Goal: Task Accomplishment & Management: Manage account settings

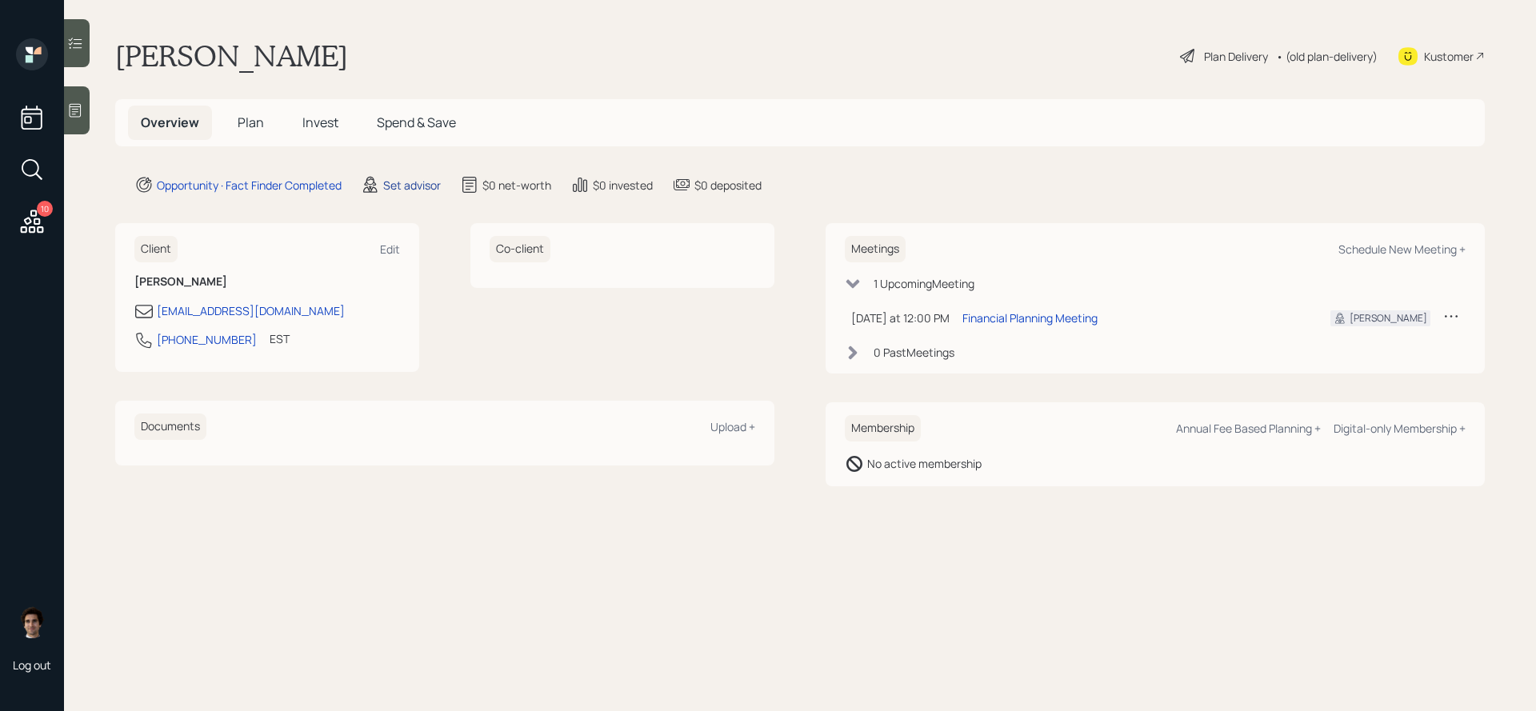
click at [417, 186] on div "Set advisor" at bounding box center [412, 185] width 58 height 17
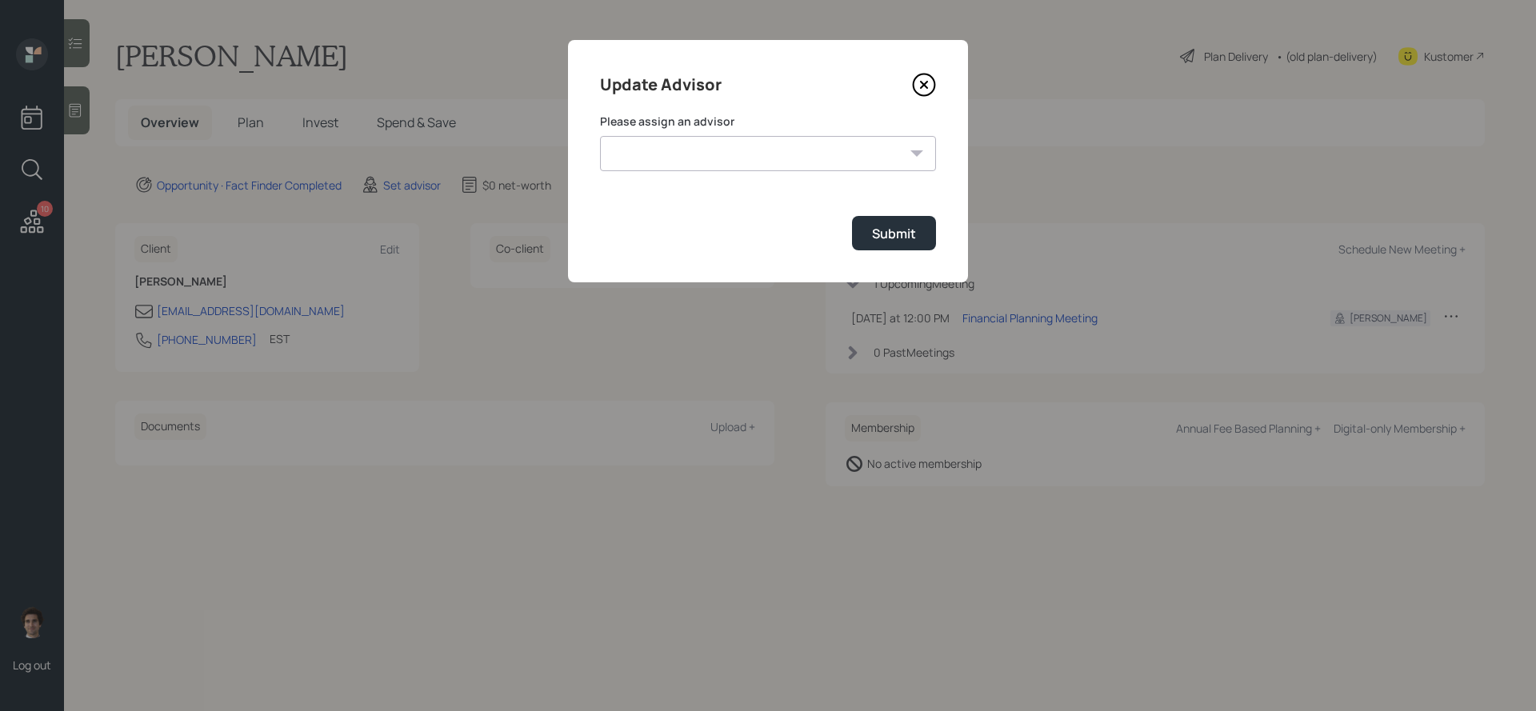
click at [747, 166] on select "[PERSON_NAME] [PERSON_NAME] [PERSON_NAME] [PERSON_NAME] End [PERSON_NAME] [PERS…" at bounding box center [768, 153] width 336 height 35
select select "59554aeb-d739-4552-90b9-0d27d70b4bf7"
click at [600, 136] on select "[PERSON_NAME] [PERSON_NAME] [PERSON_NAME] [PERSON_NAME] End [PERSON_NAME] [PERS…" at bounding box center [768, 153] width 336 height 35
click at [909, 252] on div "Update Advisor Please assign an advisor [PERSON_NAME] [PERSON_NAME] [PERSON_NAM…" at bounding box center [768, 161] width 400 height 242
click at [909, 240] on div "Submit" at bounding box center [894, 234] width 44 height 18
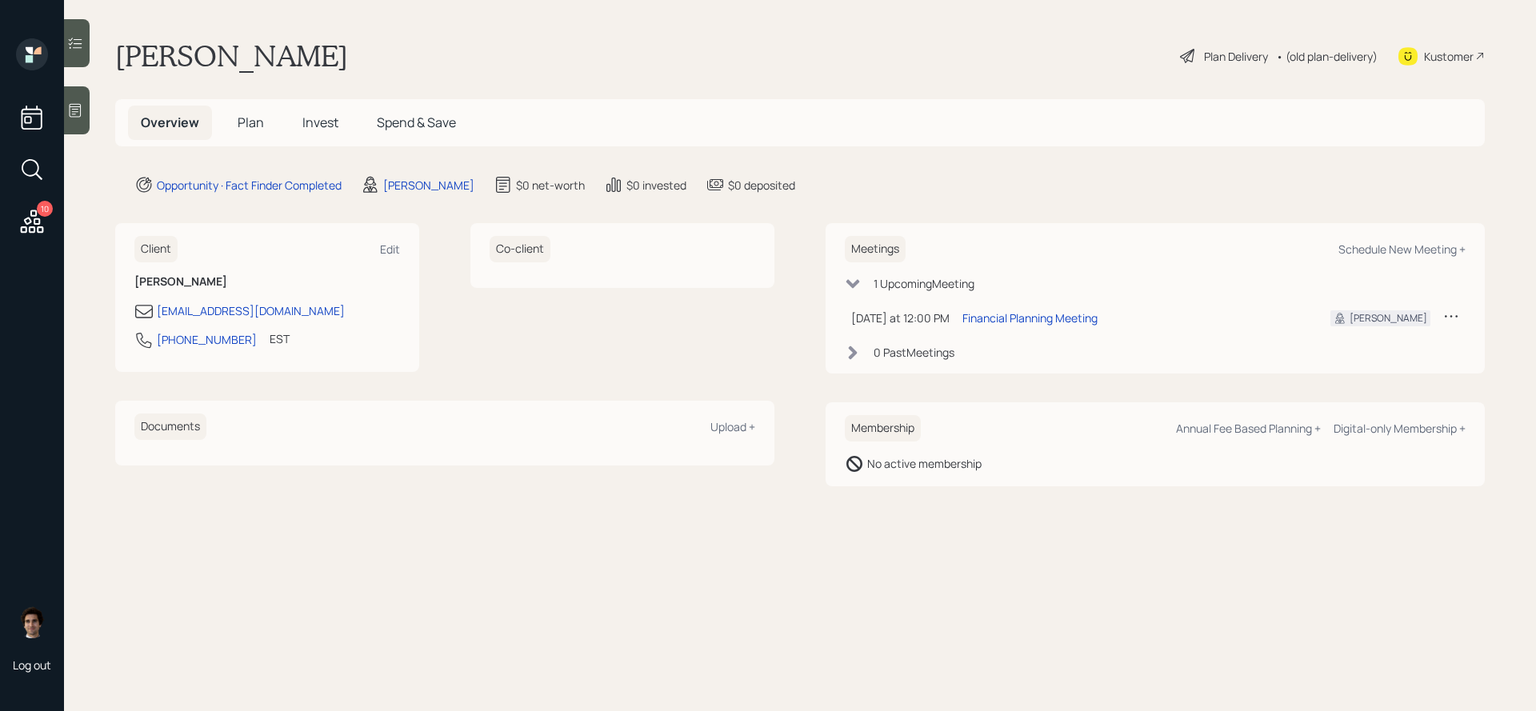
click at [47, 222] on div "10" at bounding box center [32, 139] width 38 height 202
click at [36, 221] on icon at bounding box center [32, 221] width 29 height 29
click at [84, 114] on div at bounding box center [77, 110] width 26 height 48
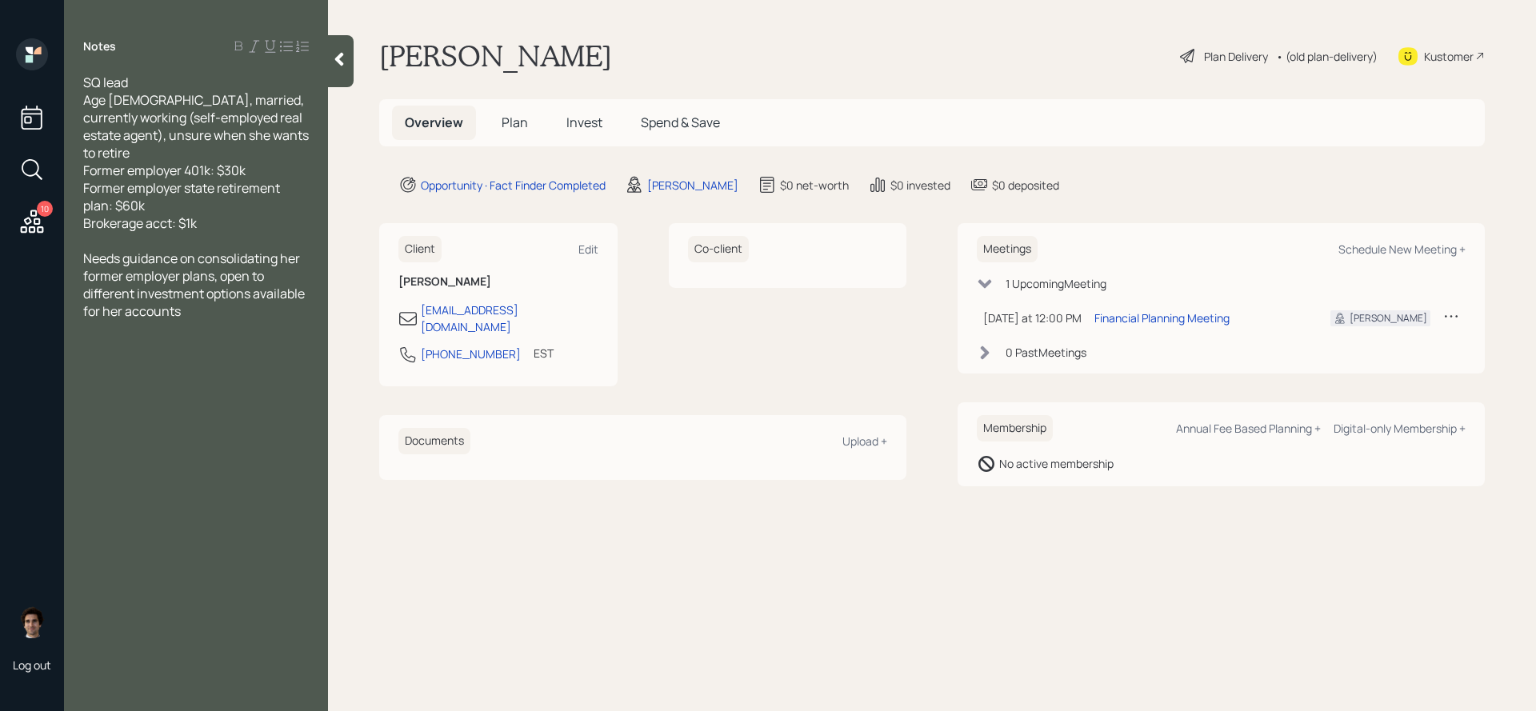
click at [1460, 56] on div "Kustomer" at bounding box center [1449, 56] width 50 height 17
click at [1207, 58] on div "Plan Delivery" at bounding box center [1236, 56] width 64 height 17
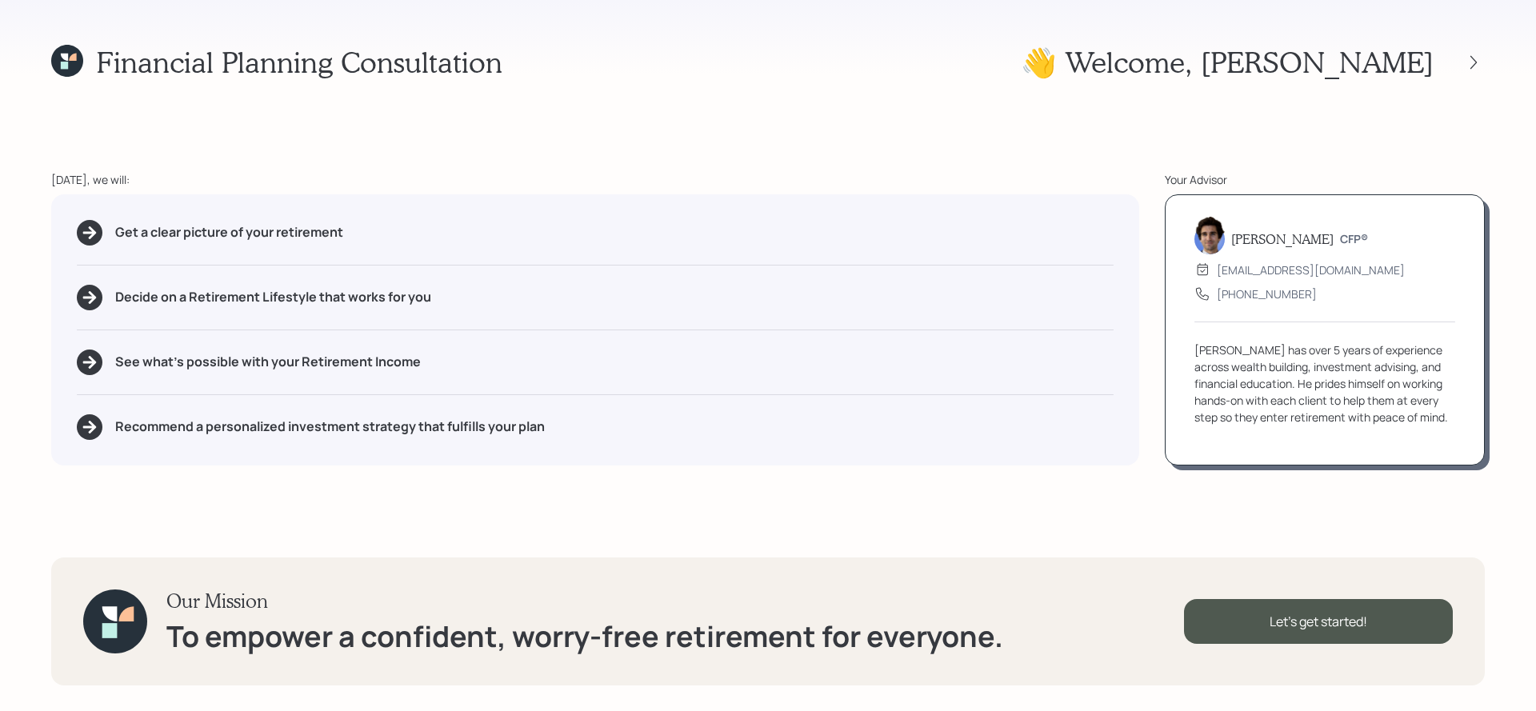
click at [360, 238] on div "Get a clear picture of your retirement" at bounding box center [595, 233] width 1037 height 26
drag, startPoint x: 401, startPoint y: 246, endPoint x: 42, endPoint y: 230, distance: 359.6
click at [42, 230] on div "Financial Planning Consultation 👋 Welcome , [PERSON_NAME] [DATE], we will: Get …" at bounding box center [768, 355] width 1536 height 711
click at [307, 321] on div "Get a clear picture of your retirement Decide on a Retirement Lifestyle that wo…" at bounding box center [595, 329] width 1088 height 271
drag, startPoint x: 596, startPoint y: 427, endPoint x: 49, endPoint y: 431, distance: 547.3
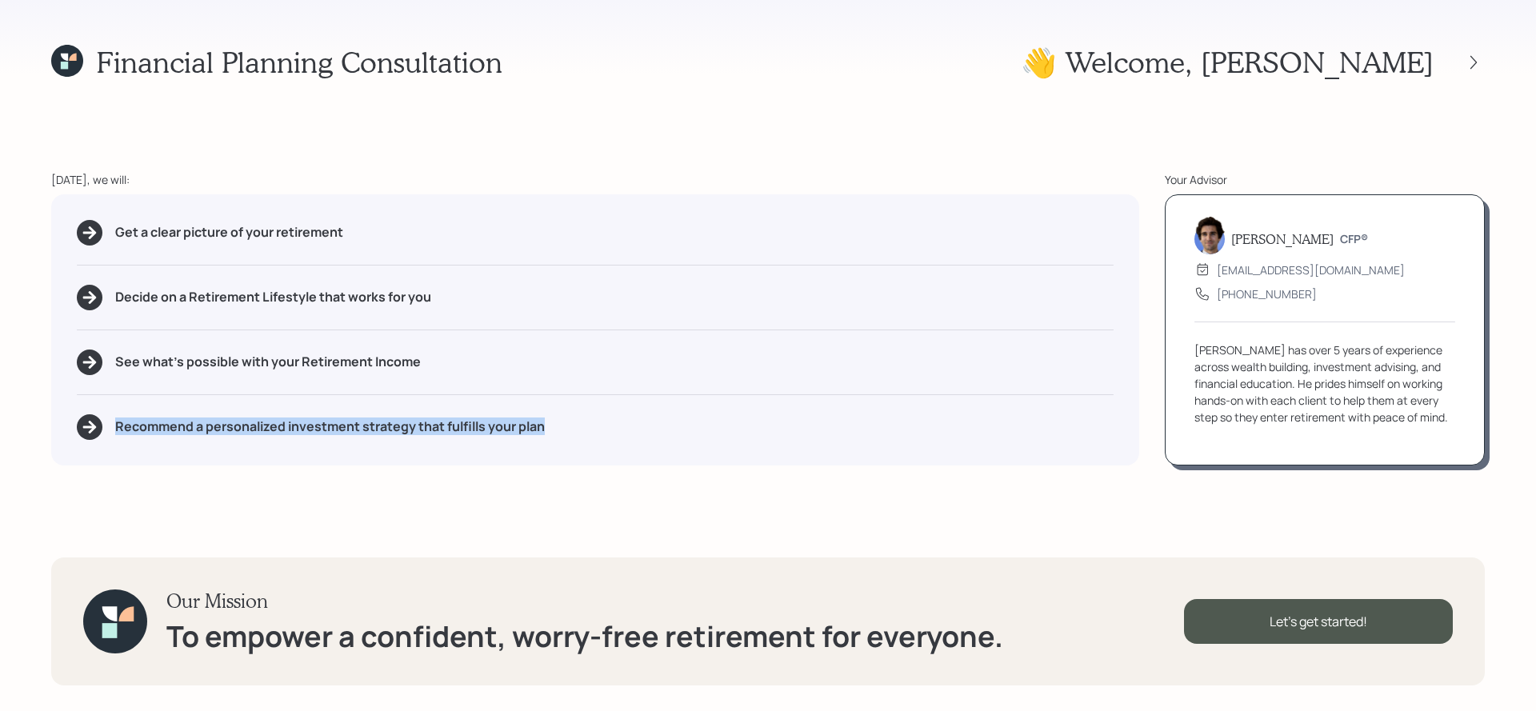
click at [49, 431] on div "Financial Planning Consultation 👋 Welcome , [PERSON_NAME] [DATE], we will: Get …" at bounding box center [768, 355] width 1536 height 711
click at [562, 454] on div "Get a clear picture of your retirement Decide on a Retirement Lifestyle that wo…" at bounding box center [595, 329] width 1088 height 271
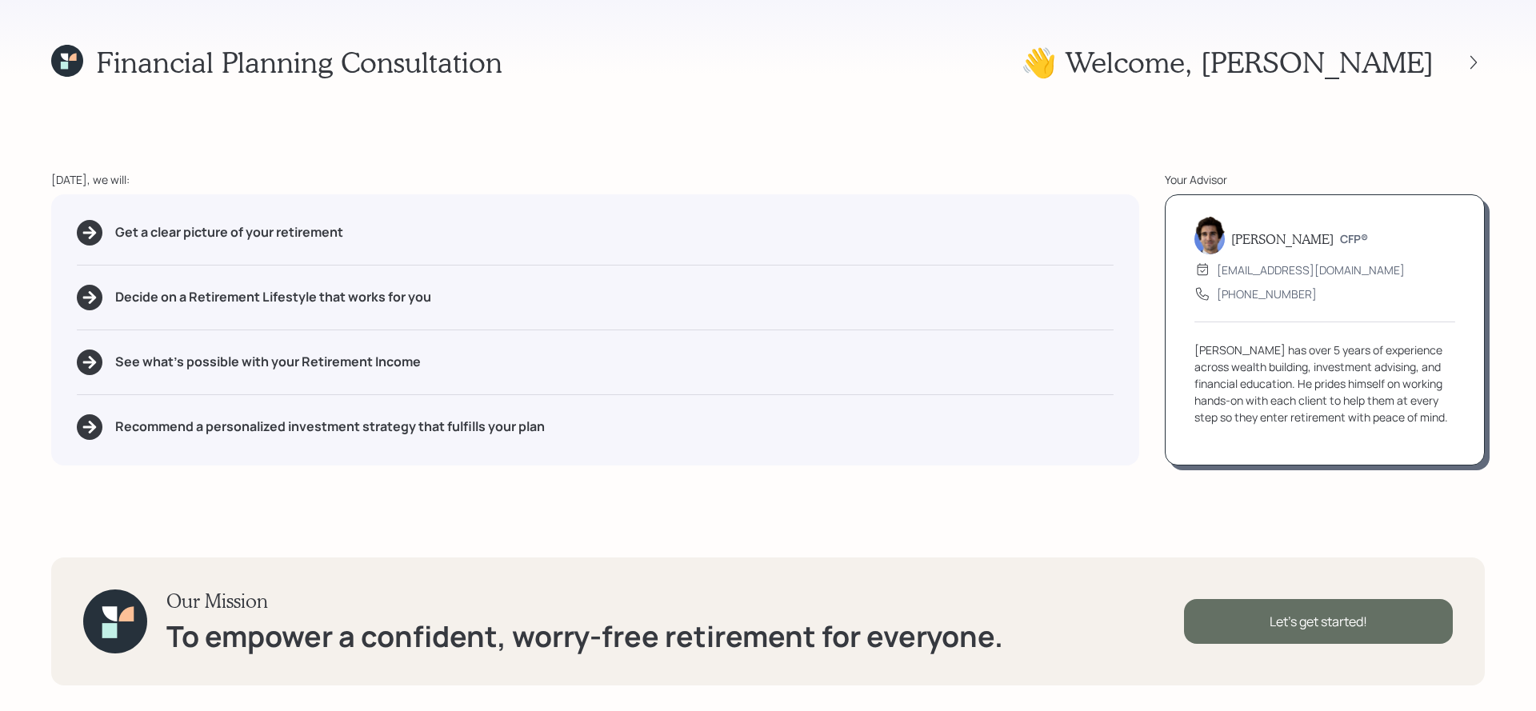
click at [1286, 612] on div "Let's get started!" at bounding box center [1318, 621] width 269 height 45
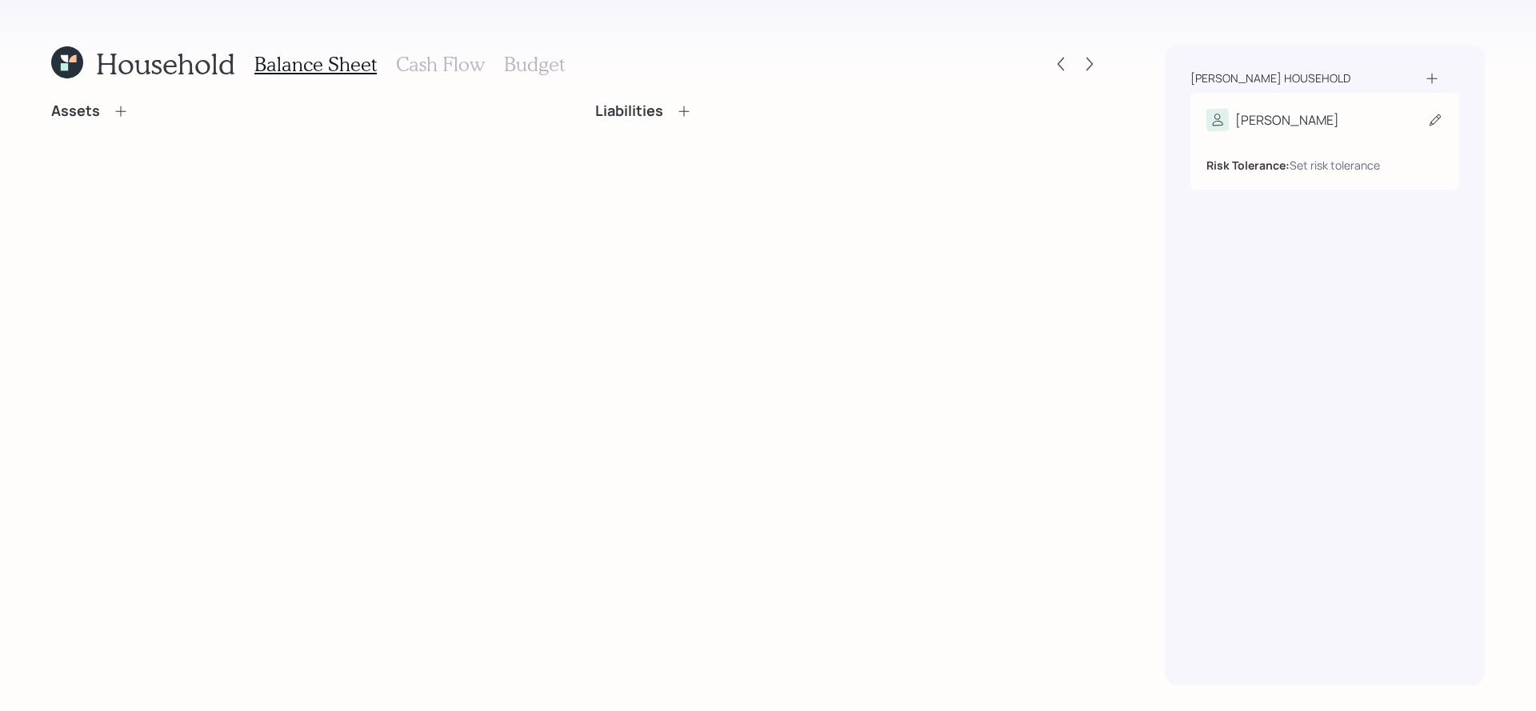
click at [1292, 128] on div "[PERSON_NAME]" at bounding box center [1324, 120] width 237 height 22
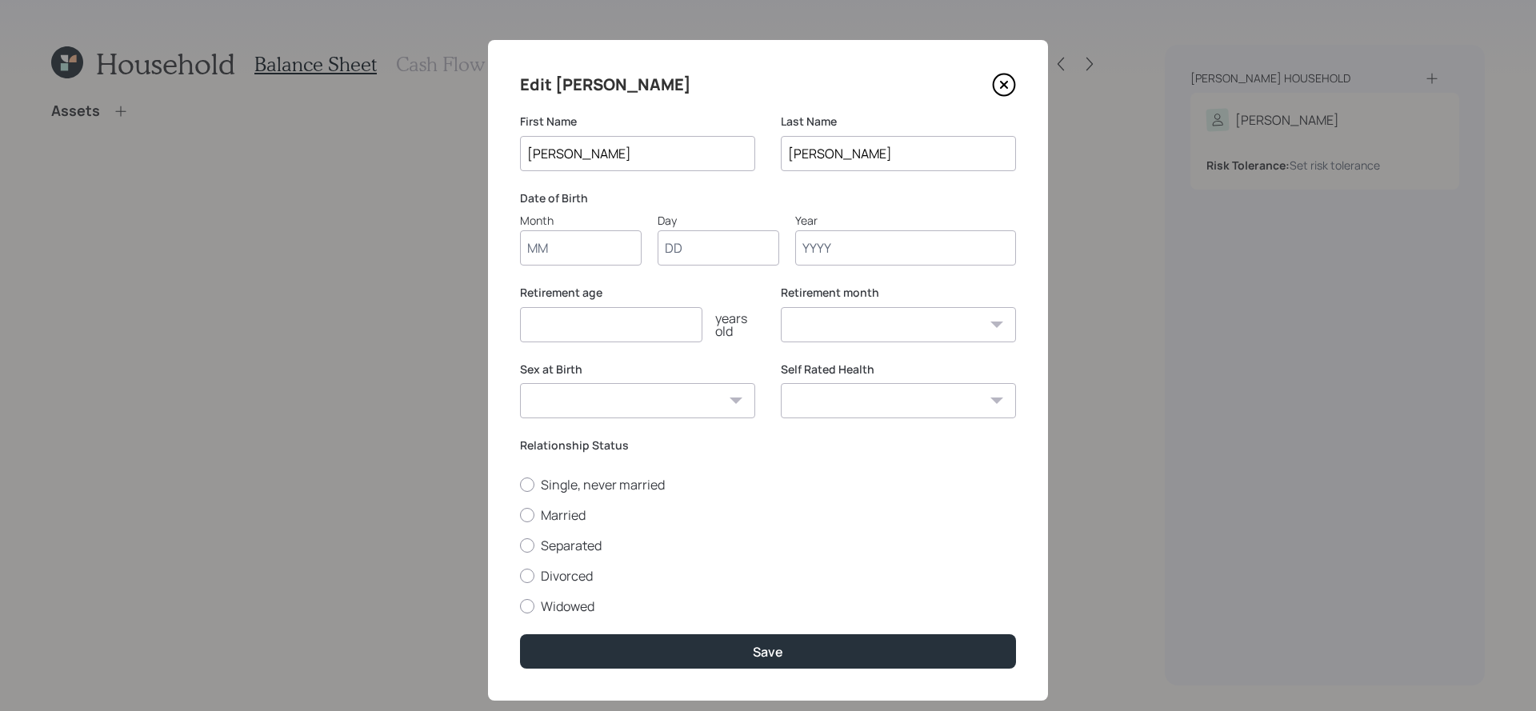
click at [617, 258] on input "Month" at bounding box center [581, 247] width 122 height 35
type input "07"
type input "16"
type input "1973"
select select "7"
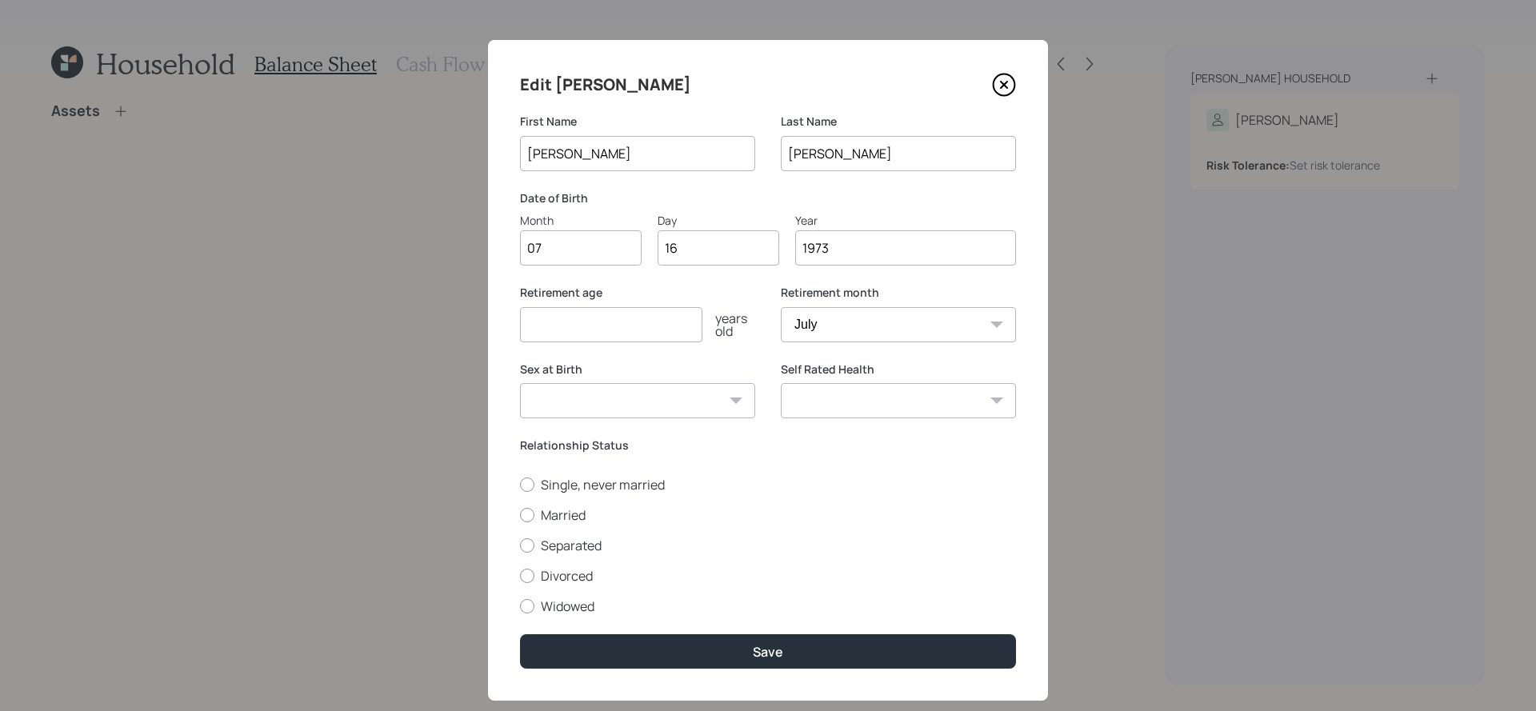
type input "1973"
click at [634, 316] on input "number" at bounding box center [611, 324] width 182 height 35
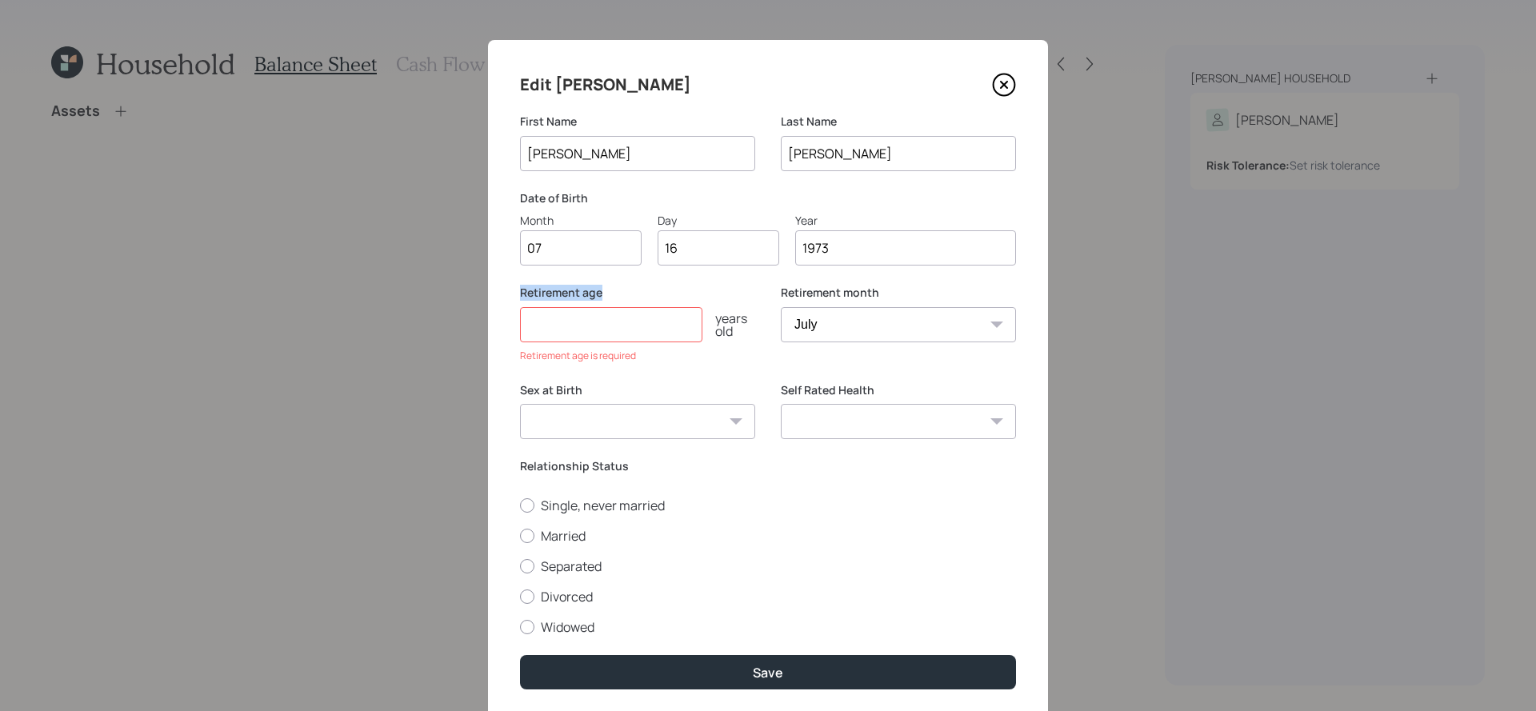
drag, startPoint x: 623, startPoint y: 291, endPoint x: 503, endPoint y: 295, distance: 120.1
click at [503, 295] on div "Edit [PERSON_NAME] First Name [PERSON_NAME] Last Name [PERSON_NAME] Date of Bir…" at bounding box center [768, 381] width 560 height 682
click at [606, 337] on input "number" at bounding box center [611, 324] width 182 height 35
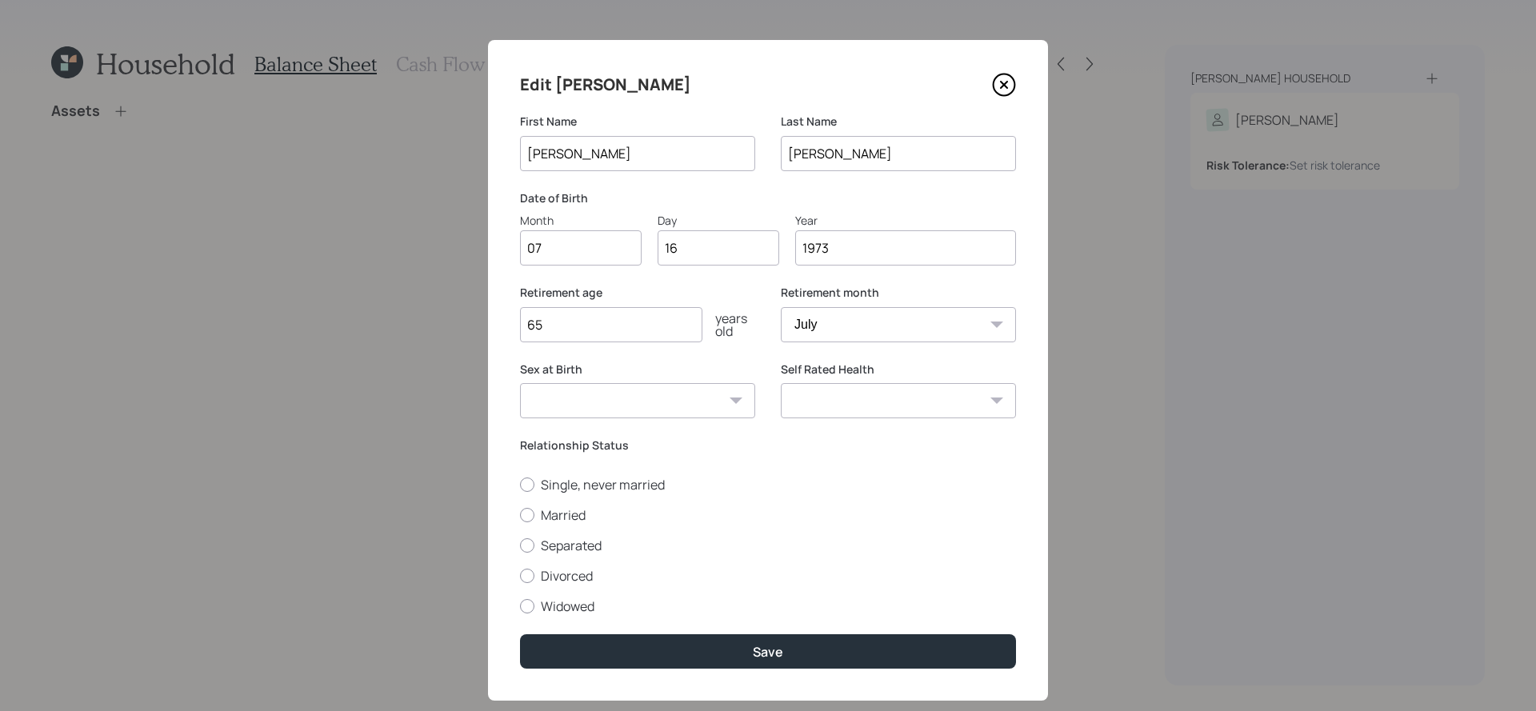
type input "65"
click at [680, 415] on select "[DEMOGRAPHIC_DATA] [DEMOGRAPHIC_DATA] Other / Prefer not to say" at bounding box center [637, 400] width 235 height 35
select select "[DEMOGRAPHIC_DATA]"
click at [520, 383] on select "[DEMOGRAPHIC_DATA] [DEMOGRAPHIC_DATA] Other / Prefer not to say" at bounding box center [637, 400] width 235 height 35
click at [532, 517] on div at bounding box center [527, 515] width 14 height 14
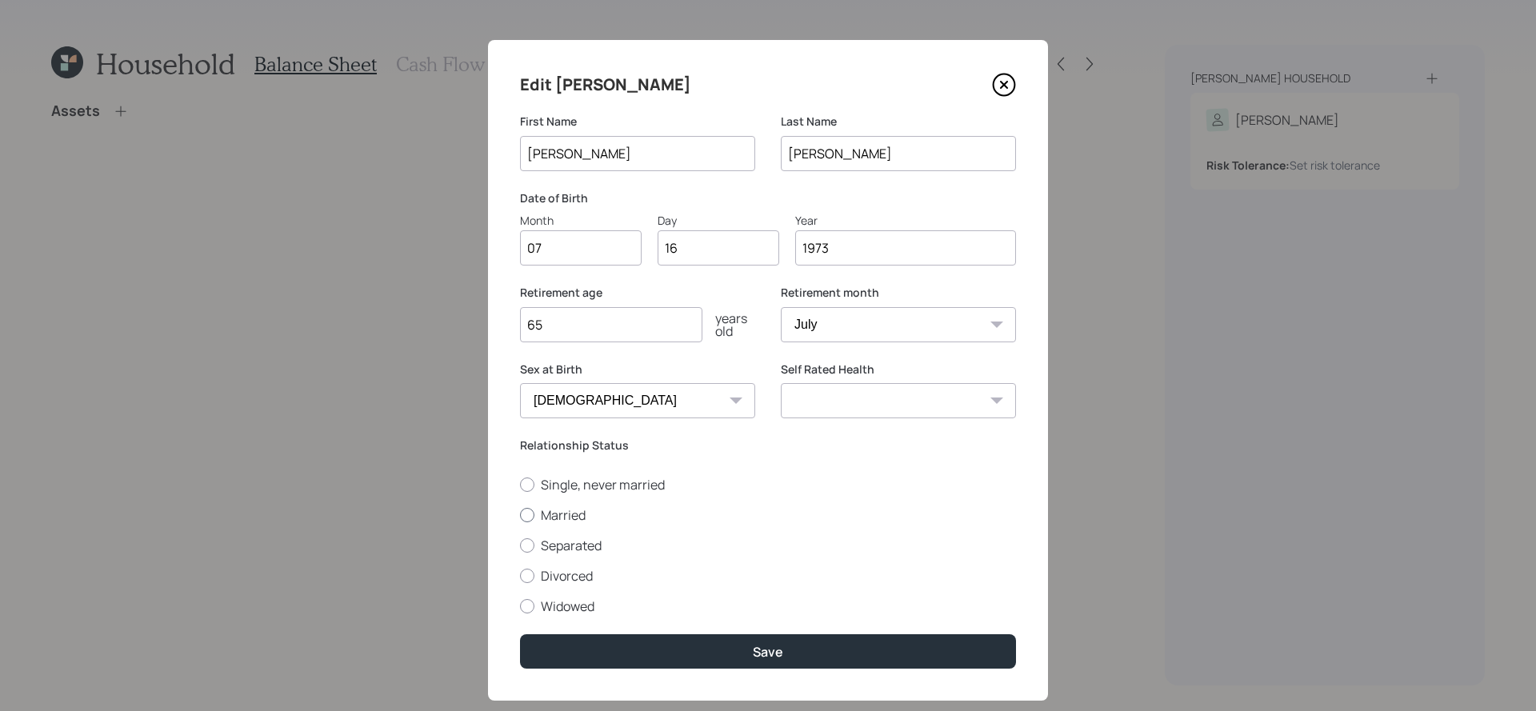
click at [520, 515] on input "Married" at bounding box center [519, 514] width 1 height 1
radio input "true"
click at [970, 399] on select "Excellent Very Good Good Fair Poor" at bounding box center [898, 400] width 235 height 35
select select "very_good"
click at [781, 383] on select "Excellent Very Good Good Fair Poor" at bounding box center [898, 400] width 235 height 35
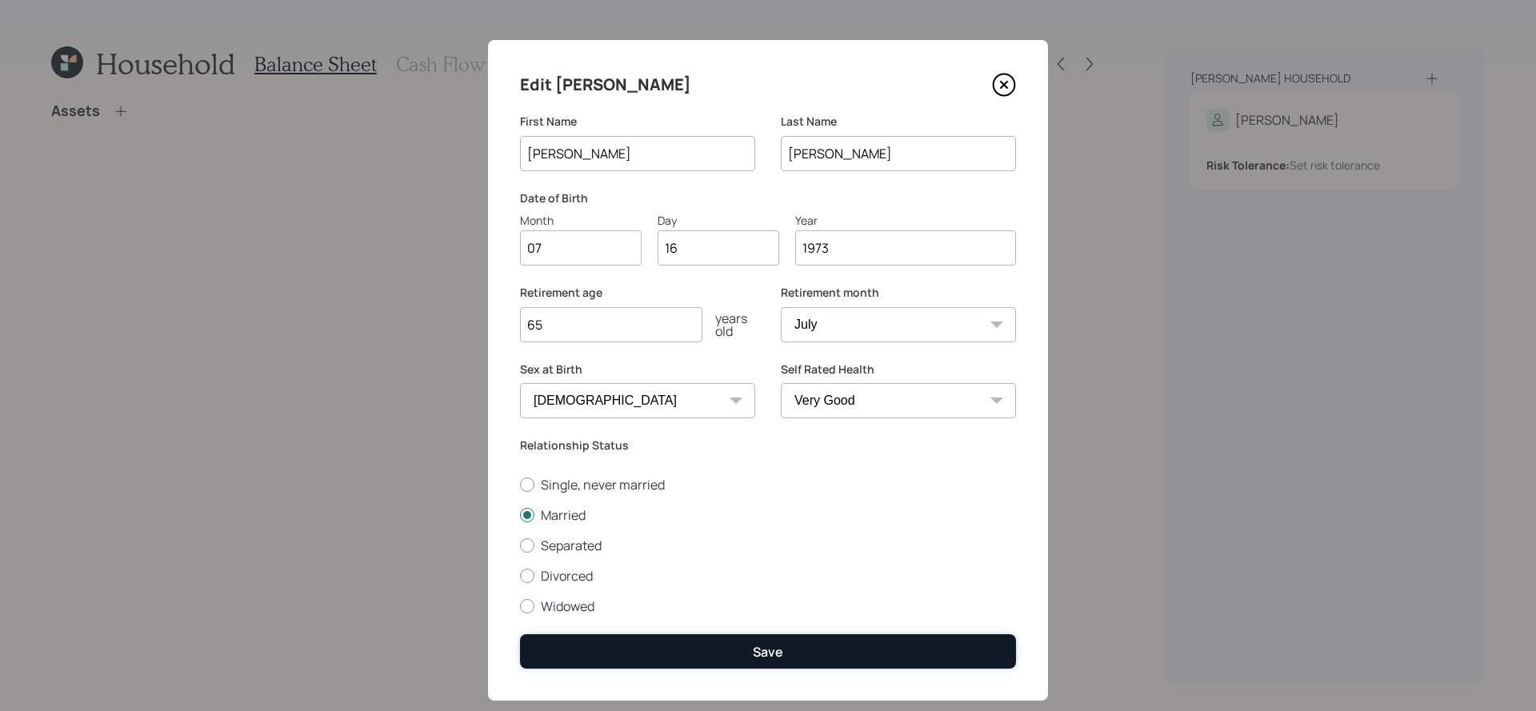
click at [882, 634] on button "Save" at bounding box center [768, 651] width 496 height 34
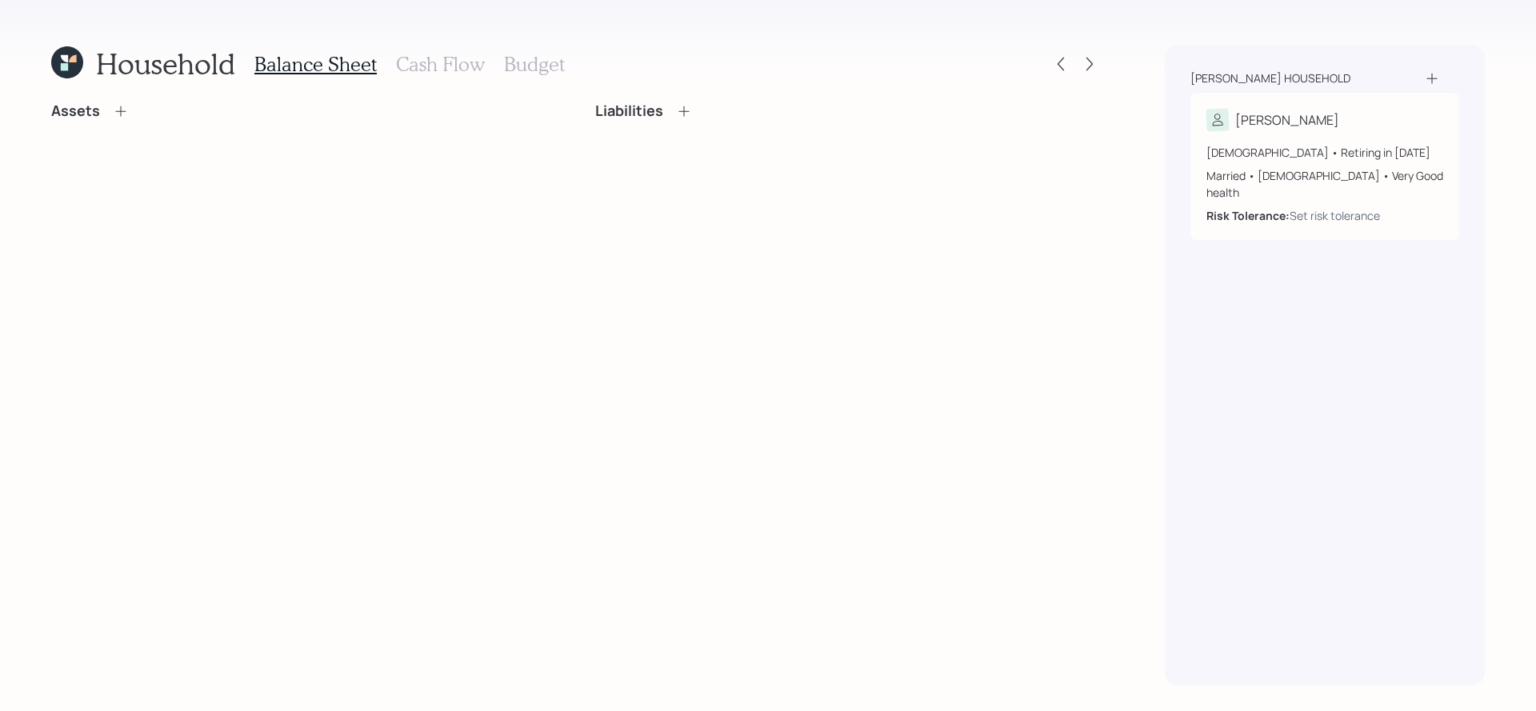
click at [113, 112] on icon at bounding box center [121, 111] width 16 height 16
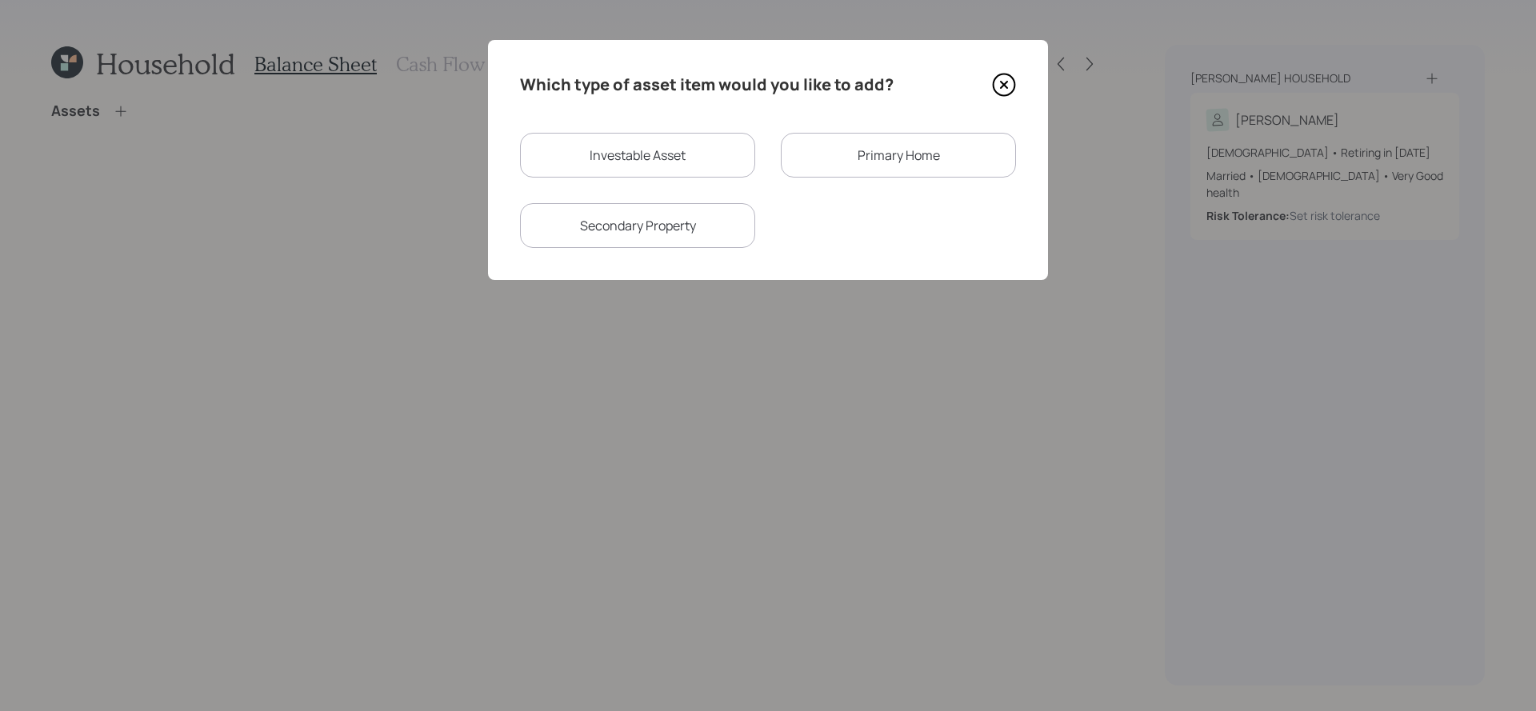
click at [606, 147] on div "Investable Asset" at bounding box center [637, 155] width 235 height 45
select select "taxable"
select select "balanced"
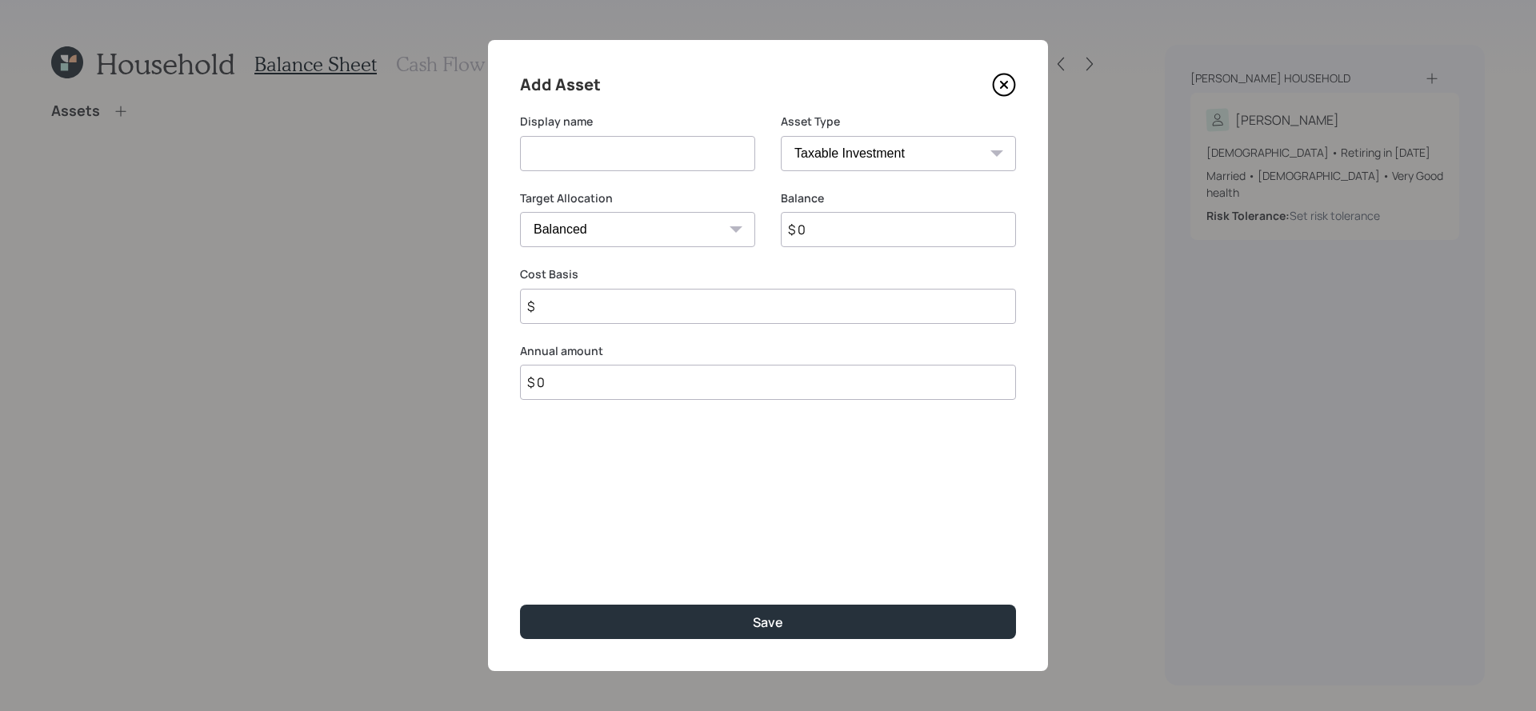
click at [890, 156] on select "SEP [PERSON_NAME] IRA 401(k) [PERSON_NAME] 401(k) 403(b) [PERSON_NAME] 403(b) 4…" at bounding box center [898, 153] width 235 height 35
select select "company_sponsored"
click at [781, 136] on select "SEP [PERSON_NAME] IRA 401(k) [PERSON_NAME] 401(k) 403(b) [PERSON_NAME] 403(b) 4…" at bounding box center [898, 153] width 235 height 35
click at [621, 157] on input at bounding box center [637, 153] width 235 height 35
type input "Former 401k"
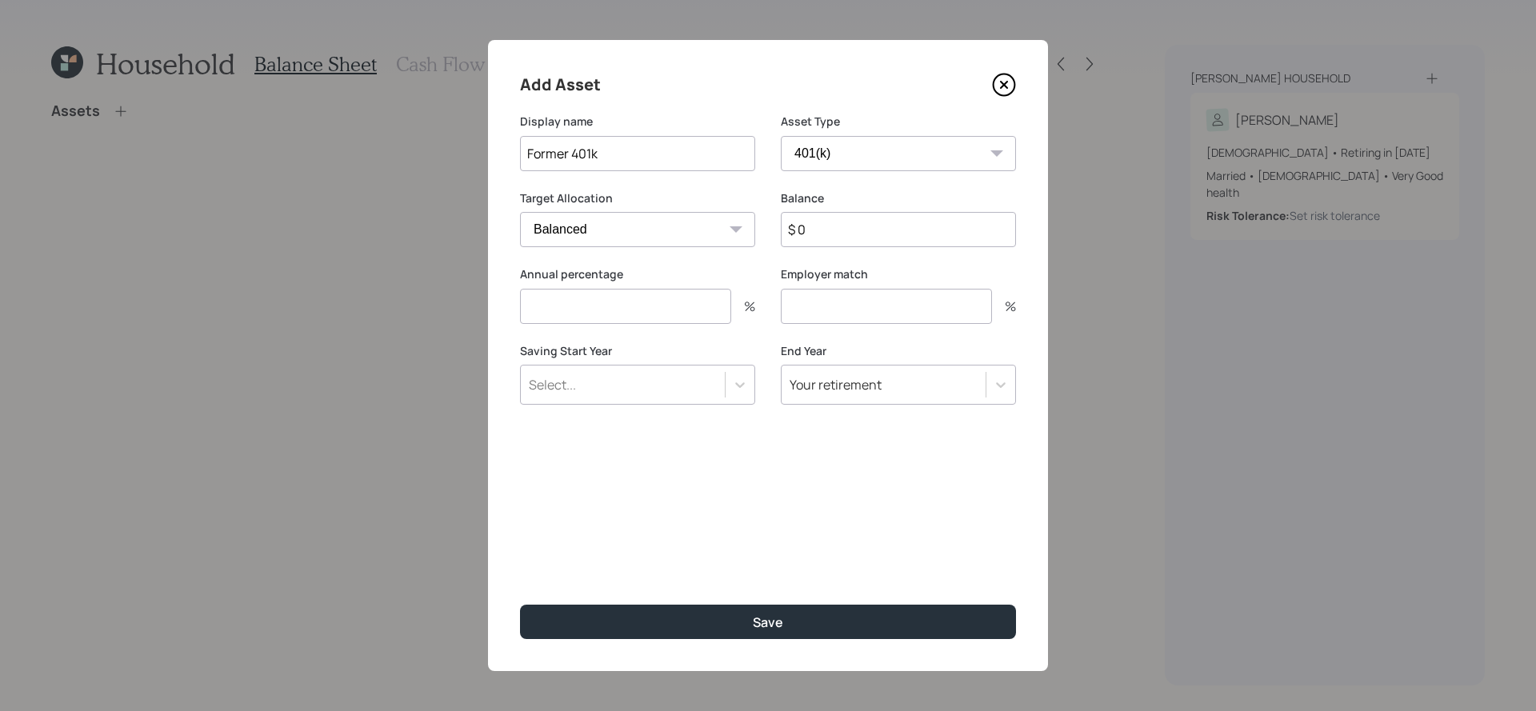
click at [930, 243] on input "$ 0" at bounding box center [898, 229] width 235 height 35
type input "$ 42,000"
type input "0"
click at [520, 605] on button "Save" at bounding box center [768, 622] width 496 height 34
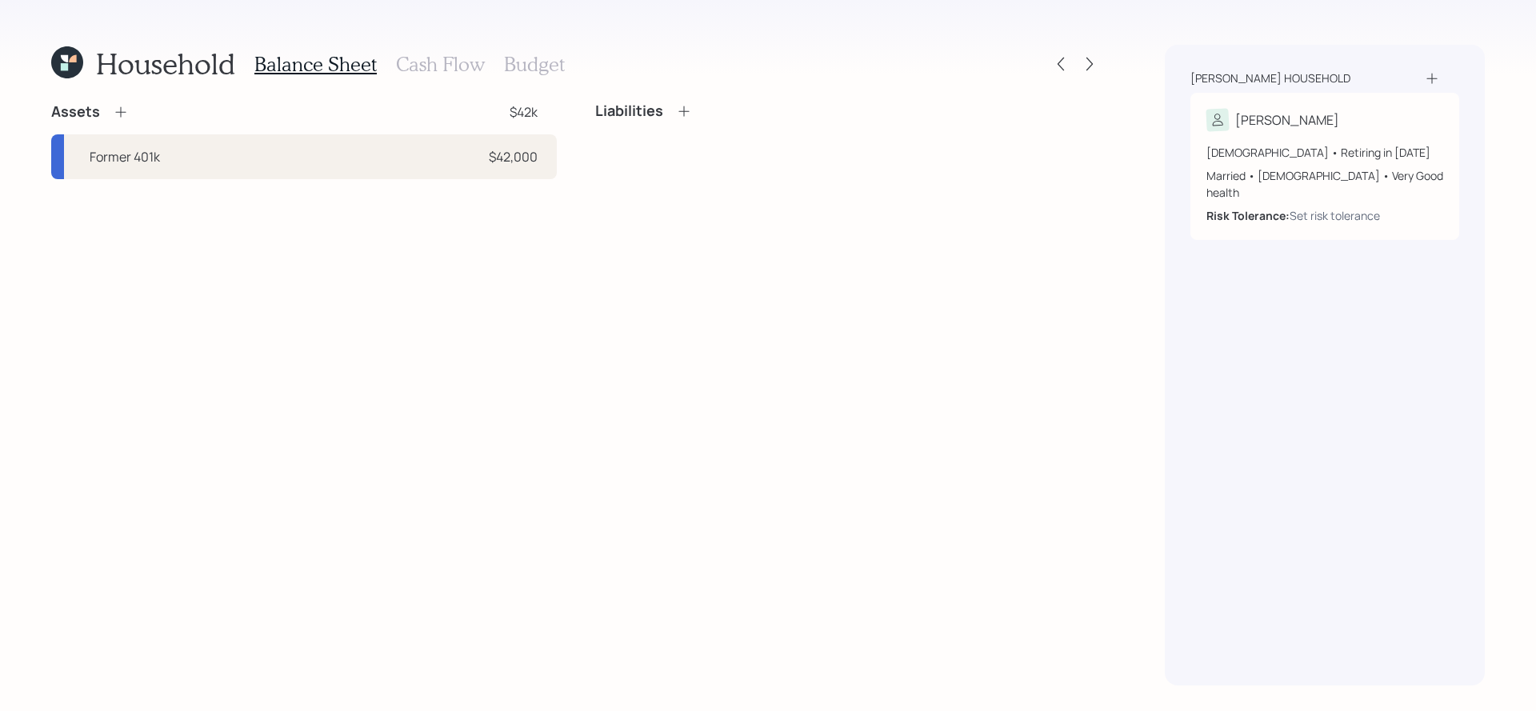
click at [125, 111] on icon at bounding box center [120, 112] width 10 height 10
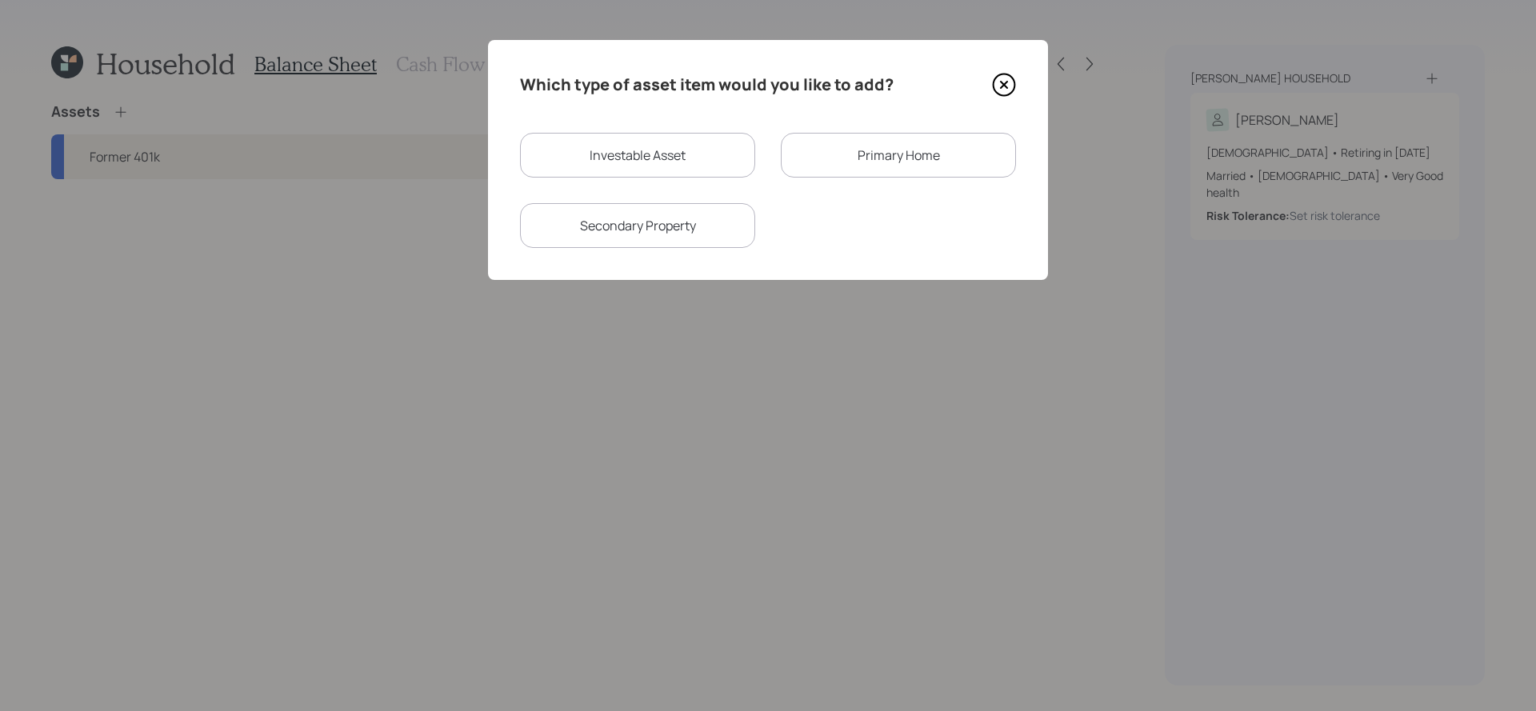
click at [715, 157] on div "Investable Asset" at bounding box center [637, 155] width 235 height 45
select select "taxable"
select select "balanced"
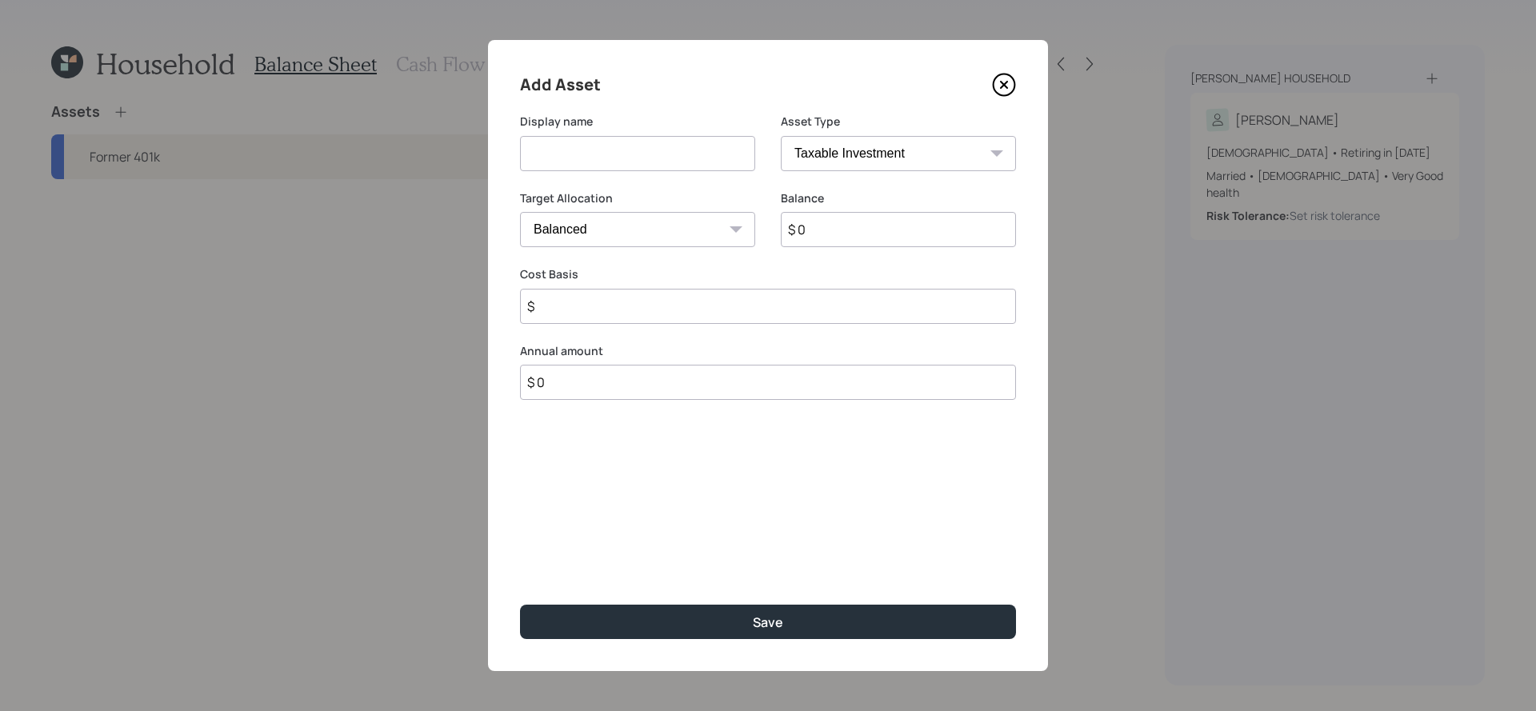
click at [646, 138] on input at bounding box center [637, 153] width 235 height 35
type input "Former"
click at [842, 162] on select "SEP [PERSON_NAME] IRA 401(k) [PERSON_NAME] 401(k) 403(b) [PERSON_NAME] 403(b) 4…" at bounding box center [898, 153] width 235 height 35
select select "company_sponsored"
click at [781, 136] on select "SEP [PERSON_NAME] IRA 401(k) [PERSON_NAME] 401(k) 403(b) [PERSON_NAME] 403(b) 4…" at bounding box center [898, 153] width 235 height 35
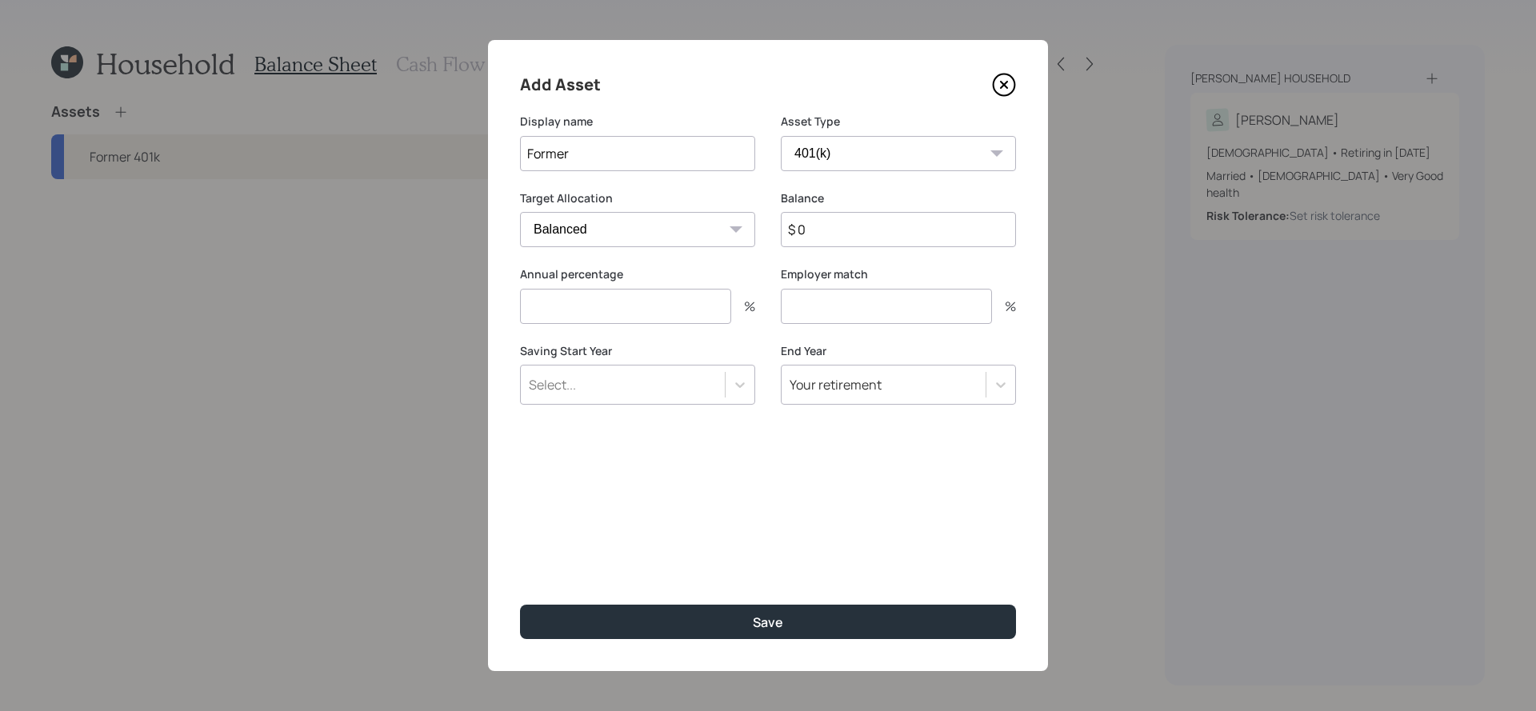
click at [860, 242] on input "$ 0" at bounding box center [898, 229] width 235 height 35
type input "$ 650,000"
click at [650, 173] on div "Display name Former" at bounding box center [637, 152] width 235 height 77
click at [654, 157] on input "Former" at bounding box center [637, 153] width 235 height 35
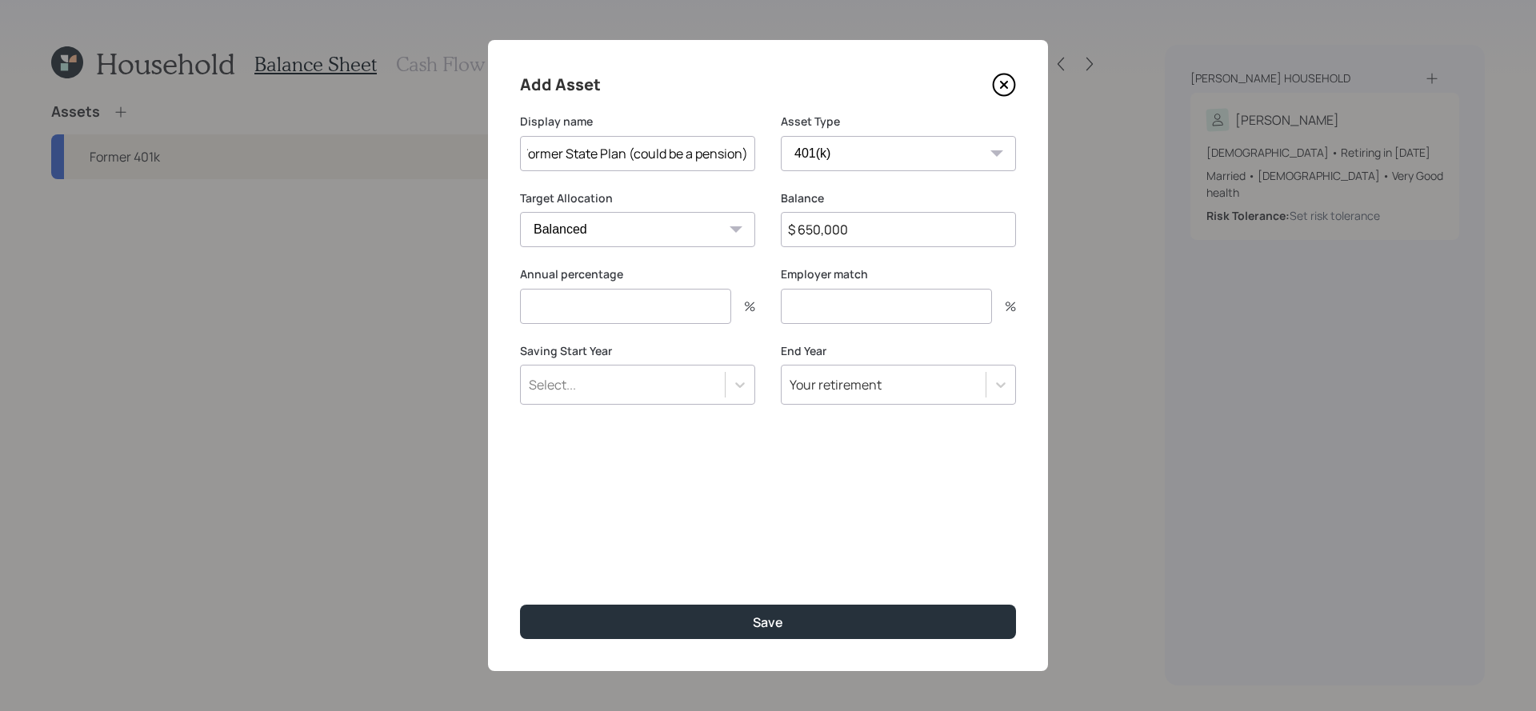
type input "Former State Plan (could be a pension)"
click at [554, 312] on input "number" at bounding box center [625, 306] width 211 height 35
type input "0"
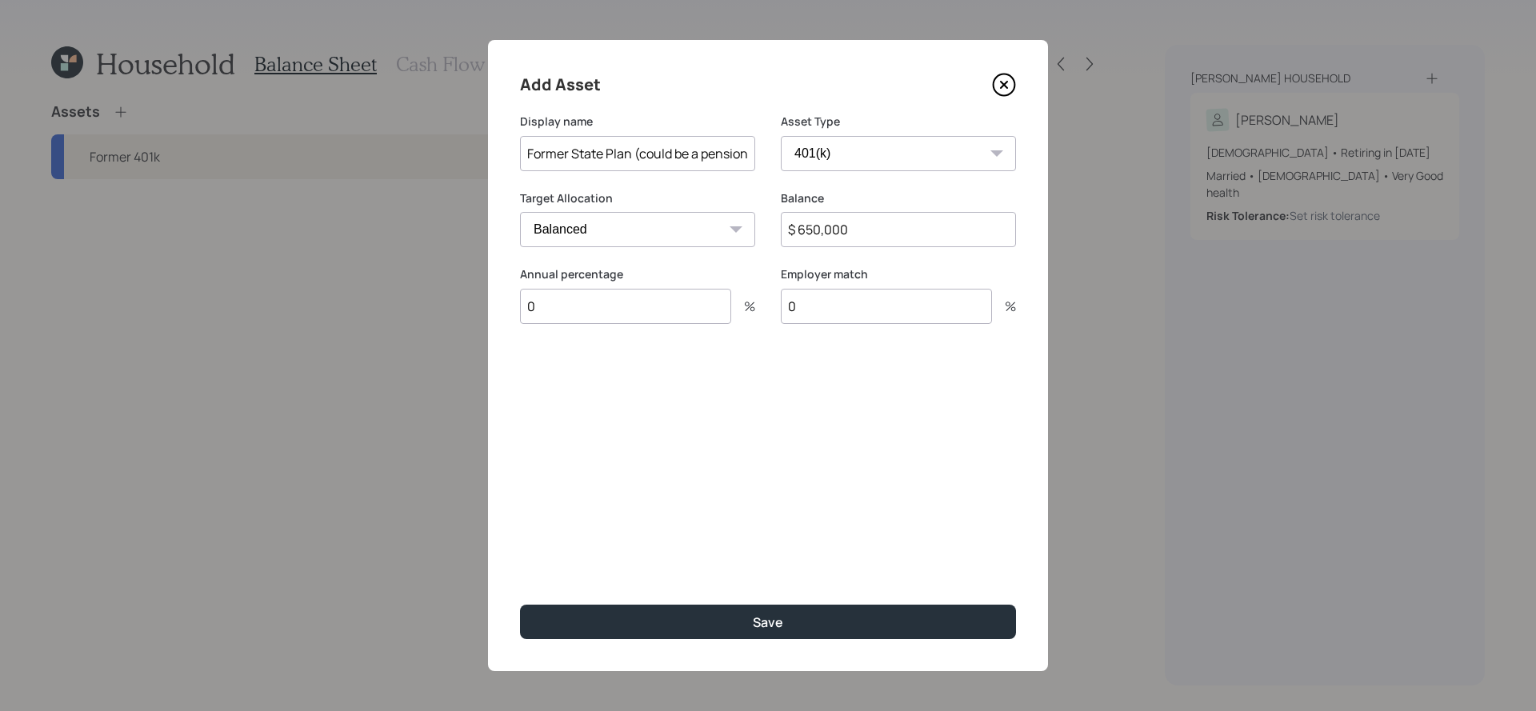
click at [520, 605] on button "Save" at bounding box center [768, 622] width 496 height 34
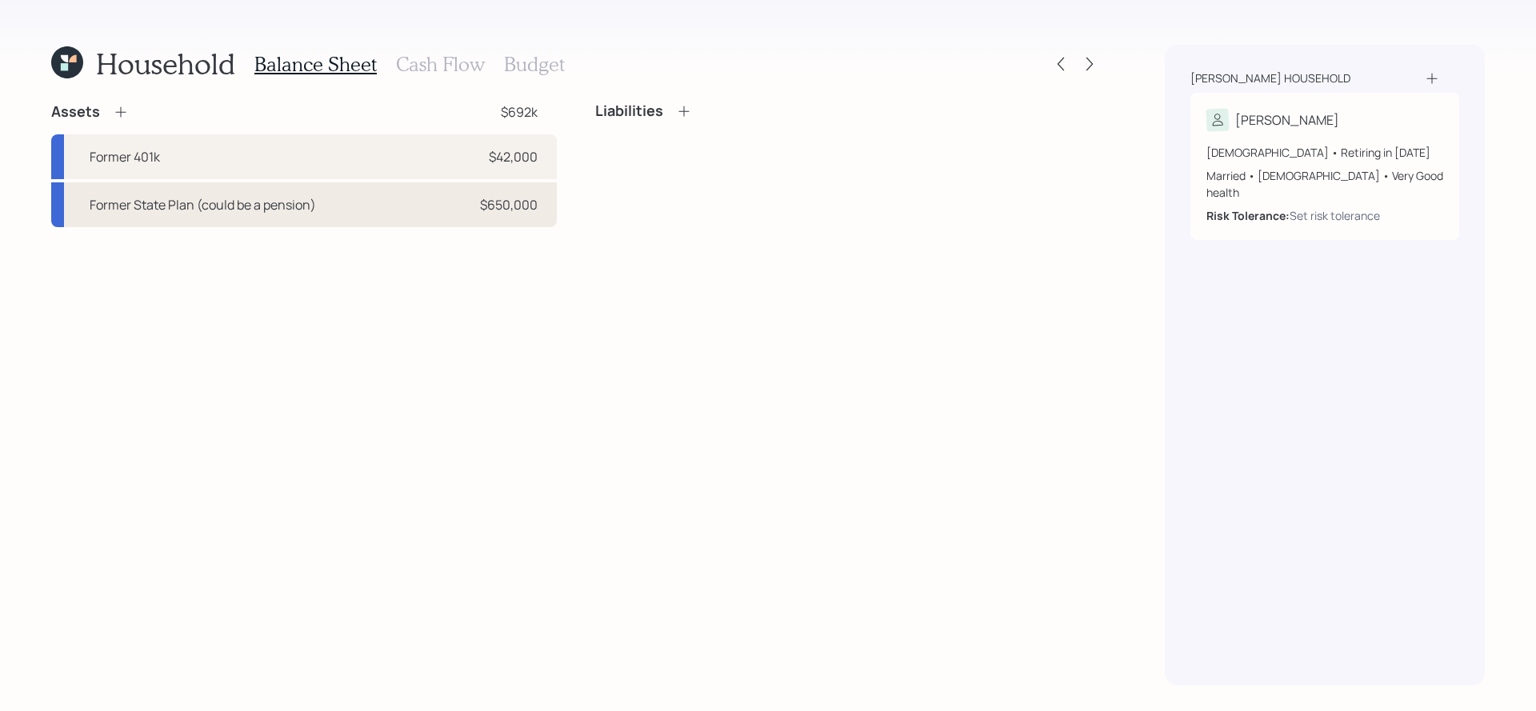
click at [472, 208] on div "Former State Plan (could be a pension) $650,000" at bounding box center [304, 204] width 506 height 45
select select "company_sponsored"
select select "balanced"
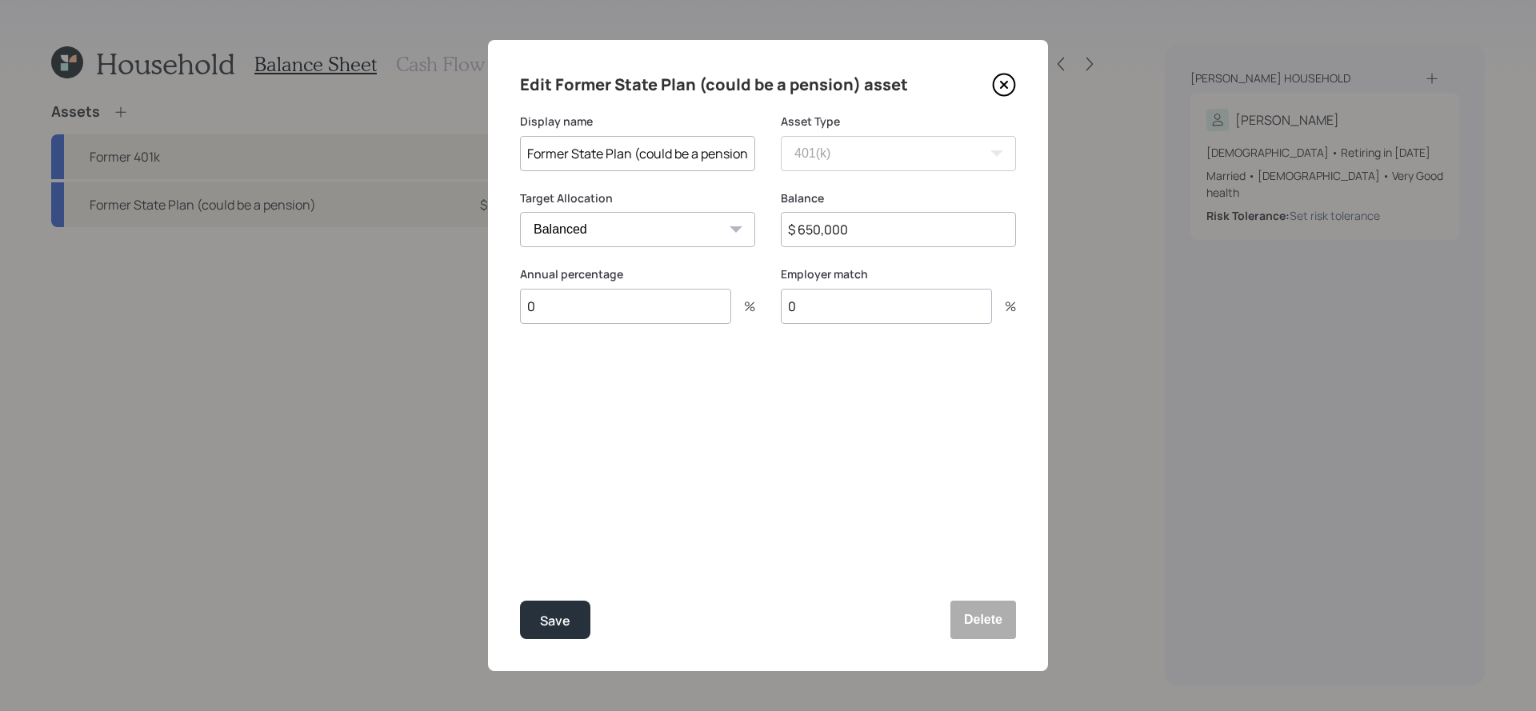
click at [883, 222] on input "$ 650,000" at bounding box center [898, 229] width 235 height 35
type input "$ 65,000"
click at [520, 601] on button "Save" at bounding box center [555, 620] width 70 height 38
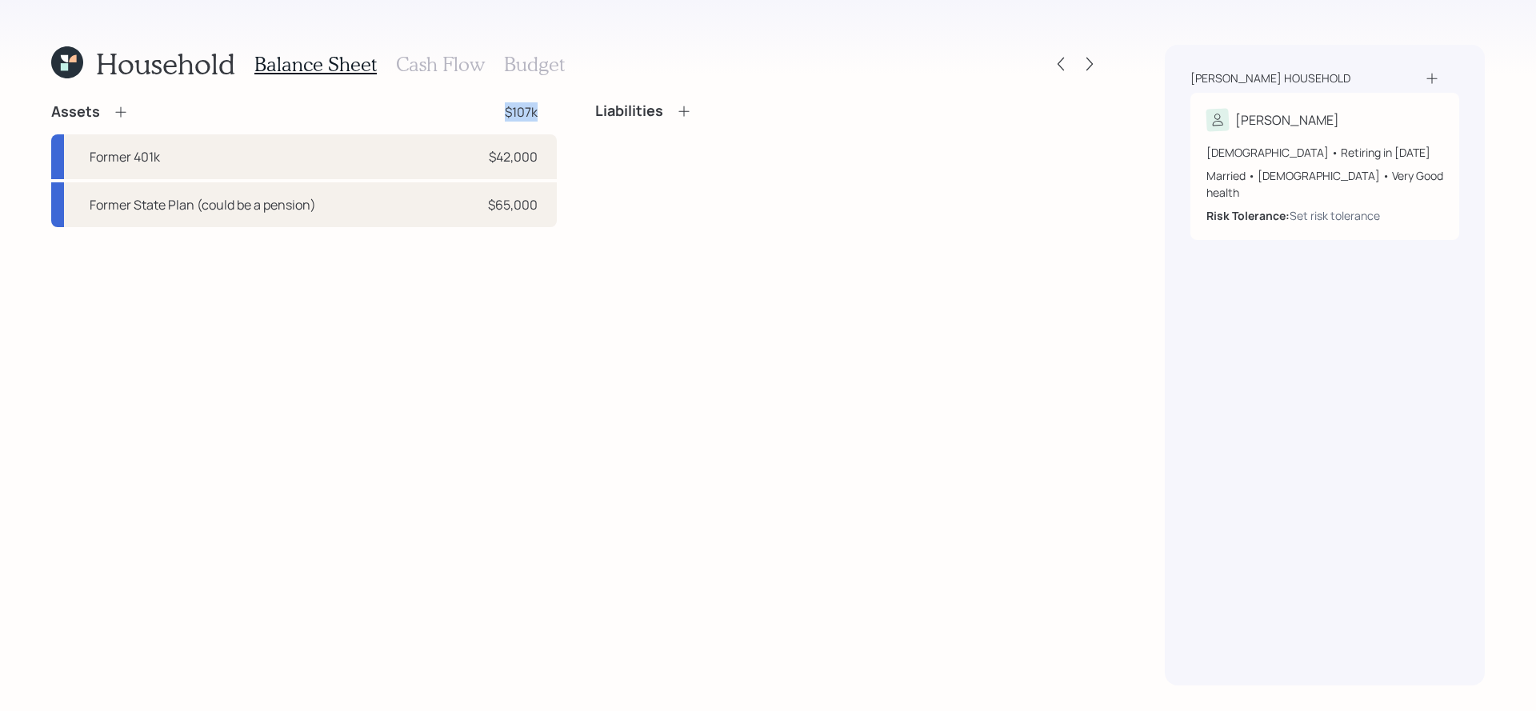
drag, startPoint x: 542, startPoint y: 117, endPoint x: 507, endPoint y: 117, distance: 35.2
click at [507, 117] on div "Assets $107k" at bounding box center [304, 111] width 506 height 19
click at [129, 112] on div "Assets $107k" at bounding box center [304, 111] width 506 height 19
click at [126, 112] on icon at bounding box center [121, 112] width 16 height 16
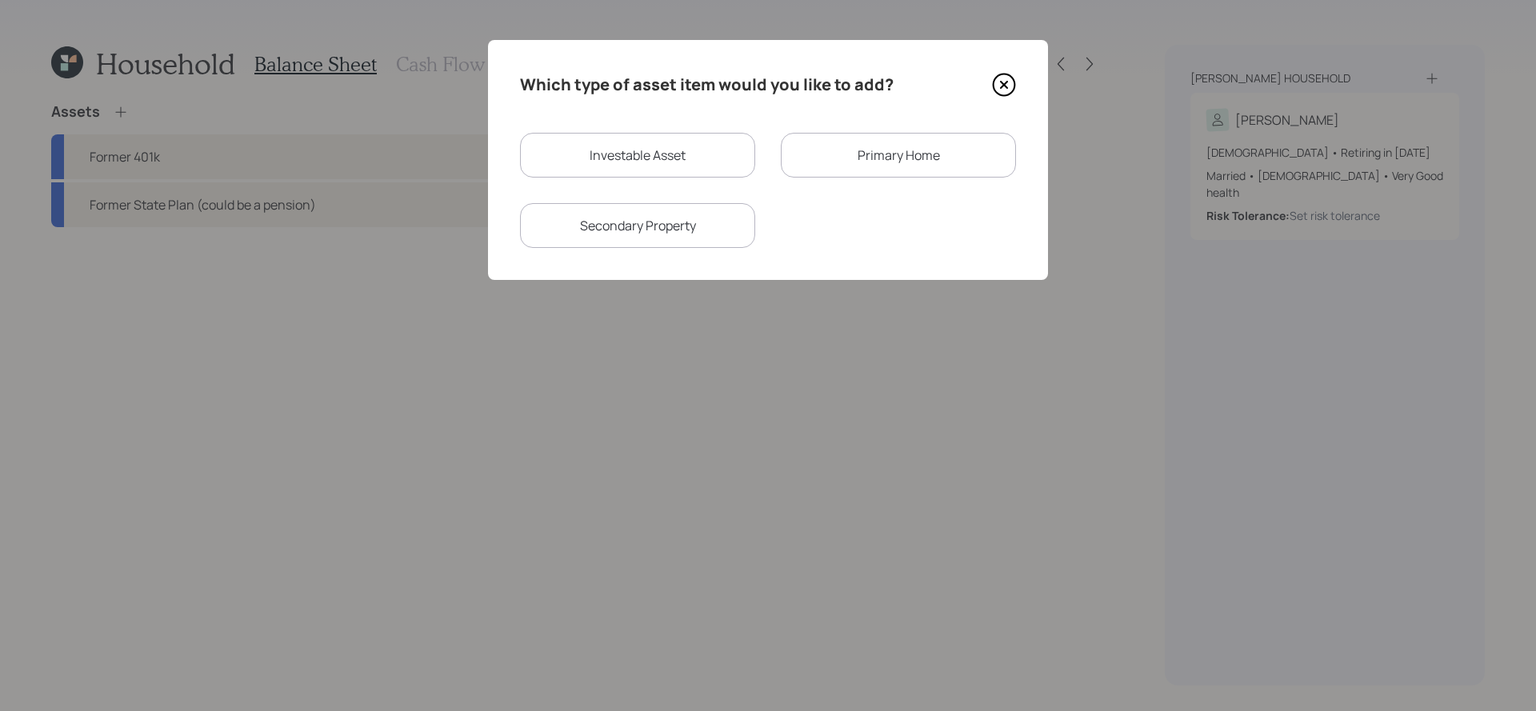
click at [723, 156] on div "Investable Asset" at bounding box center [637, 155] width 235 height 45
select select "taxable"
select select "balanced"
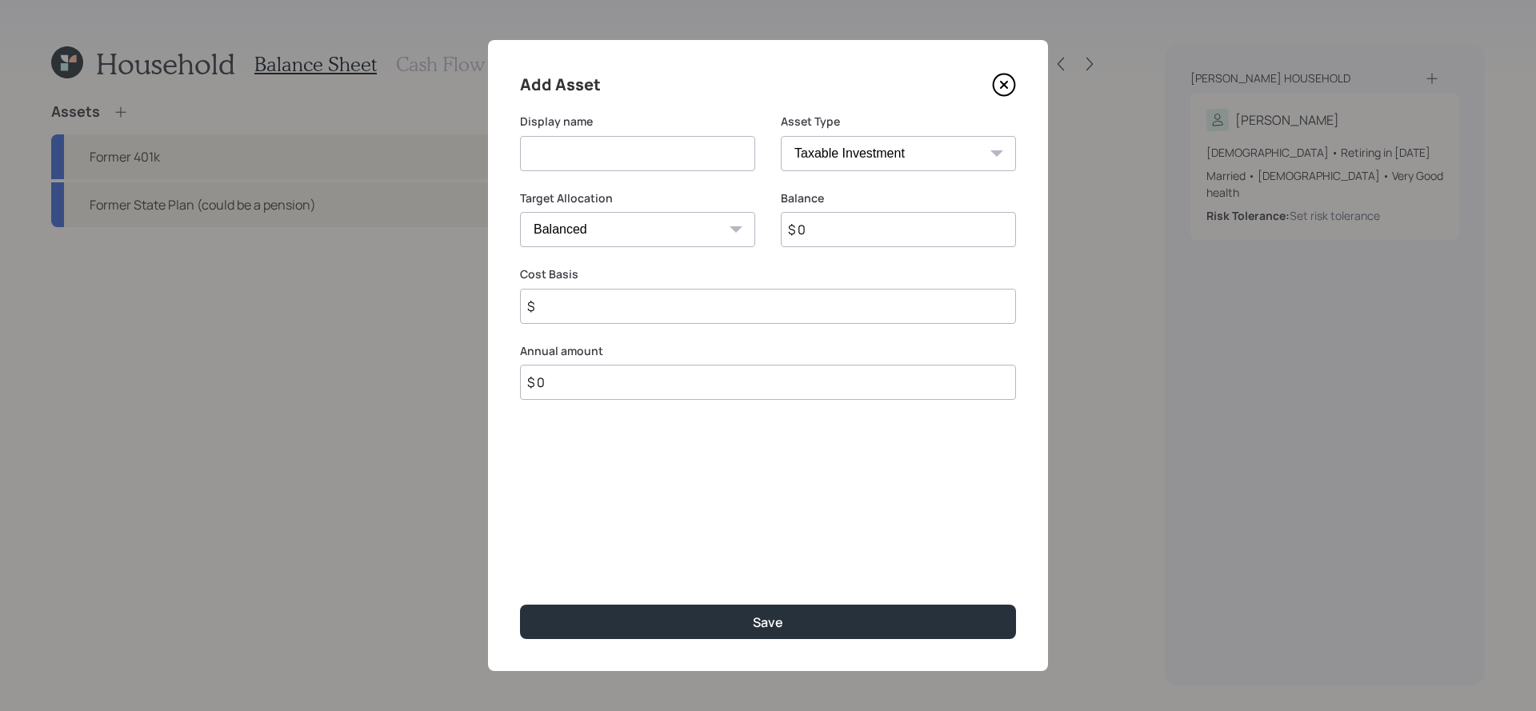
click at [700, 144] on input at bounding box center [637, 153] width 235 height 35
type input "Brokerage - [PERSON_NAME]"
click at [909, 257] on div "Balance $ 0" at bounding box center [898, 228] width 235 height 77
click at [909, 236] on input "$ 0" at bounding box center [898, 229] width 235 height 35
type input "$ 1,100"
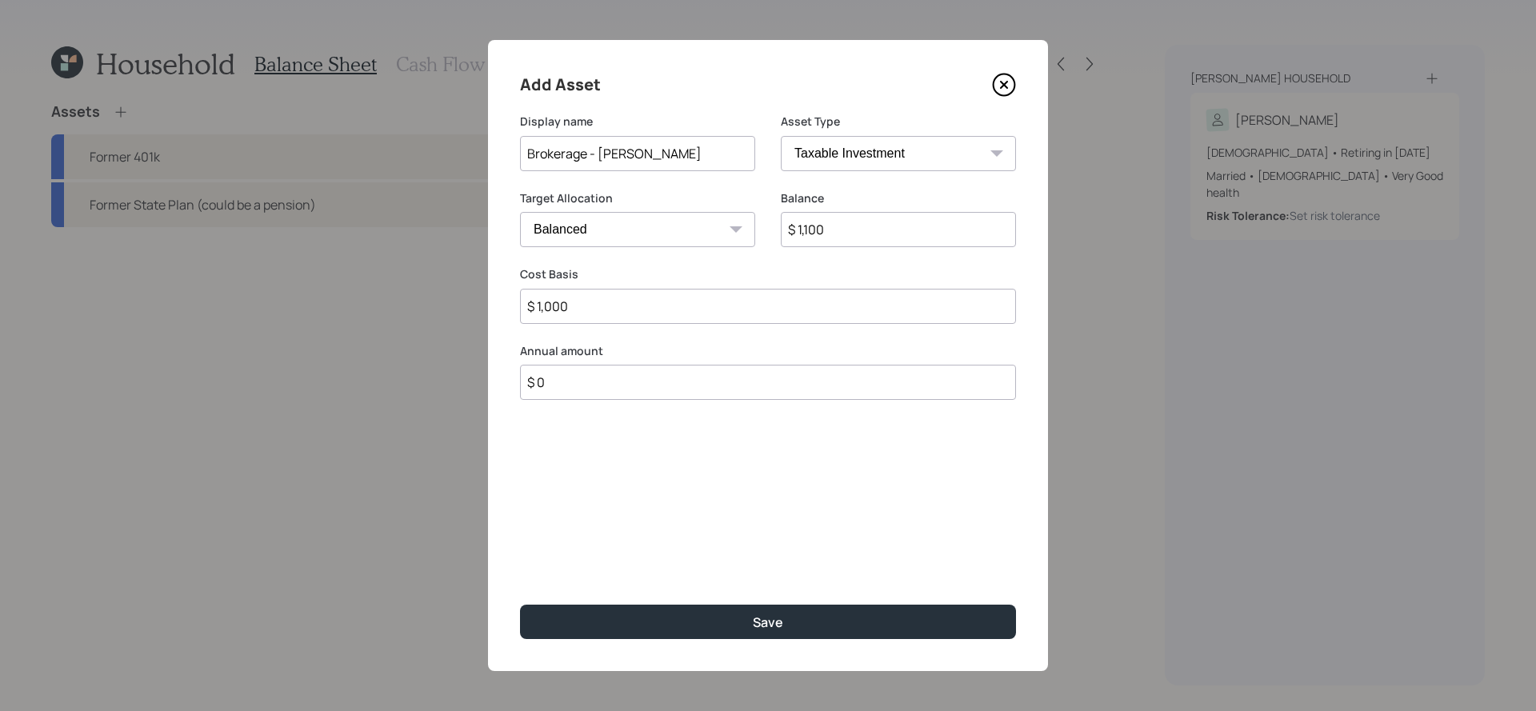
type input "$ 1,000"
click at [520, 605] on button "Save" at bounding box center [768, 622] width 496 height 34
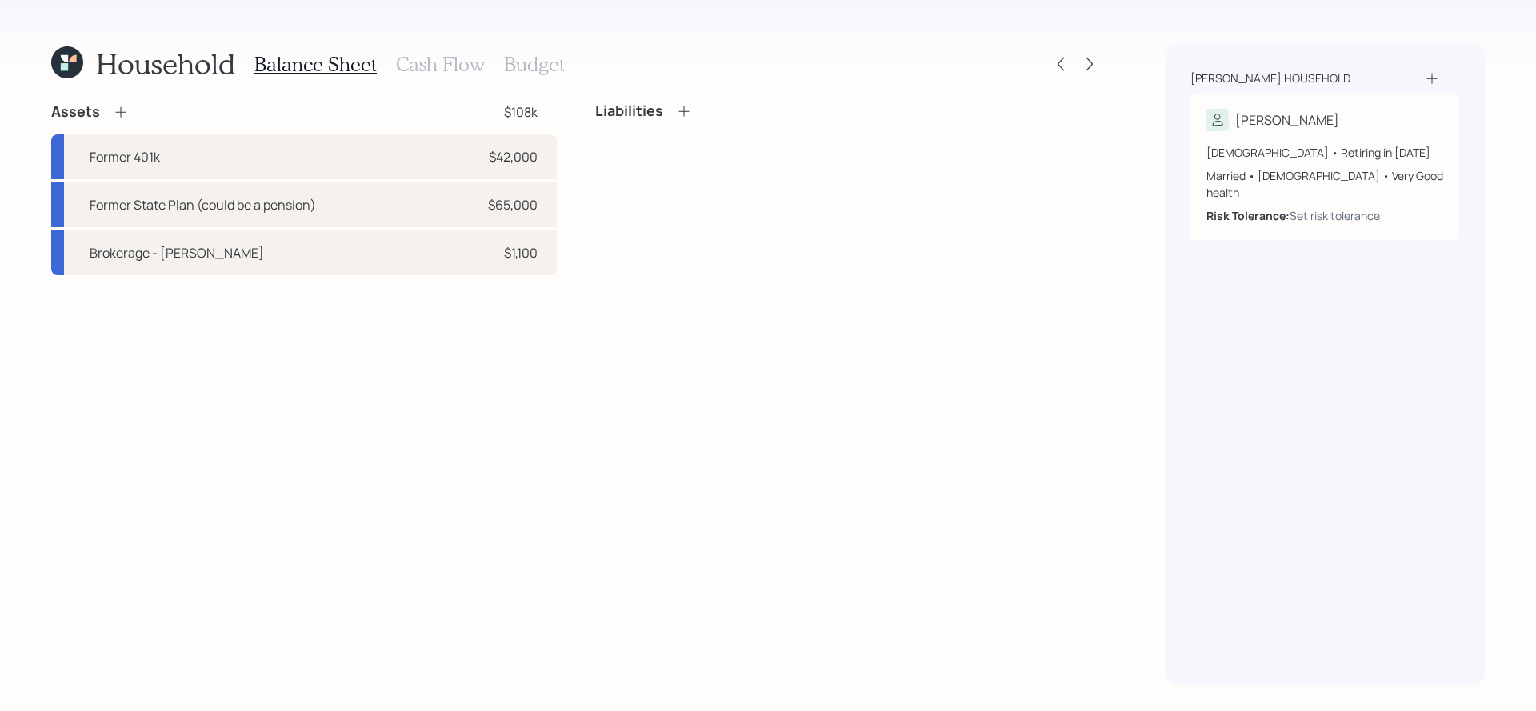
click at [115, 107] on icon at bounding box center [121, 112] width 16 height 16
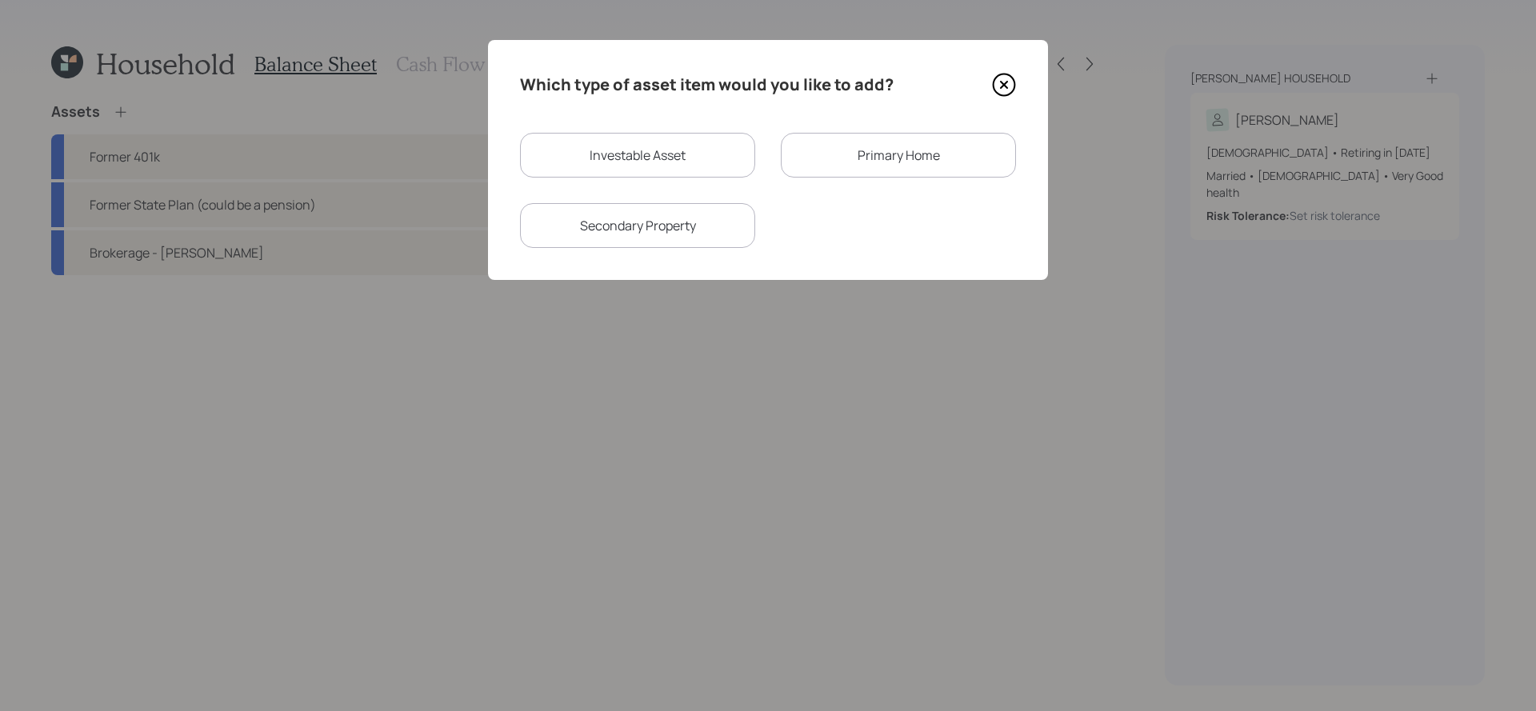
click at [599, 158] on div "Investable Asset" at bounding box center [637, 155] width 235 height 45
select select "taxable"
select select "balanced"
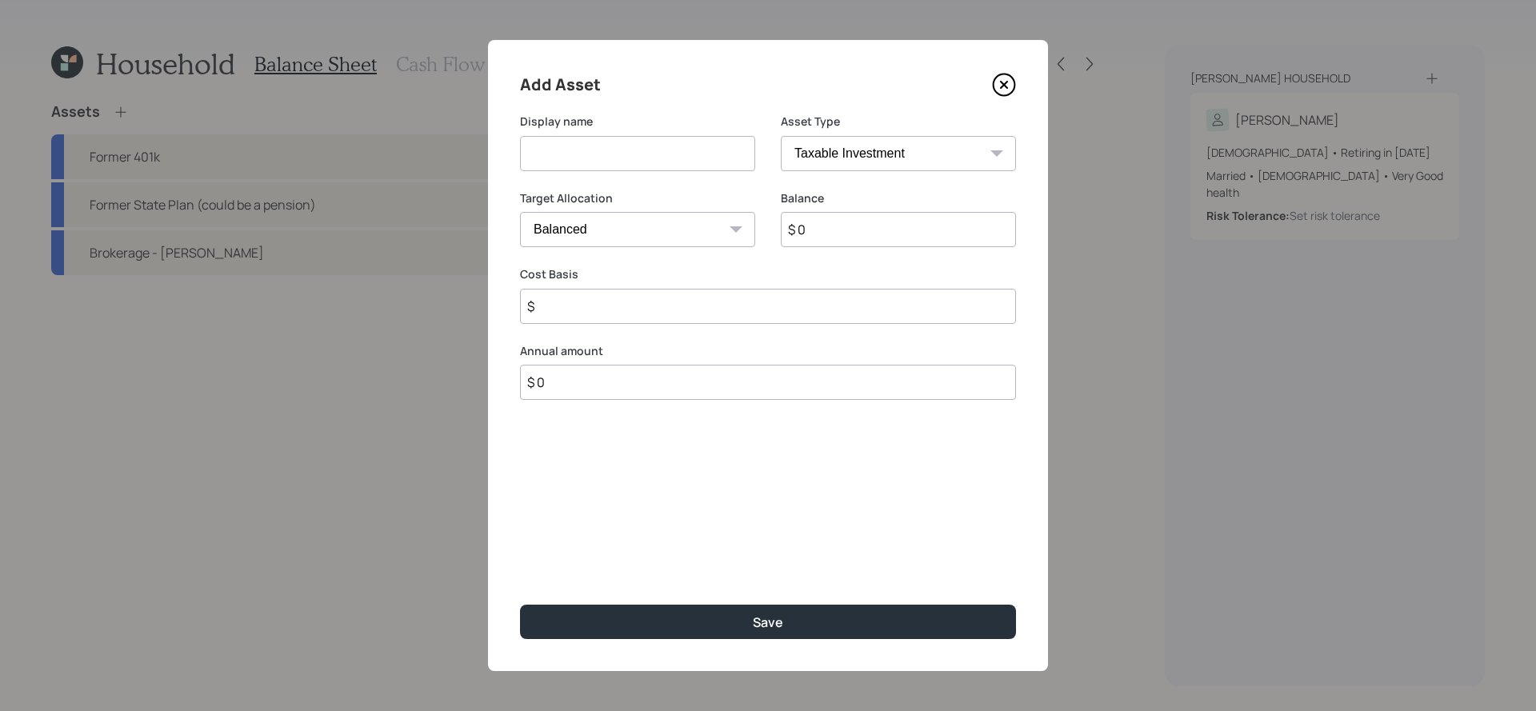
click at [967, 158] on select "SEP [PERSON_NAME] IRA 401(k) [PERSON_NAME] 401(k) 403(b) [PERSON_NAME] 403(b) 4…" at bounding box center [898, 153] width 235 height 35
select select "emergency_fund"
click at [781, 136] on select "SEP [PERSON_NAME] IRA 401(k) [PERSON_NAME] 401(k) 403(b) [PERSON_NAME] 403(b) 4…" at bounding box center [898, 153] width 235 height 35
click at [699, 167] on input at bounding box center [637, 153] width 235 height 35
type input "Emergency Savings"
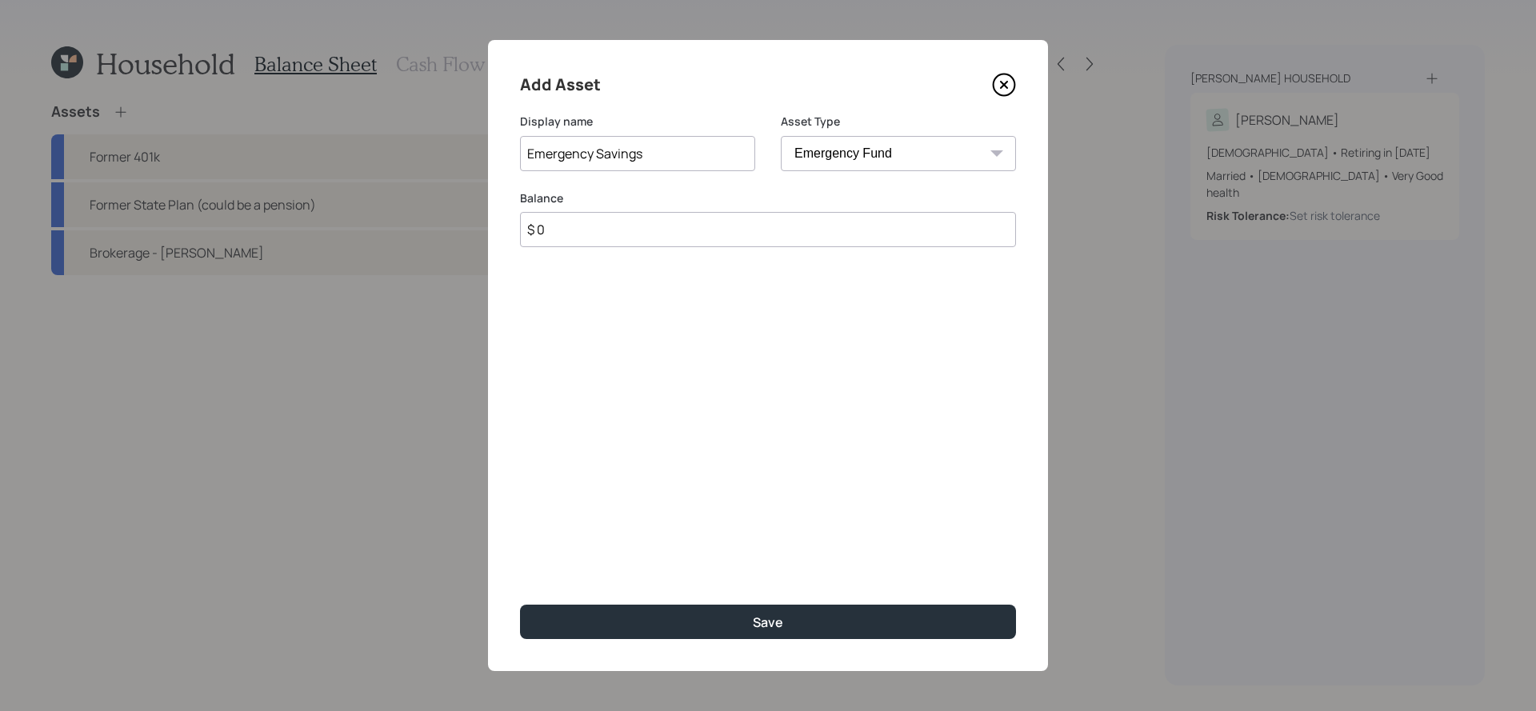
click at [707, 238] on input "$ 0" at bounding box center [768, 229] width 496 height 35
type input "$ 3,000"
click at [520, 605] on button "Save" at bounding box center [768, 622] width 496 height 34
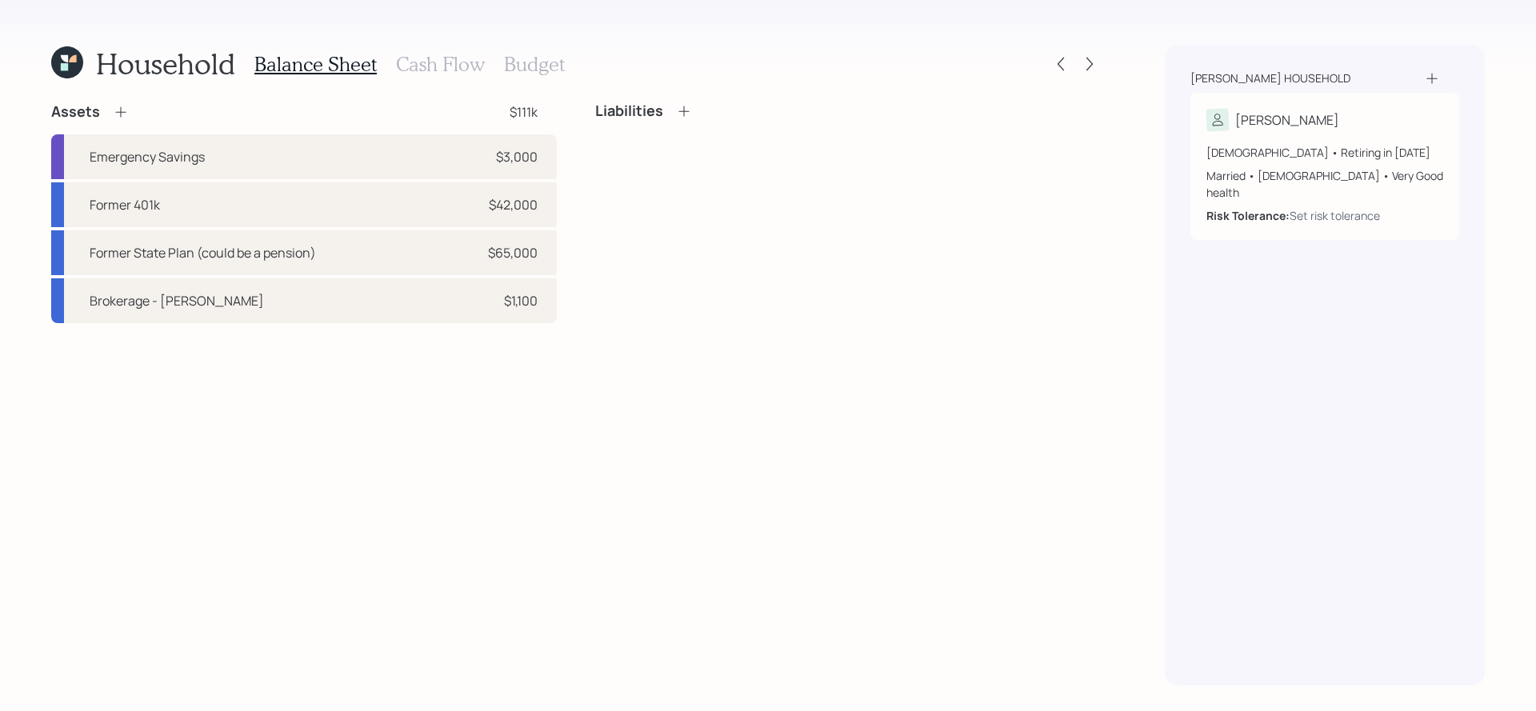
click at [129, 112] on div "Assets $111k" at bounding box center [304, 111] width 506 height 19
click at [125, 111] on icon at bounding box center [120, 112] width 10 height 10
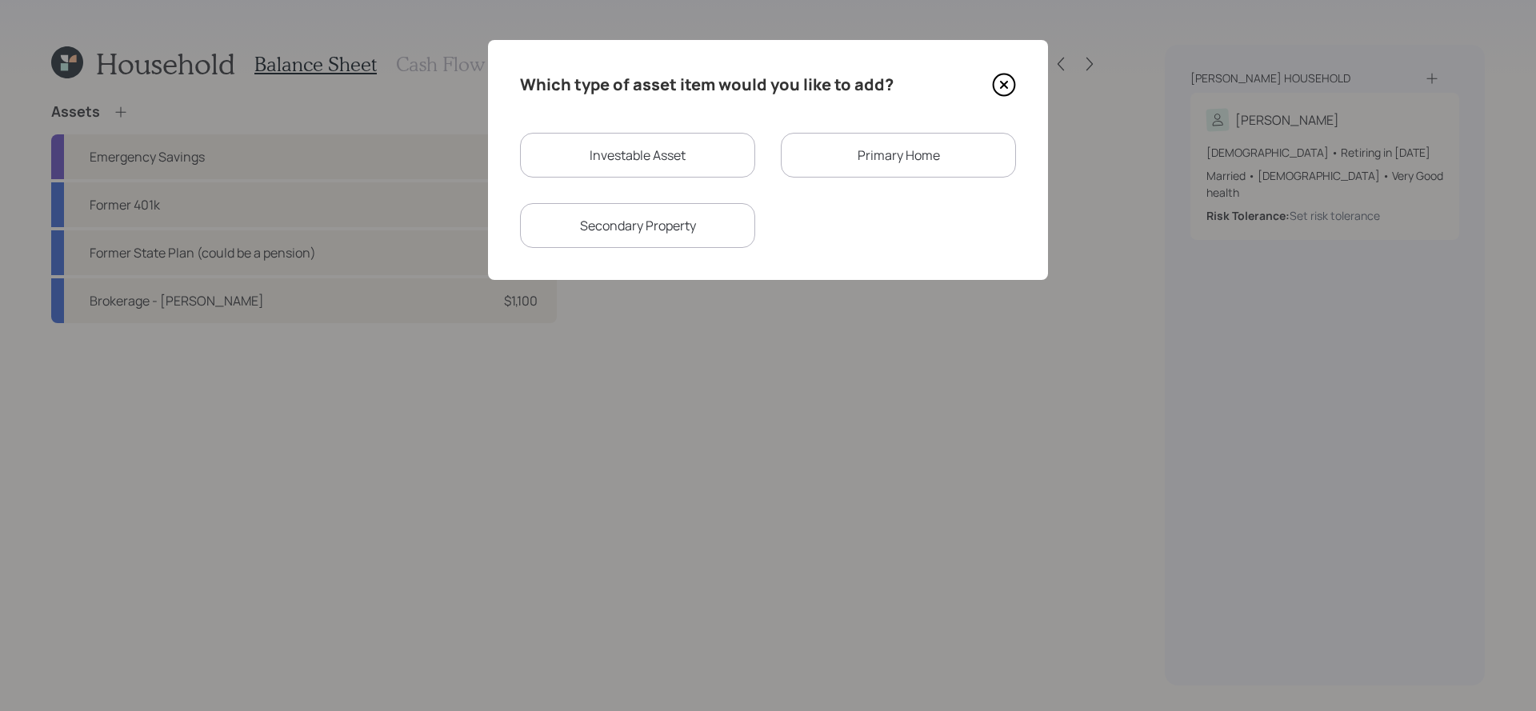
click at [929, 164] on div "Primary Home" at bounding box center [898, 155] width 235 height 45
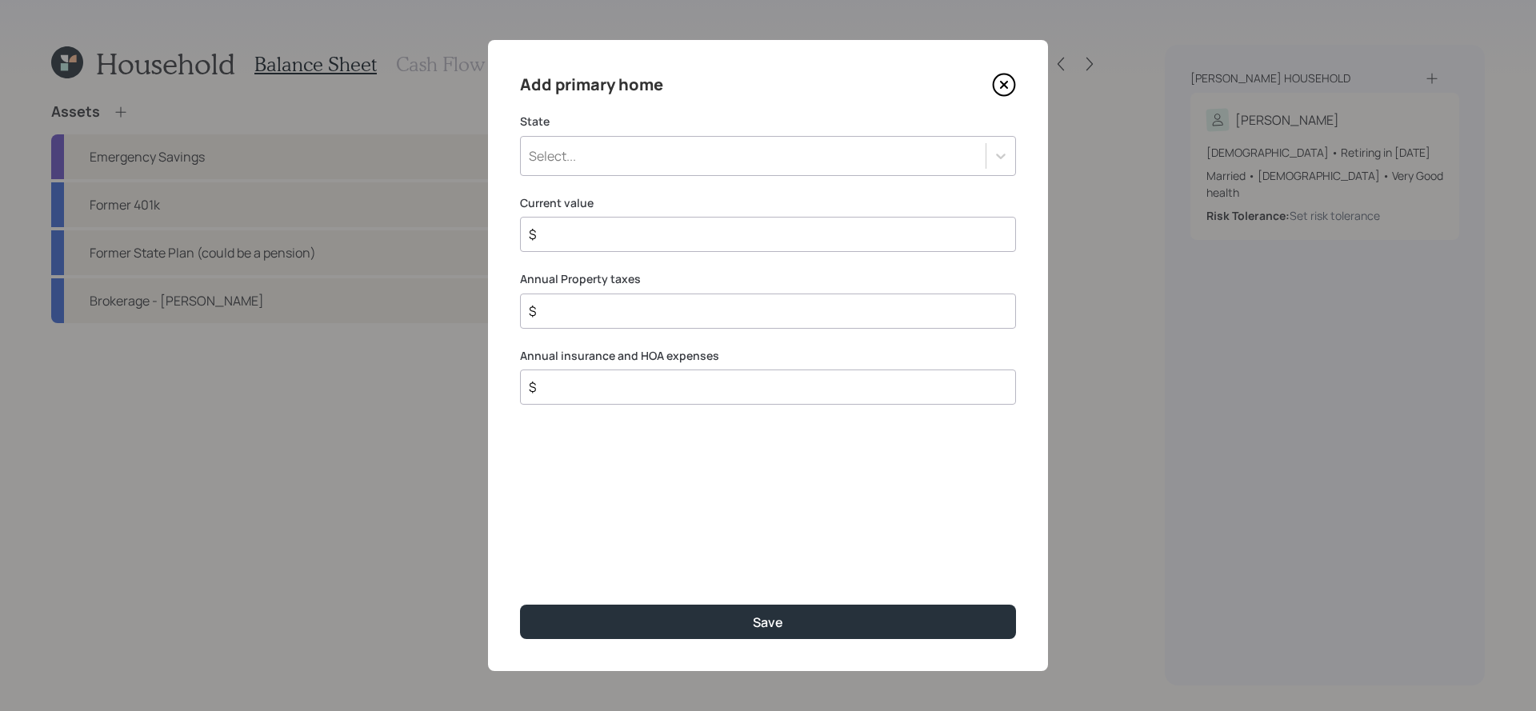
click at [929, 164] on div "Select..." at bounding box center [753, 155] width 465 height 27
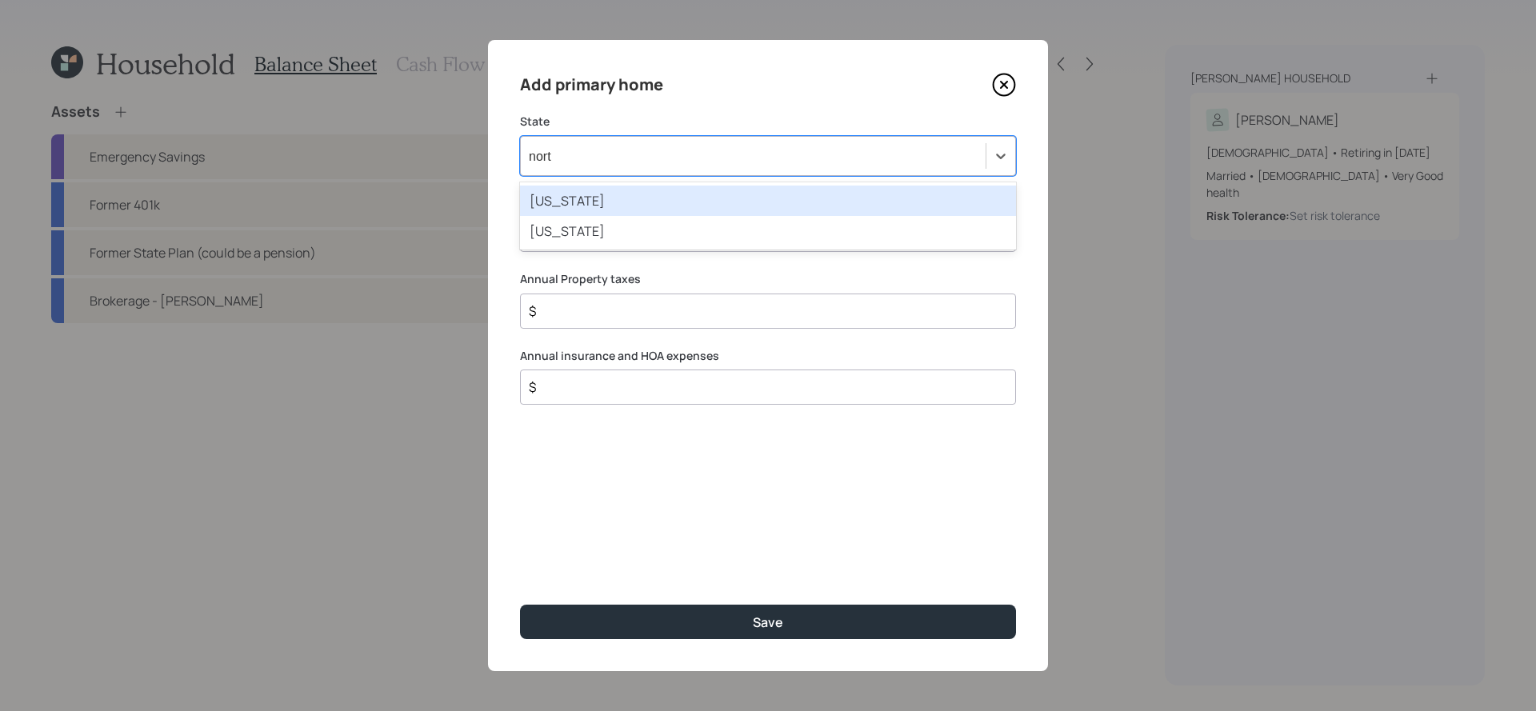
type input "north"
click at [855, 211] on div "[US_STATE]" at bounding box center [768, 201] width 496 height 30
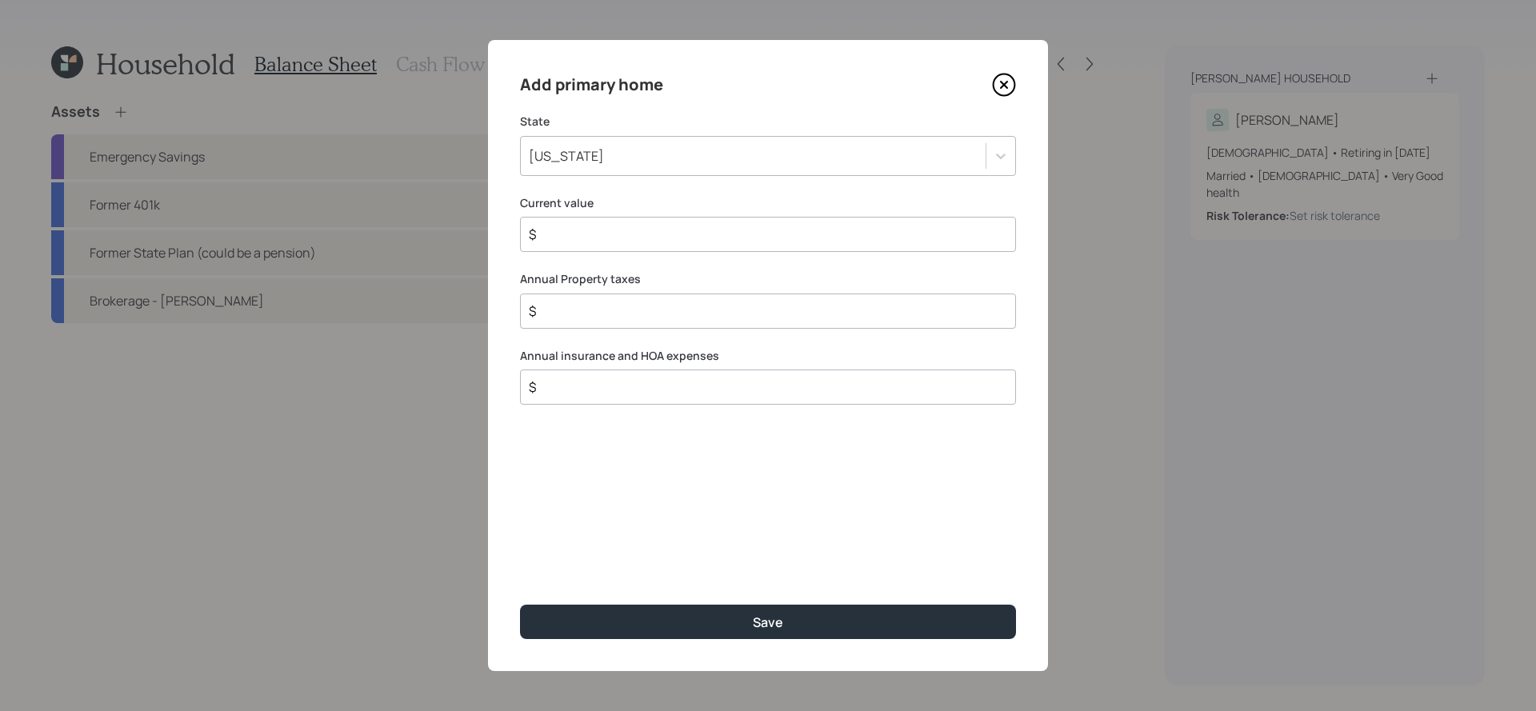
click at [781, 241] on input "$" at bounding box center [761, 234] width 469 height 19
type input "$ 250,000"
click at [710, 315] on input "$" at bounding box center [761, 311] width 469 height 19
type input "$ 1,500"
click at [662, 398] on div "$" at bounding box center [768, 387] width 496 height 35
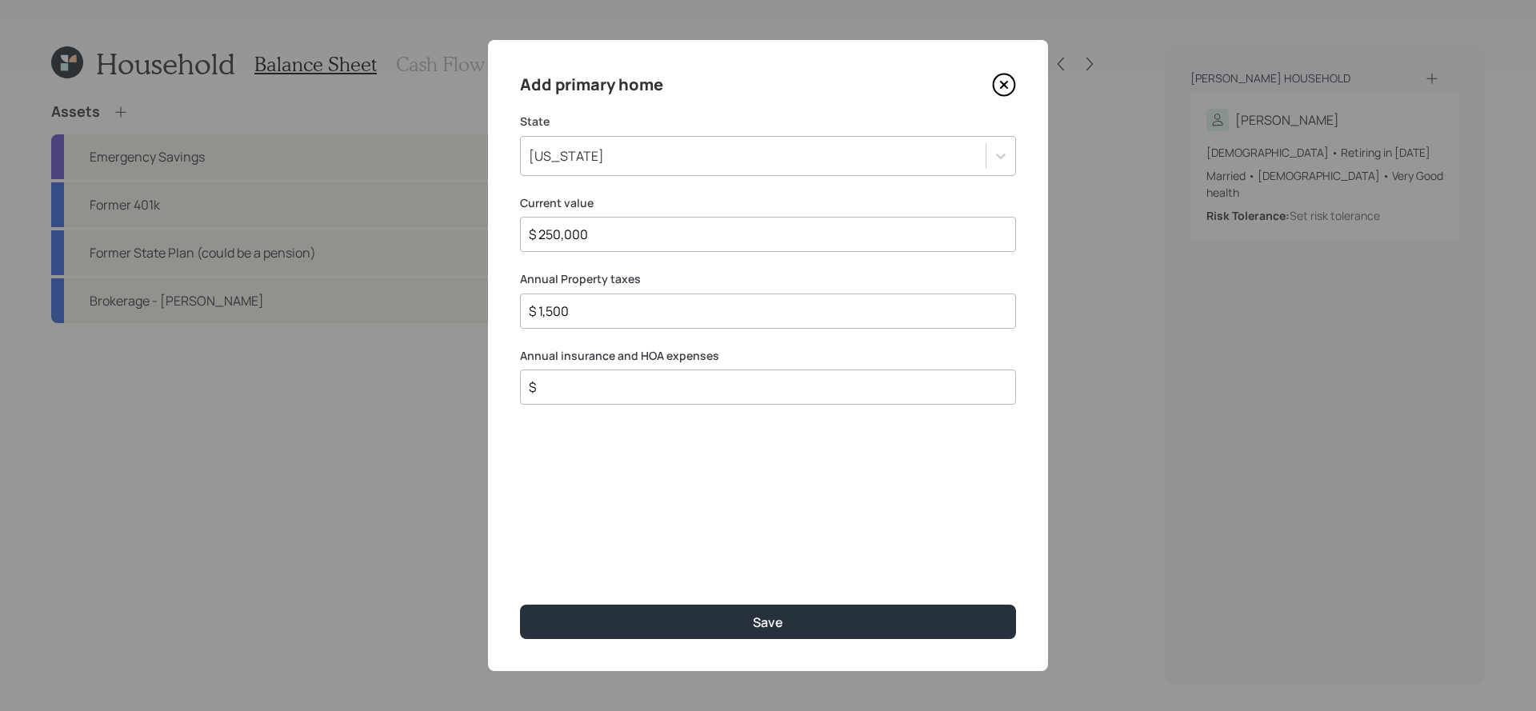
click at [663, 397] on input "$" at bounding box center [761, 387] width 469 height 19
type input "$ 0"
click at [627, 298] on div "$ 1,500" at bounding box center [768, 311] width 496 height 35
click at [627, 306] on input "$ 1,500" at bounding box center [761, 311] width 469 height 19
drag, startPoint x: 627, startPoint y: 306, endPoint x: 478, endPoint y: 295, distance: 150.0
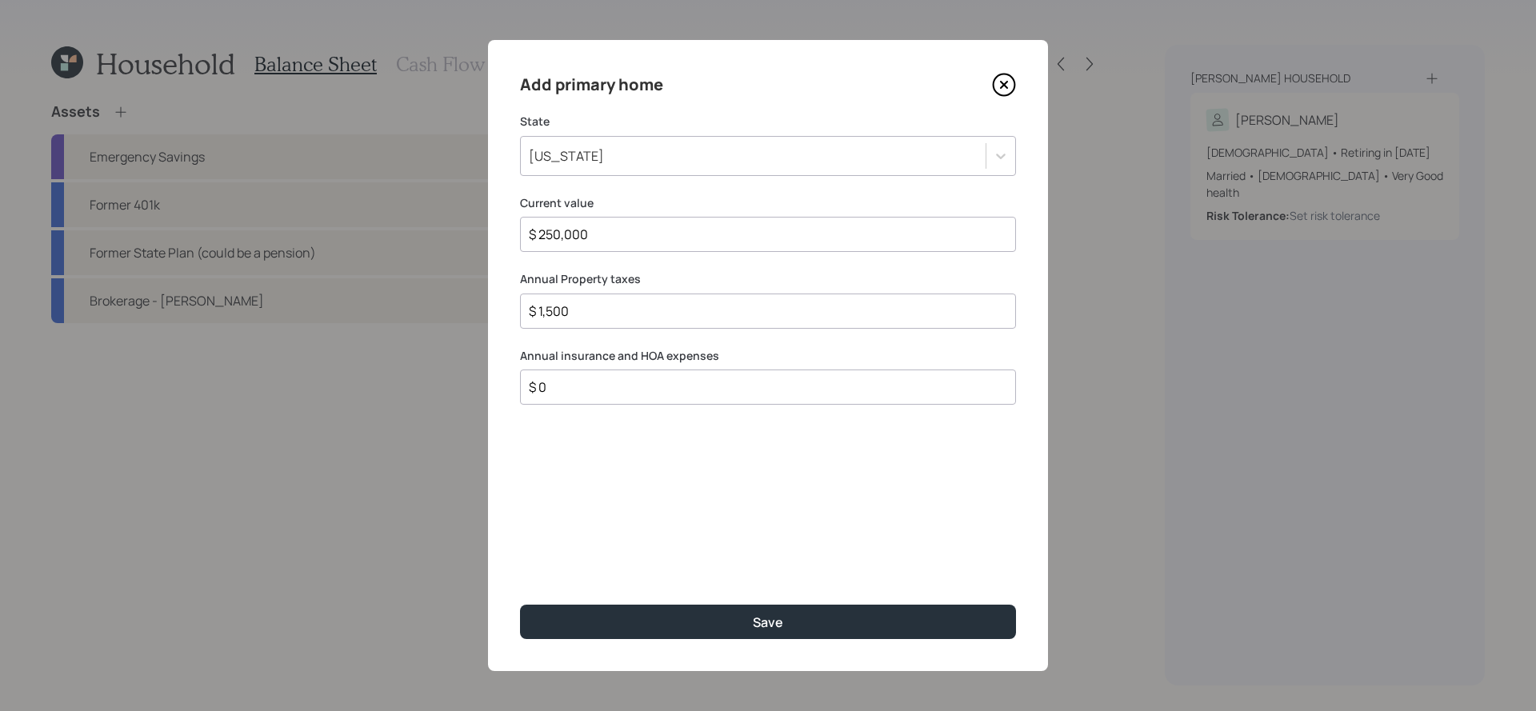
click at [478, 295] on div "Add primary home State [US_STATE] Current value $ 250,000 Annual Property taxes…" at bounding box center [768, 355] width 1536 height 711
type input "$ 0"
click at [520, 605] on button "Save" at bounding box center [768, 622] width 496 height 34
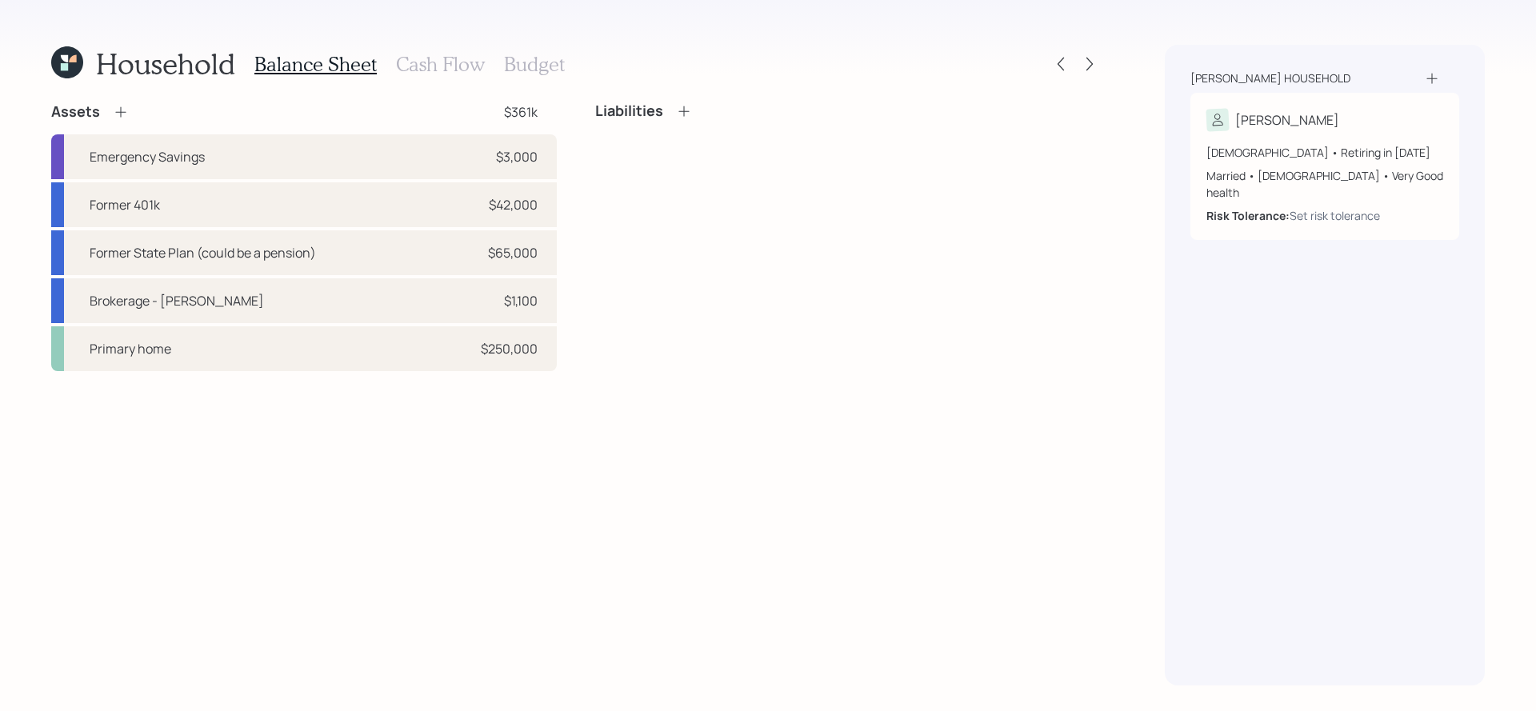
click at [118, 109] on icon at bounding box center [121, 112] width 16 height 16
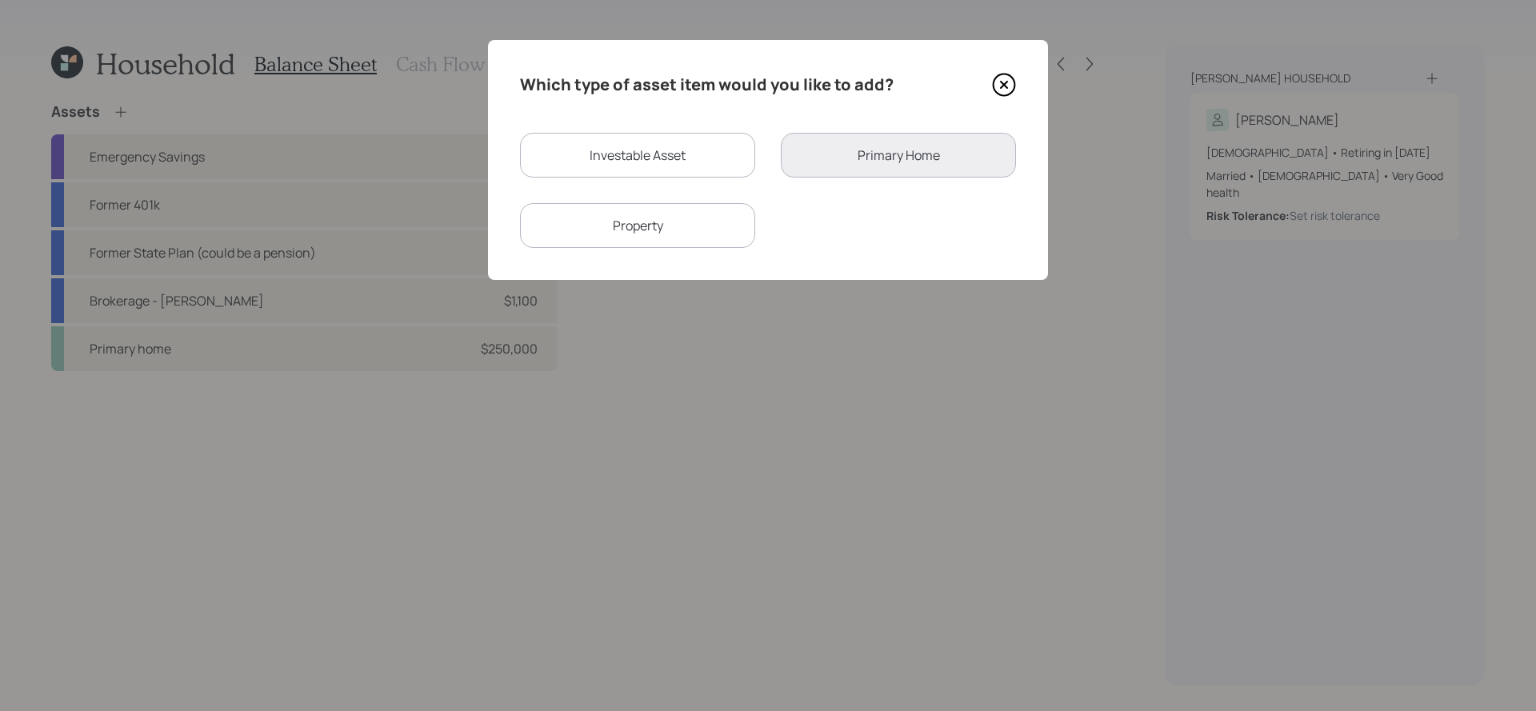
click at [690, 232] on div "Property" at bounding box center [637, 225] width 235 height 45
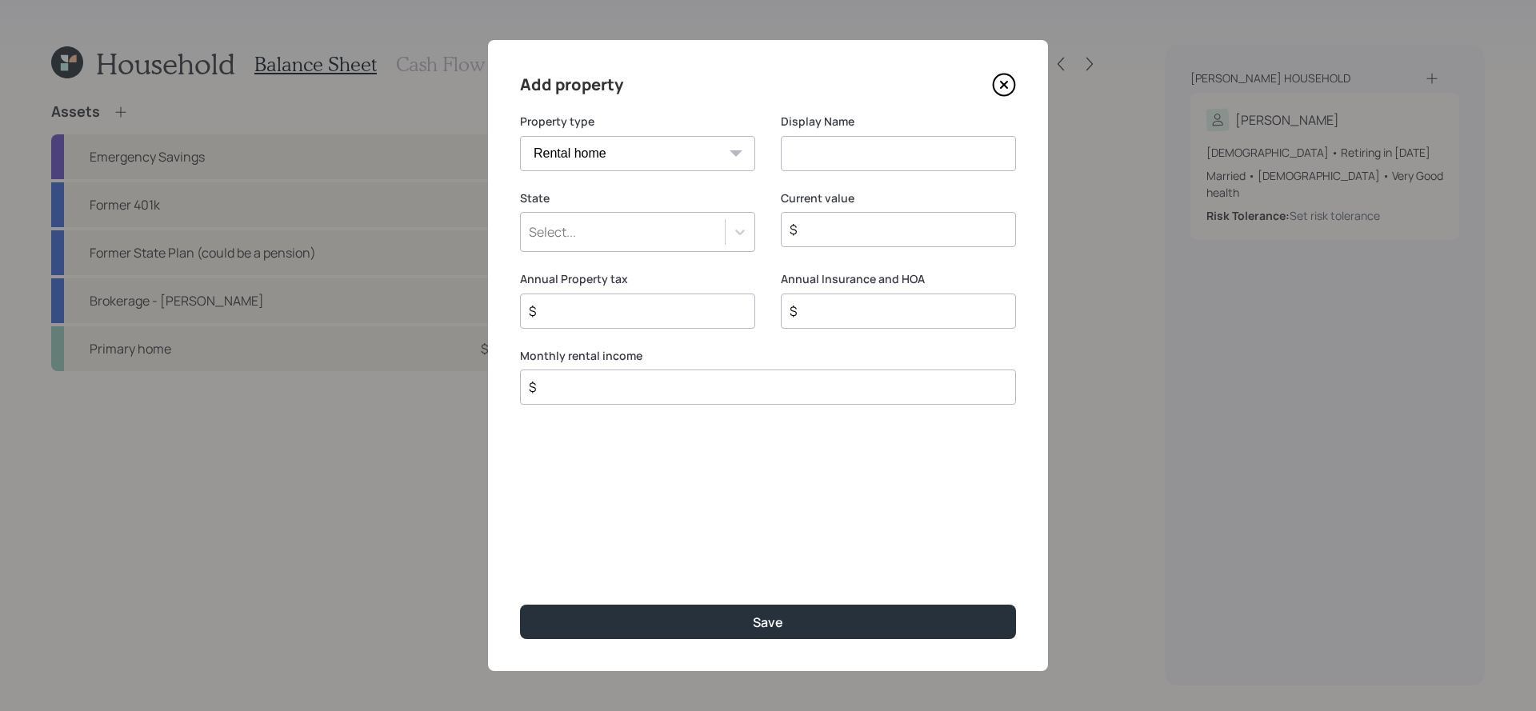
click at [732, 169] on select "Vacation home Rental home" at bounding box center [637, 153] width 235 height 35
select select "vacation_property"
click at [520, 136] on select "Vacation home Rental home" at bounding box center [637, 153] width 235 height 35
click at [901, 148] on input at bounding box center [898, 153] width 235 height 35
type input "Second home"
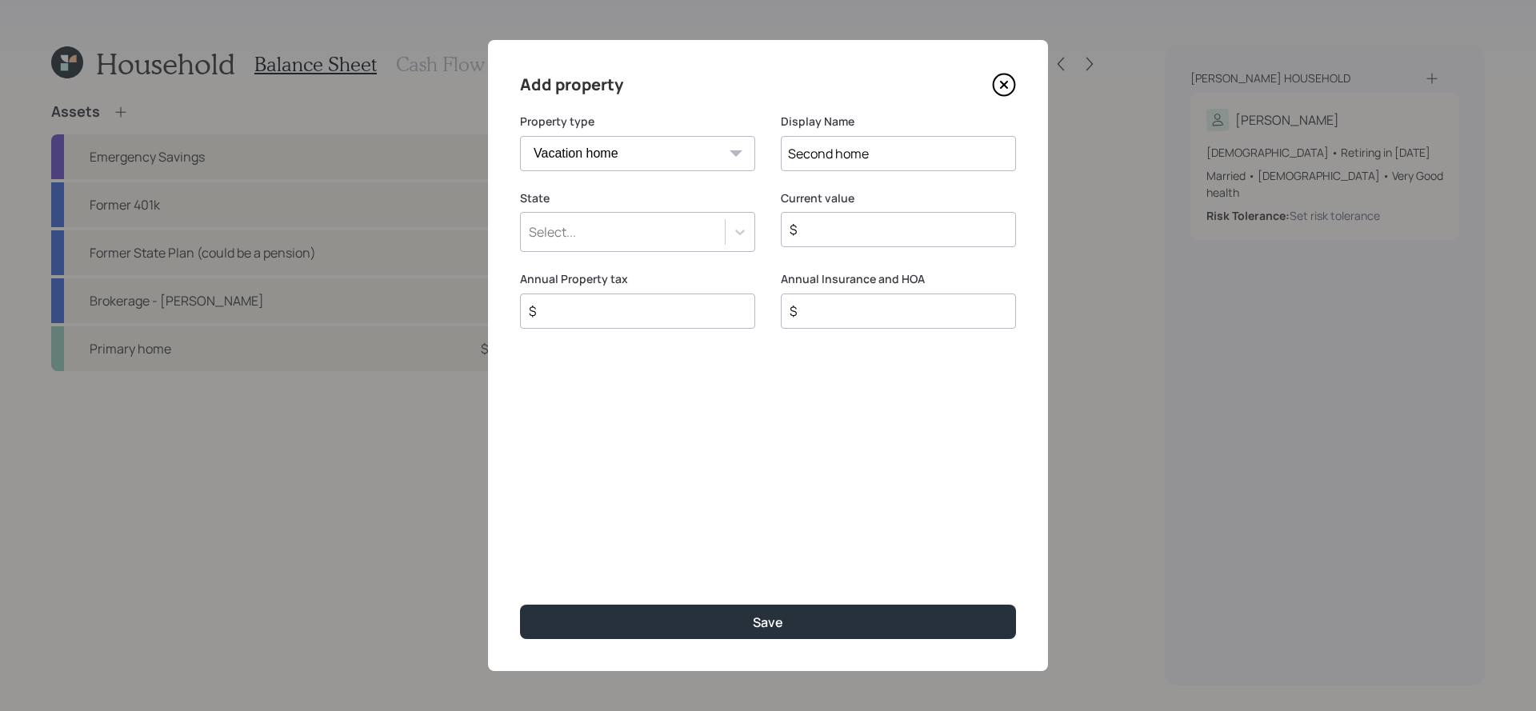
click at [720, 242] on div "Select..." at bounding box center [623, 231] width 204 height 27
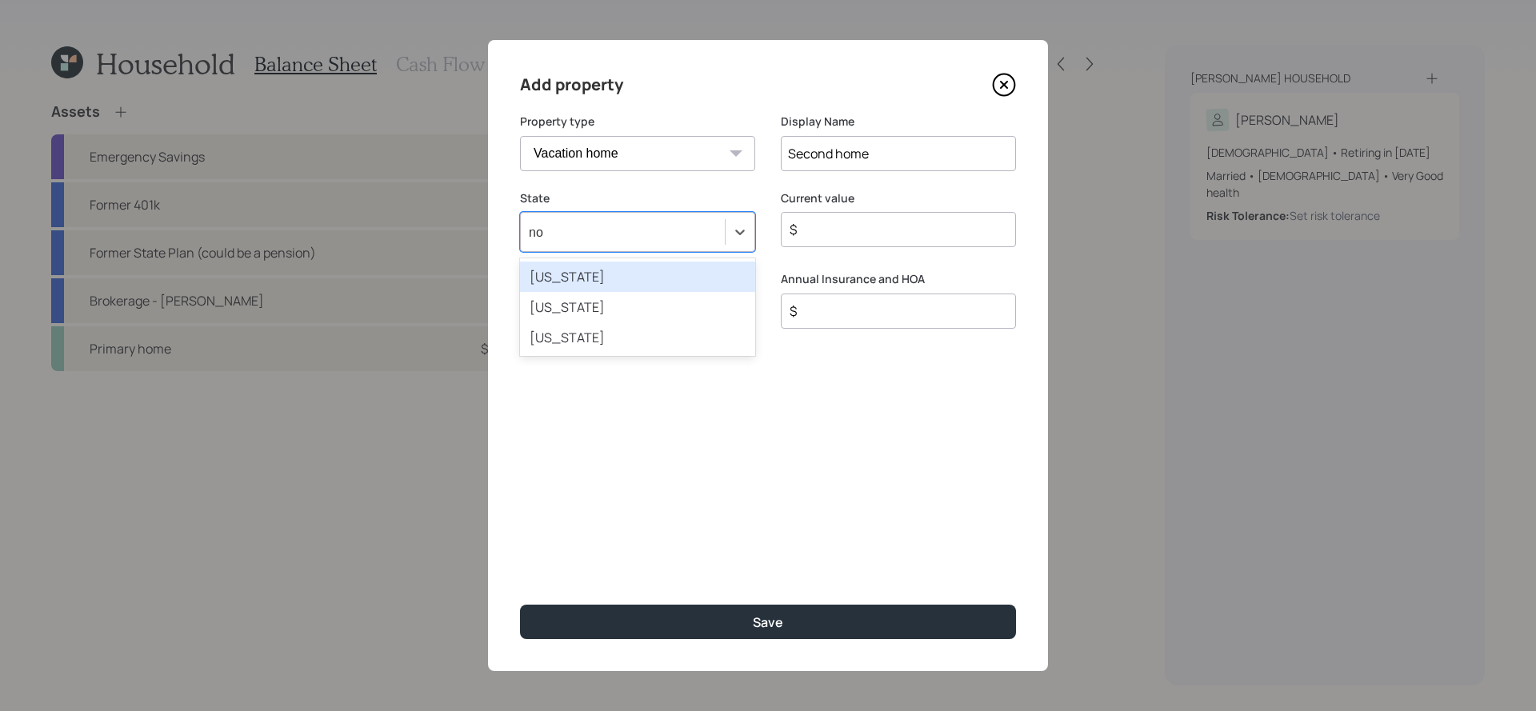
type input "nor"
click at [708, 274] on div "[US_STATE]" at bounding box center [637, 277] width 235 height 30
click at [919, 226] on input "$" at bounding box center [892, 229] width 208 height 19
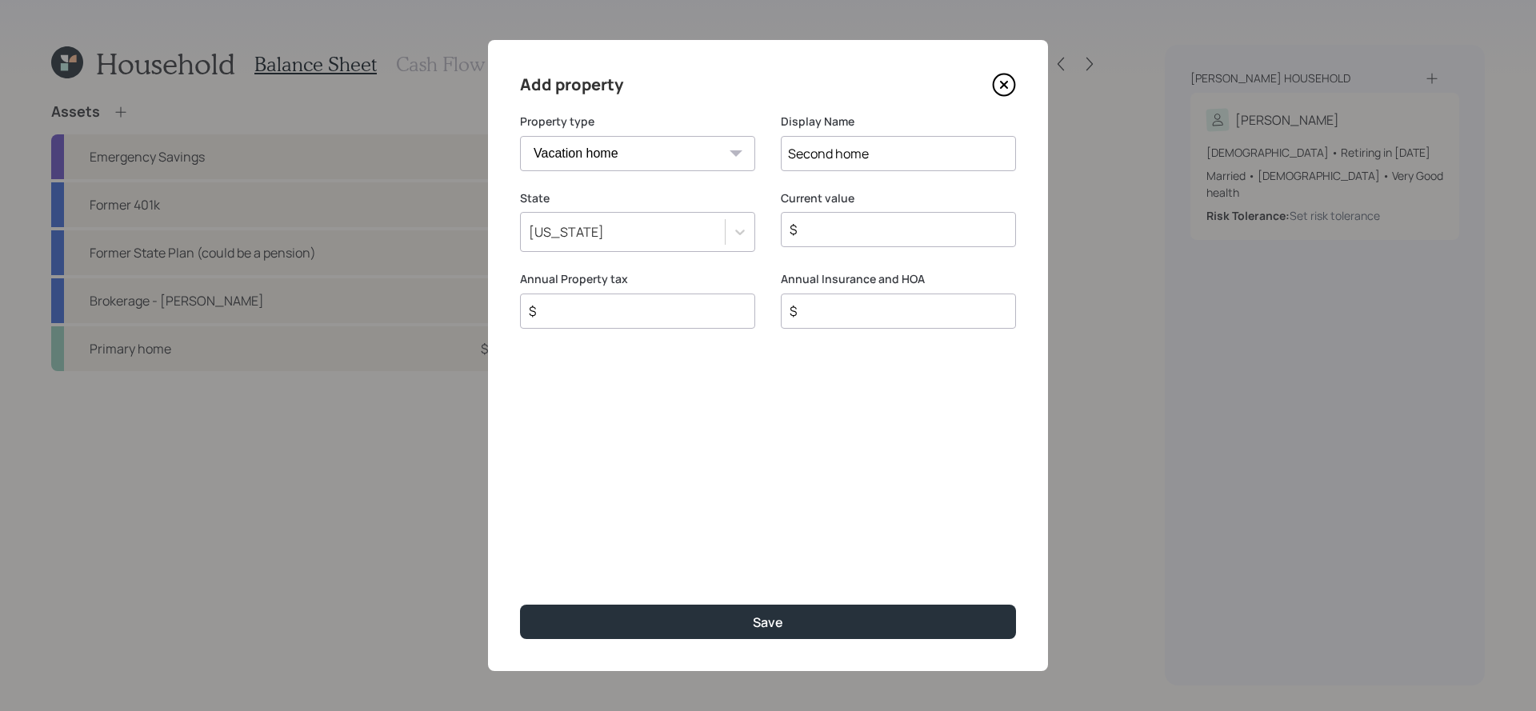
click at [919, 226] on input "$" at bounding box center [892, 229] width 208 height 19
click at [912, 154] on input "Second home" at bounding box center [898, 153] width 235 height 35
click at [882, 224] on input "$" at bounding box center [892, 229] width 208 height 19
type input "$ 210,000"
click at [739, 297] on div "$" at bounding box center [637, 311] width 235 height 35
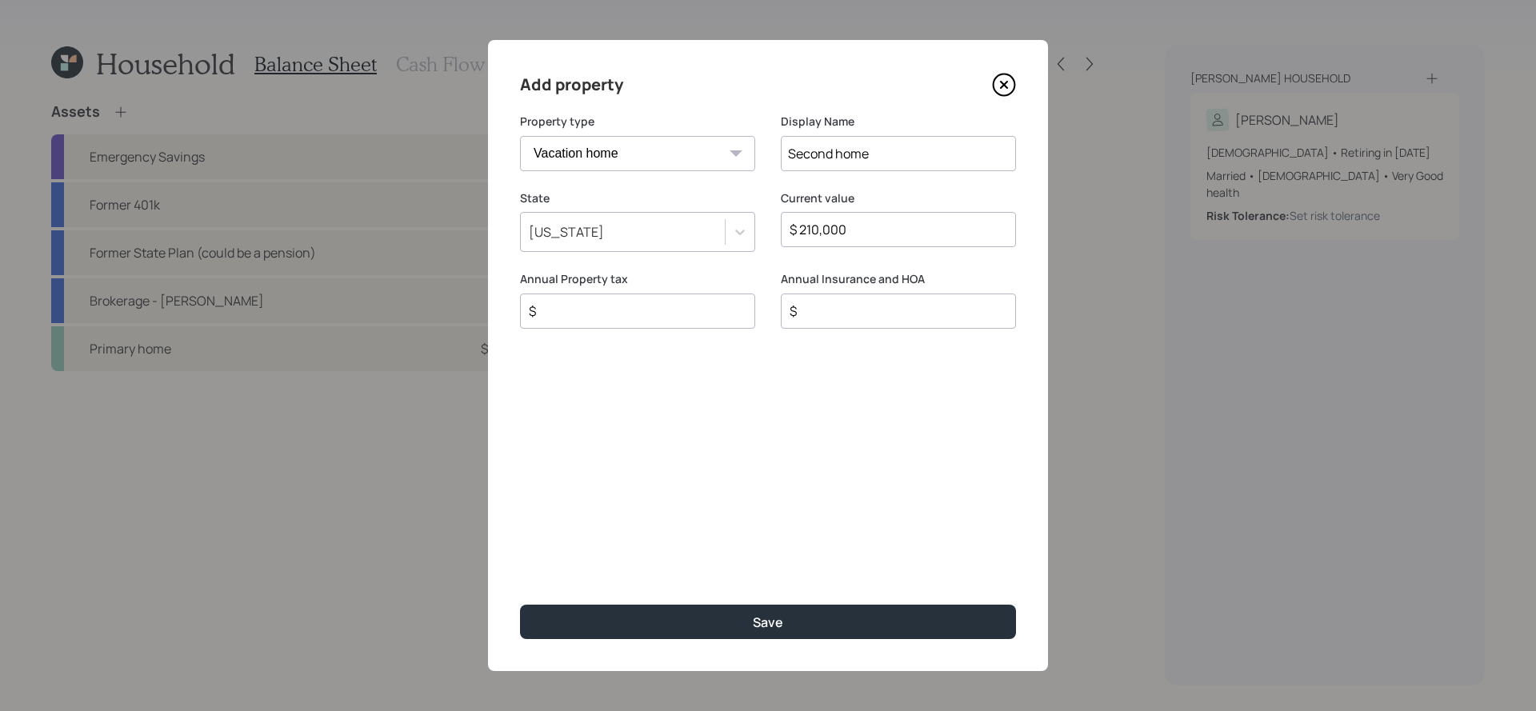
click at [738, 310] on div "$" at bounding box center [637, 311] width 235 height 35
click at [702, 325] on div "$" at bounding box center [637, 311] width 235 height 35
click at [701, 318] on input "$" at bounding box center [631, 311] width 208 height 19
click at [920, 334] on div "Annual Insurance and HOA $" at bounding box center [898, 309] width 235 height 77
click at [690, 331] on div "Annual Property tax $" at bounding box center [637, 309] width 235 height 77
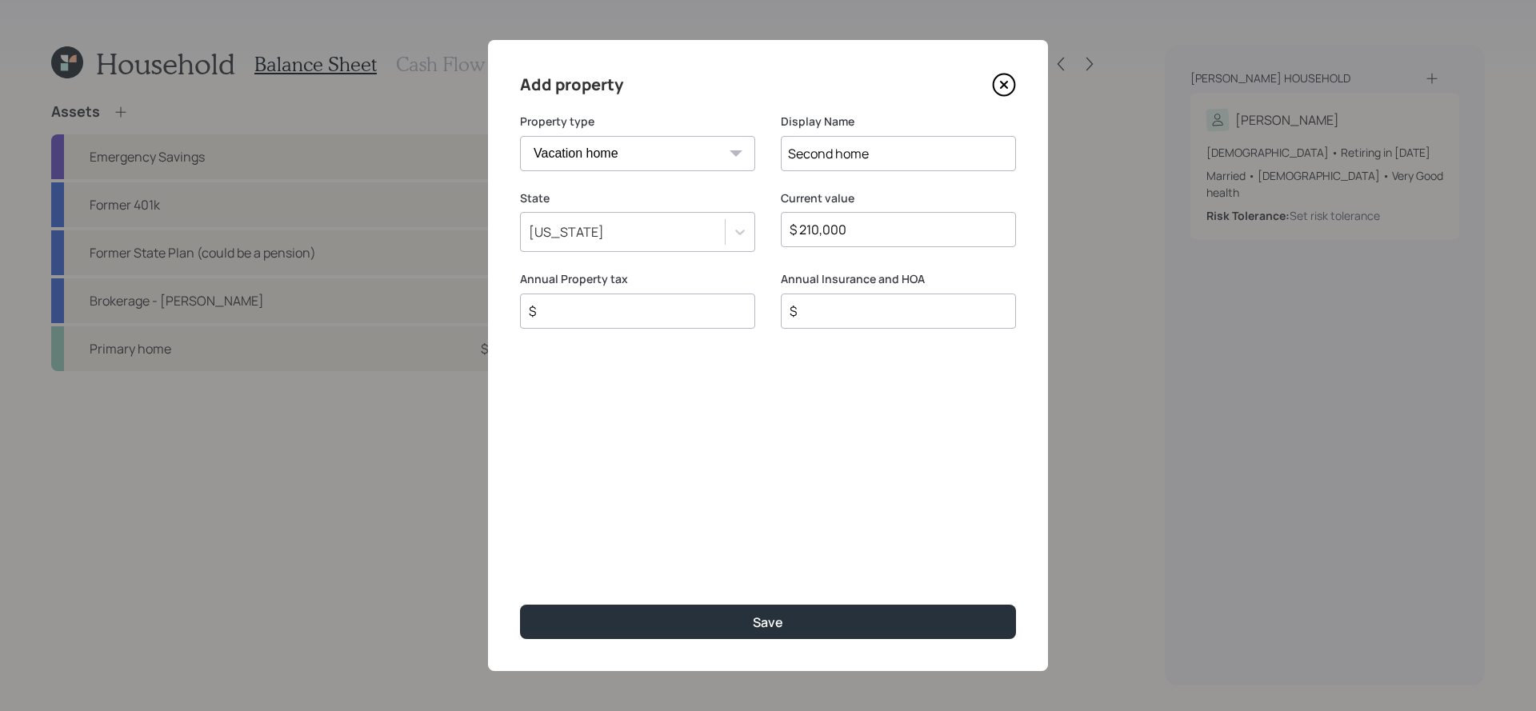
click at [690, 298] on div "$" at bounding box center [637, 311] width 235 height 35
click at [682, 313] on input "$" at bounding box center [631, 311] width 208 height 19
type input "$ 0"
click at [842, 302] on input "$" at bounding box center [892, 311] width 208 height 19
type input "$ 240"
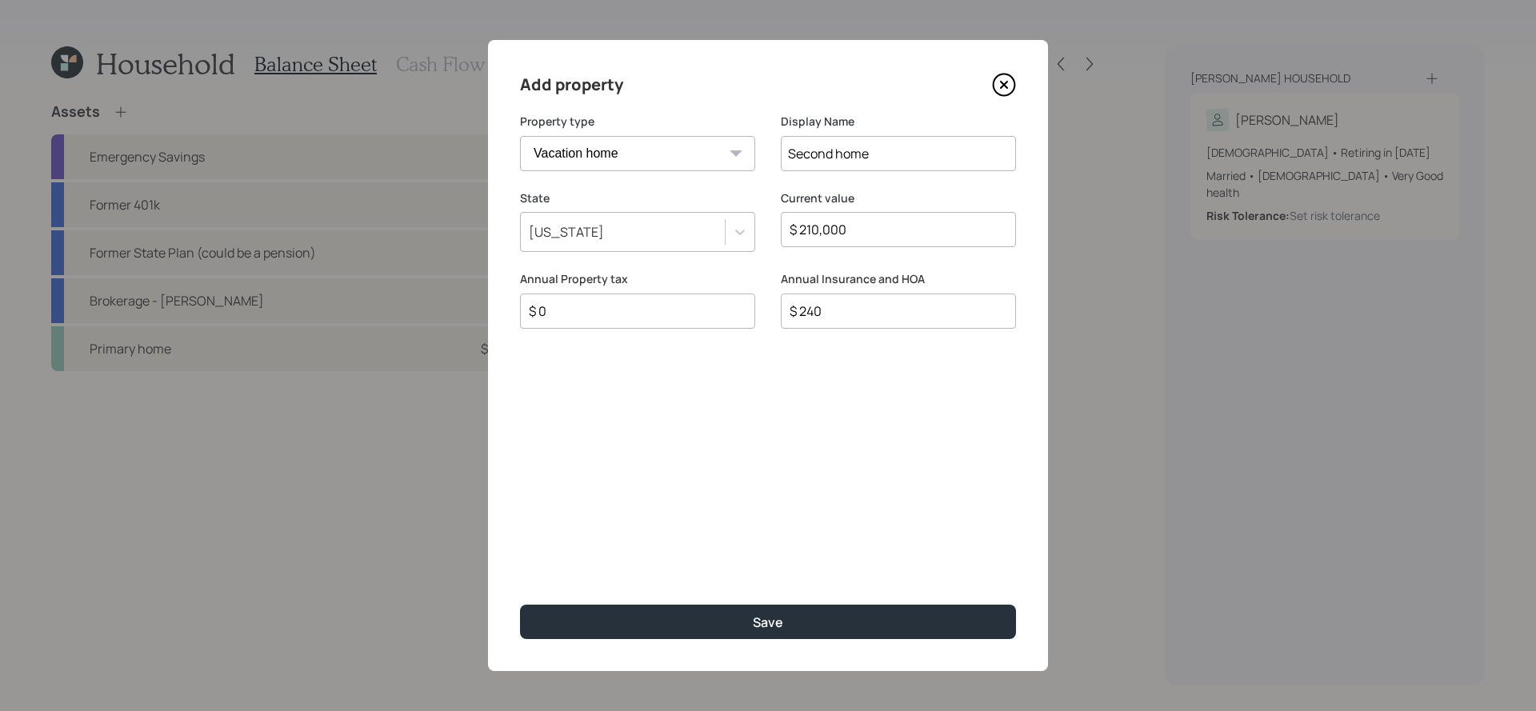
click at [520, 605] on button "Save" at bounding box center [768, 622] width 496 height 34
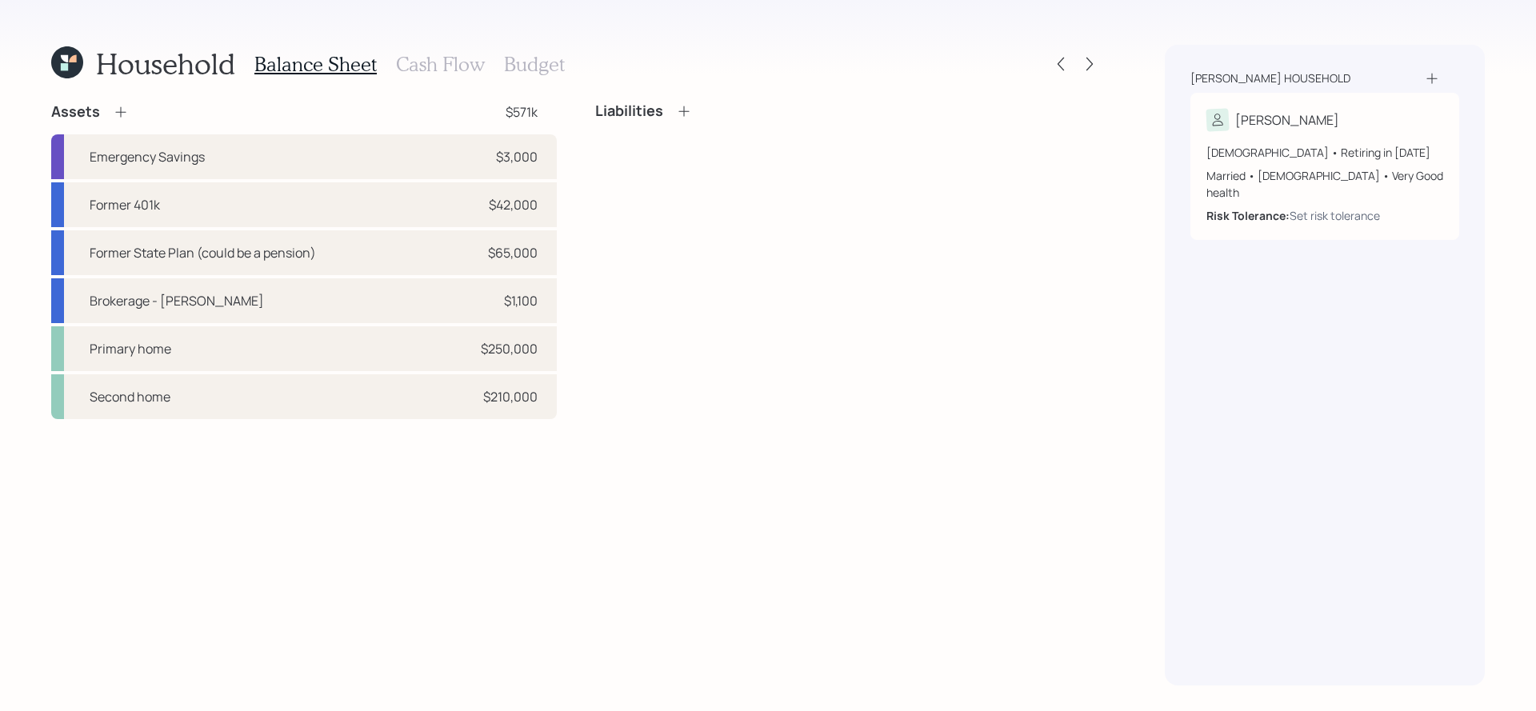
click at [680, 108] on icon at bounding box center [684, 111] width 16 height 16
click at [684, 115] on icon at bounding box center [684, 111] width 16 height 16
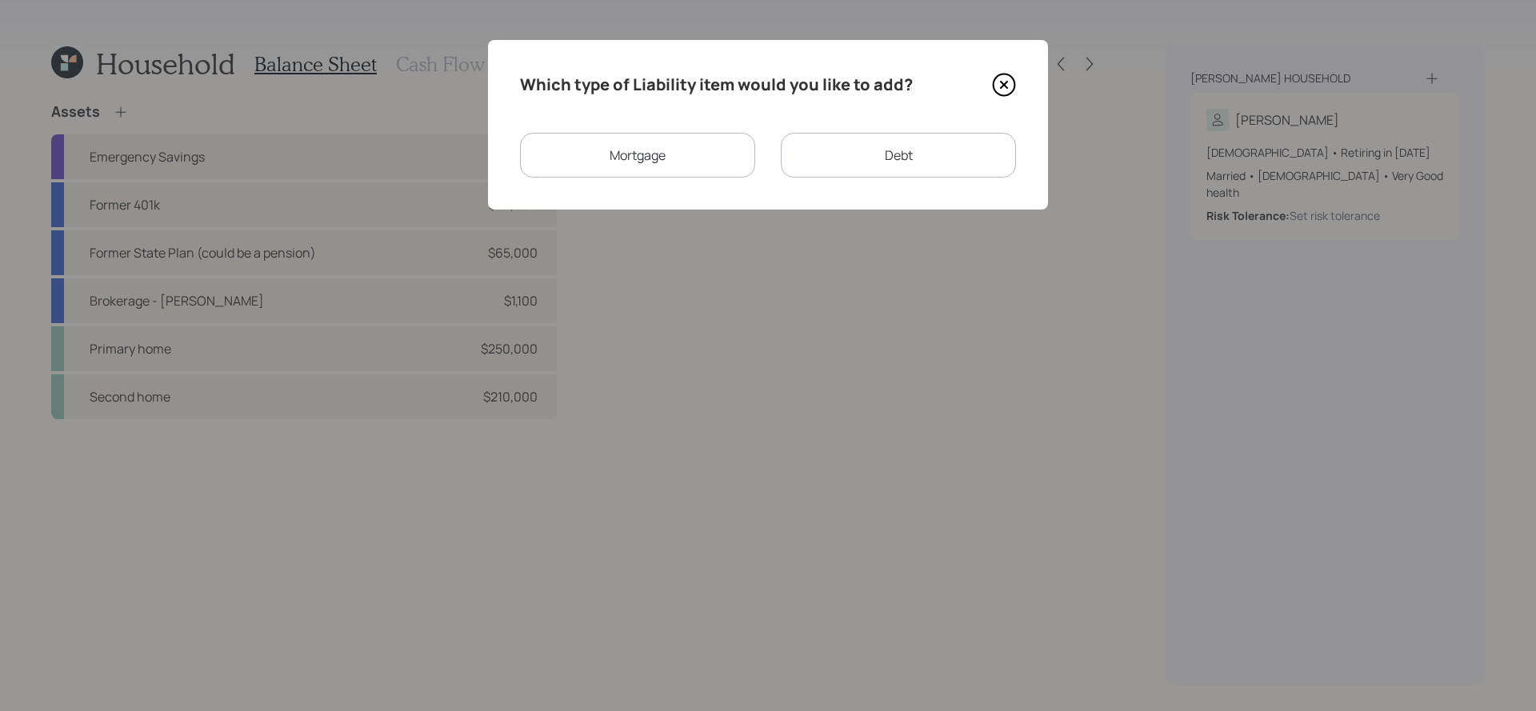
click at [706, 150] on div "Mortgage" at bounding box center [637, 155] width 235 height 45
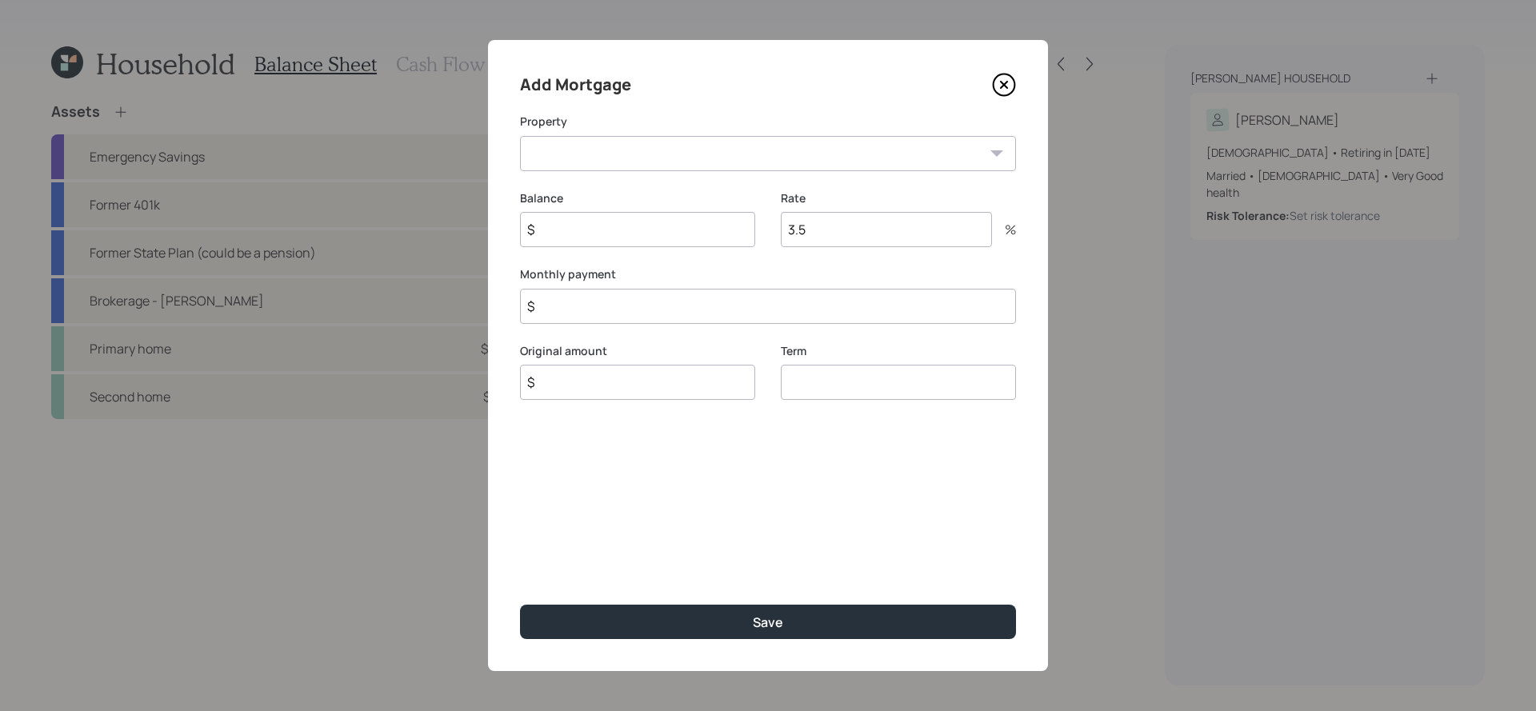
click at [706, 150] on select "NC Primary home Second home" at bounding box center [768, 153] width 496 height 35
select select "42304dbd-e264-4468-b28e-09f5e37b7b25"
click at [520, 136] on select "NC Primary home Second home" at bounding box center [768, 153] width 496 height 35
click at [670, 245] on input "$" at bounding box center [637, 229] width 235 height 35
type input "$ 70,000"
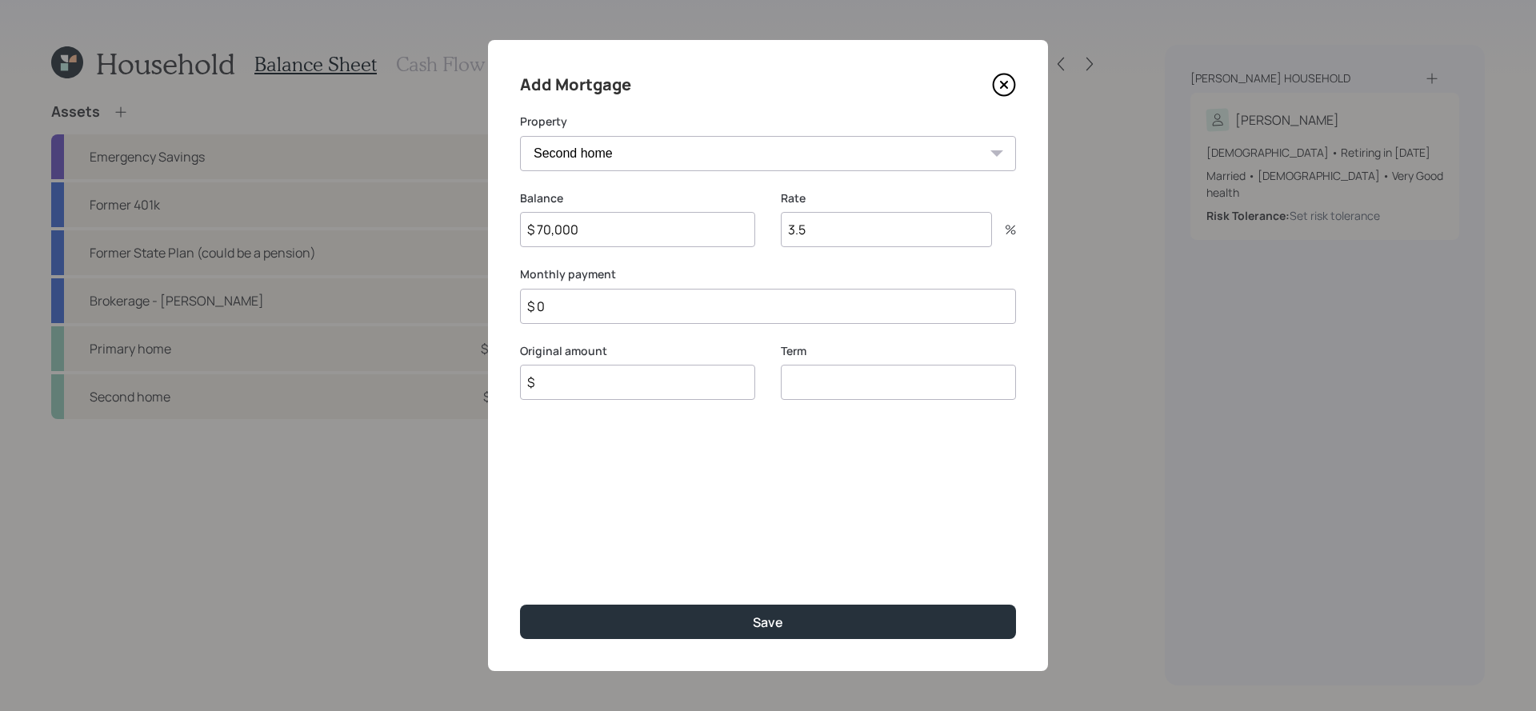
type input "$ 0"
type input "0"
click at [568, 325] on div "Add Mortgage Property NC Primary home Second home Balance $ 70,000 Rate 3.5 % M…" at bounding box center [768, 355] width 560 height 631
click at [570, 312] on input "$ 0" at bounding box center [768, 306] width 496 height 35
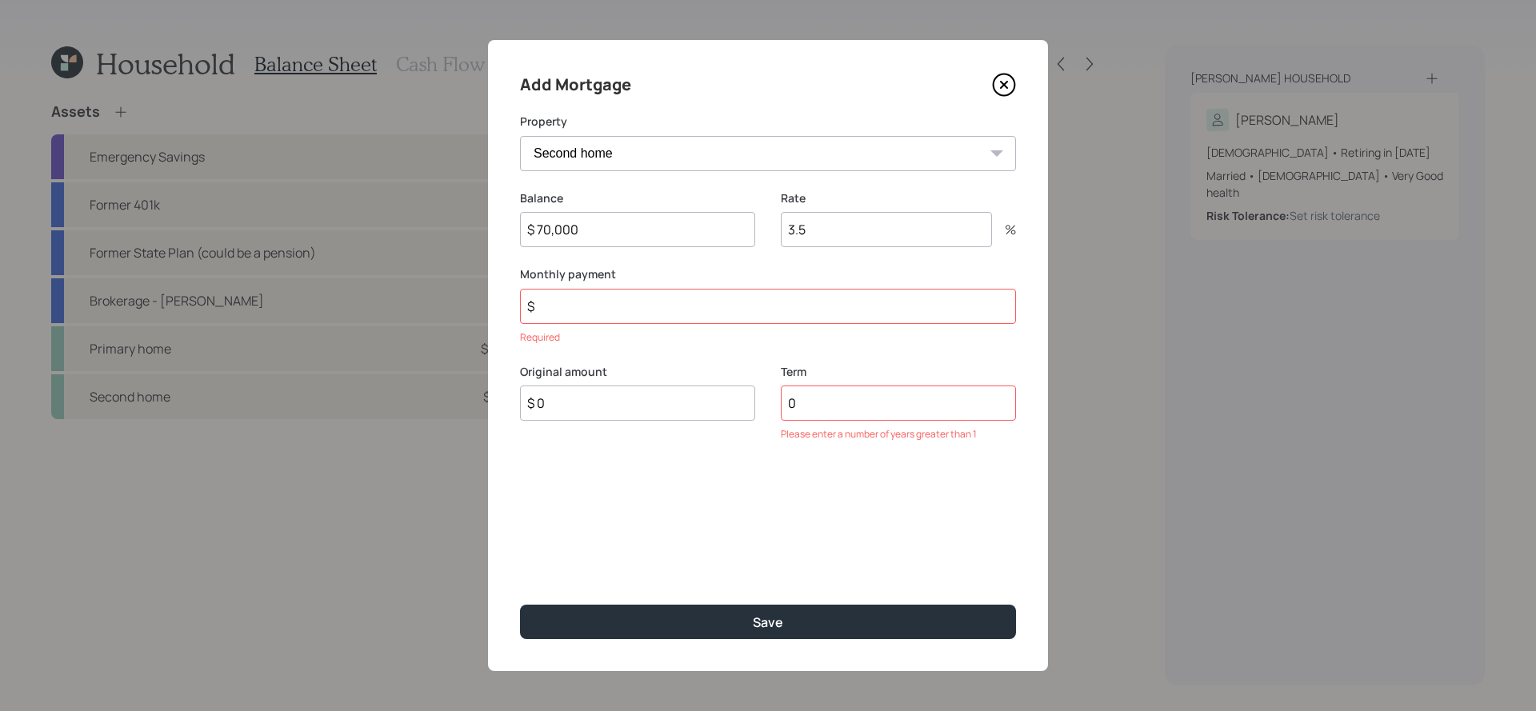
type input "$"
click at [588, 407] on input "$ 0" at bounding box center [637, 403] width 235 height 35
type input "$ 70,000"
click at [817, 414] on input "0" at bounding box center [898, 403] width 235 height 35
type input "30"
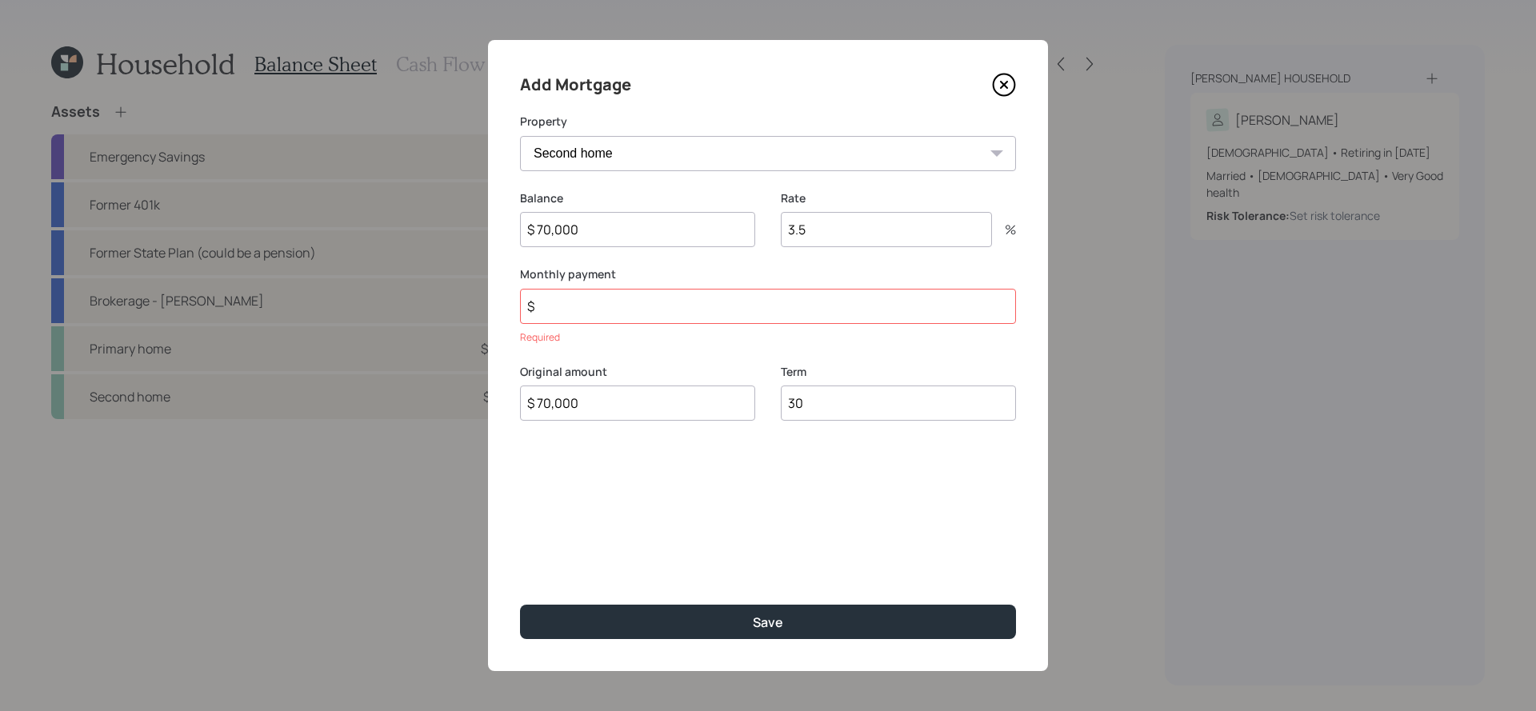
click at [722, 294] on input "$" at bounding box center [768, 306] width 496 height 35
click at [721, 310] on input "$" at bounding box center [768, 306] width 496 height 35
type input "$ 650"
click at [520, 605] on button "Save" at bounding box center [768, 622] width 496 height 34
select select "0fbaa296-7409-4803-bbd4-6acfd995ed09"
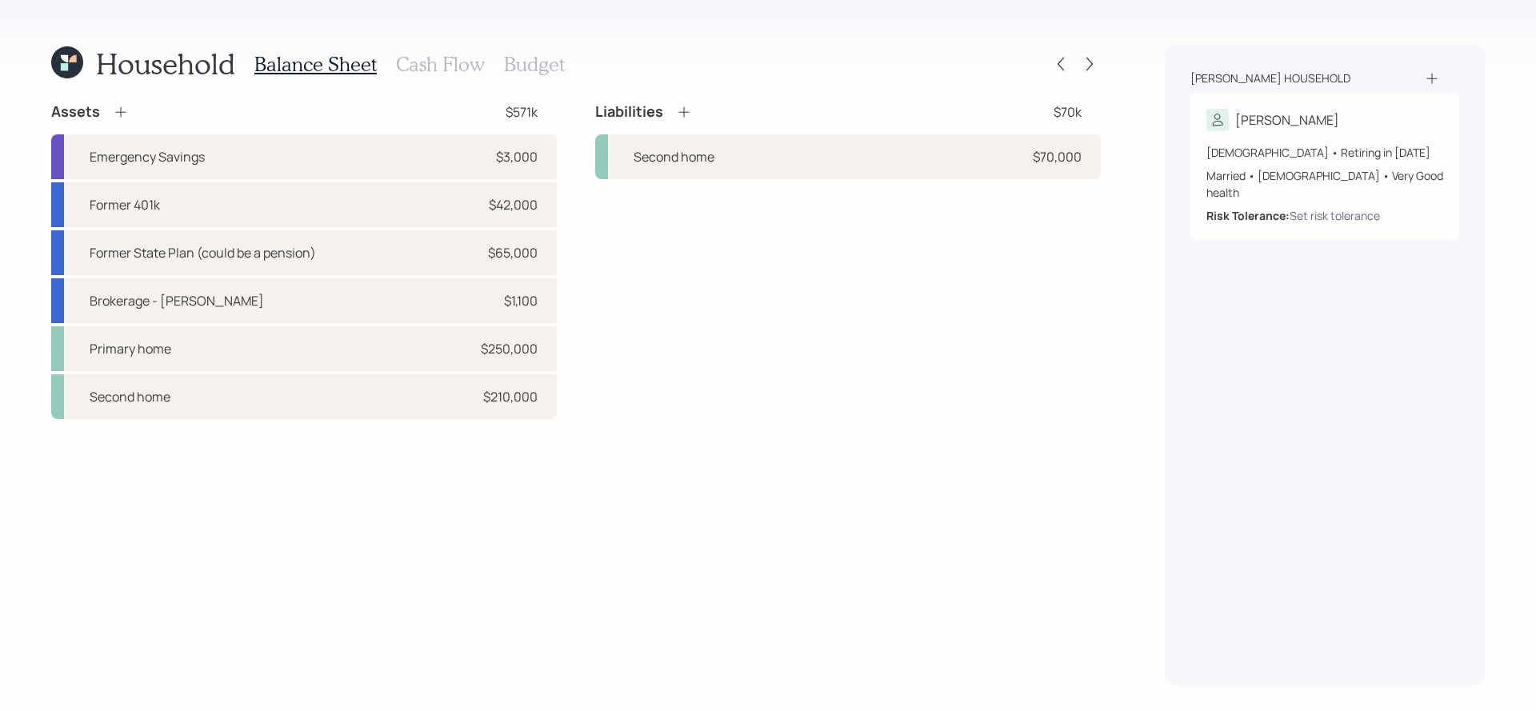
click at [686, 111] on icon at bounding box center [684, 112] width 16 height 16
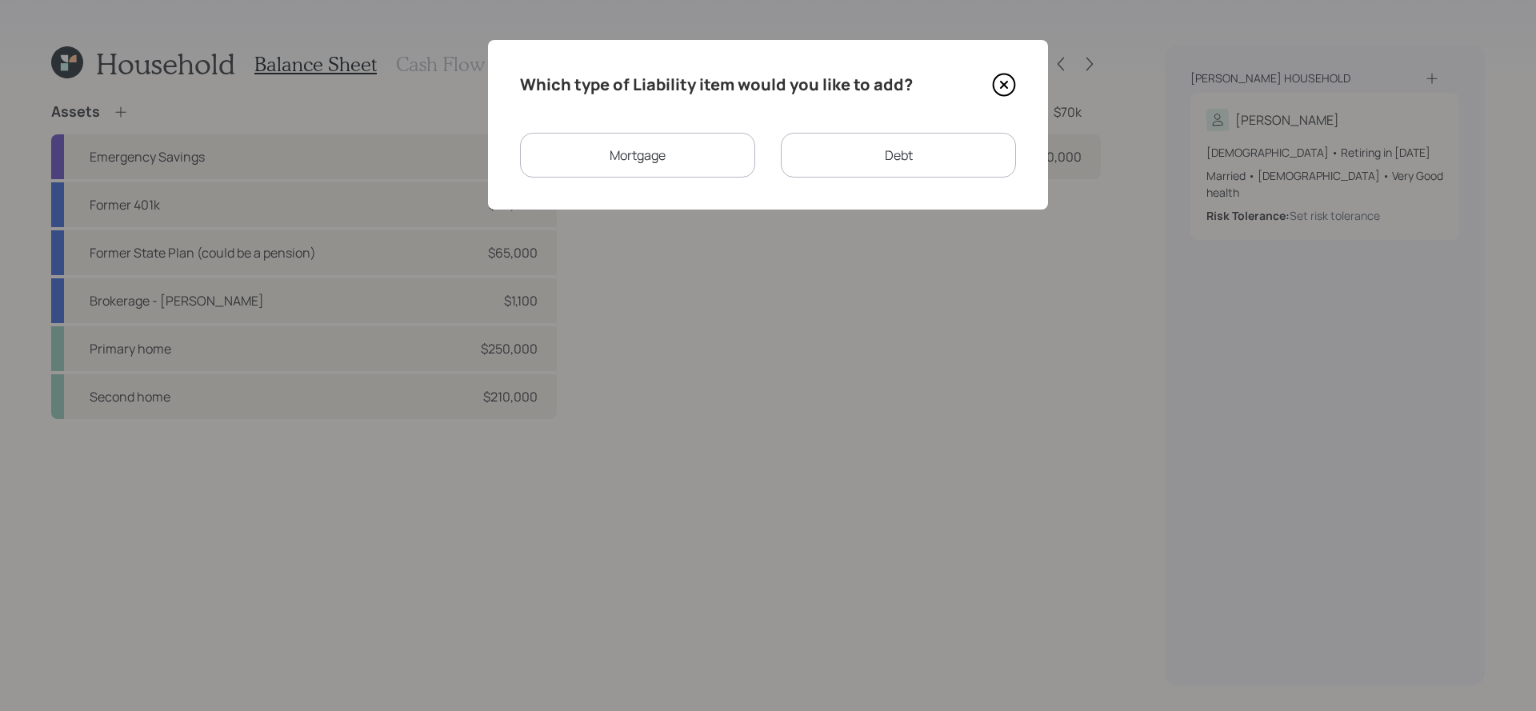
click at [699, 138] on div "Mortgage" at bounding box center [637, 155] width 235 height 45
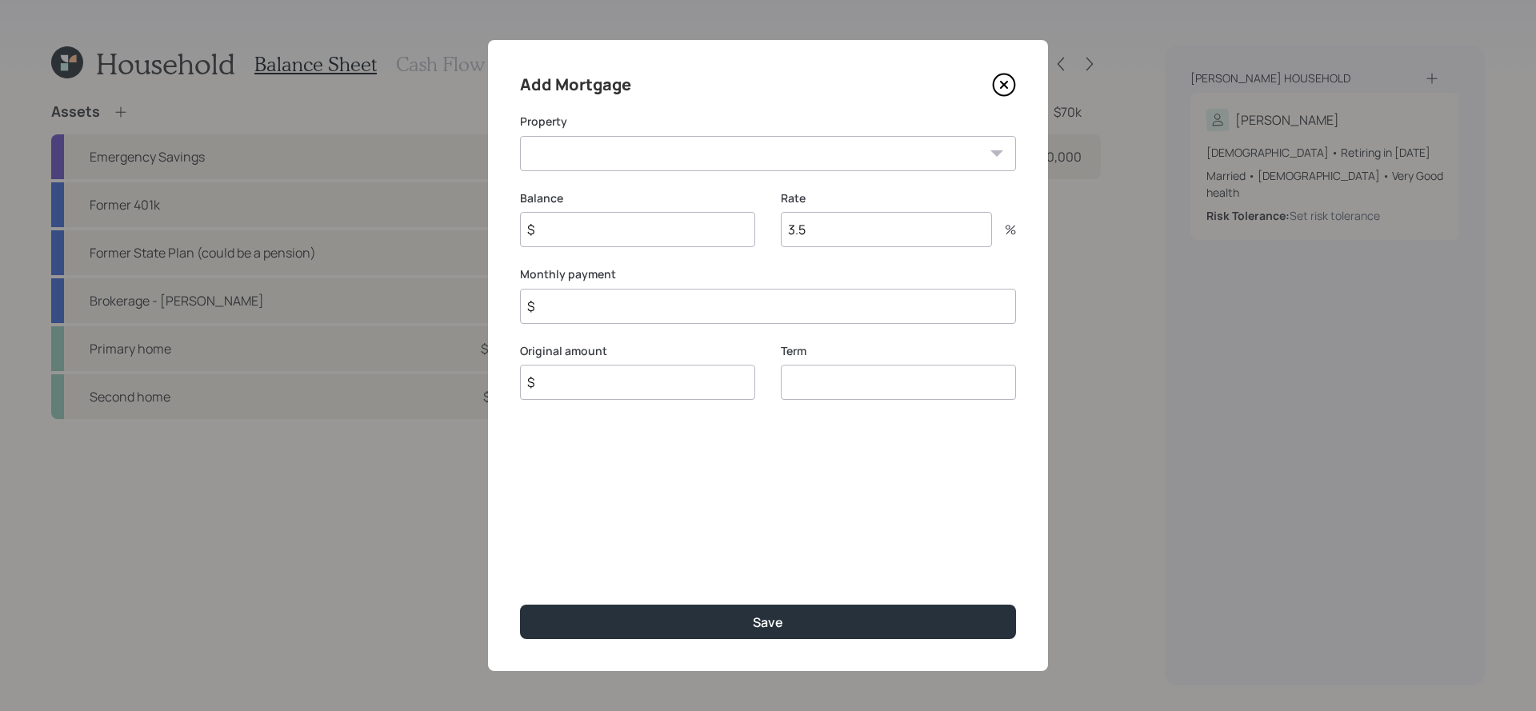
click at [709, 236] on input "$" at bounding box center [637, 229] width 235 height 35
click at [673, 150] on select "NC Primary home" at bounding box center [768, 153] width 496 height 35
select select "0fbaa296-7409-4803-bbd4-6acfd995ed09"
click at [520, 136] on select "NC Primary home" at bounding box center [768, 153] width 496 height 35
click at [663, 233] on input "$" at bounding box center [637, 229] width 235 height 35
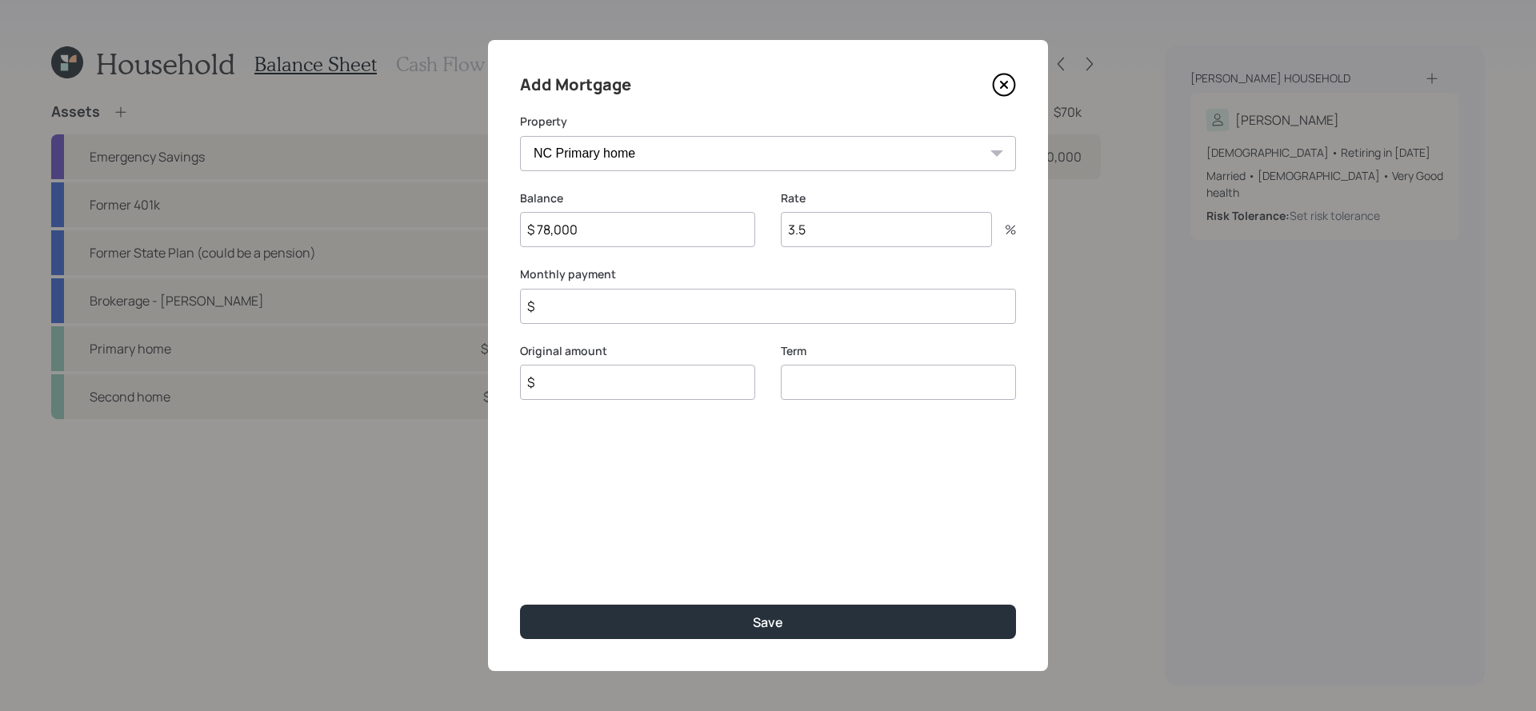
type input "$ 78,000"
click at [657, 284] on div "Monthly payment $" at bounding box center [768, 295] width 496 height 58
click at [657, 300] on input "$" at bounding box center [768, 306] width 496 height 35
click at [674, 386] on input "$" at bounding box center [637, 382] width 235 height 35
type input "$ 78,000"
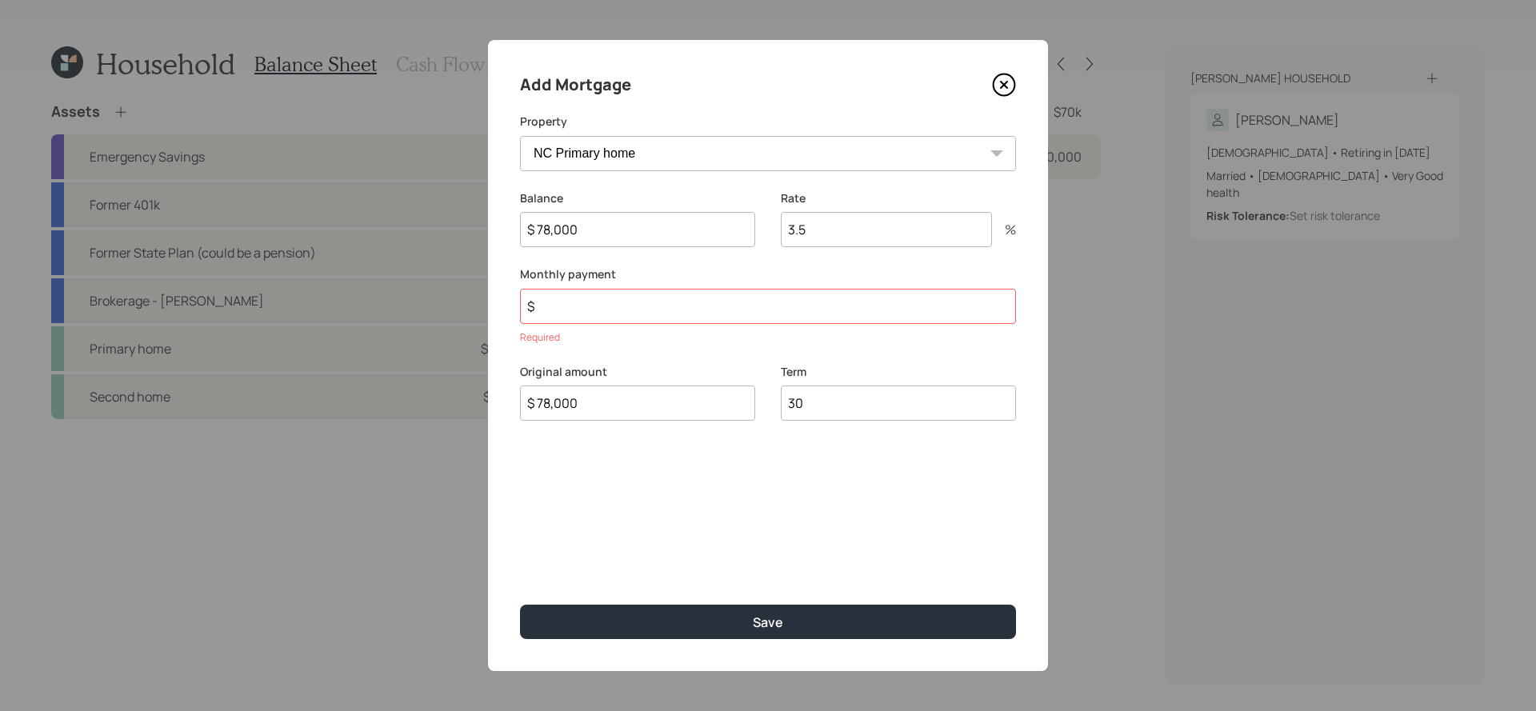
type input "30"
click at [654, 314] on input "$" at bounding box center [768, 306] width 496 height 35
type input "$ 680"
click at [520, 605] on button "Save" at bounding box center [768, 622] width 496 height 34
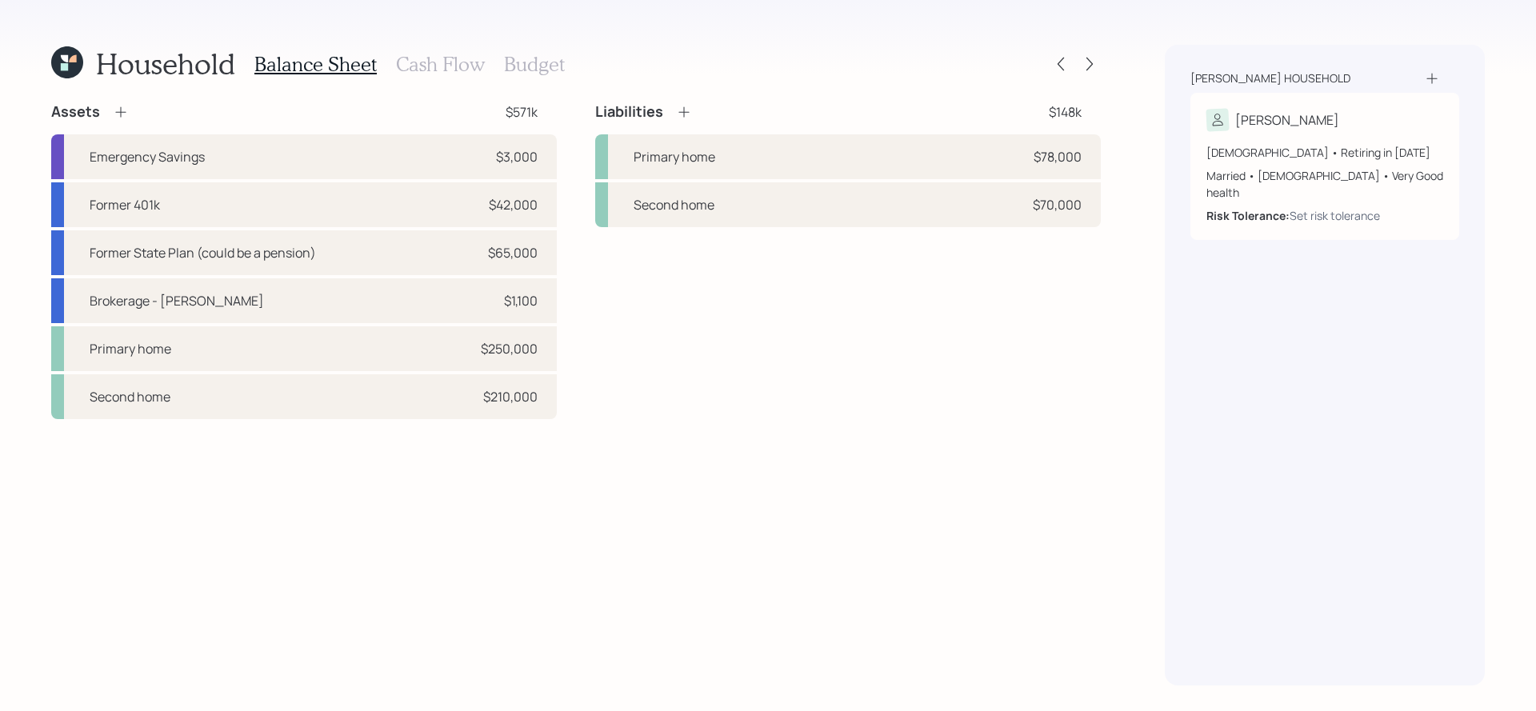
click at [685, 110] on icon at bounding box center [684, 112] width 16 height 16
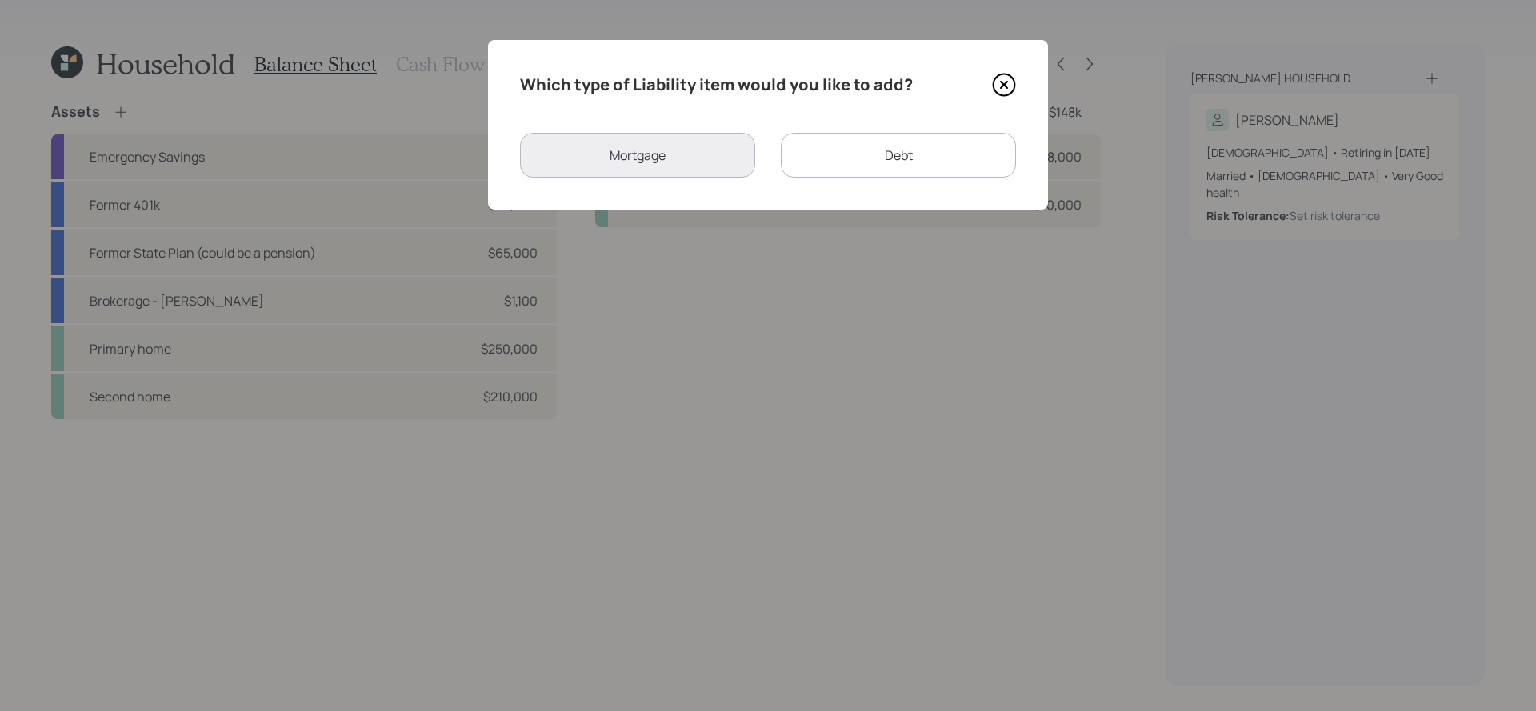
click at [876, 126] on div "Which type of Liability item would you like to add? Mortgage Debt" at bounding box center [768, 125] width 560 height 170
click at [876, 138] on div "Debt" at bounding box center [898, 155] width 235 height 45
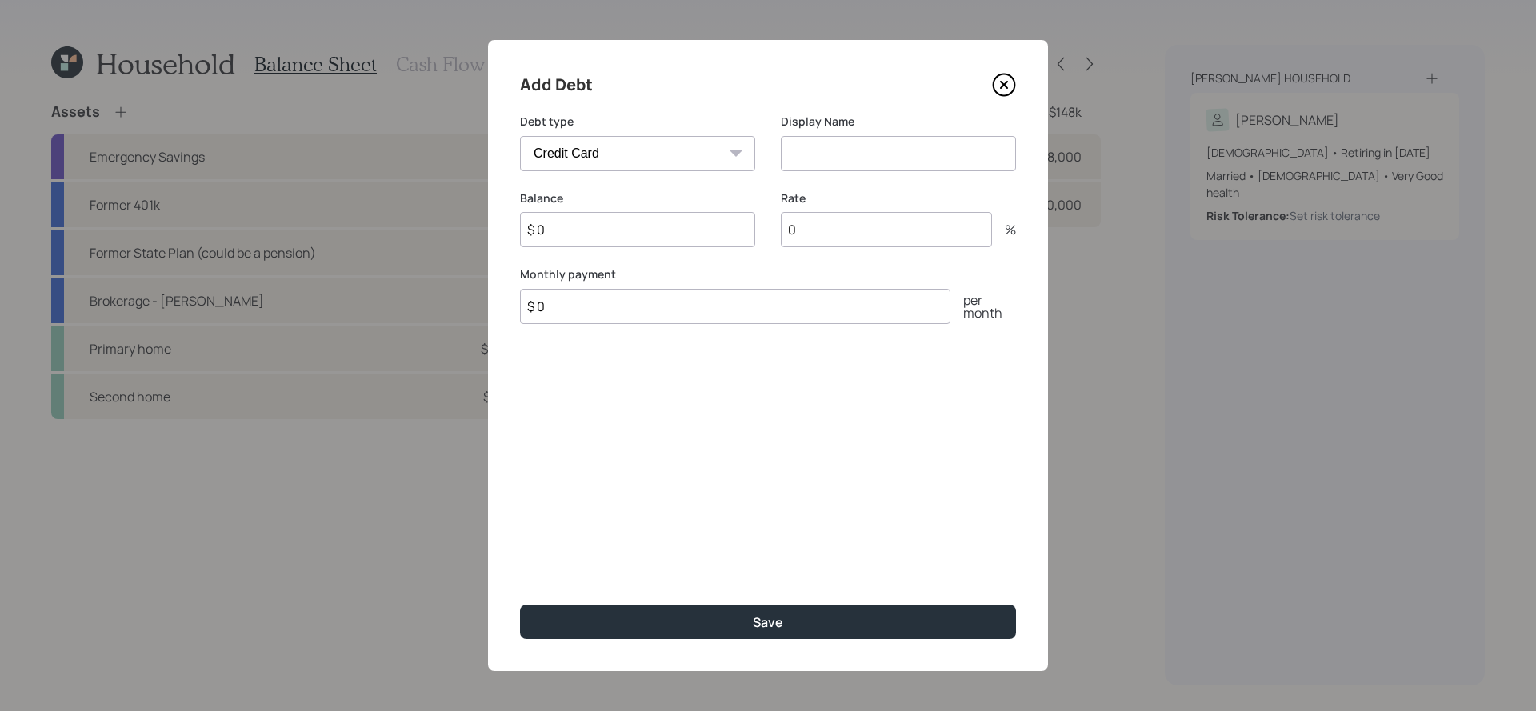
click at [635, 138] on select "Car Credit Card Medical Student Other" at bounding box center [637, 153] width 235 height 35
select select "student"
click at [520, 136] on select "Car Credit Card Medical Student Other" at bounding box center [637, 153] width 235 height 35
click at [848, 176] on div "Display Name" at bounding box center [898, 152] width 235 height 77
click at [848, 160] on input at bounding box center [898, 153] width 235 height 35
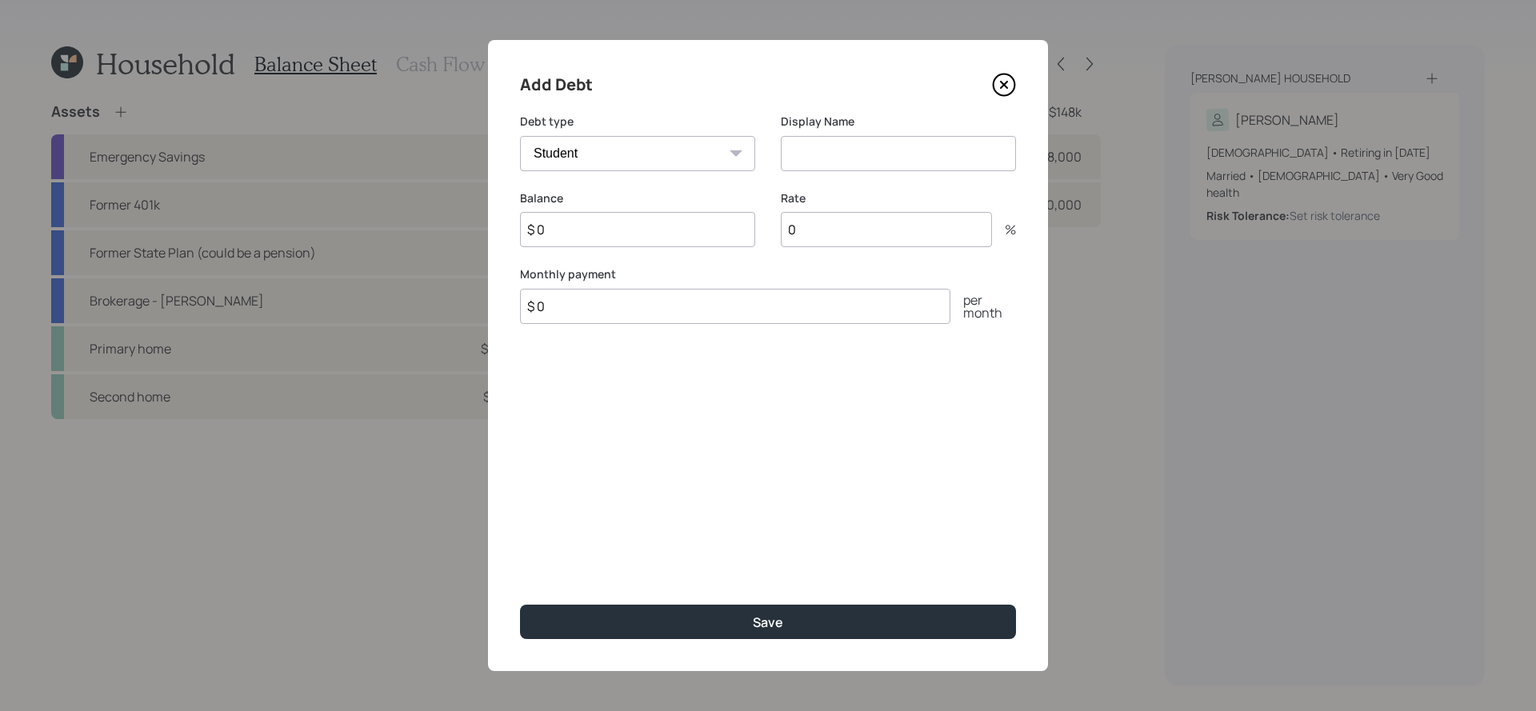
type input "W"
type input "Student loans"
click at [682, 242] on input "$ 0" at bounding box center [637, 229] width 235 height 35
type input "$ 70,000"
type input "5"
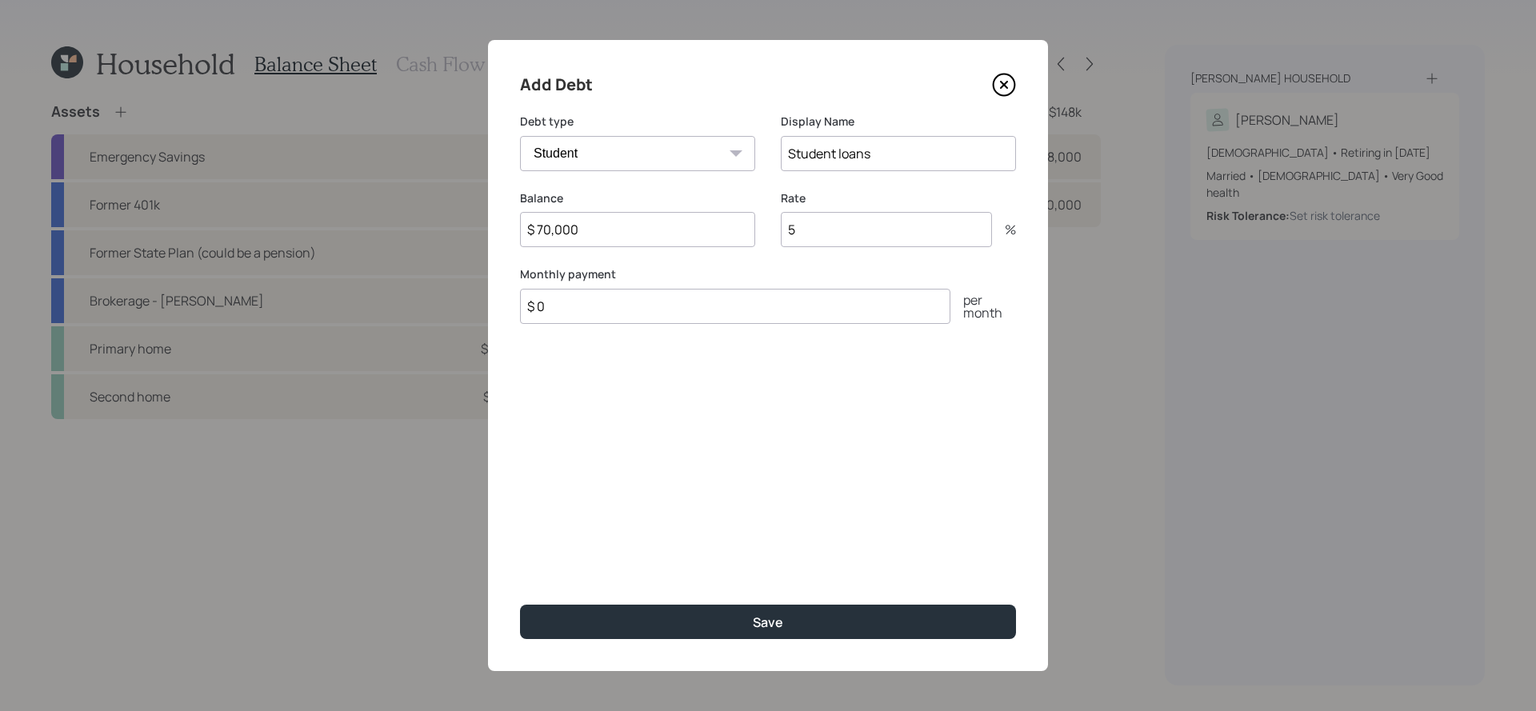
click at [625, 306] on input "$ 0" at bounding box center [735, 306] width 430 height 35
type input "$ 0"
click at [830, 237] on input "5" at bounding box center [886, 229] width 211 height 35
type input "0"
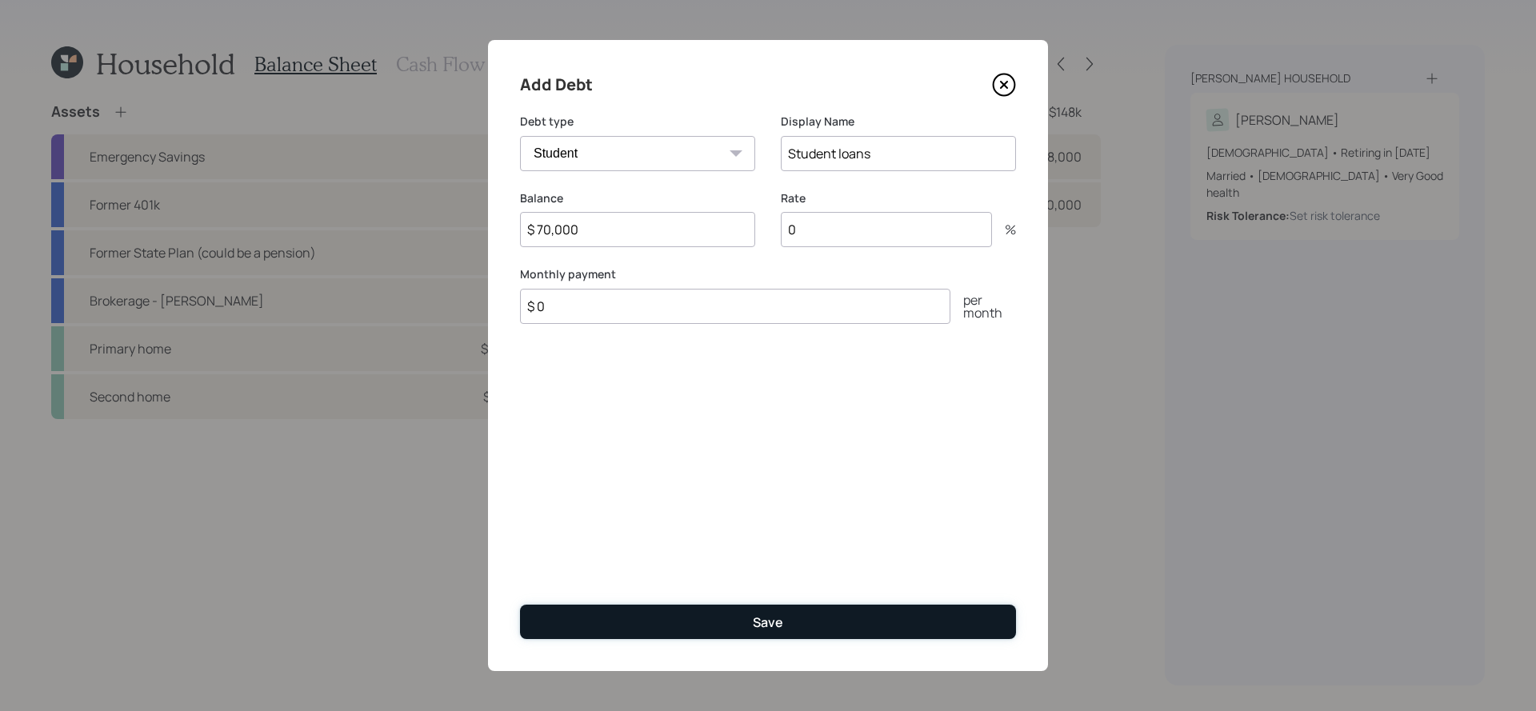
click at [872, 617] on button "Save" at bounding box center [768, 622] width 496 height 34
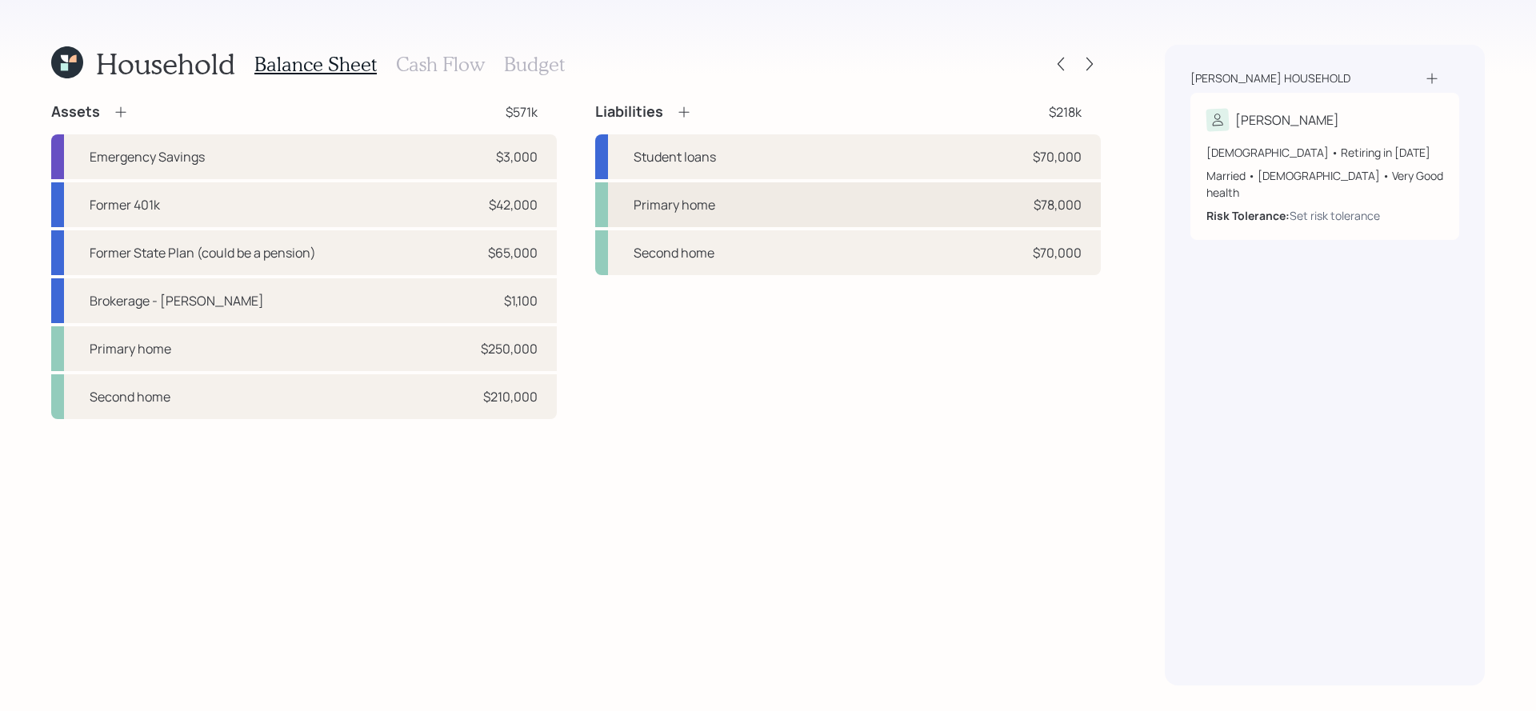
click at [909, 193] on div "Primary home $78,000" at bounding box center [848, 204] width 506 height 45
click at [872, 234] on div "Second home $70,000" at bounding box center [848, 252] width 506 height 45
drag, startPoint x: 536, startPoint y: 114, endPoint x: 446, endPoint y: 114, distance: 90.4
click at [446, 114] on div "Assets $571k" at bounding box center [304, 111] width 506 height 19
click at [439, 82] on div "Balance Sheet Cash Flow Budget" at bounding box center [409, 64] width 310 height 38
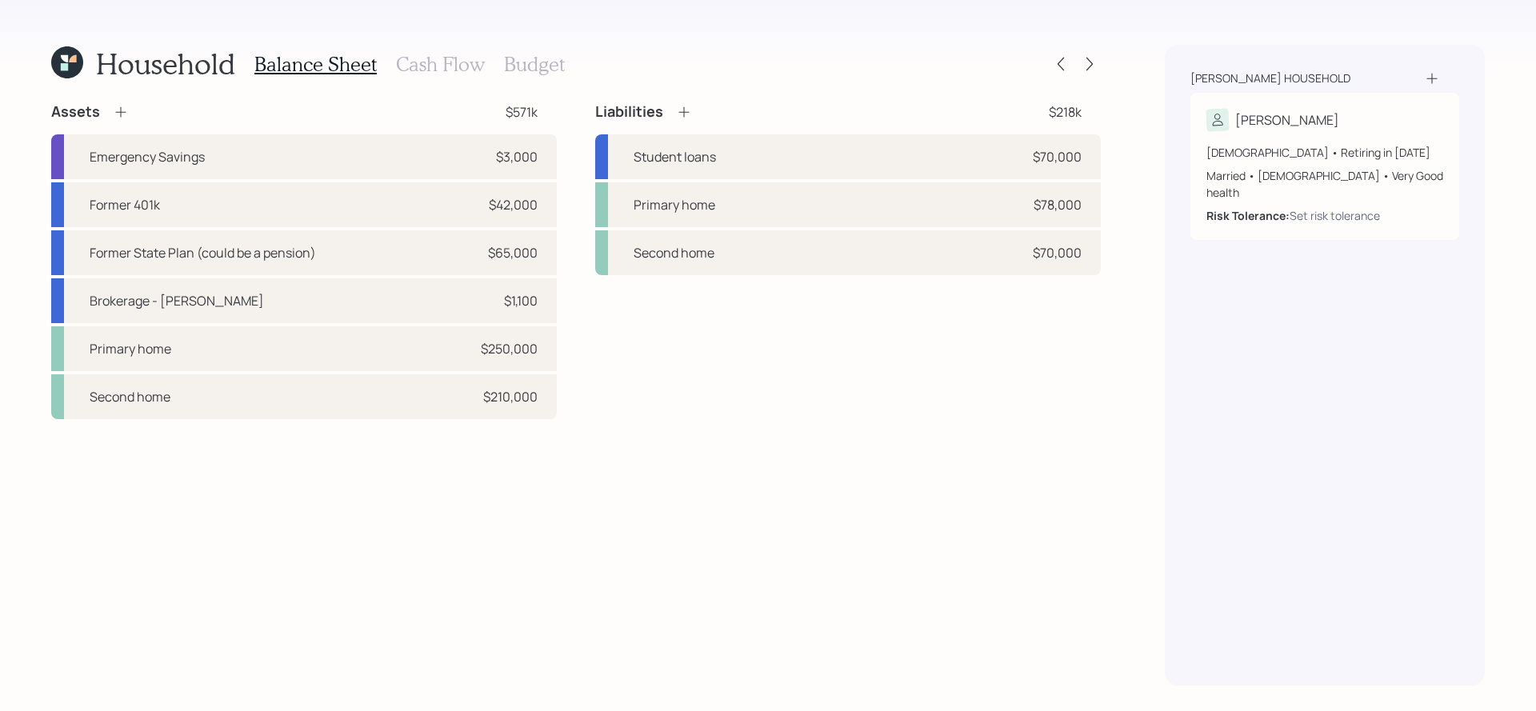
click at [439, 61] on h3 "Cash Flow" at bounding box center [440, 64] width 89 height 23
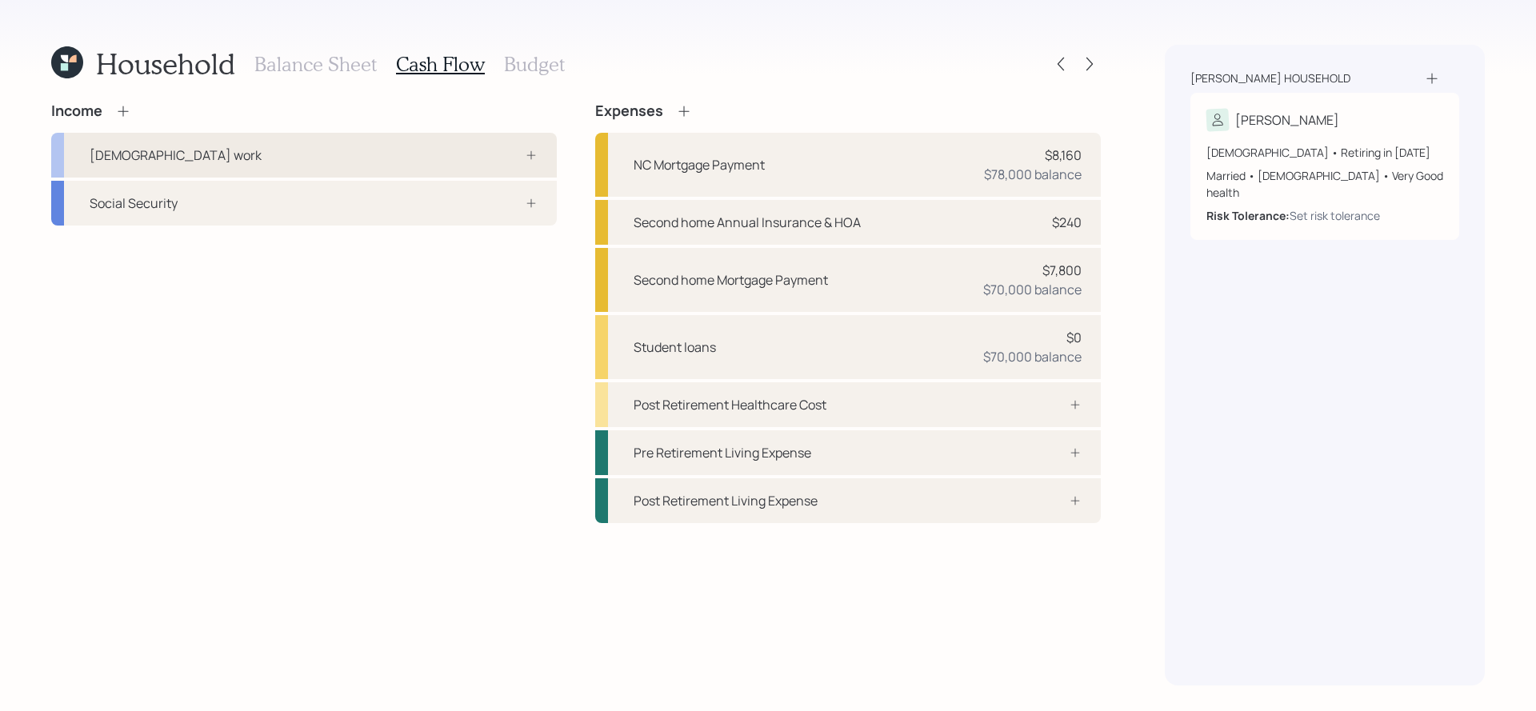
click at [518, 165] on div "[DEMOGRAPHIC_DATA] work" at bounding box center [304, 155] width 506 height 45
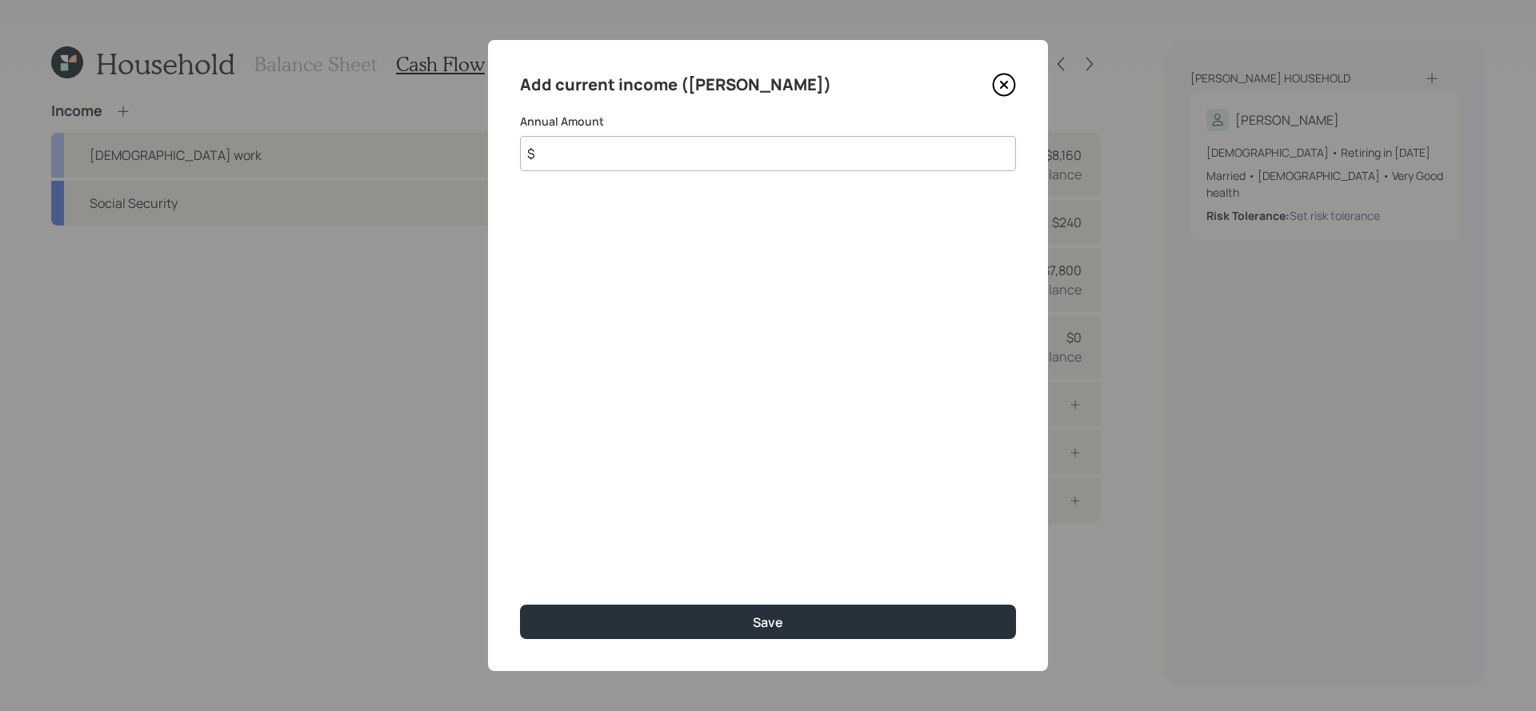
click at [671, 147] on input "$" at bounding box center [768, 153] width 496 height 35
type input "$ 40,000"
click at [520, 605] on button "Save" at bounding box center [768, 622] width 496 height 34
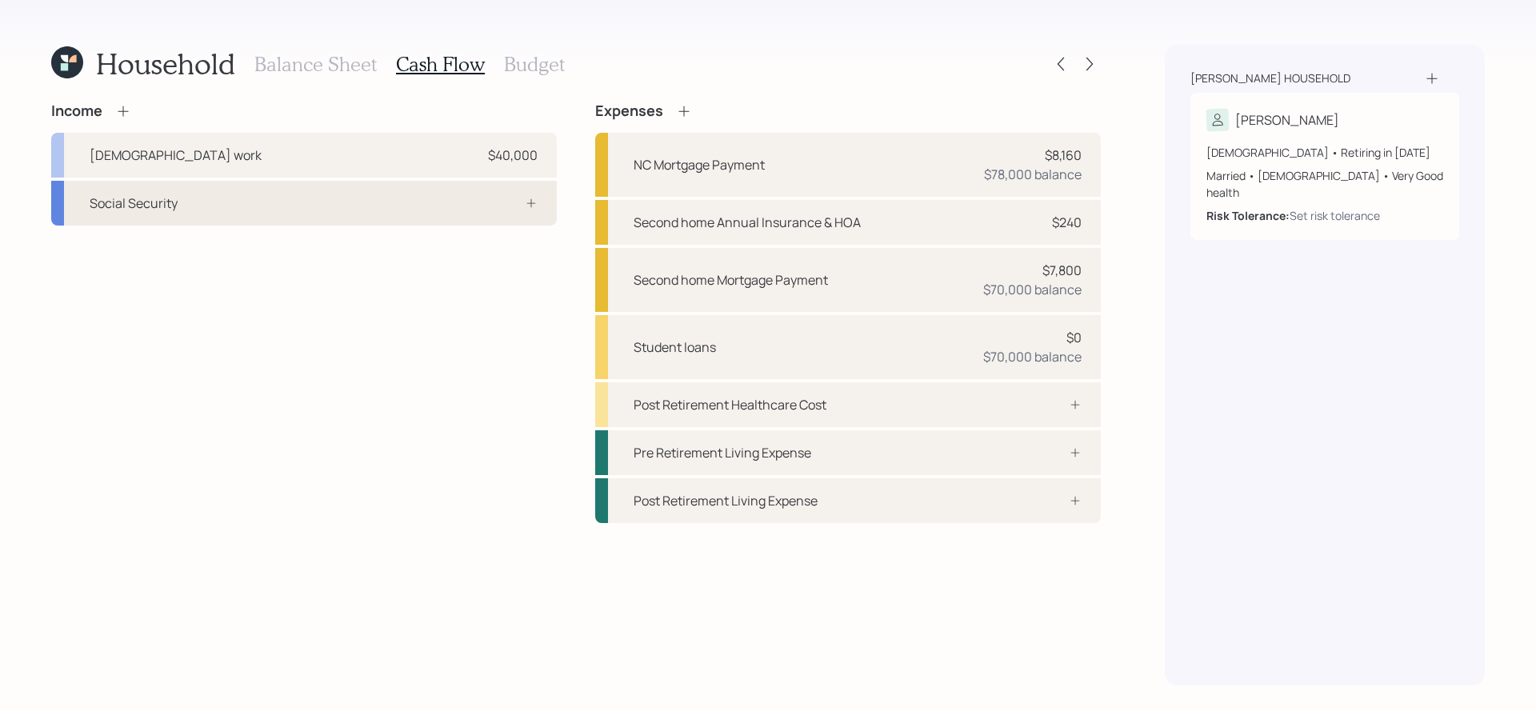
click at [217, 187] on div "Social Security" at bounding box center [304, 203] width 506 height 45
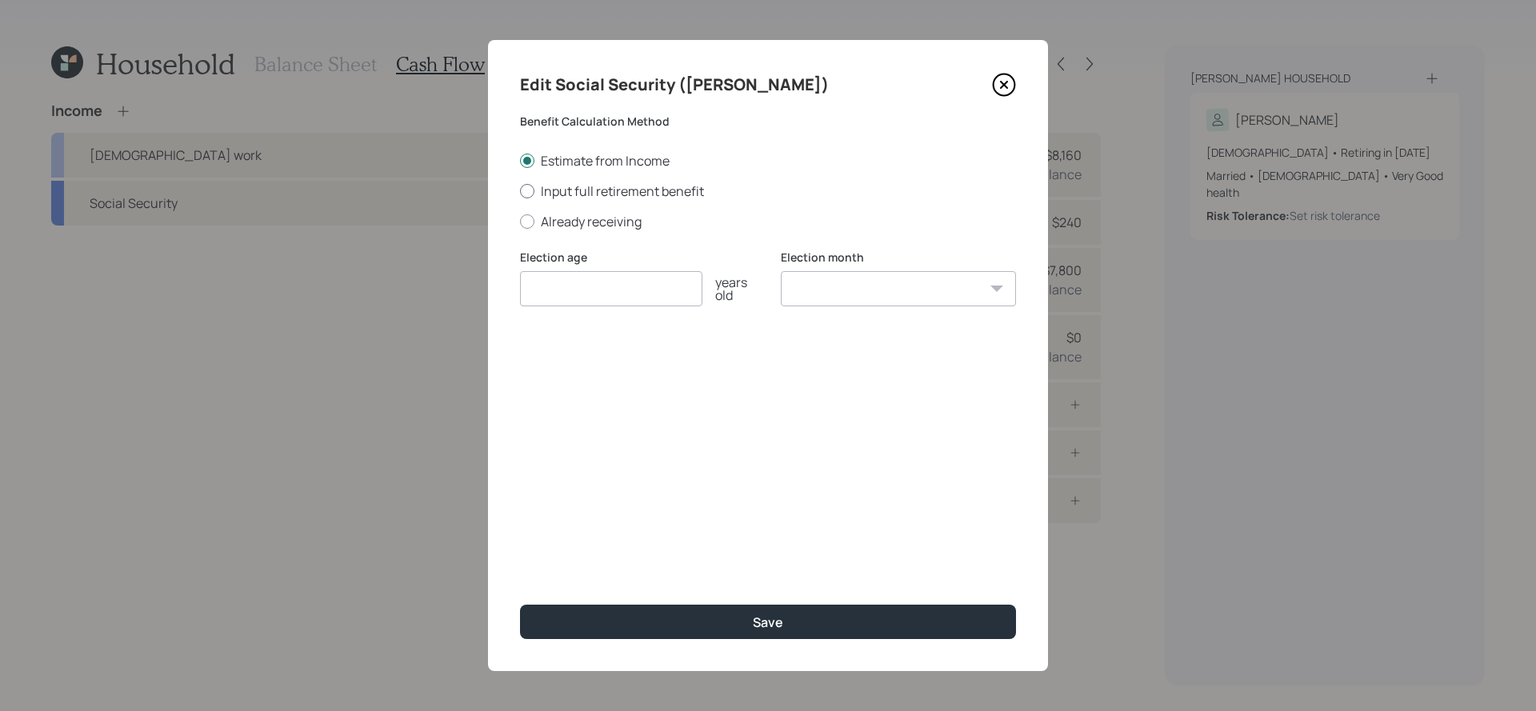
click at [606, 182] on label "Input full retirement benefit" at bounding box center [768, 191] width 496 height 18
click at [520, 190] on input "Input full retirement benefit" at bounding box center [519, 190] width 1 height 1
radio input "true"
click at [643, 310] on div "Election age years old" at bounding box center [637, 288] width 235 height 77
click at [643, 283] on input "number" at bounding box center [611, 288] width 182 height 35
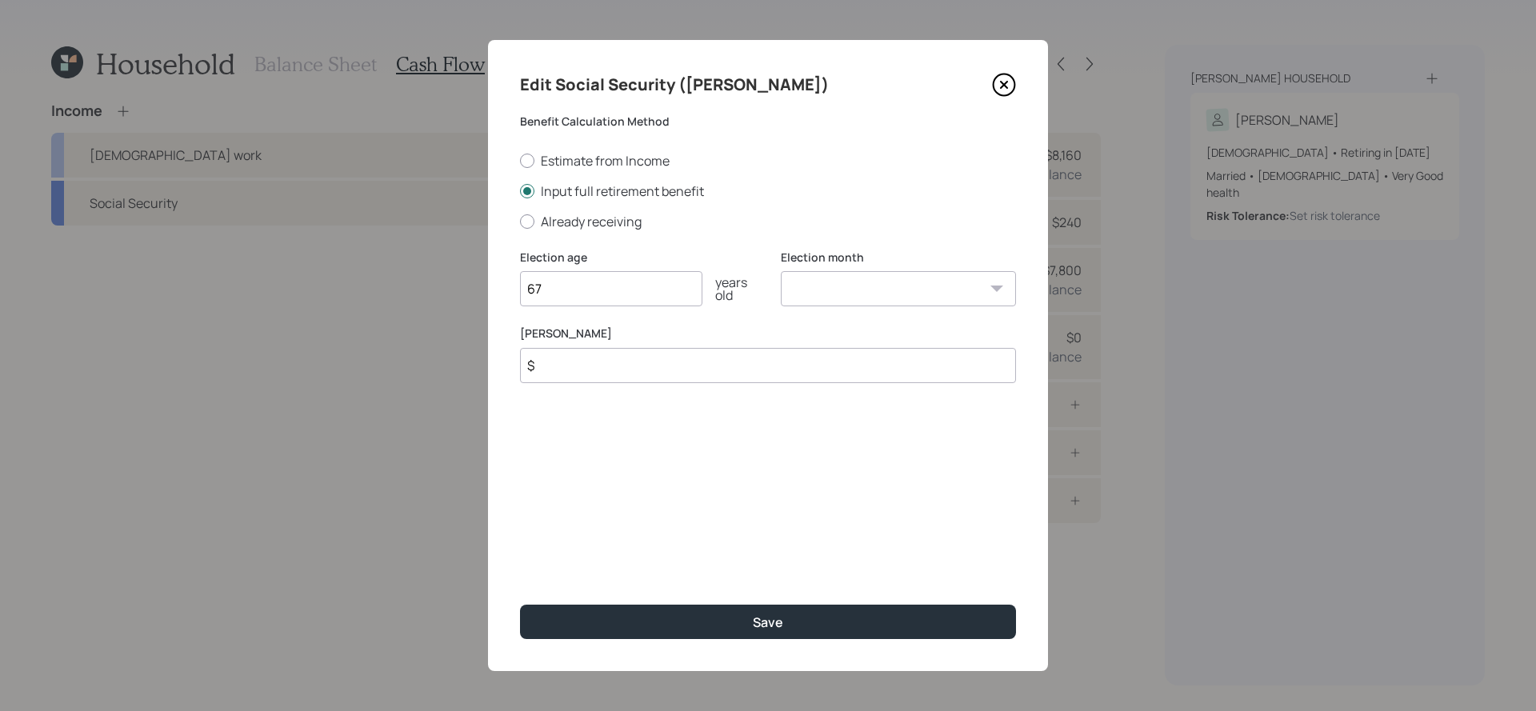
type input "67"
click at [868, 302] on select "January February March April May June July August September October November De…" at bounding box center [898, 288] width 235 height 35
select select "7"
click at [781, 271] on select "January February March April May June July August September October November De…" at bounding box center [898, 288] width 235 height 35
click at [642, 380] on input "$" at bounding box center [768, 365] width 496 height 35
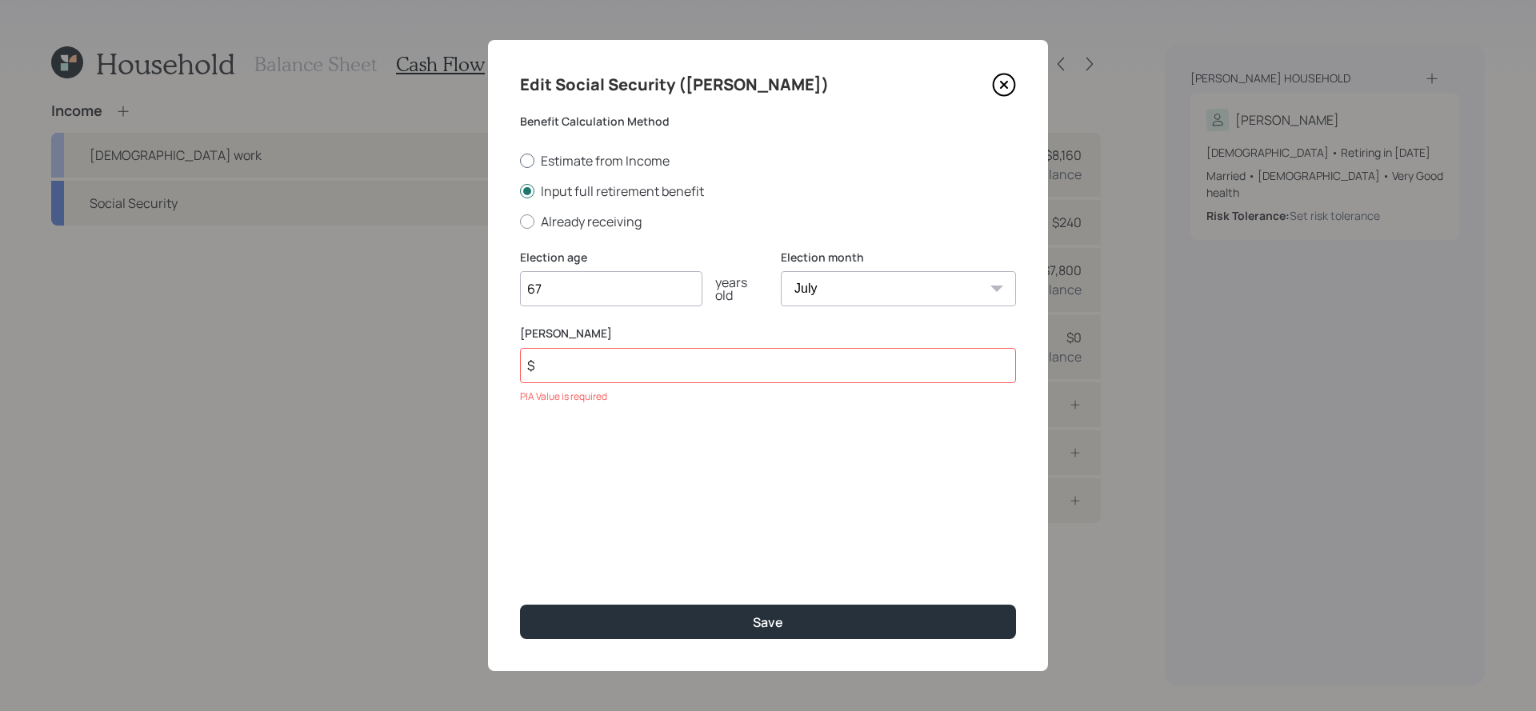
click at [634, 162] on label "Estimate from Income" at bounding box center [768, 161] width 496 height 18
click at [520, 161] on input "Estimate from Income" at bounding box center [519, 160] width 1 height 1
radio input "true"
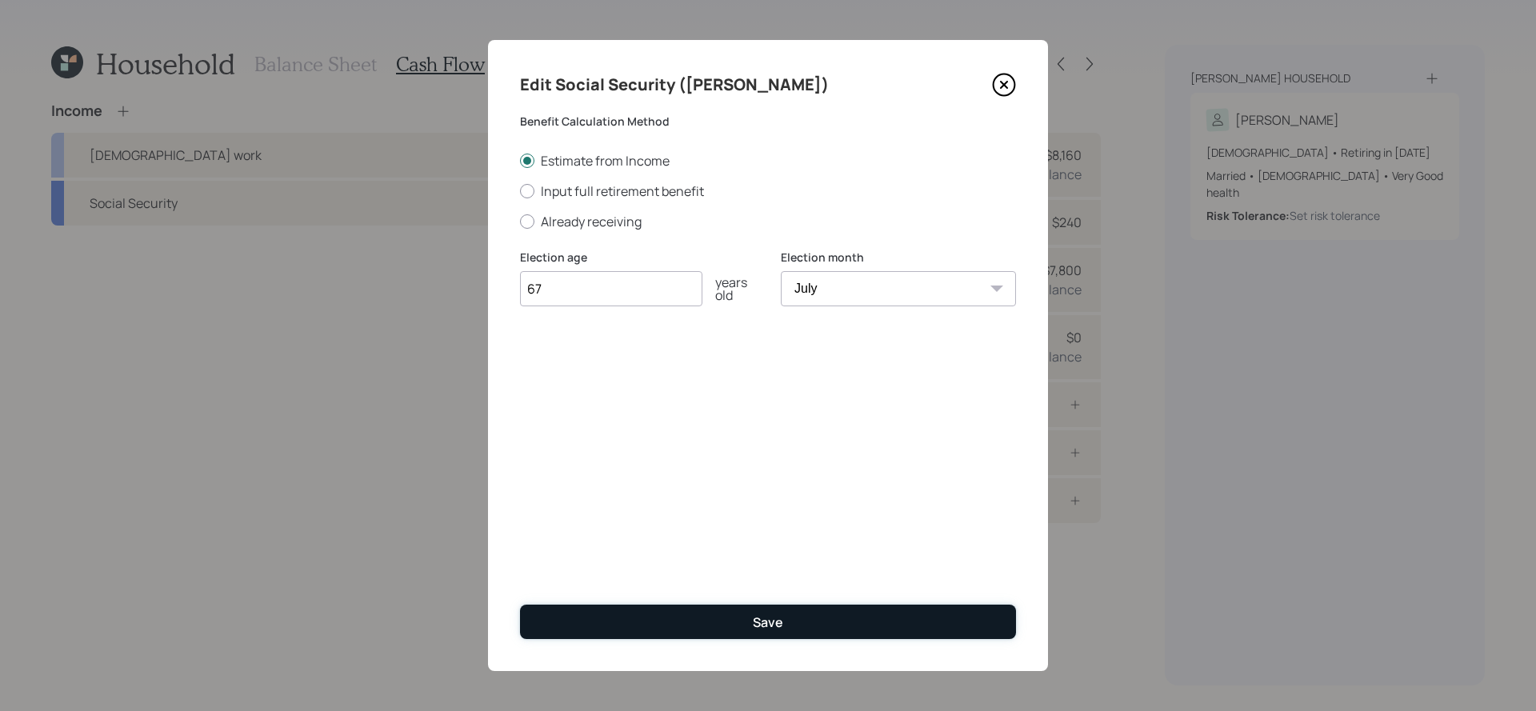
click at [745, 625] on button "Save" at bounding box center [768, 622] width 496 height 34
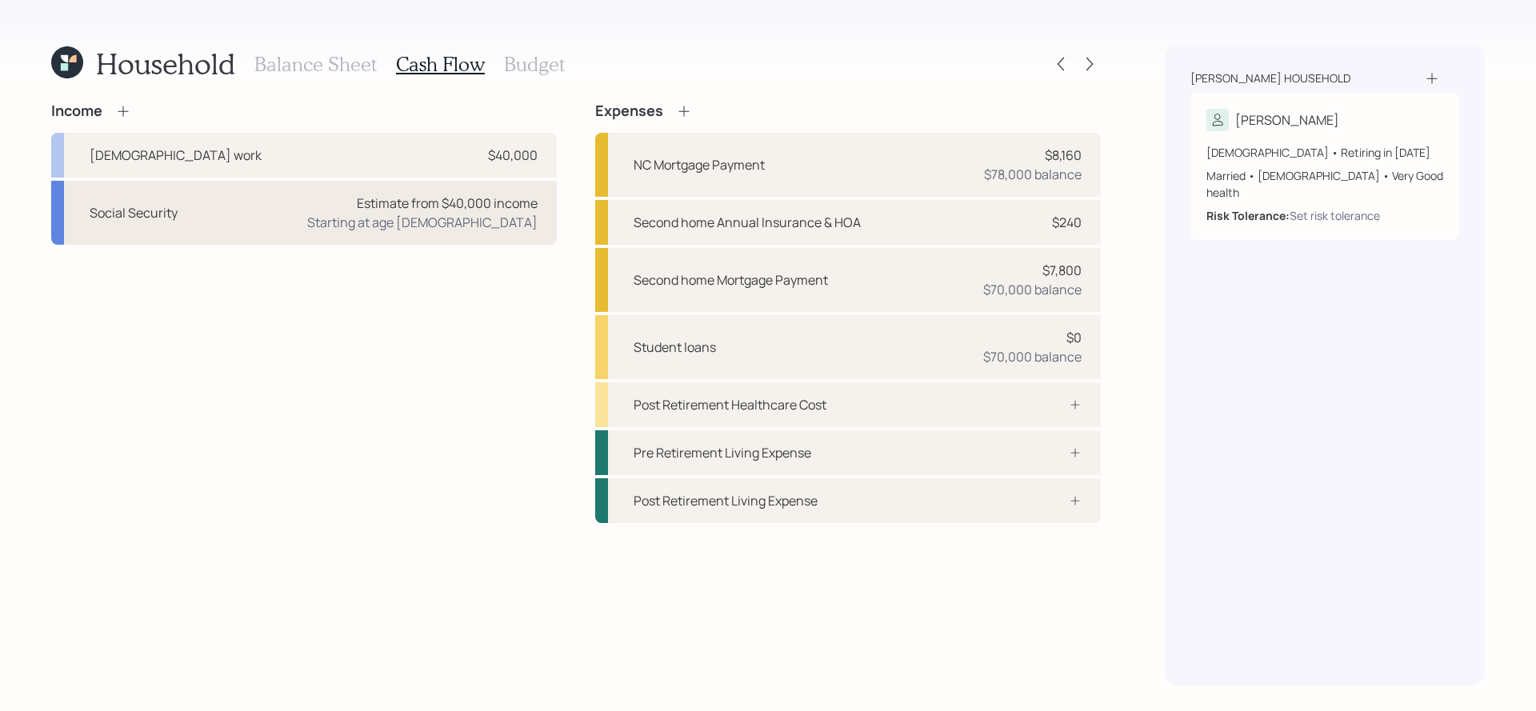
click at [394, 209] on div "Estimate from $40,000 income" at bounding box center [447, 203] width 181 height 19
select select "7"
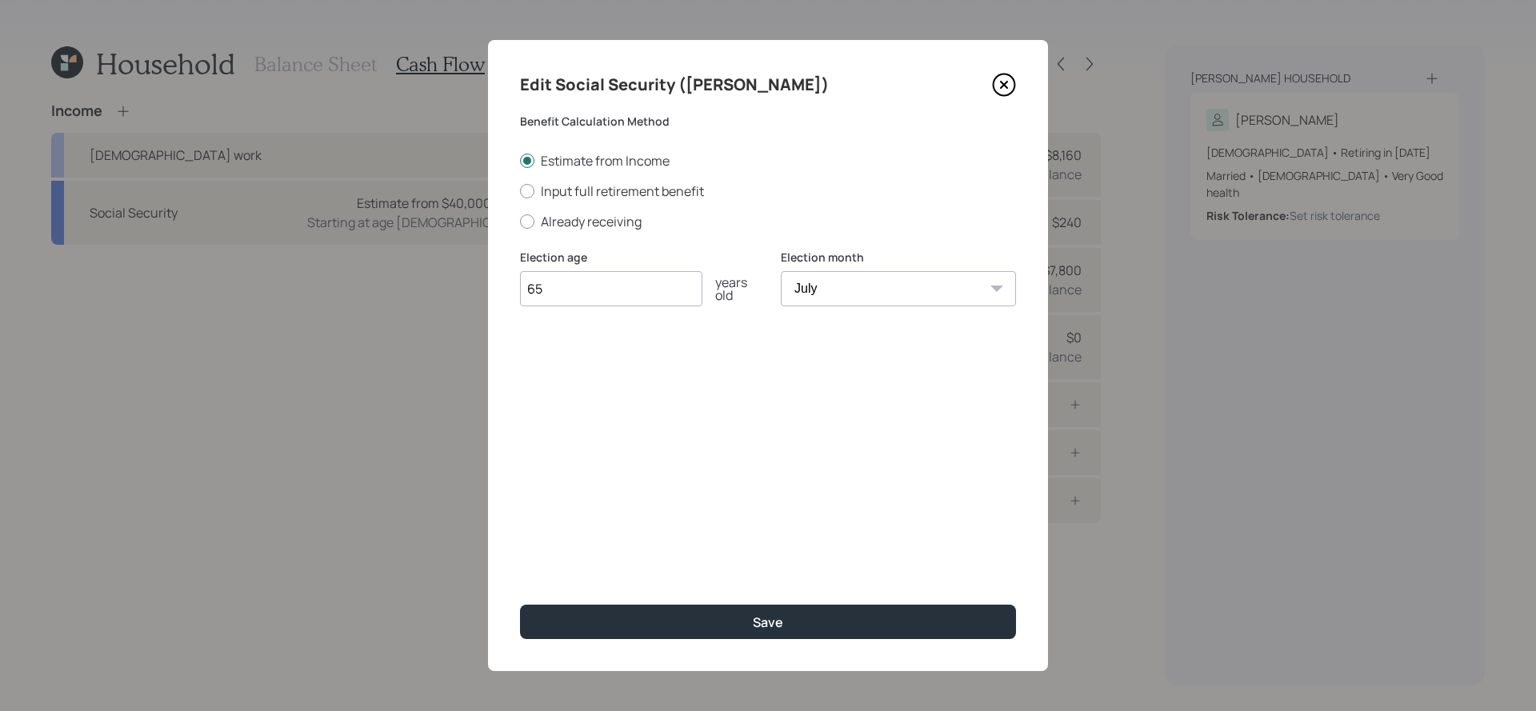
type input "65"
click at [520, 605] on button "Save" at bounding box center [768, 622] width 496 height 34
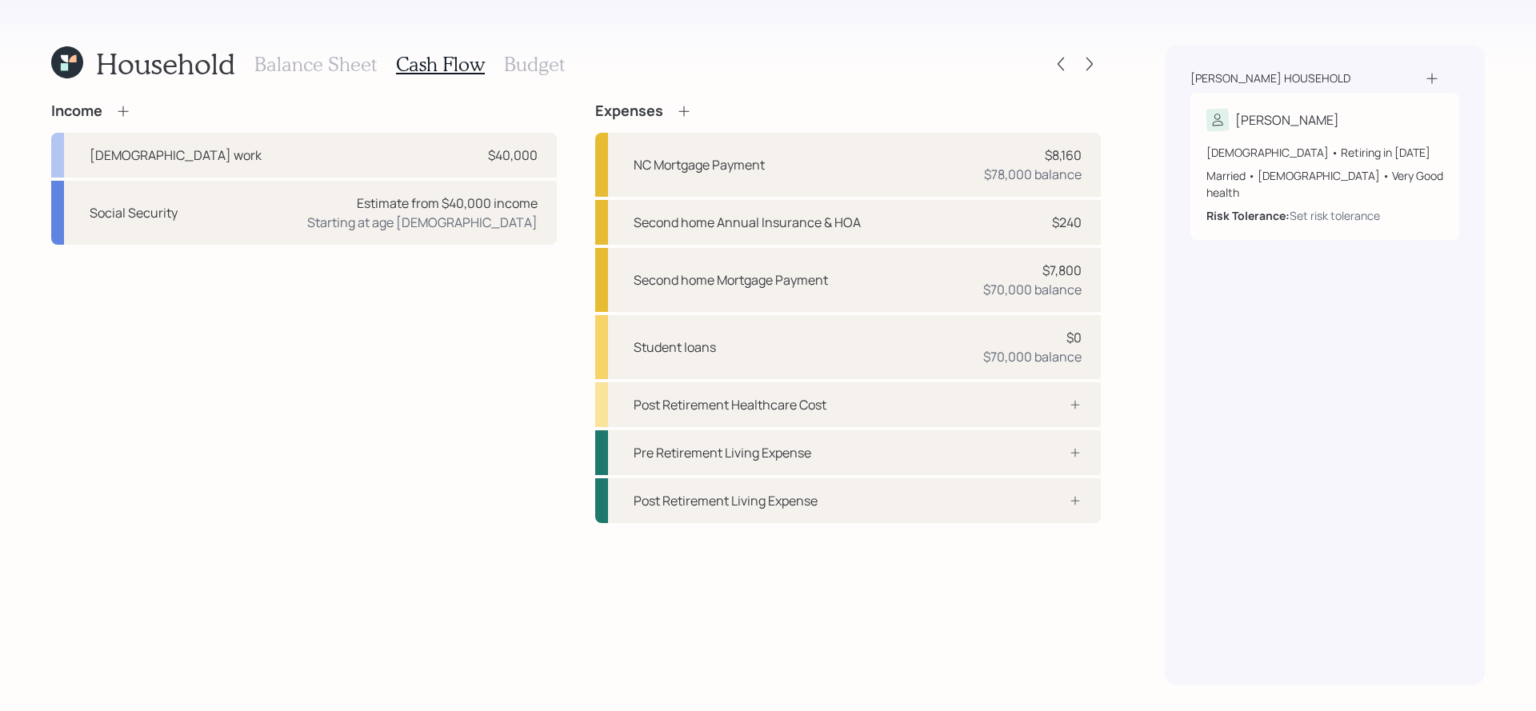
click at [118, 115] on icon at bounding box center [123, 111] width 16 height 16
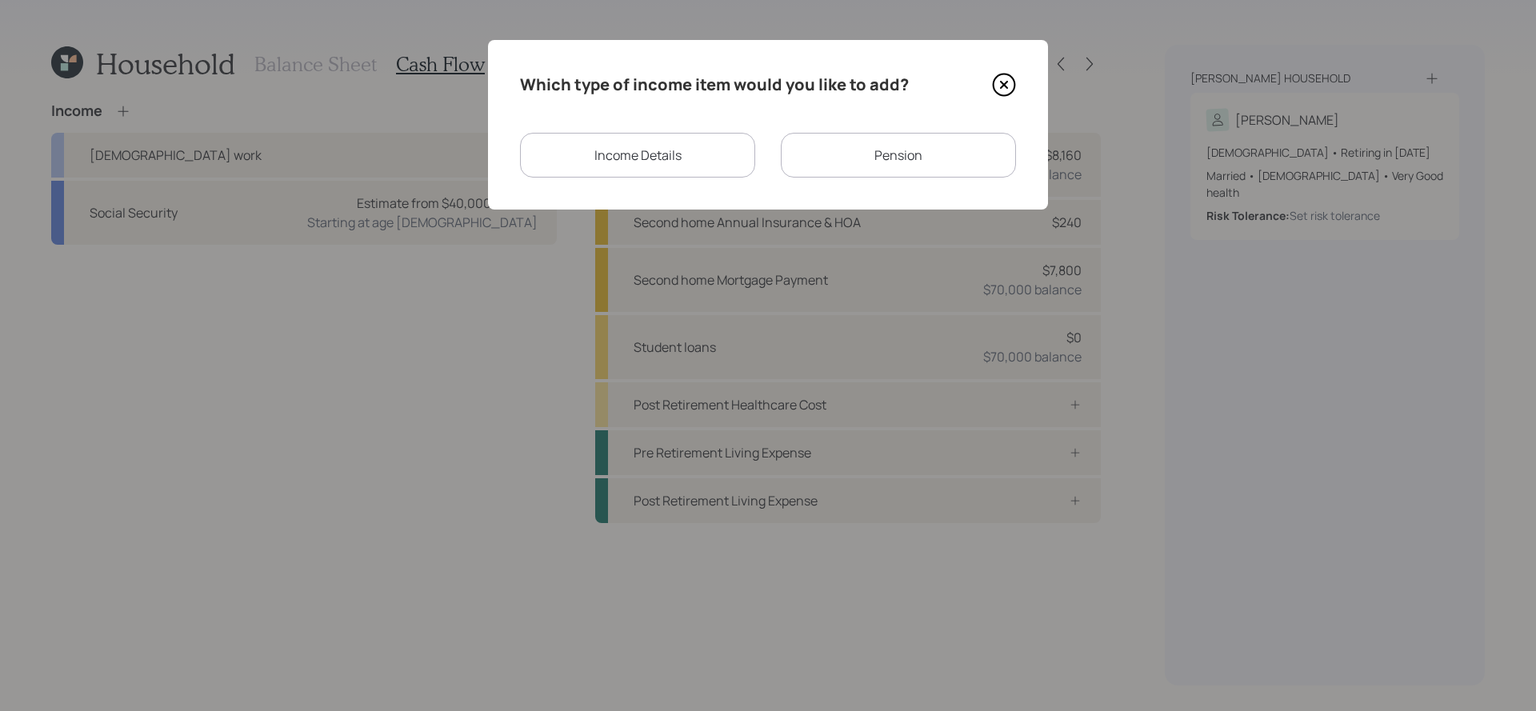
click at [715, 170] on div "Income Details" at bounding box center [637, 155] width 235 height 45
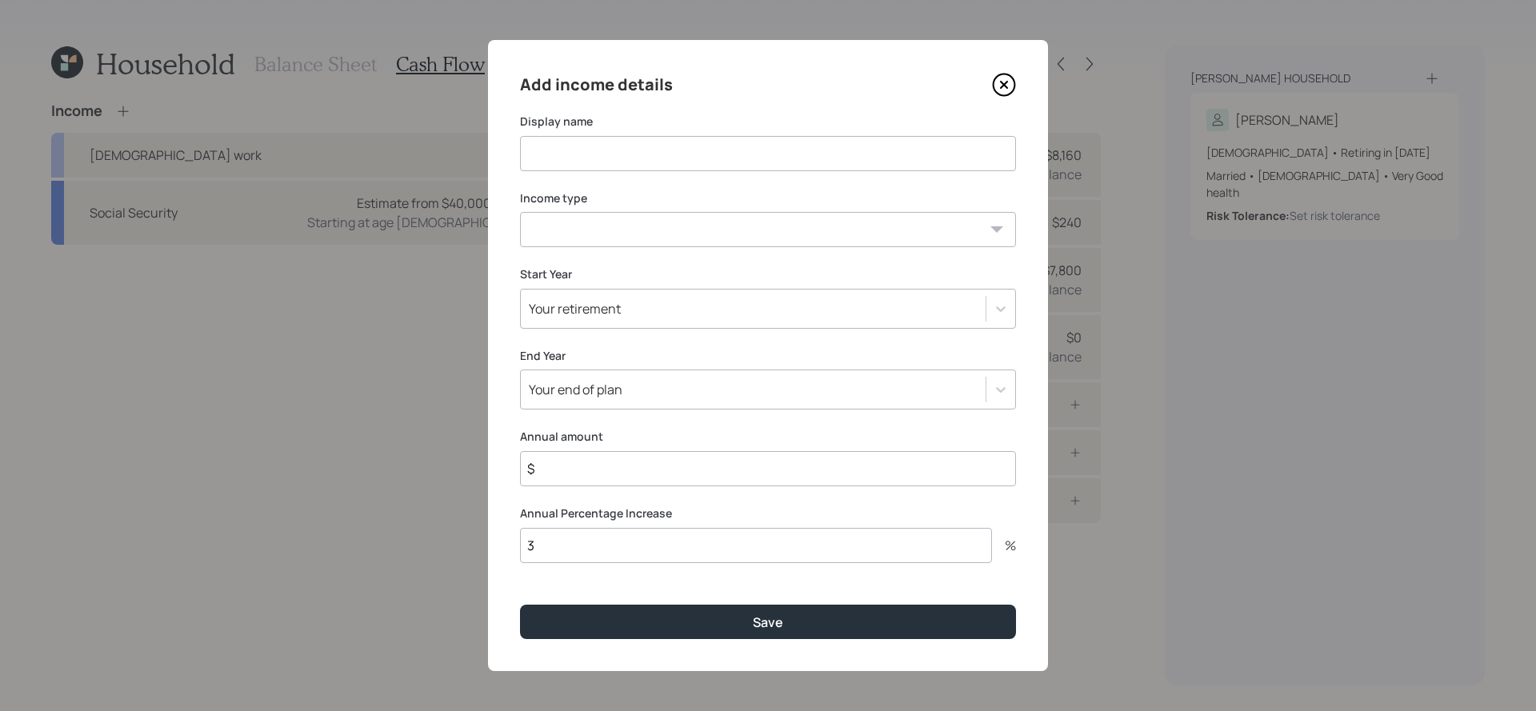
click at [1009, 96] on icon at bounding box center [1004, 85] width 24 height 24
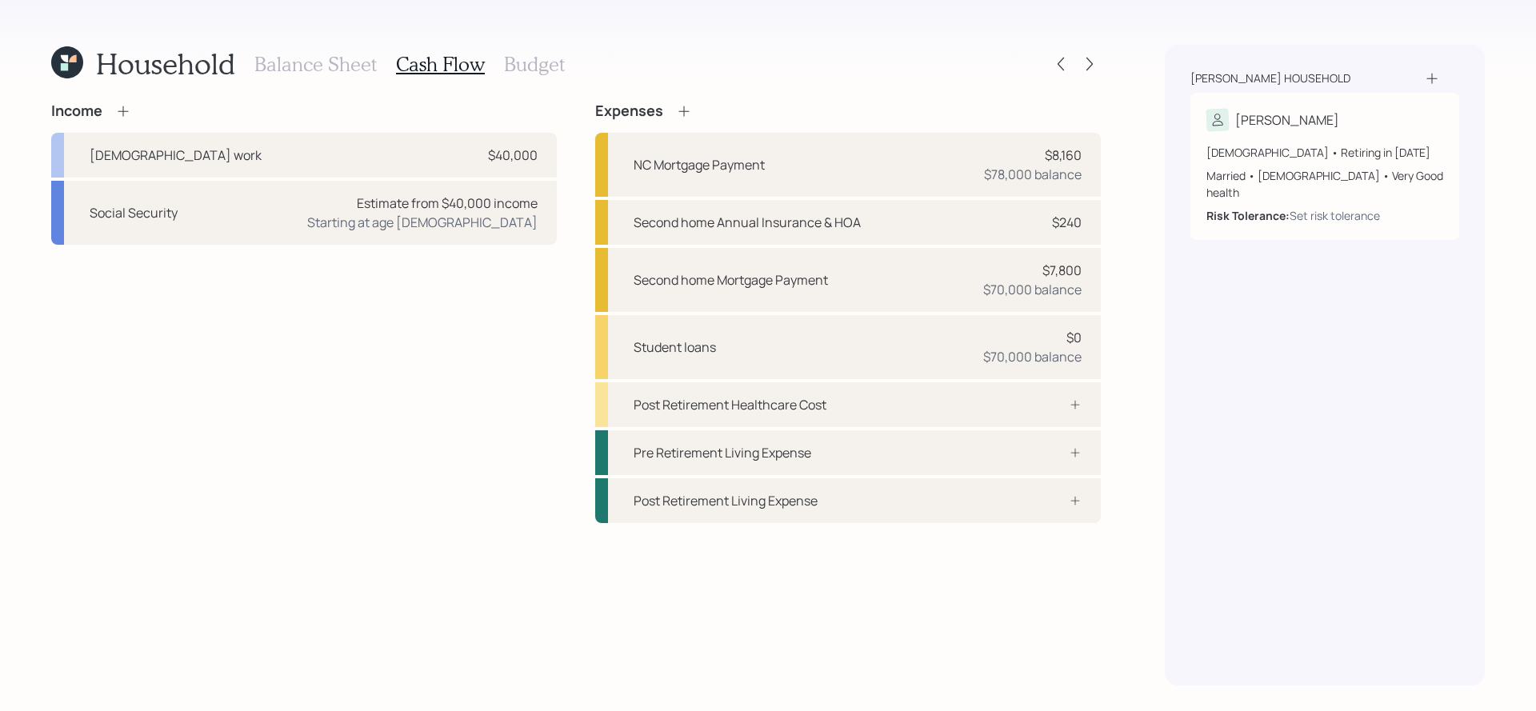
click at [342, 71] on h3 "Balance Sheet" at bounding box center [315, 64] width 122 height 23
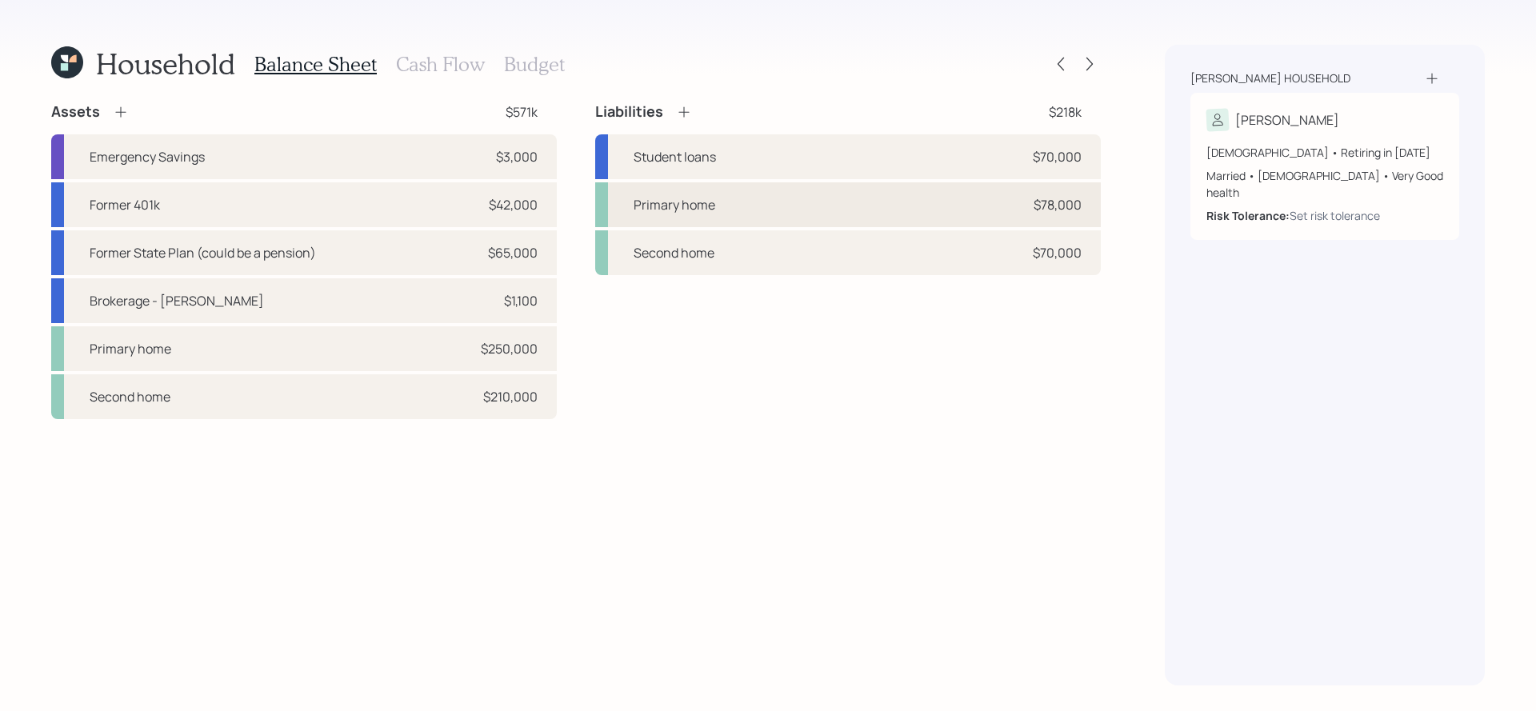
click at [798, 192] on div "Primary home $78,000" at bounding box center [848, 204] width 506 height 45
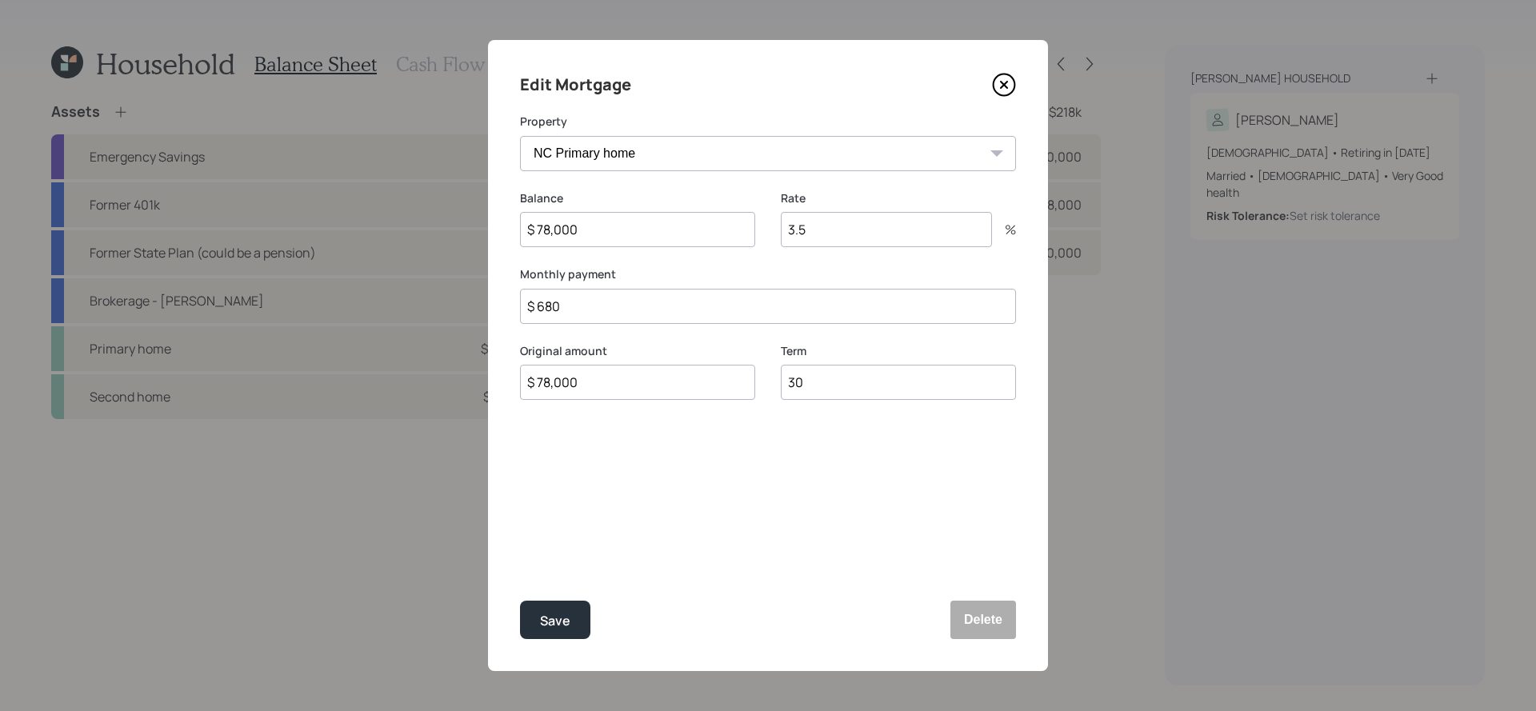
drag, startPoint x: 610, startPoint y: 314, endPoint x: 424, endPoint y: 284, distance: 188.9
click at [424, 284] on div "Edit Mortgage Property NC Primary home Balance $ 78,000 Rate 3.5 % Monthly paym…" at bounding box center [768, 355] width 1536 height 711
type input "$ 0"
click at [520, 601] on button "Save" at bounding box center [555, 620] width 70 height 38
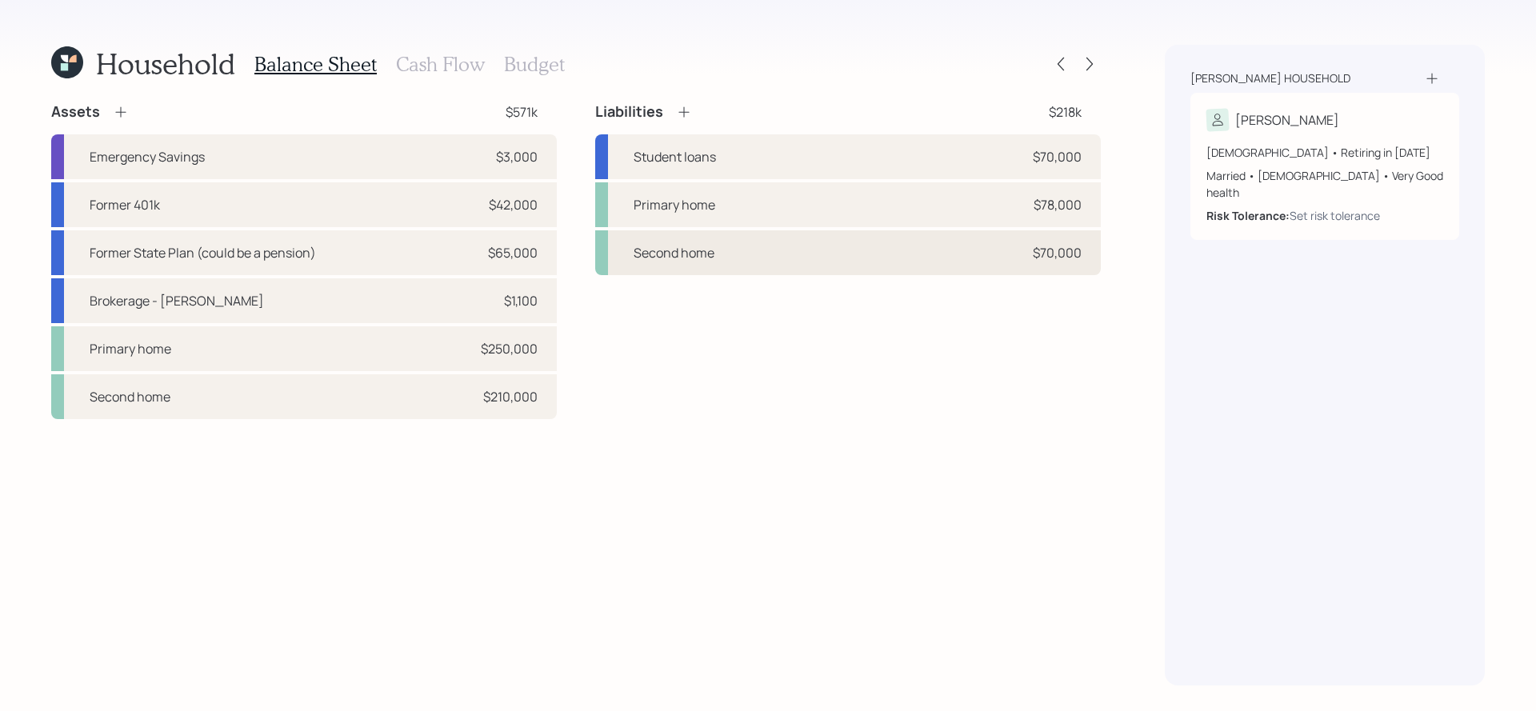
click at [835, 256] on div "Second home $70,000" at bounding box center [848, 252] width 506 height 45
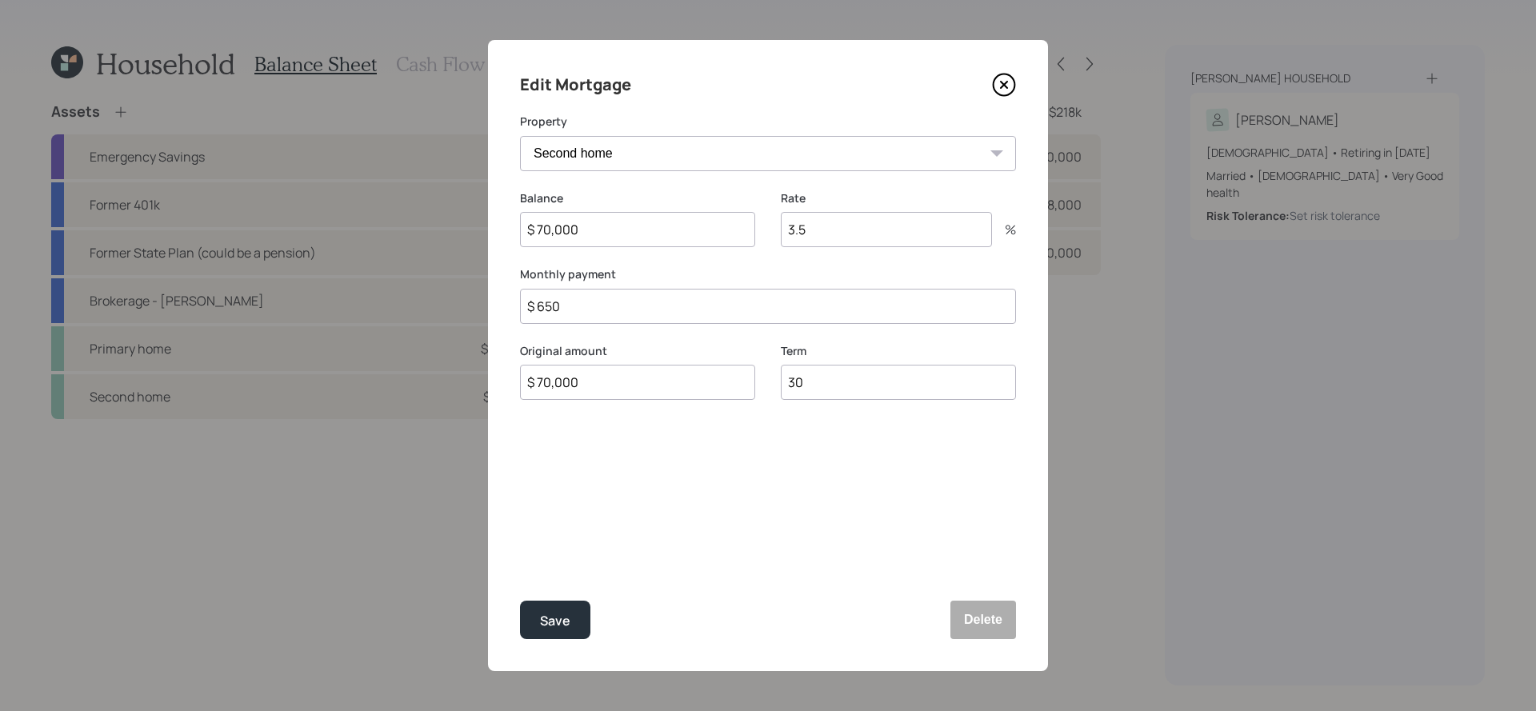
drag, startPoint x: 586, startPoint y: 307, endPoint x: 495, endPoint y: 302, distance: 91.4
click at [495, 302] on div "Edit Mortgage Property Second home Balance $ 70,000 Rate 3.5 % Monthly payment …" at bounding box center [768, 355] width 560 height 631
type input "$ 0"
click at [520, 601] on button "Save" at bounding box center [555, 620] width 70 height 38
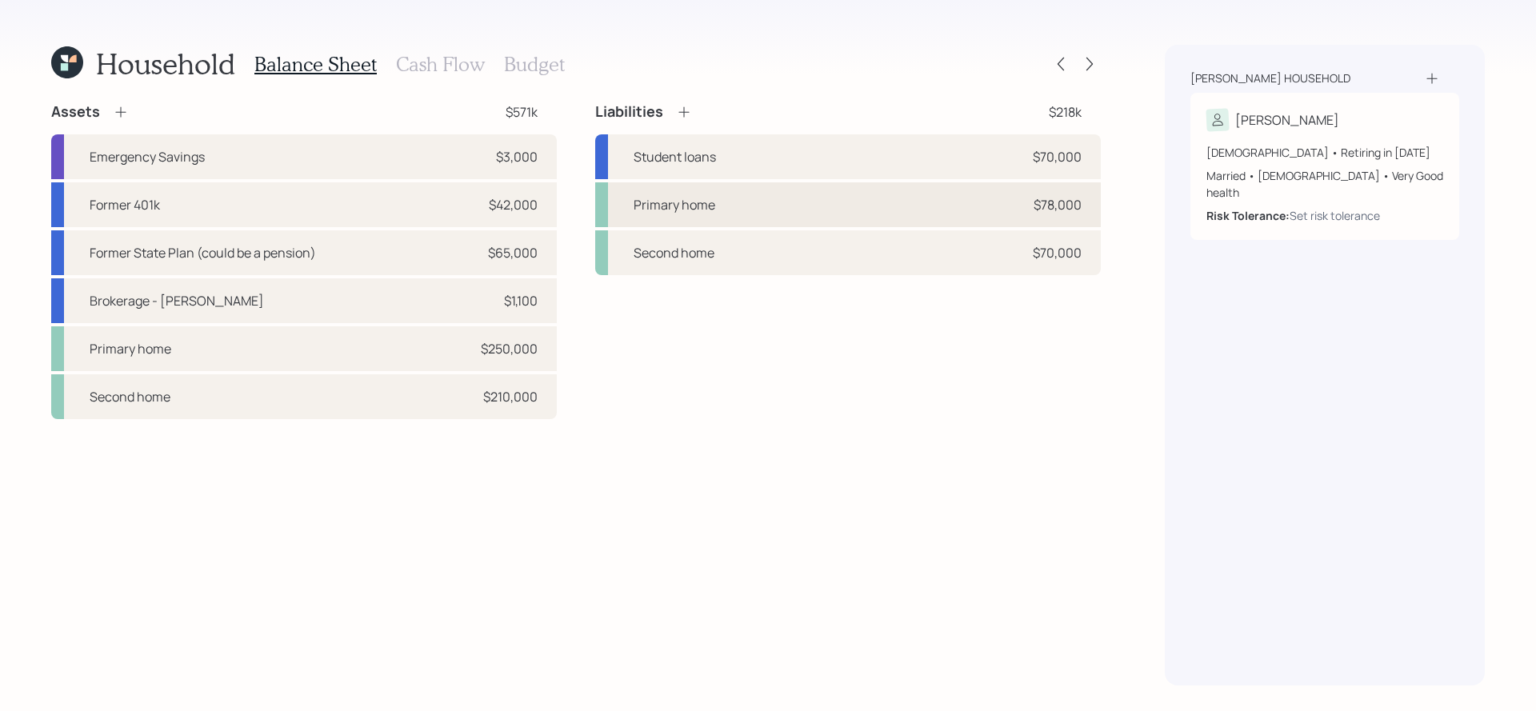
click at [680, 204] on div "Primary home" at bounding box center [675, 204] width 82 height 19
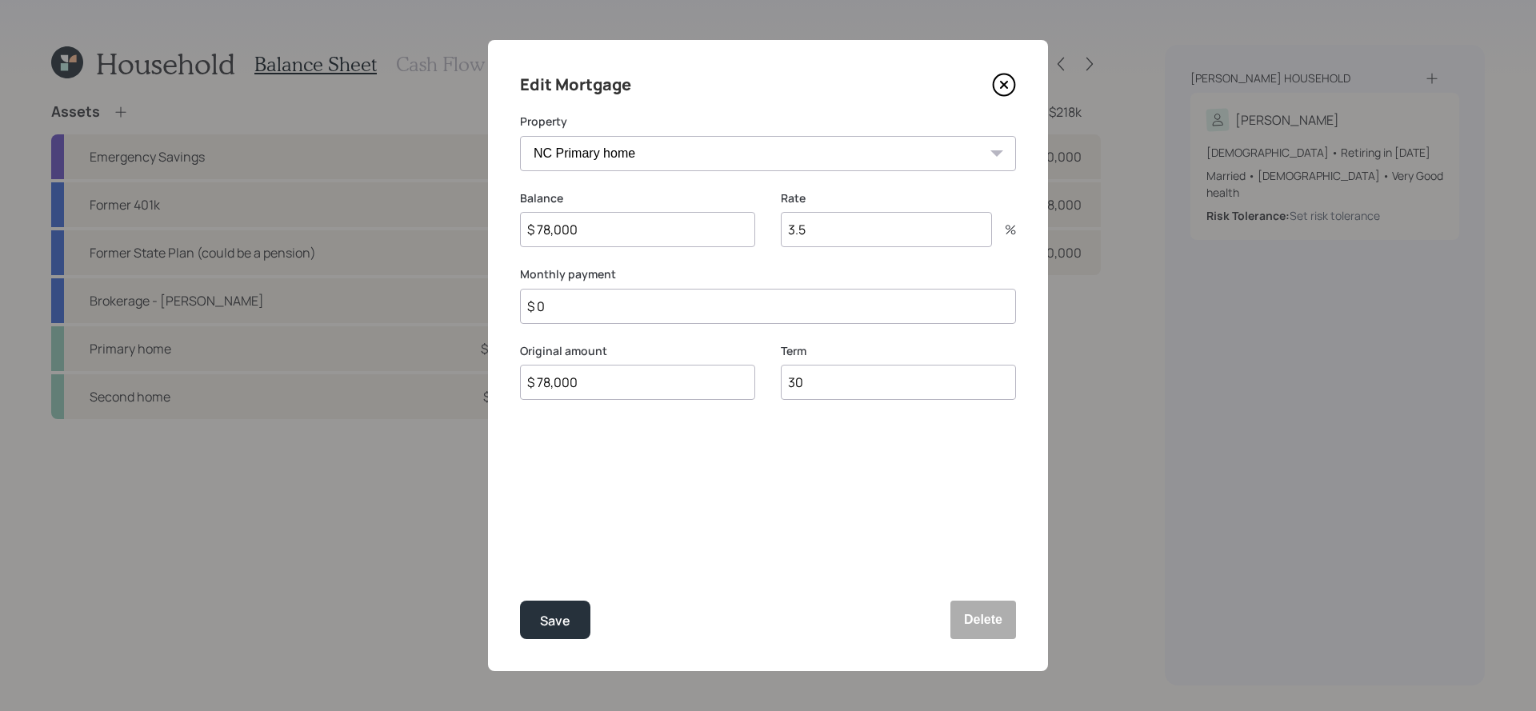
drag, startPoint x: 586, startPoint y: 314, endPoint x: 438, endPoint y: 303, distance: 148.4
click at [438, 303] on div "Edit Mortgage Property NC Primary home Balance $ 78,000 Rate 3.5 % Monthly paym…" at bounding box center [768, 355] width 1536 height 711
type input "$ 680"
click at [520, 601] on button "Save" at bounding box center [555, 620] width 70 height 38
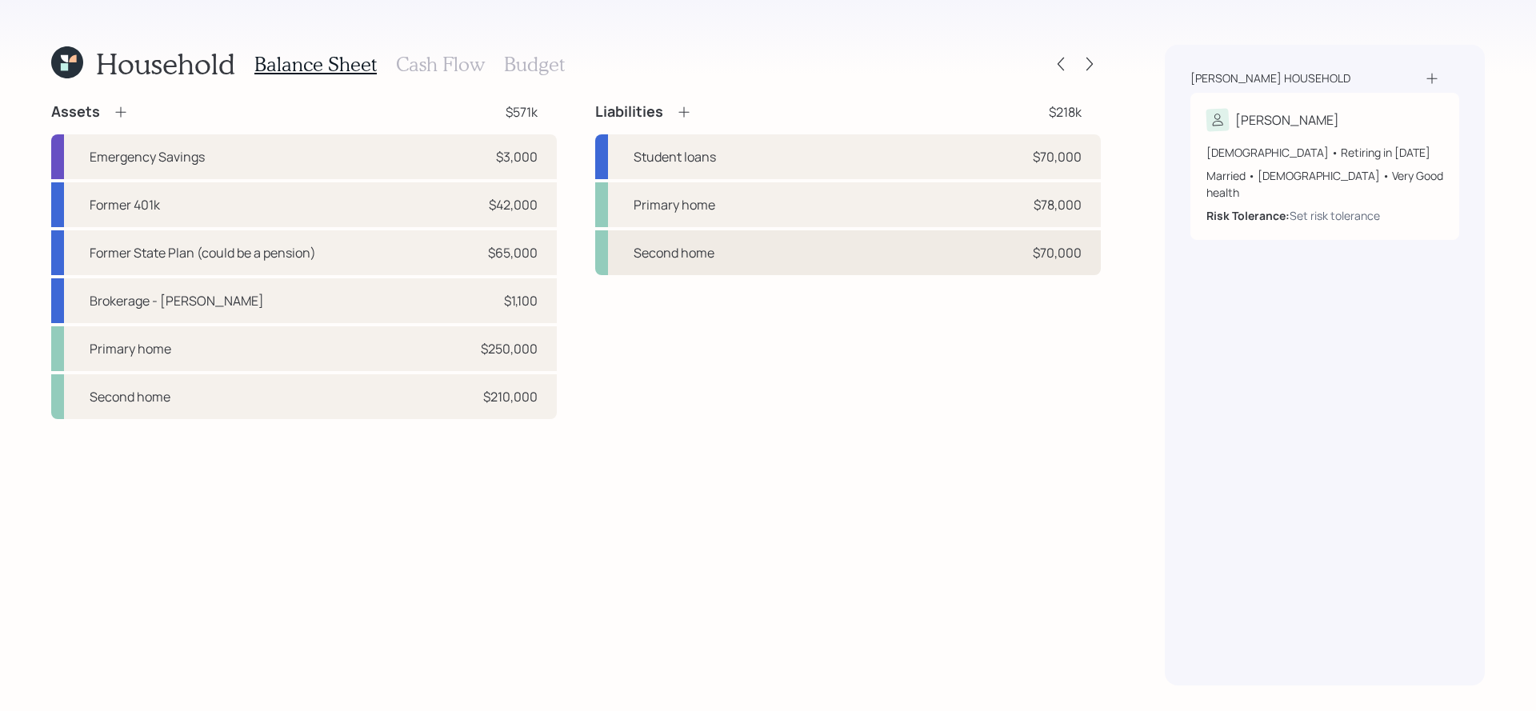
click at [883, 258] on div "Second home $70,000" at bounding box center [848, 252] width 506 height 45
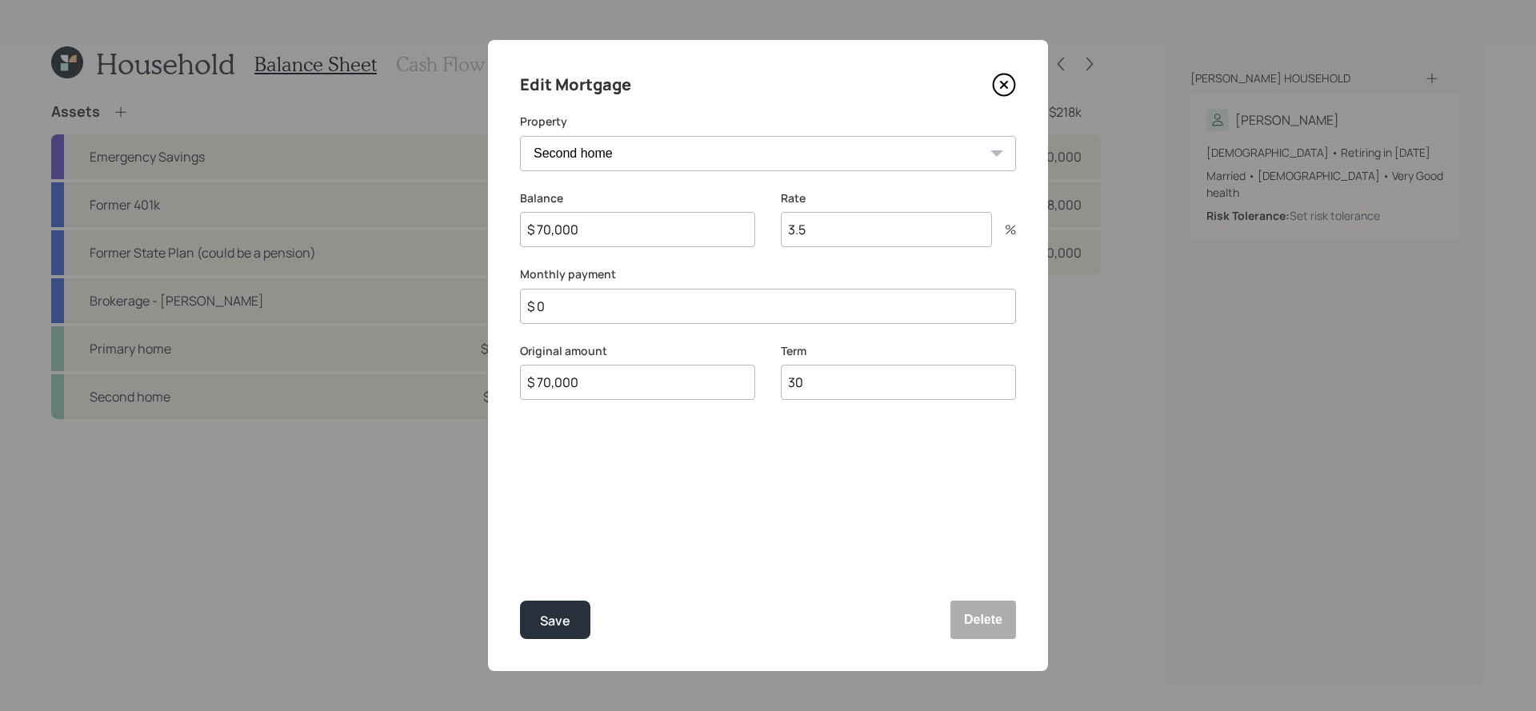
click at [691, 303] on input "$ 0" at bounding box center [768, 306] width 496 height 35
type input "$ 650"
click at [520, 601] on button "Save" at bounding box center [555, 620] width 70 height 38
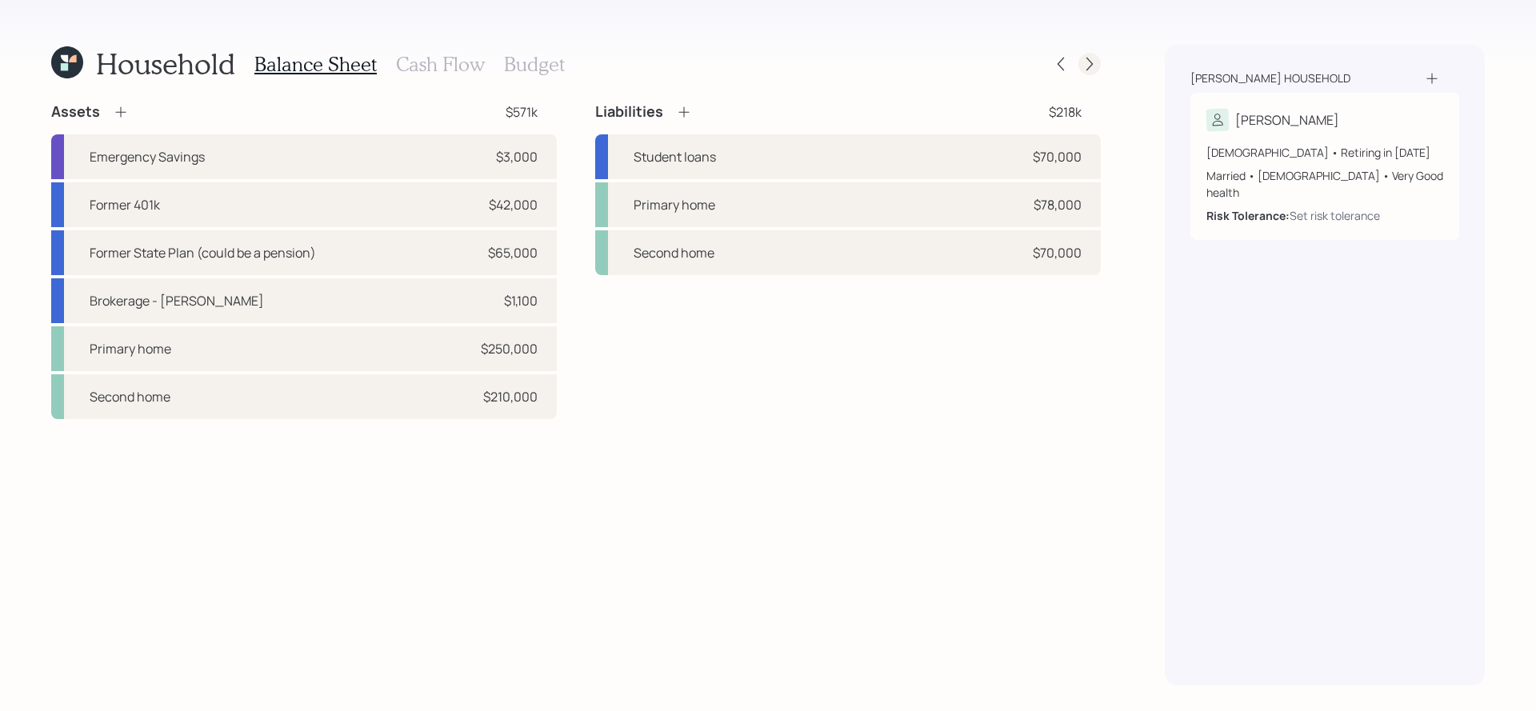
click at [1087, 56] on icon at bounding box center [1090, 64] width 16 height 16
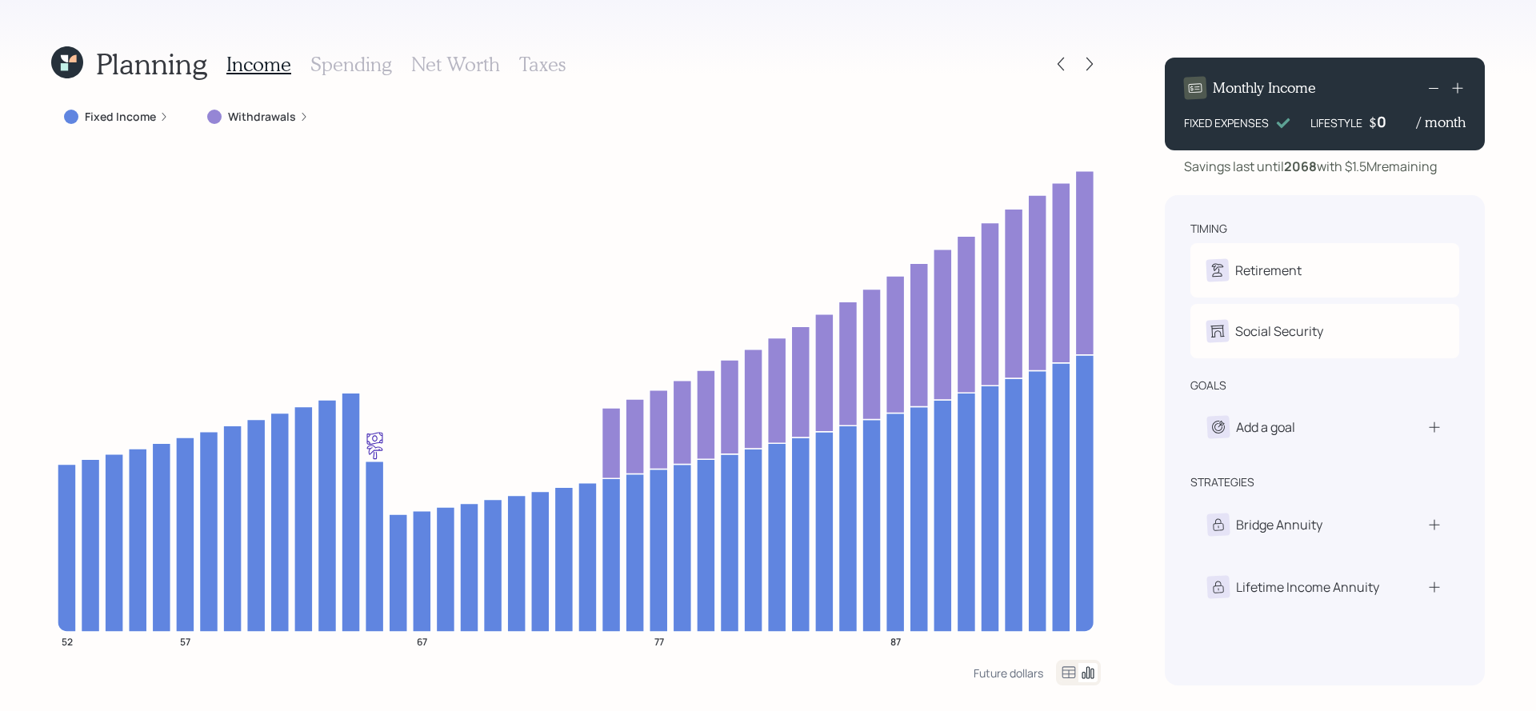
click at [468, 75] on h3 "Net Worth" at bounding box center [455, 64] width 89 height 23
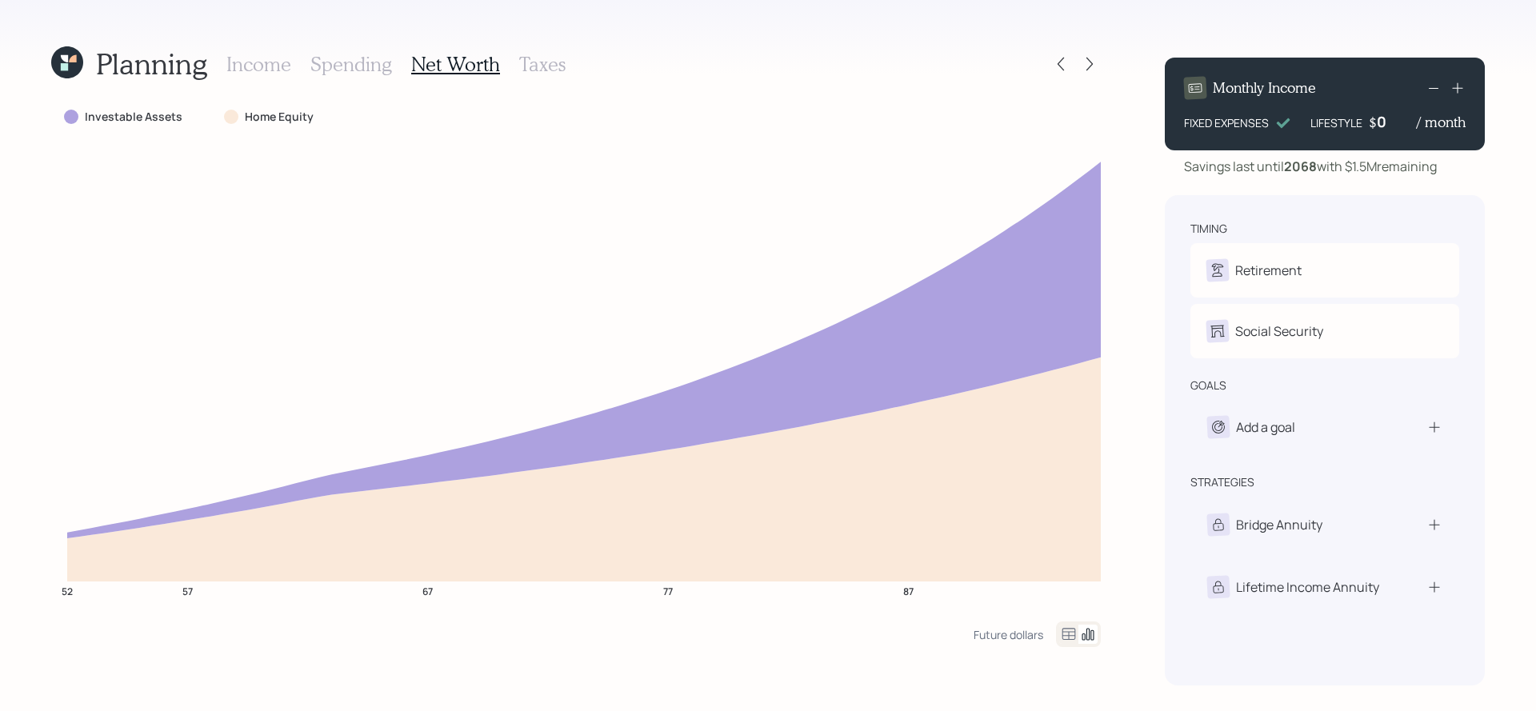
click at [1069, 638] on icon at bounding box center [1068, 634] width 19 height 19
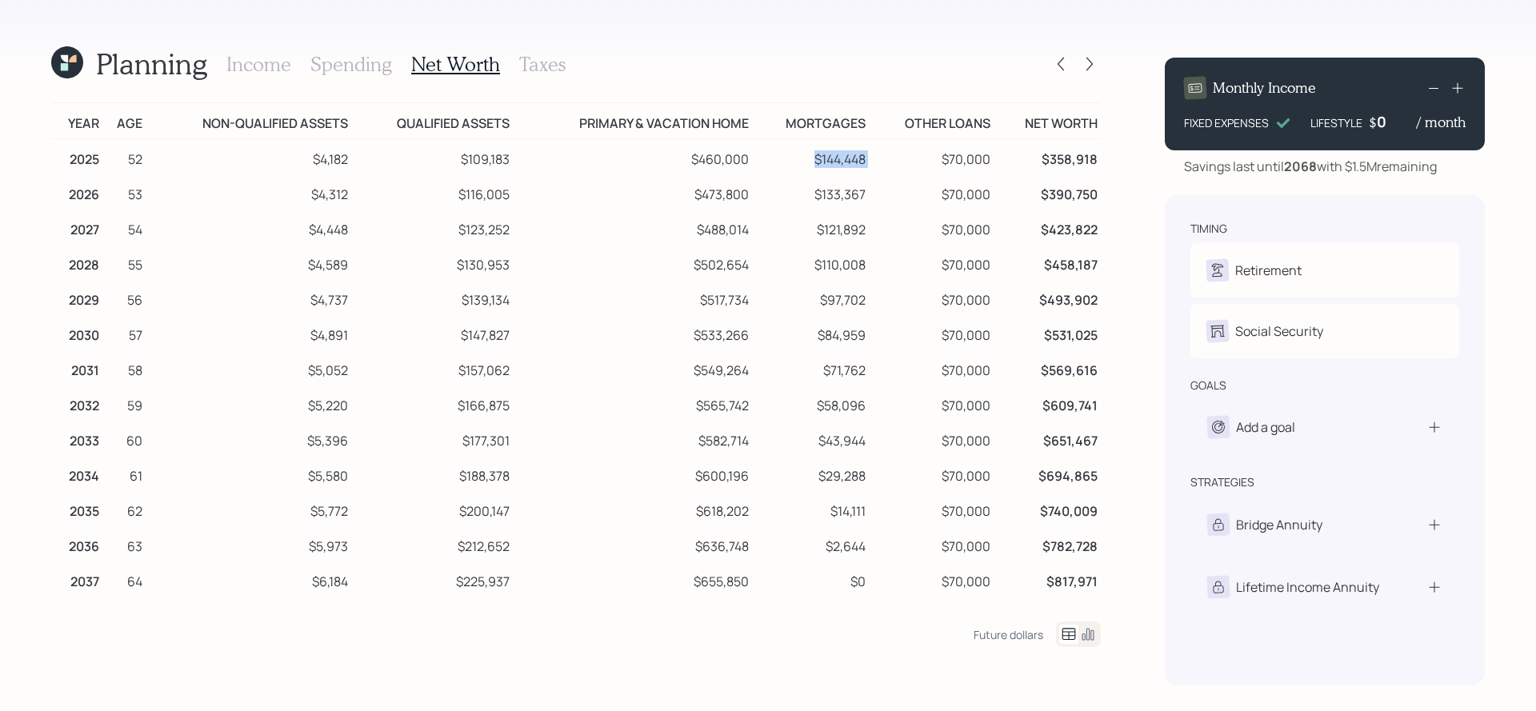
drag, startPoint x: 879, startPoint y: 163, endPoint x: 794, endPoint y: 164, distance: 85.6
click at [794, 164] on tr "2025 52 $4,182 $109,183 $460,000 $144,448 $70,000 $358,918" at bounding box center [576, 157] width 1050 height 36
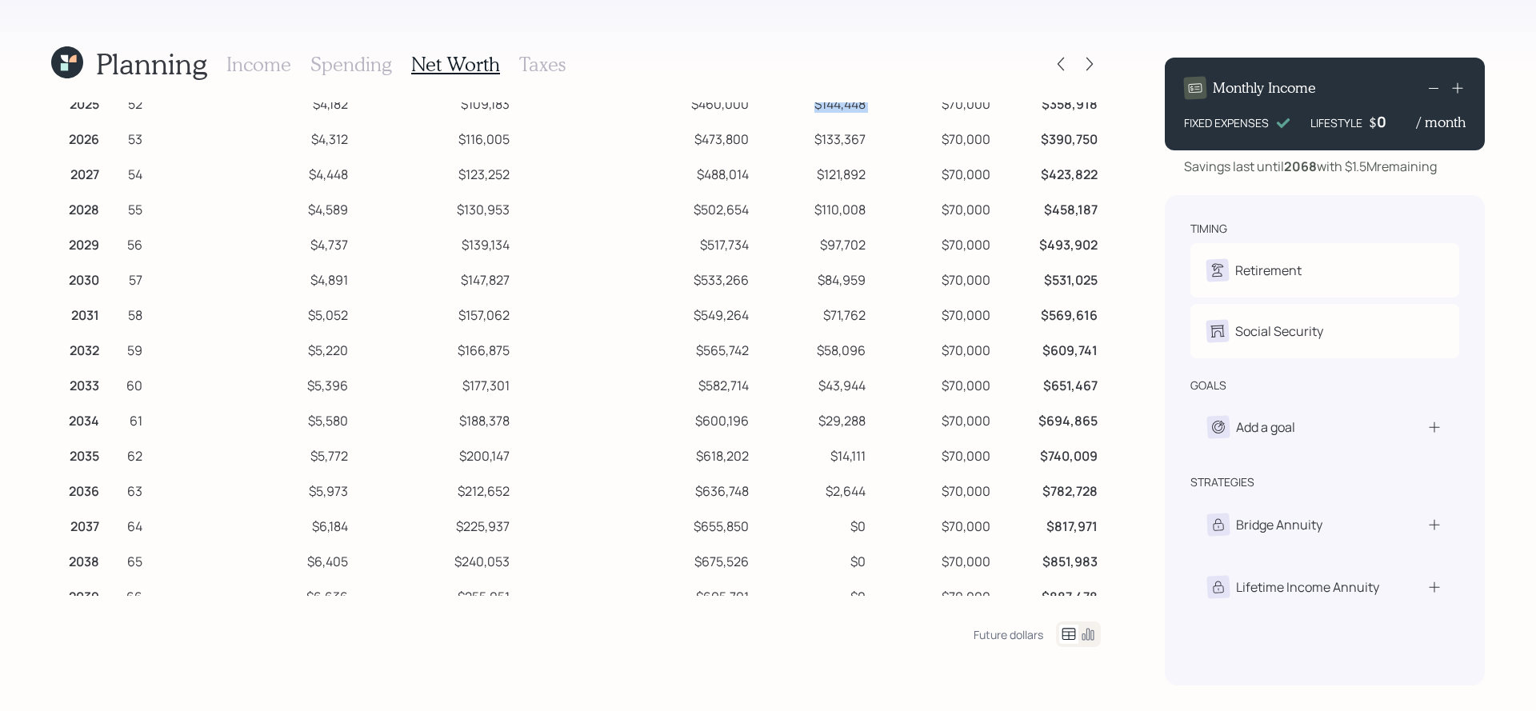
scroll to position [56, 0]
drag, startPoint x: 878, startPoint y: 492, endPoint x: 791, endPoint y: 492, distance: 86.4
click at [791, 492] on tr "2036 63 $5,973 $212,652 $636,748 $2,644 $70,000 $782,728" at bounding box center [576, 487] width 1050 height 35
click at [869, 512] on td "$70,000" at bounding box center [931, 523] width 125 height 35
click at [265, 59] on h3 "Income" at bounding box center [258, 64] width 65 height 23
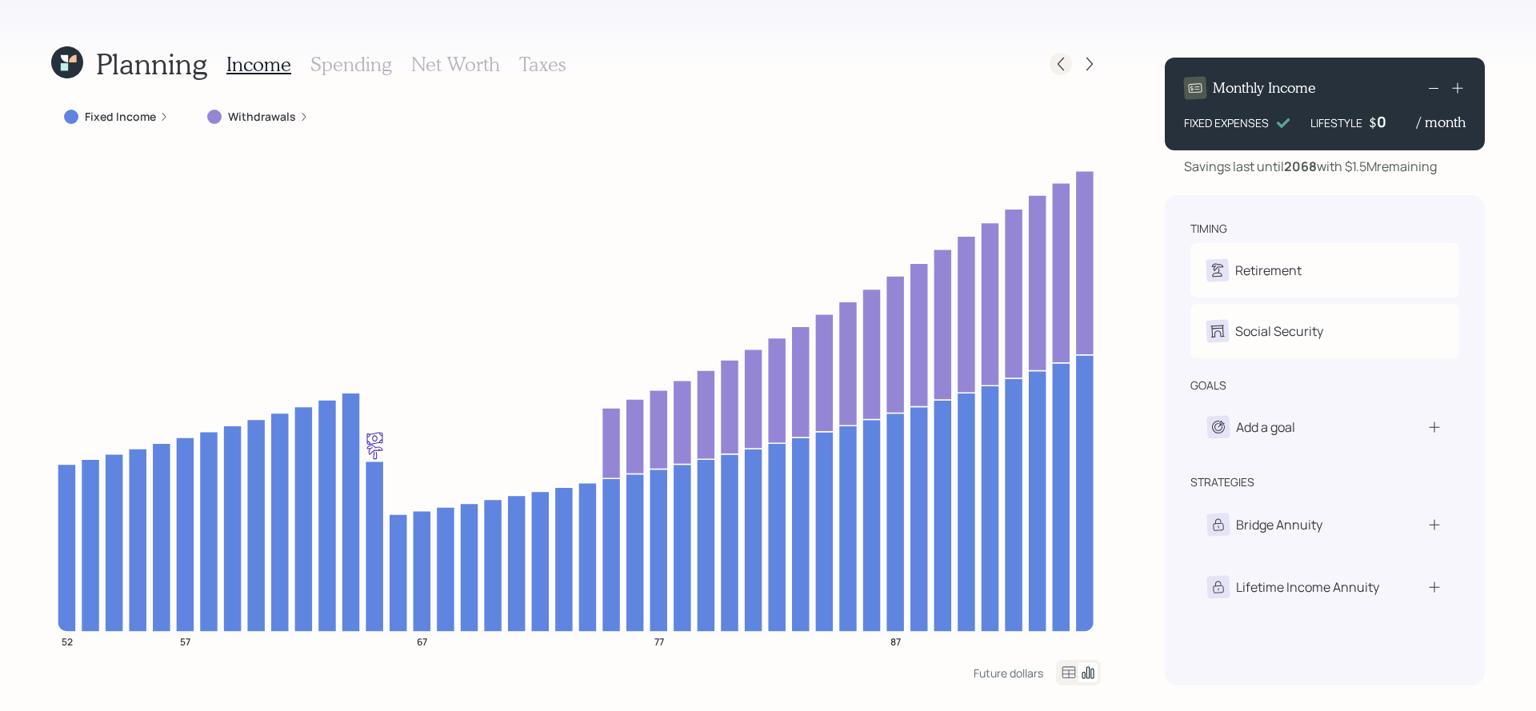
click at [1068, 58] on icon at bounding box center [1061, 64] width 16 height 16
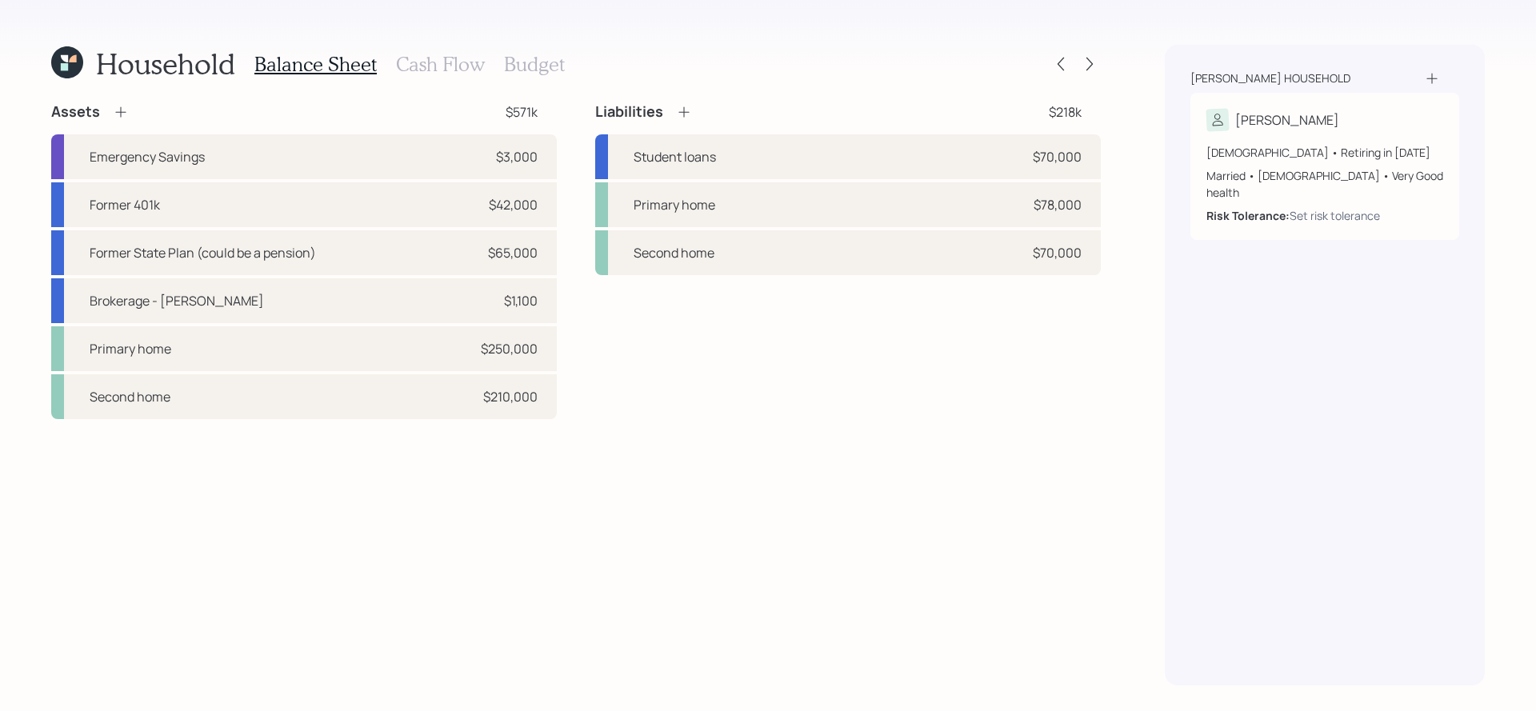
click at [463, 55] on h3 "Cash Flow" at bounding box center [440, 64] width 89 height 23
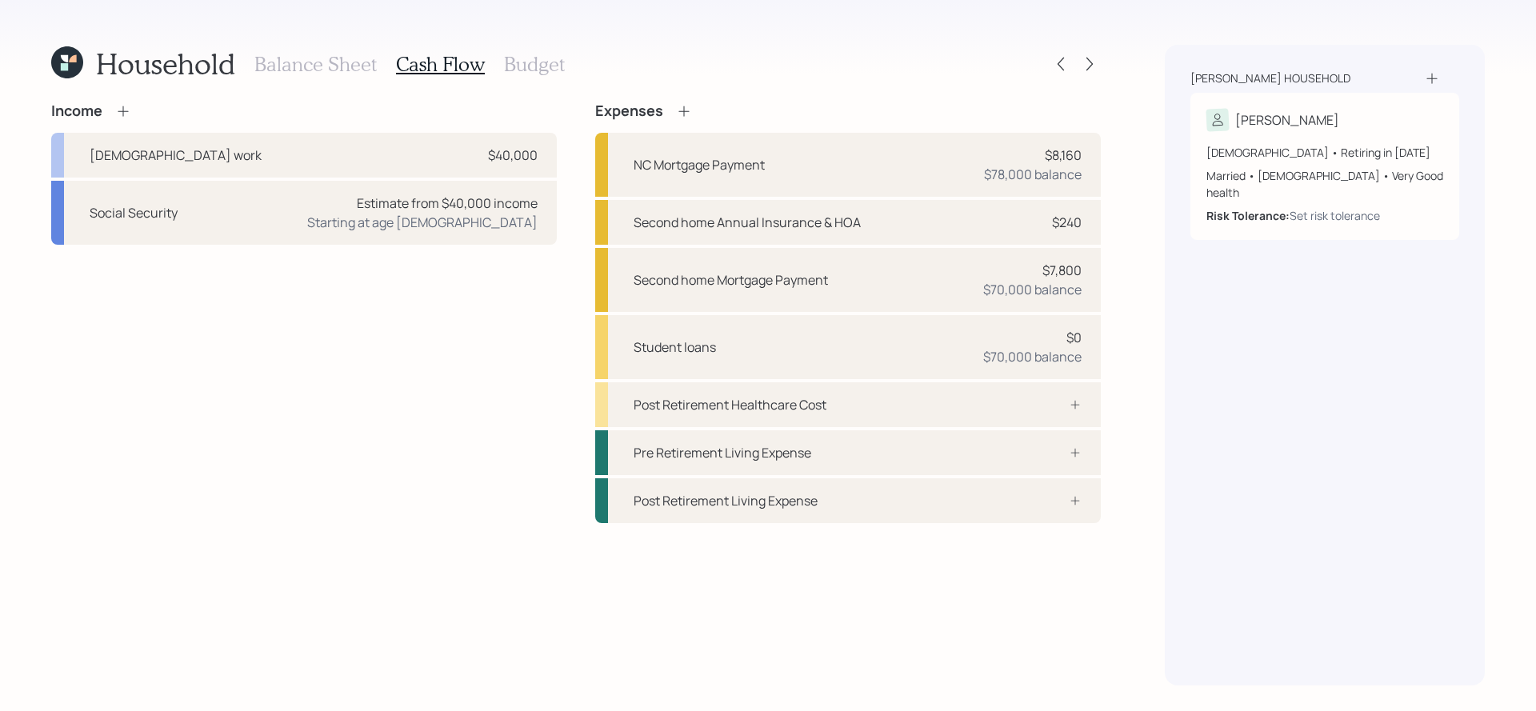
click at [130, 114] on icon at bounding box center [123, 111] width 16 height 16
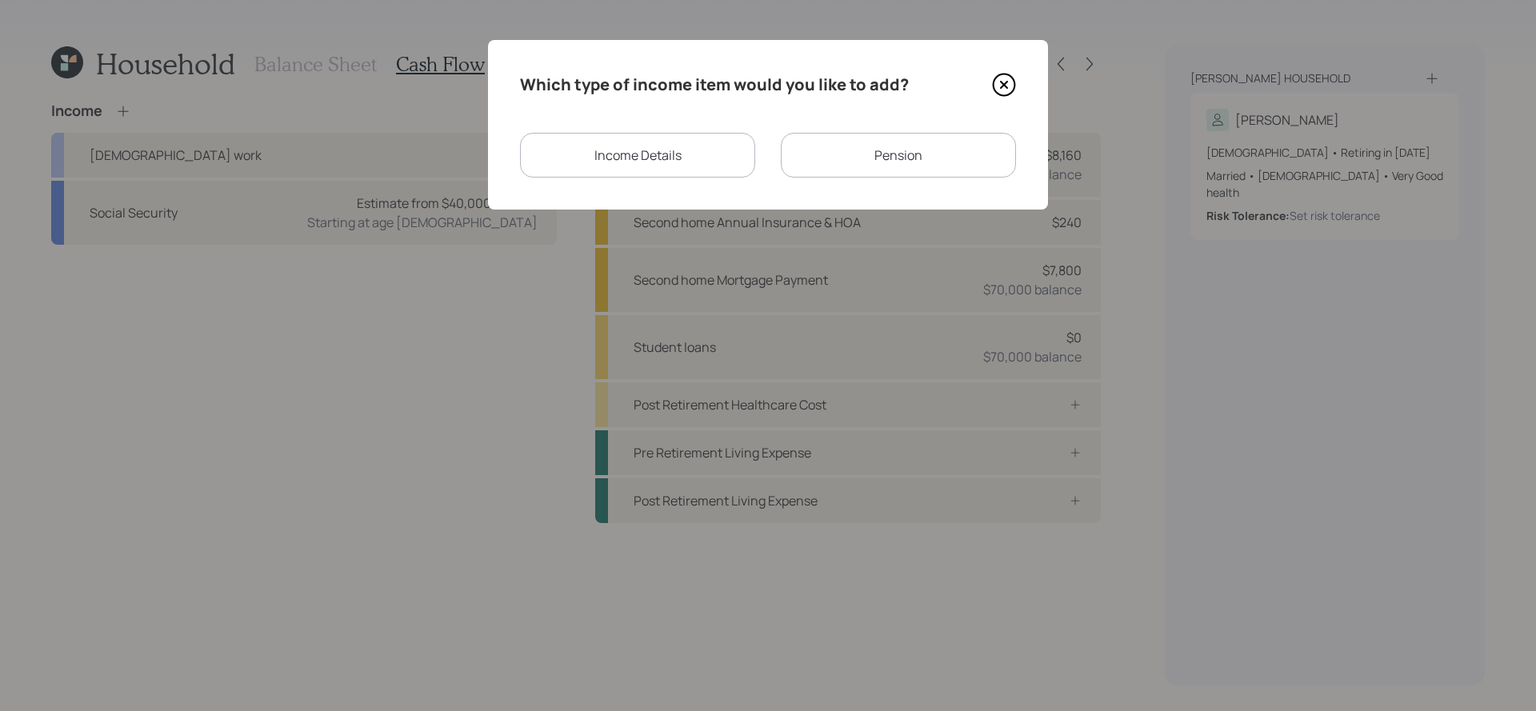
click at [672, 155] on div "Income Details" at bounding box center [637, 155] width 235 height 45
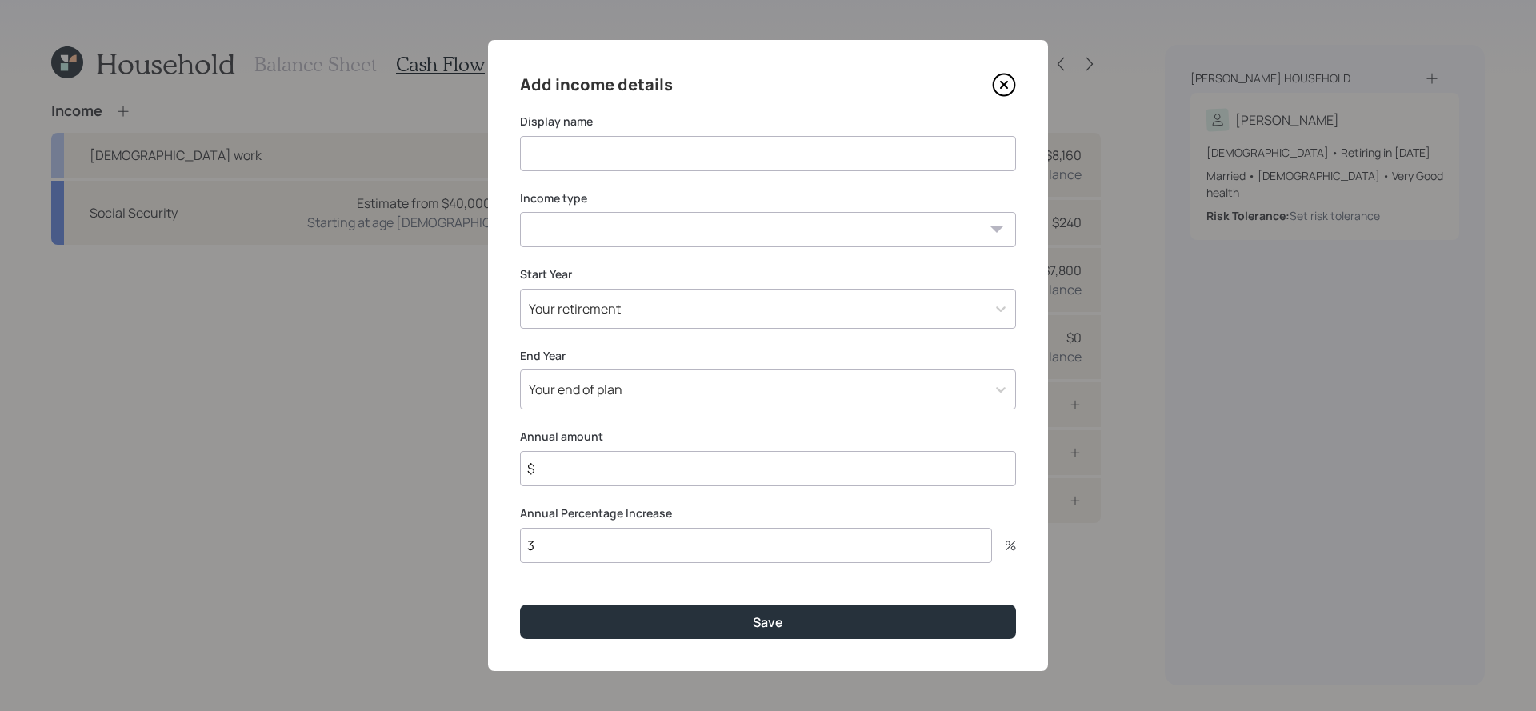
click at [652, 161] on input at bounding box center [768, 153] width 496 height 35
type input "Income support from spouse + parents"
click at [637, 242] on select "[DEMOGRAPHIC_DATA] work [DEMOGRAPHIC_DATA] work Self employment Other" at bounding box center [768, 229] width 496 height 35
select select "other"
click at [520, 212] on select "[DEMOGRAPHIC_DATA] work [DEMOGRAPHIC_DATA] work Self employment Other" at bounding box center [768, 229] width 496 height 35
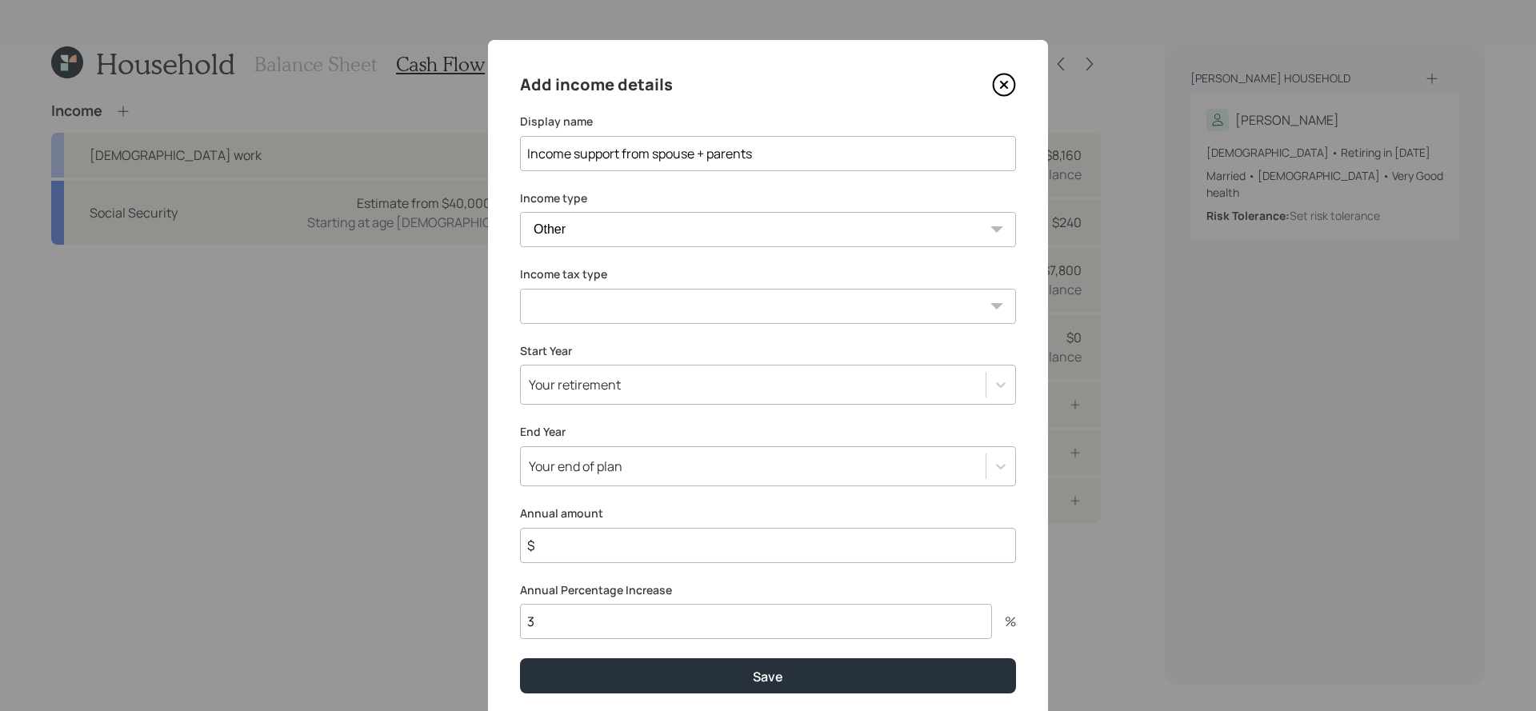
select select "tax_free"
click at [520, 289] on select "Tax-free Earned Self Employment Alimony Royalties Pension / Annuity Interest Di…" at bounding box center [768, 306] width 496 height 35
click at [618, 405] on div "Your retirement" at bounding box center [768, 385] width 496 height 40
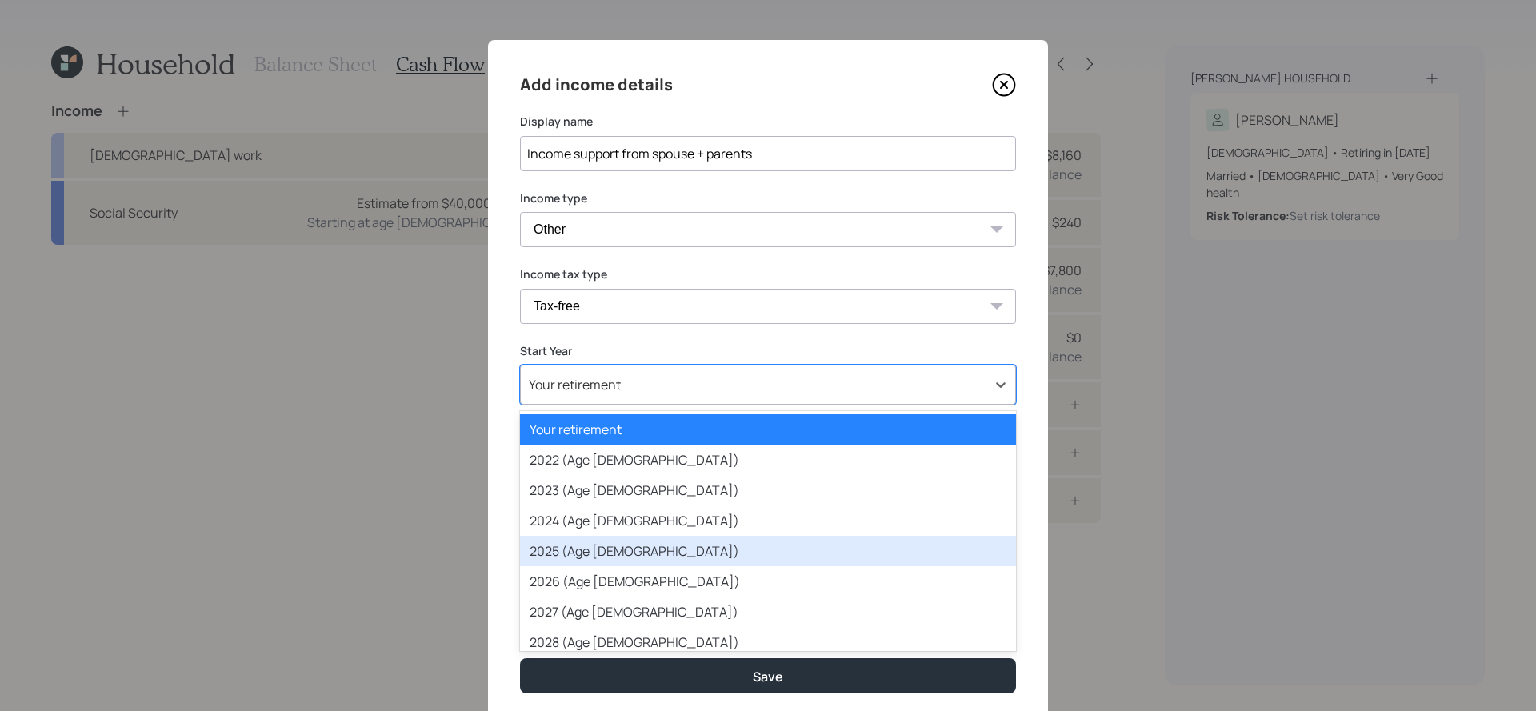
click at [638, 543] on div "2025 (Age [DEMOGRAPHIC_DATA])" at bounding box center [768, 551] width 496 height 30
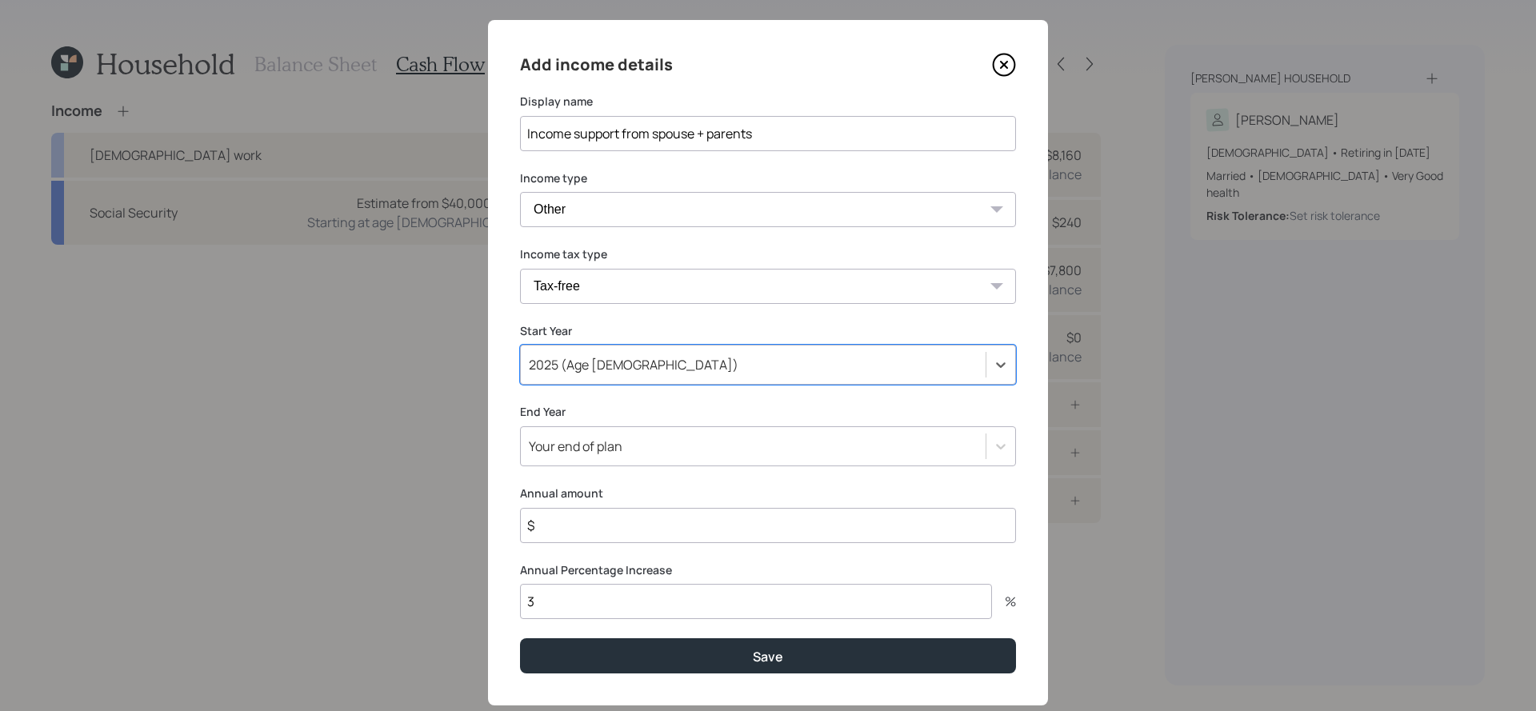
click at [648, 467] on div "Add income details Display name Income support from spouse + parents Income typ…" at bounding box center [768, 363] width 560 height 686
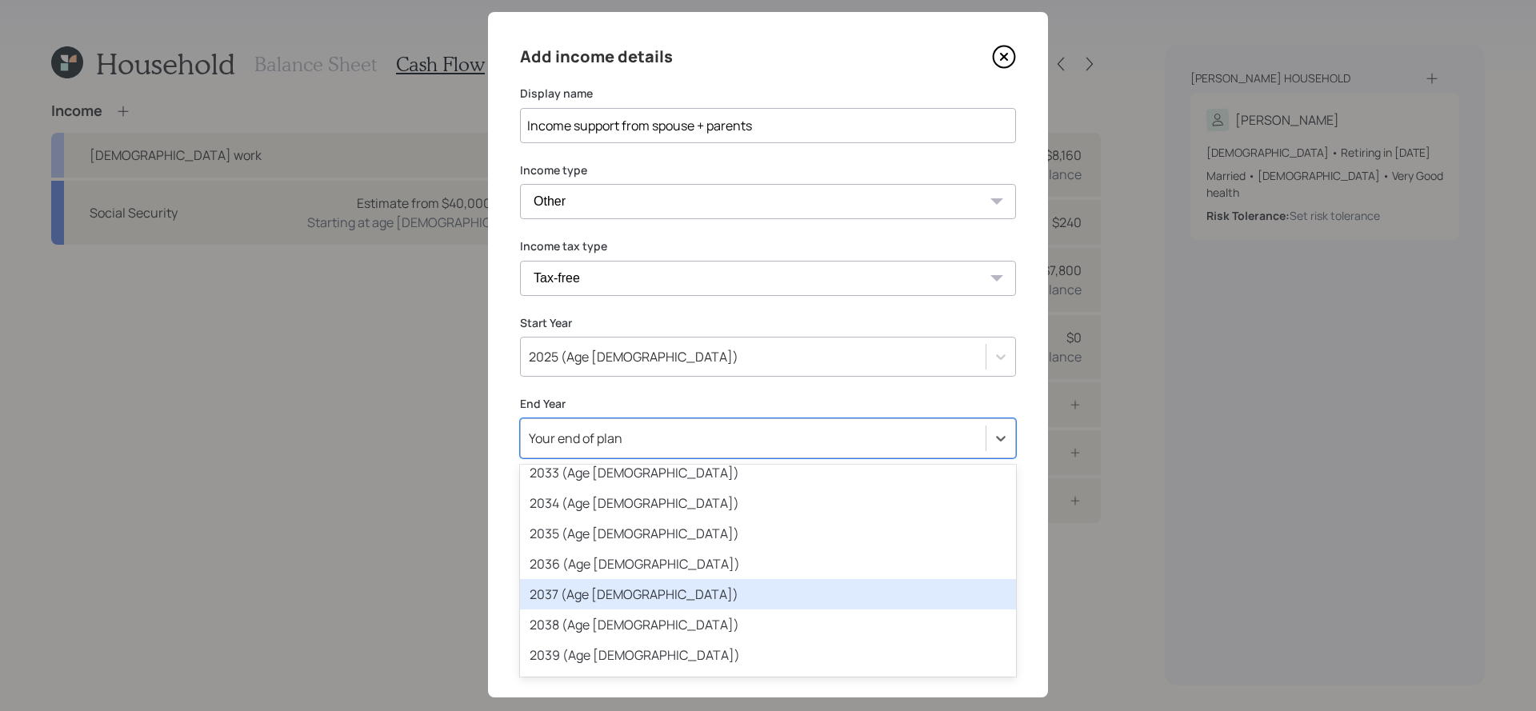
scroll to position [413, 0]
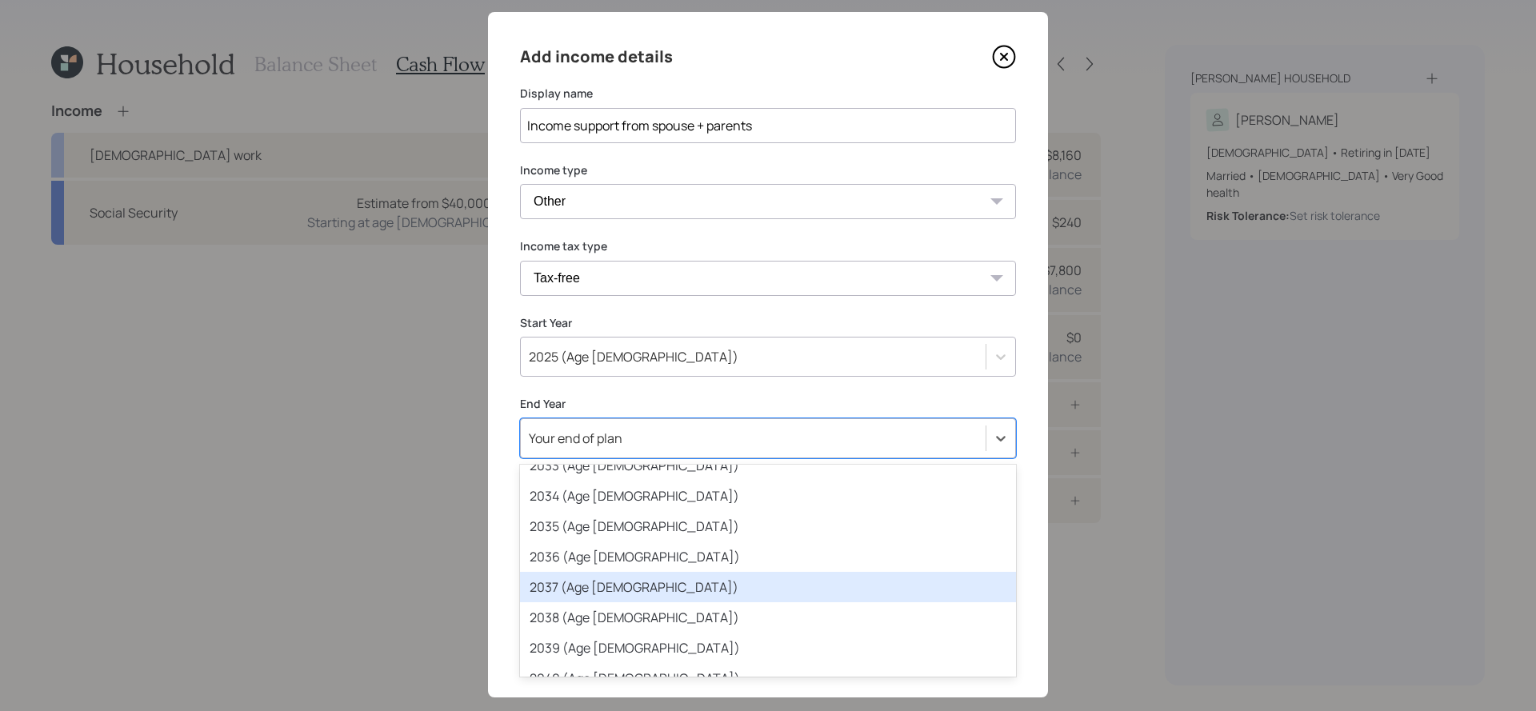
click at [657, 582] on div "2037 (Age [DEMOGRAPHIC_DATA])" at bounding box center [768, 587] width 496 height 30
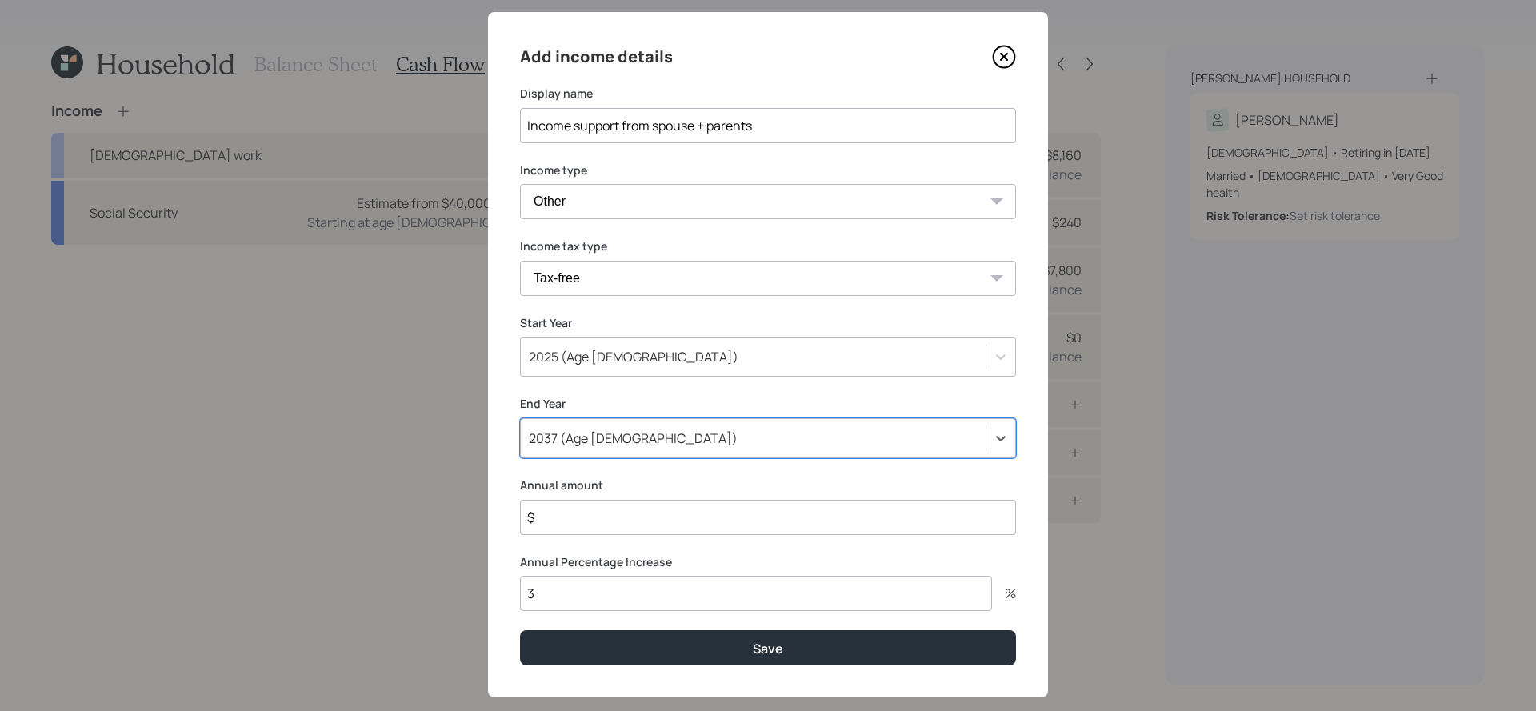
click at [636, 526] on input "$" at bounding box center [768, 517] width 496 height 35
type input "$ 16,000"
click at [617, 569] on label "Annual Percentage Increase" at bounding box center [768, 562] width 496 height 16
click at [617, 579] on input "3" at bounding box center [756, 593] width 472 height 35
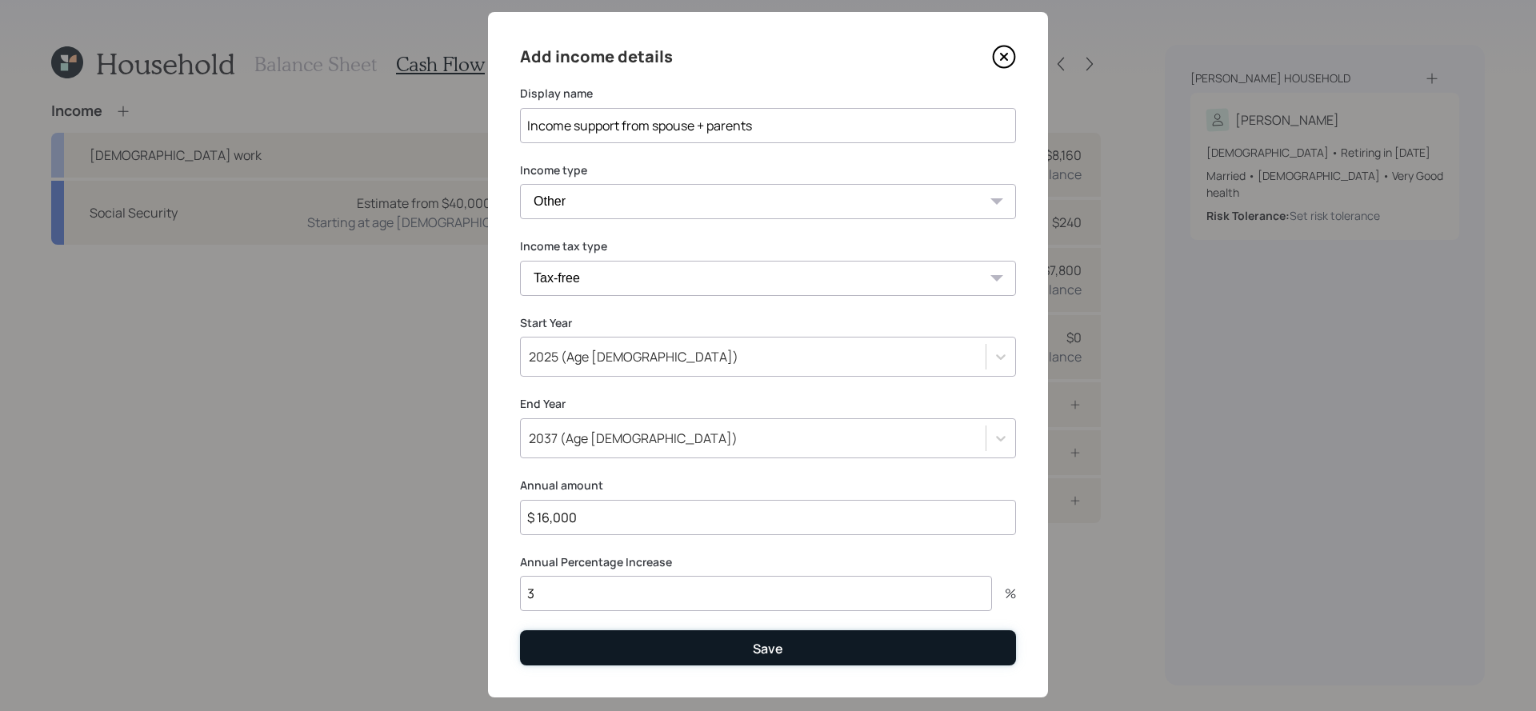
click at [567, 646] on button "Save" at bounding box center [768, 647] width 496 height 34
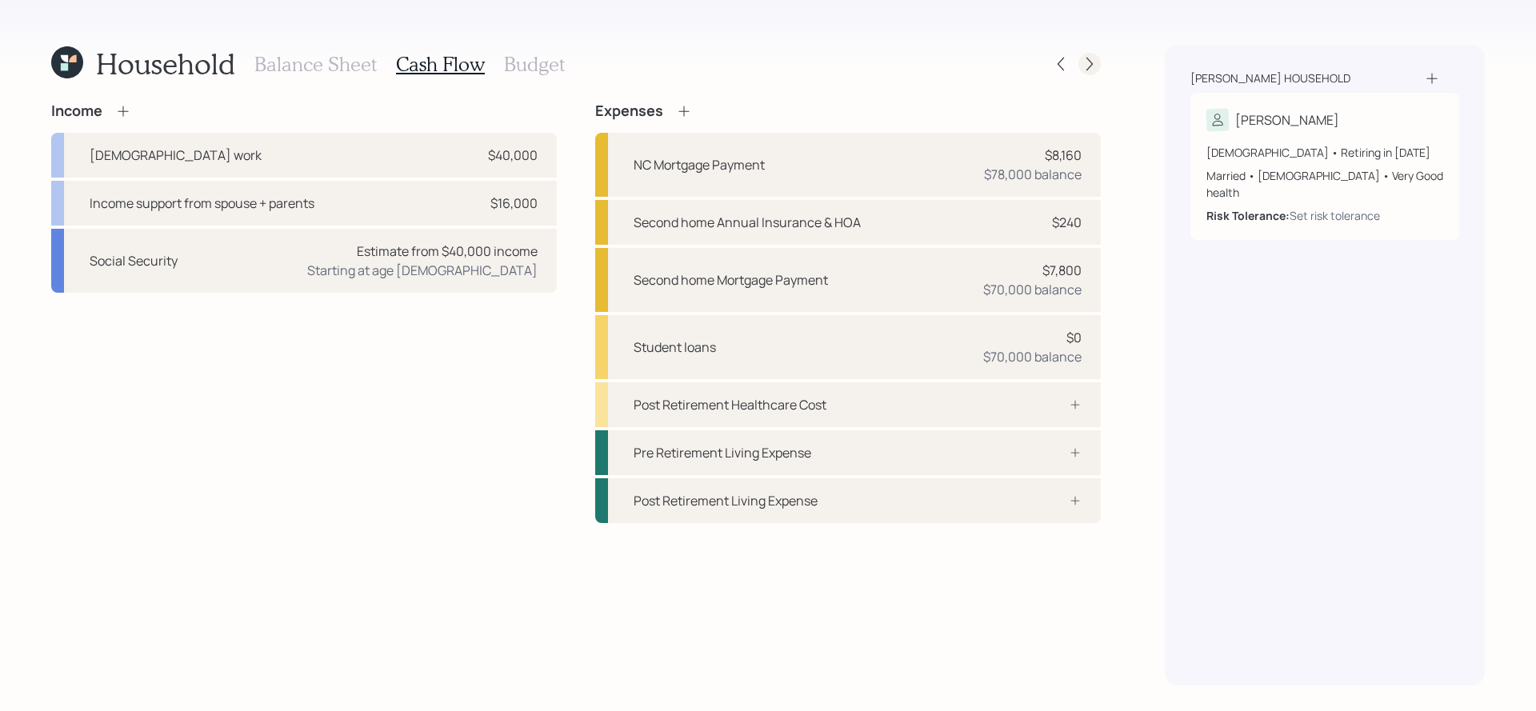
click at [1085, 74] on div at bounding box center [1089, 64] width 22 height 22
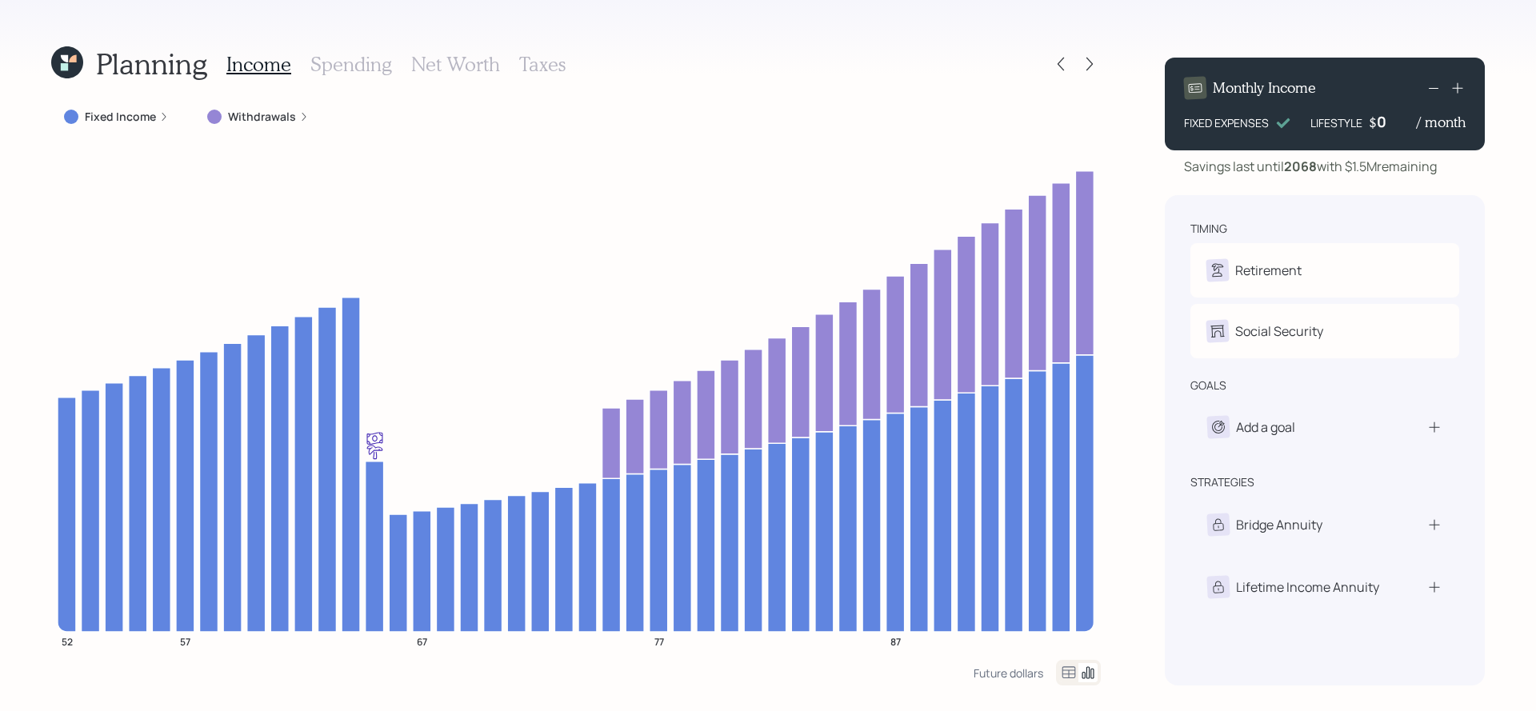
click at [472, 77] on div "Income Spending Net Worth Taxes" at bounding box center [395, 64] width 339 height 38
click at [472, 69] on h3 "Net Worth" at bounding box center [455, 64] width 89 height 23
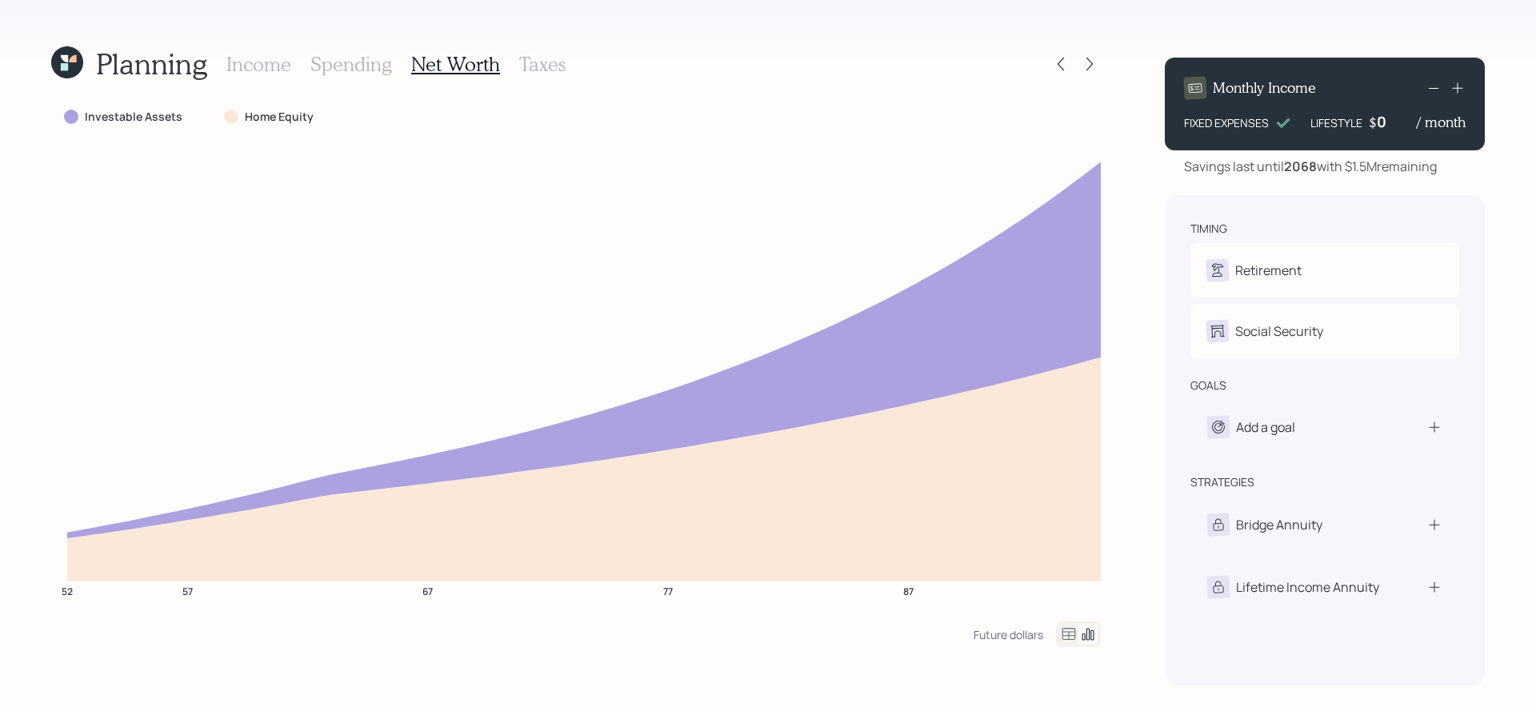
click at [1055, 623] on div "Future dollars" at bounding box center [1037, 635] width 127 height 26
click at [1066, 630] on icon at bounding box center [1068, 634] width 19 height 19
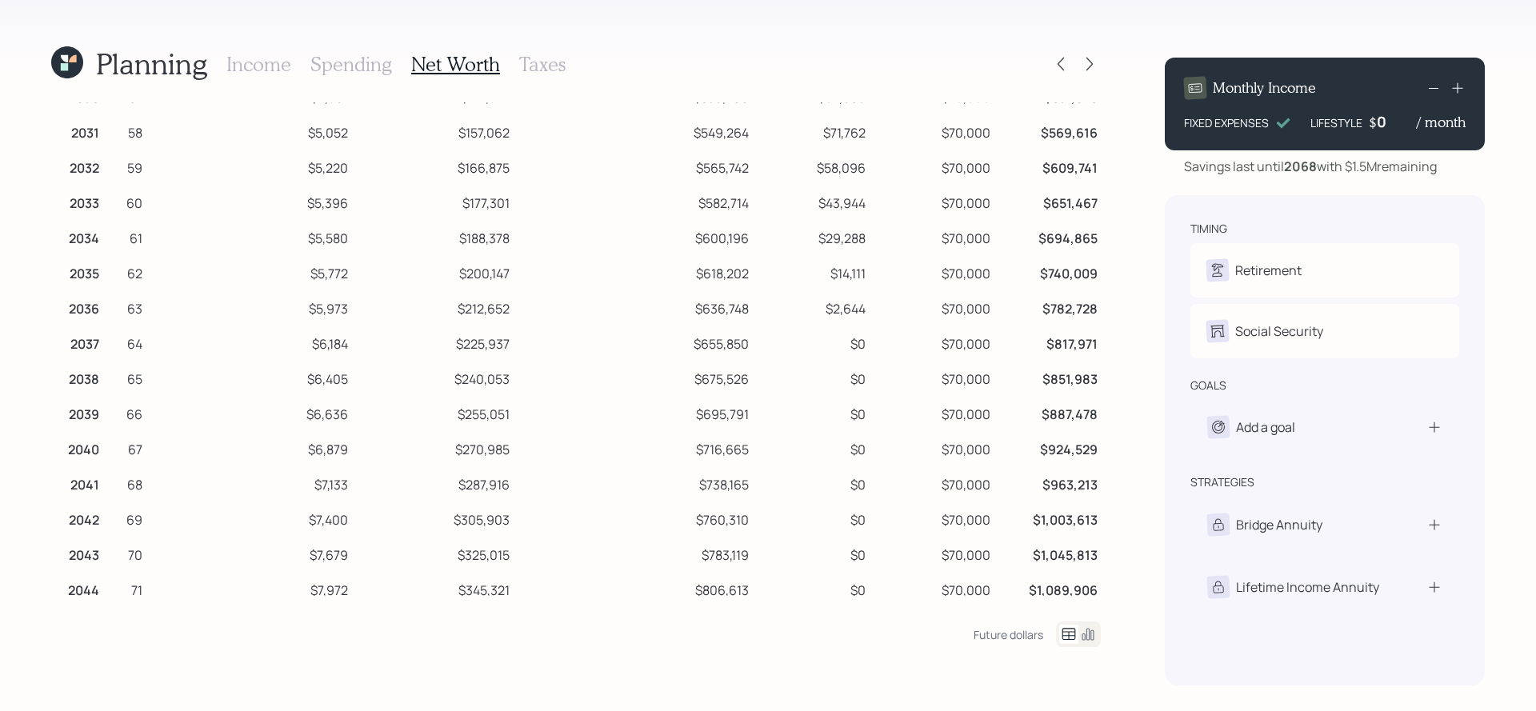
scroll to position [216, 0]
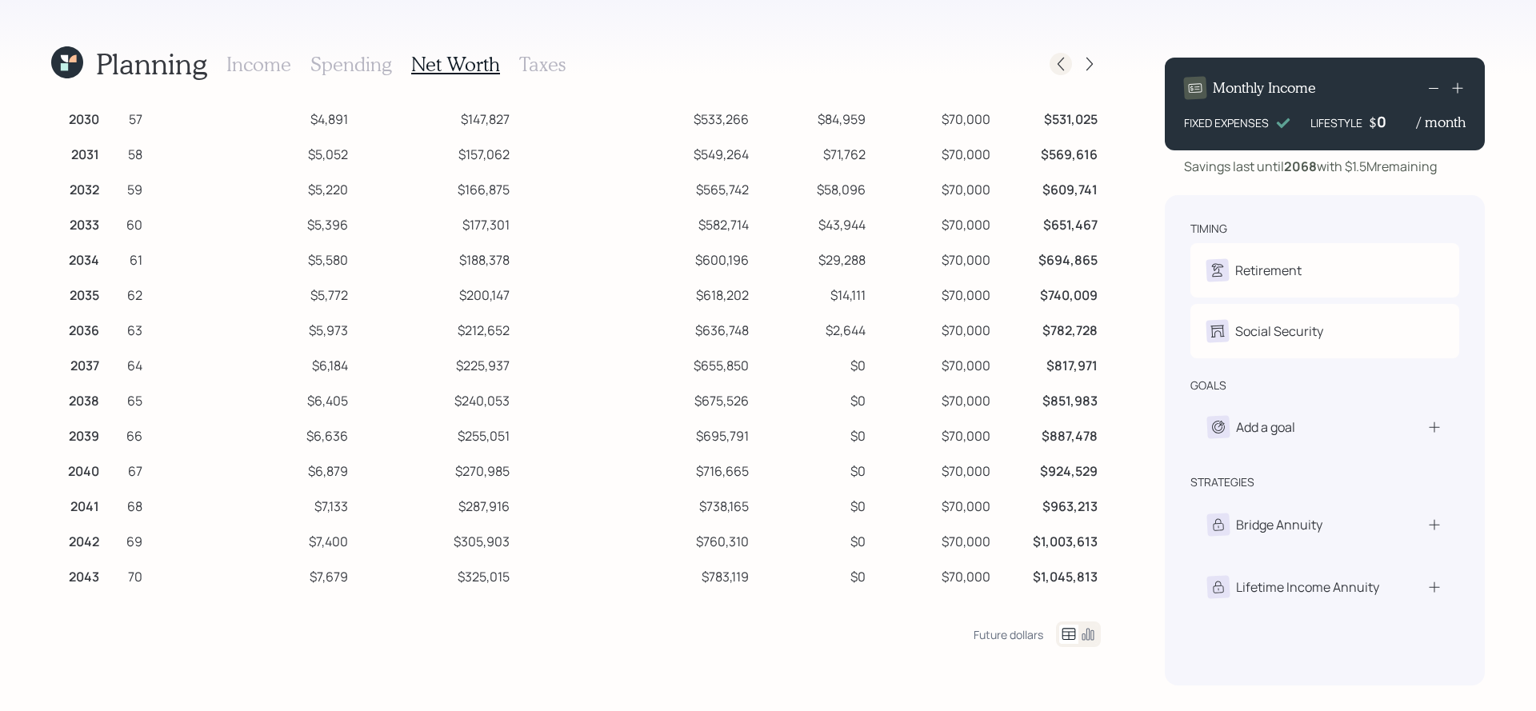
click at [1055, 53] on div at bounding box center [1061, 64] width 22 height 22
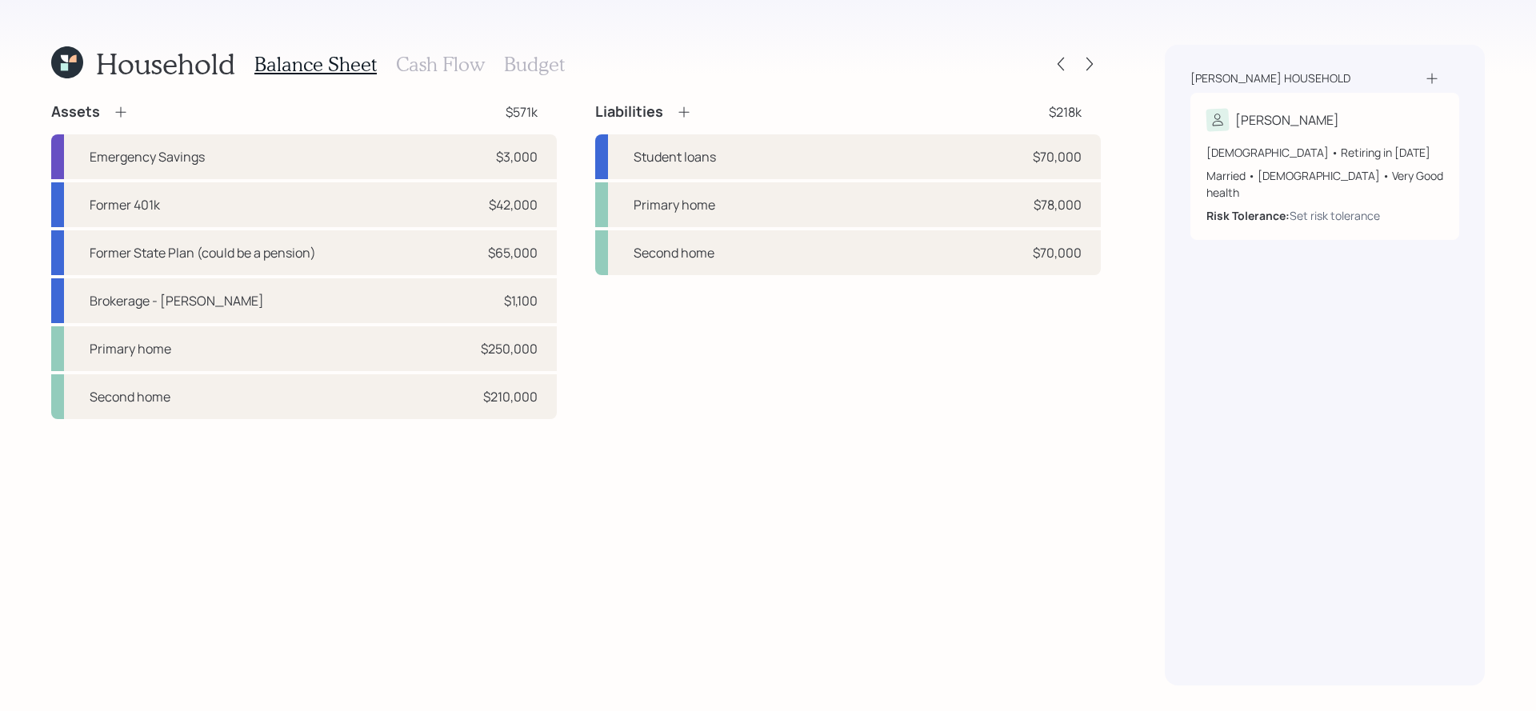
click at [461, 69] on h3 "Cash Flow" at bounding box center [440, 64] width 89 height 23
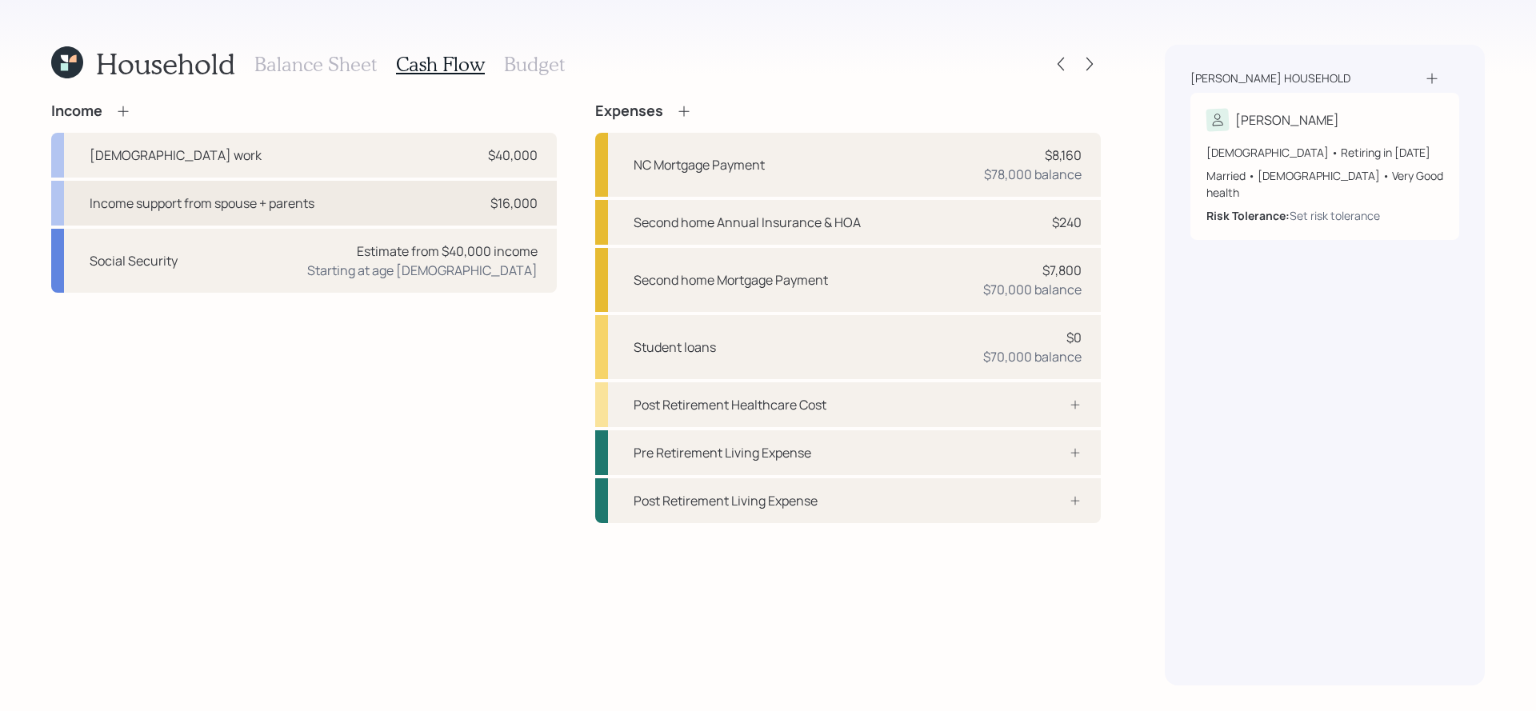
click at [444, 205] on div "Income support from spouse + parents $16,000" at bounding box center [304, 203] width 506 height 45
select select "other"
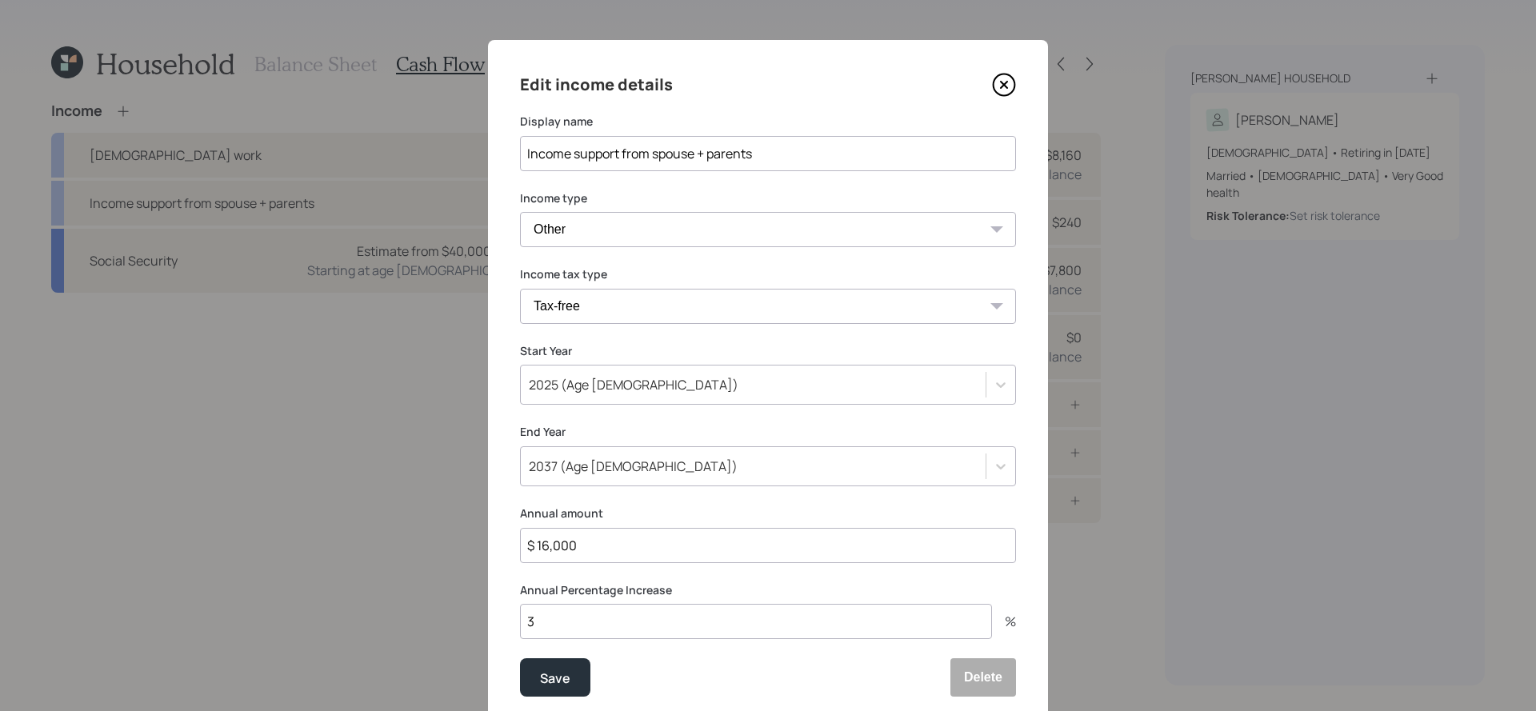
click at [996, 86] on icon at bounding box center [1004, 85] width 24 height 24
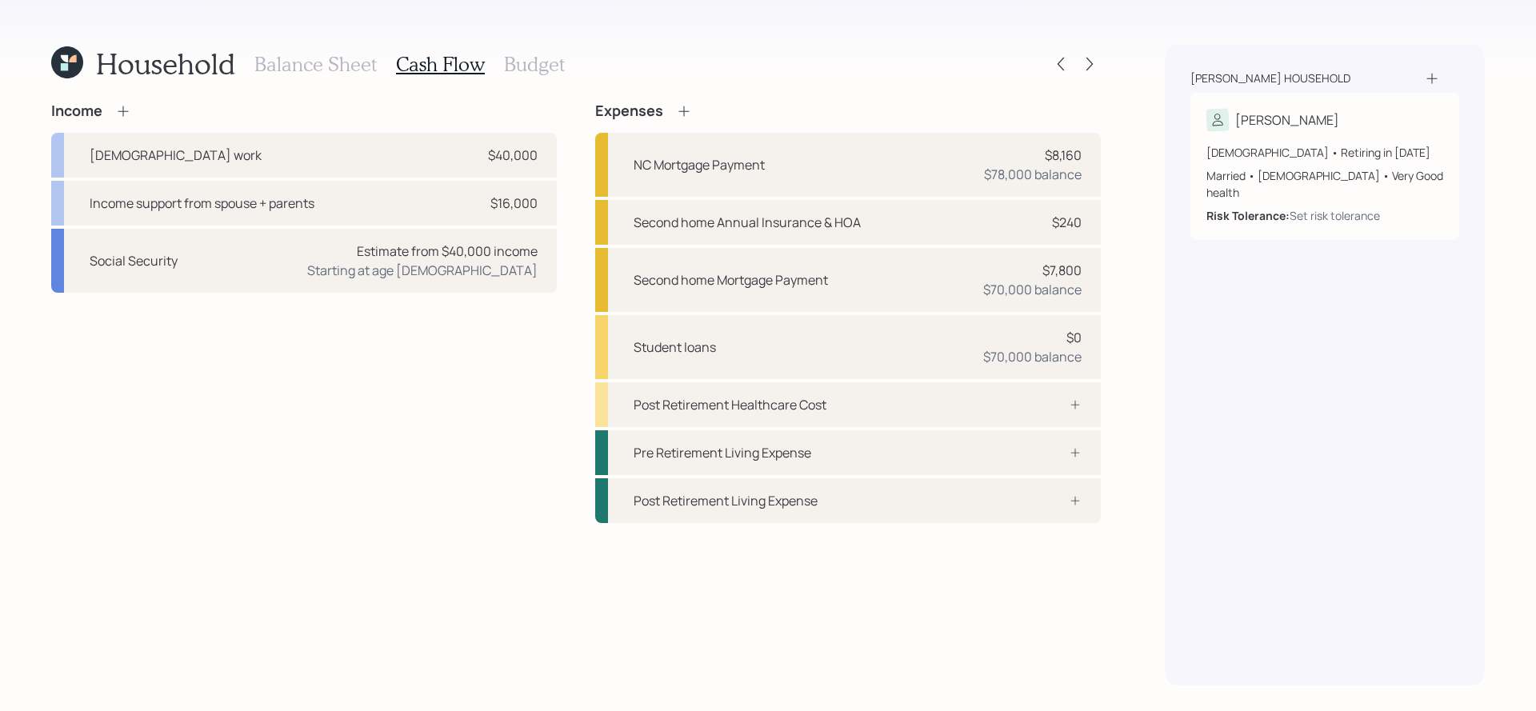
click at [676, 114] on icon at bounding box center [684, 111] width 16 height 16
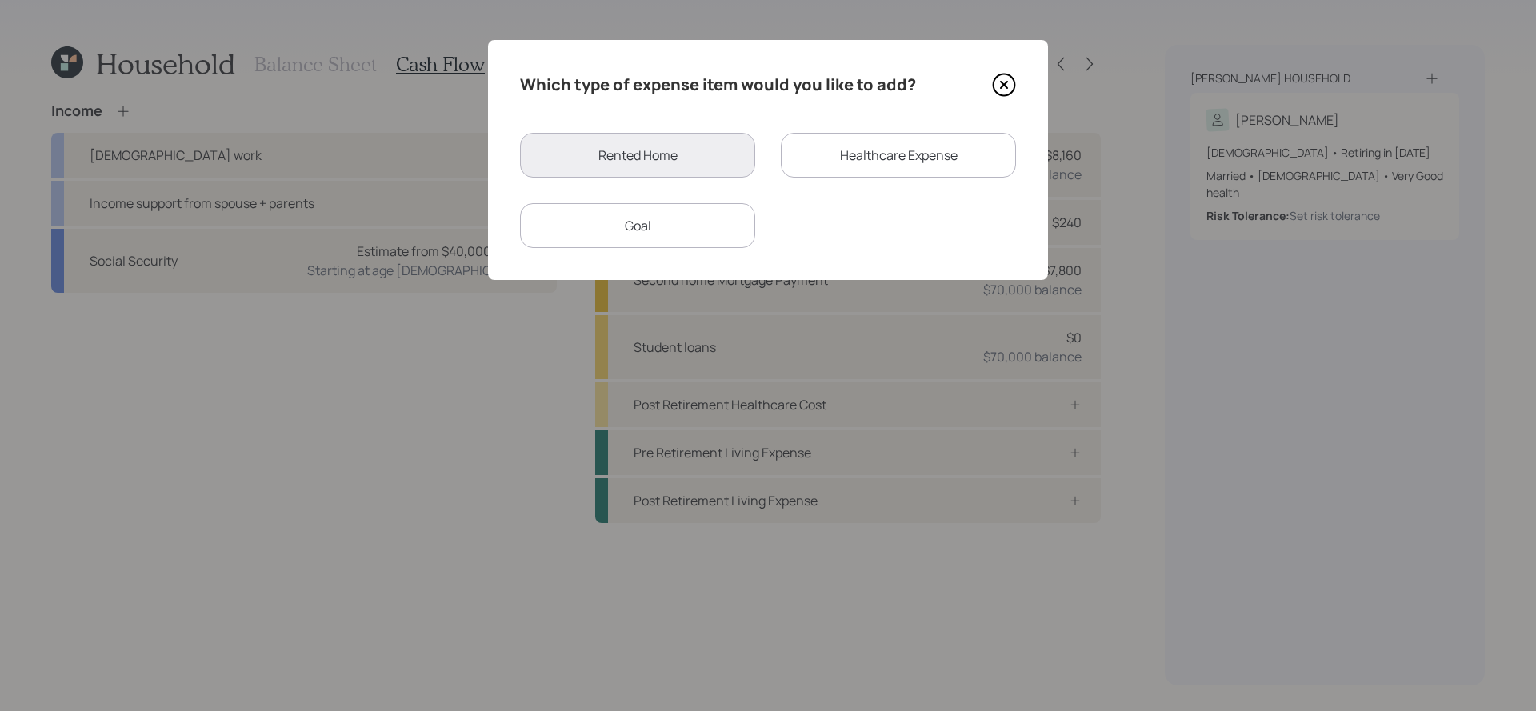
click at [867, 176] on div "Healthcare Expense" at bounding box center [898, 155] width 235 height 45
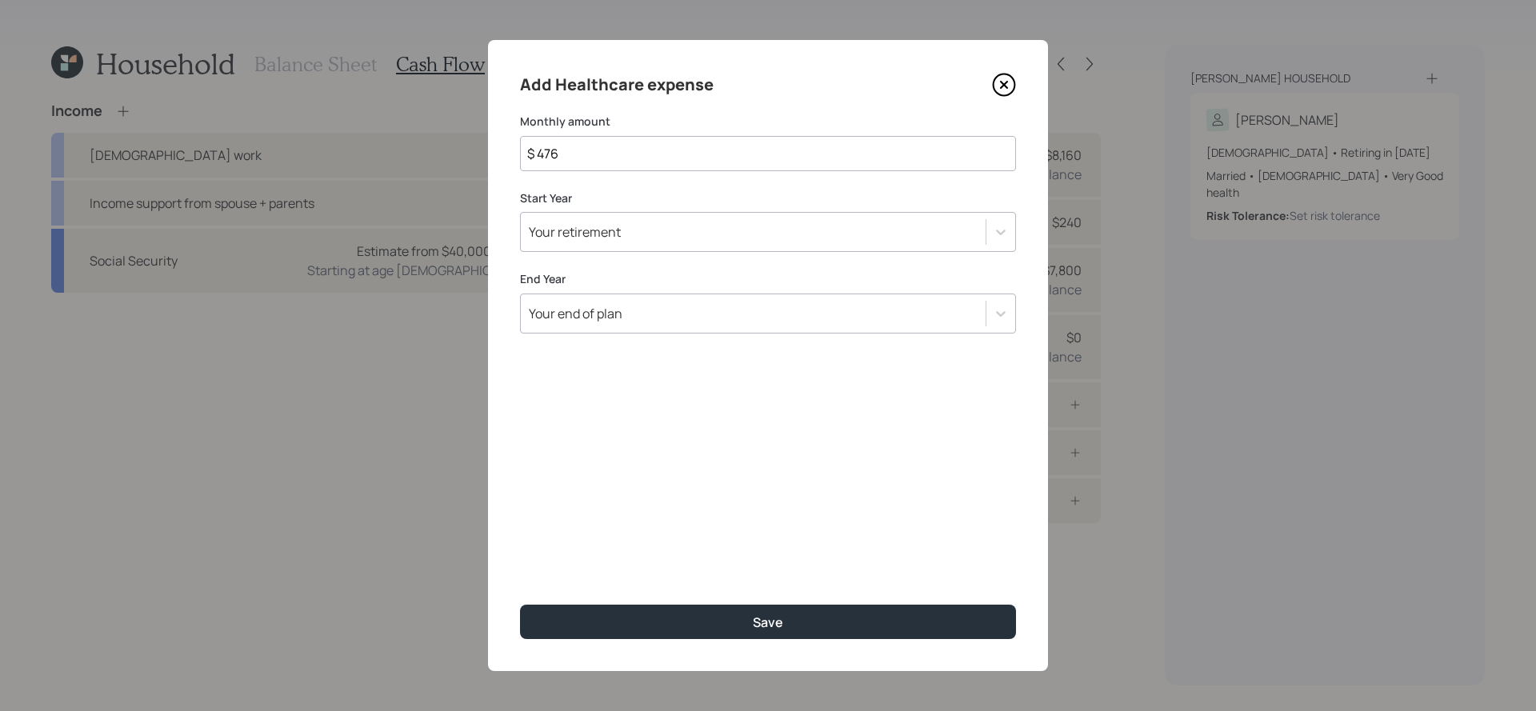
click at [751, 161] on input "$ 476" at bounding box center [768, 153] width 496 height 35
click at [994, 88] on icon at bounding box center [1004, 85] width 24 height 24
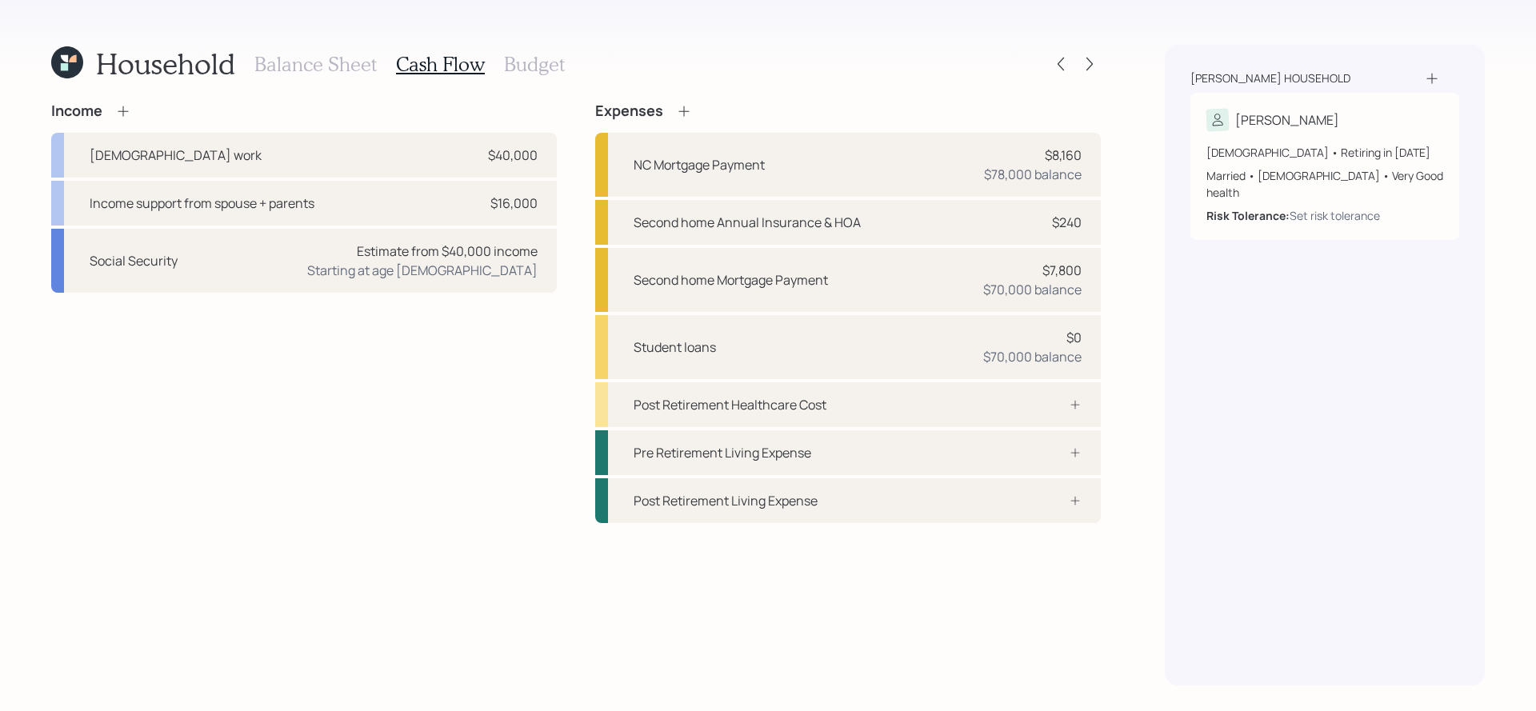
click at [549, 60] on h3 "Budget" at bounding box center [534, 64] width 61 height 23
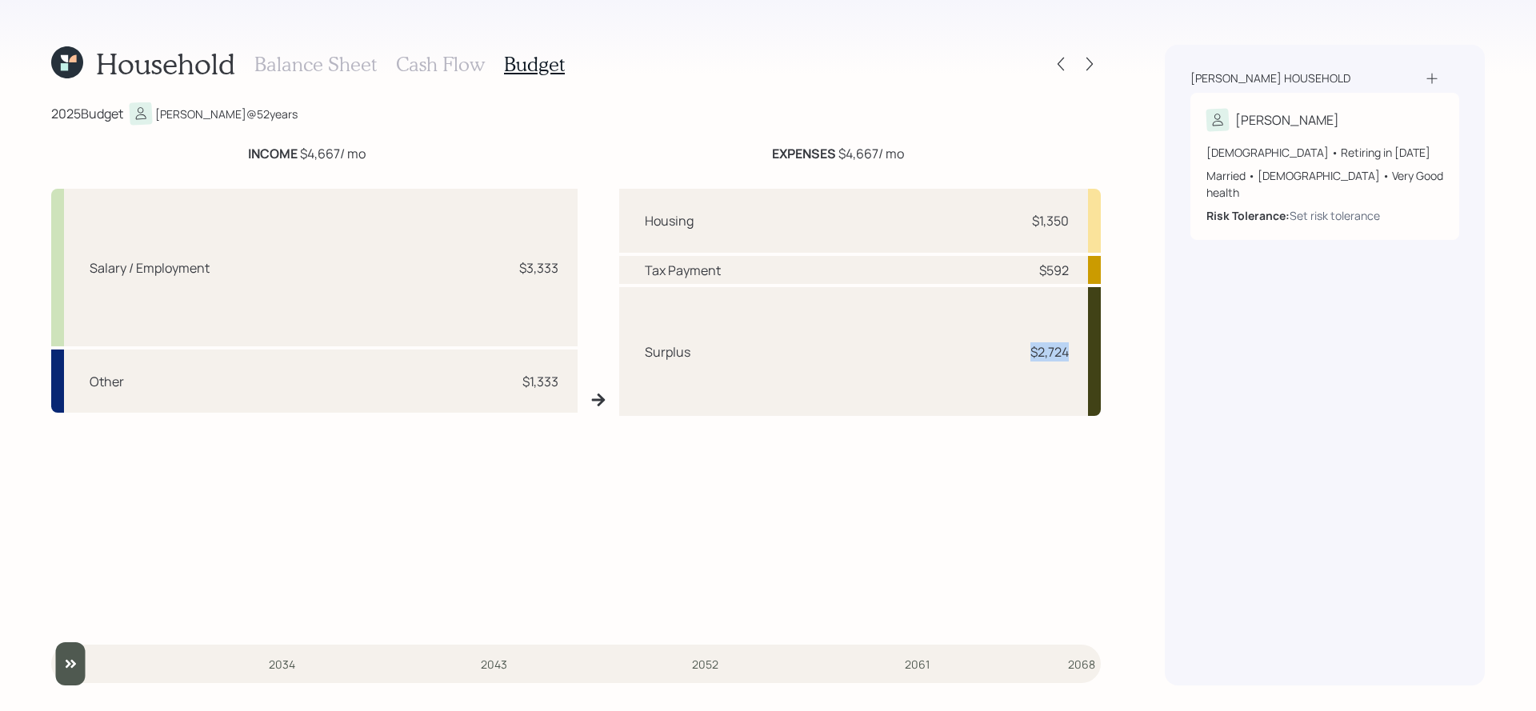
drag, startPoint x: 1068, startPoint y: 355, endPoint x: 976, endPoint y: 351, distance: 92.1
click at [976, 351] on div "Surplus $2,724" at bounding box center [860, 351] width 482 height 129
click at [376, 78] on div "Balance Sheet Cash Flow Budget" at bounding box center [409, 64] width 310 height 38
click at [374, 74] on h3 "Balance Sheet" at bounding box center [315, 64] width 122 height 23
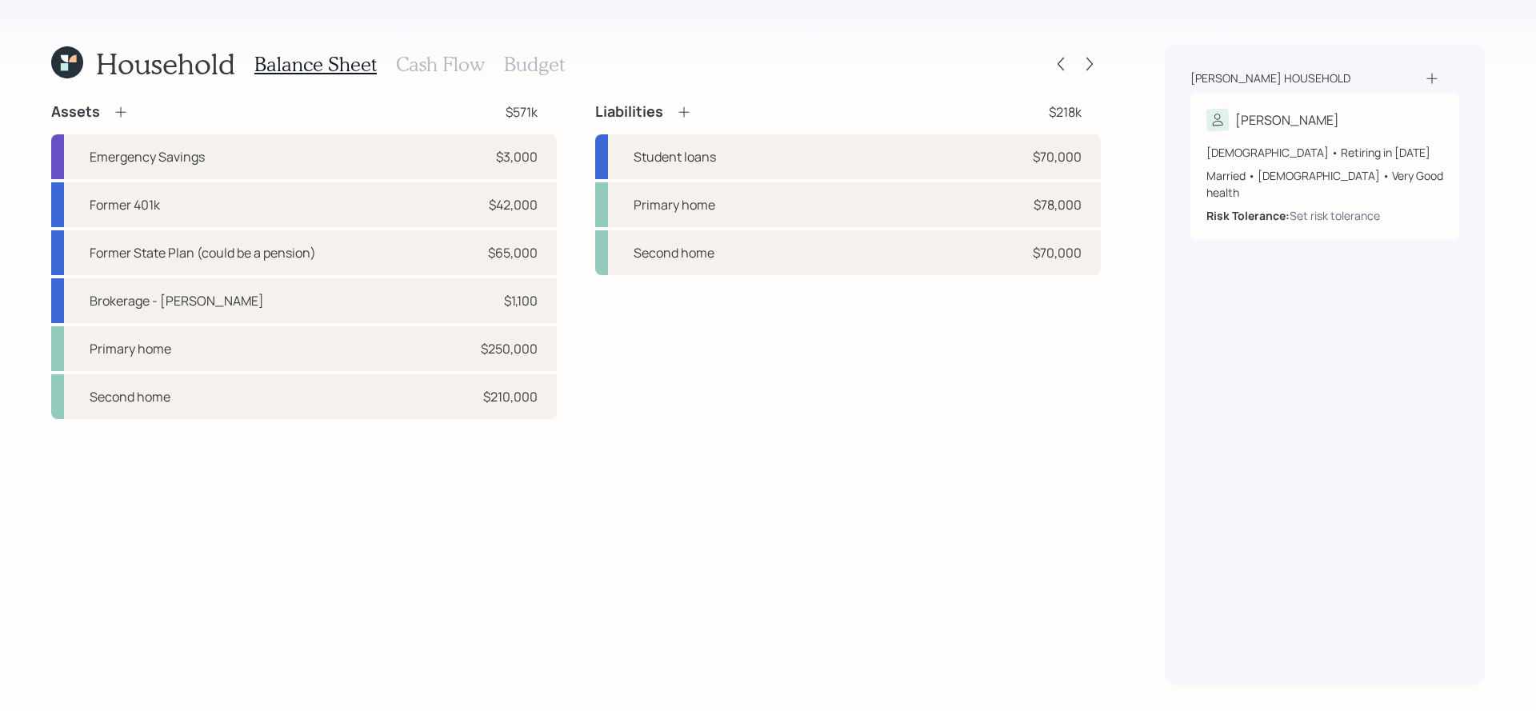
click at [420, 53] on h3 "Cash Flow" at bounding box center [440, 64] width 89 height 23
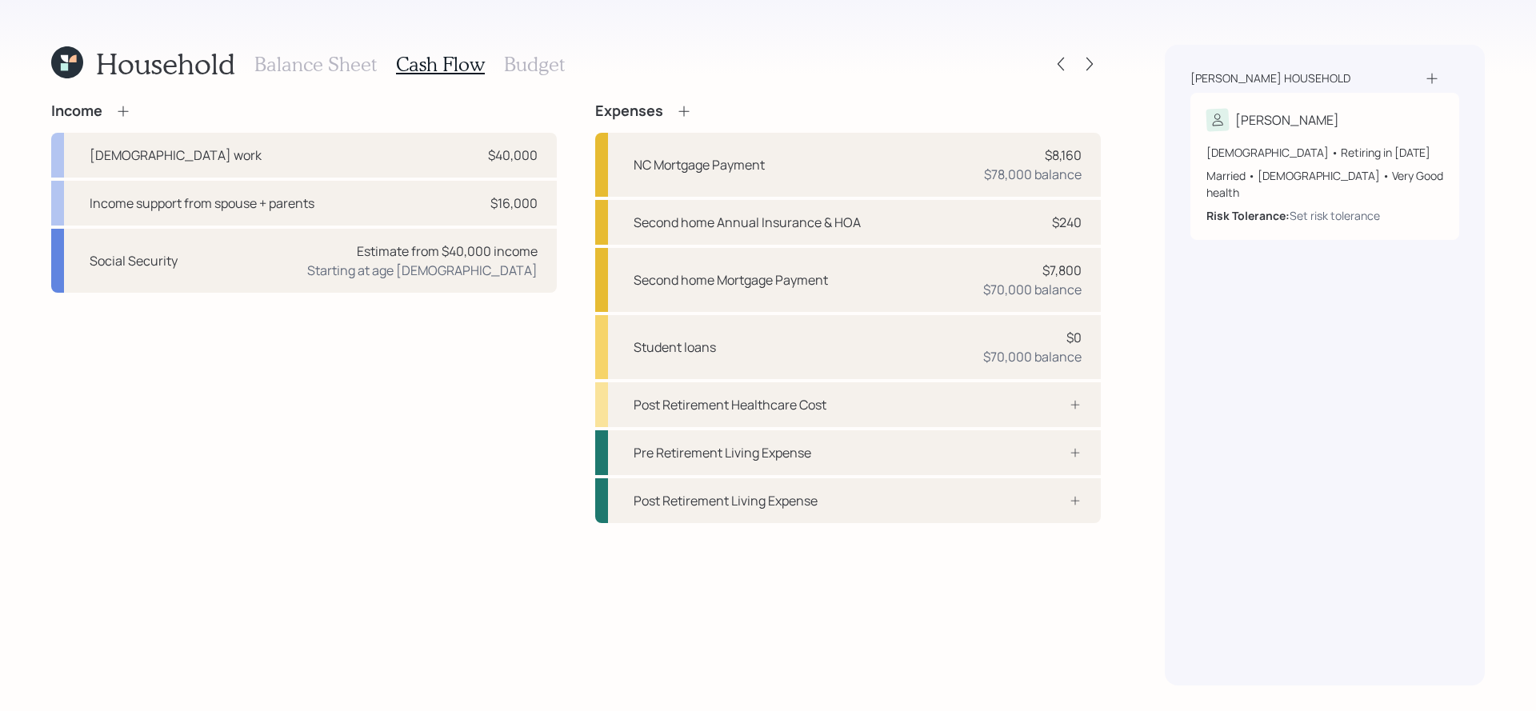
click at [546, 65] on h3 "Budget" at bounding box center [534, 64] width 61 height 23
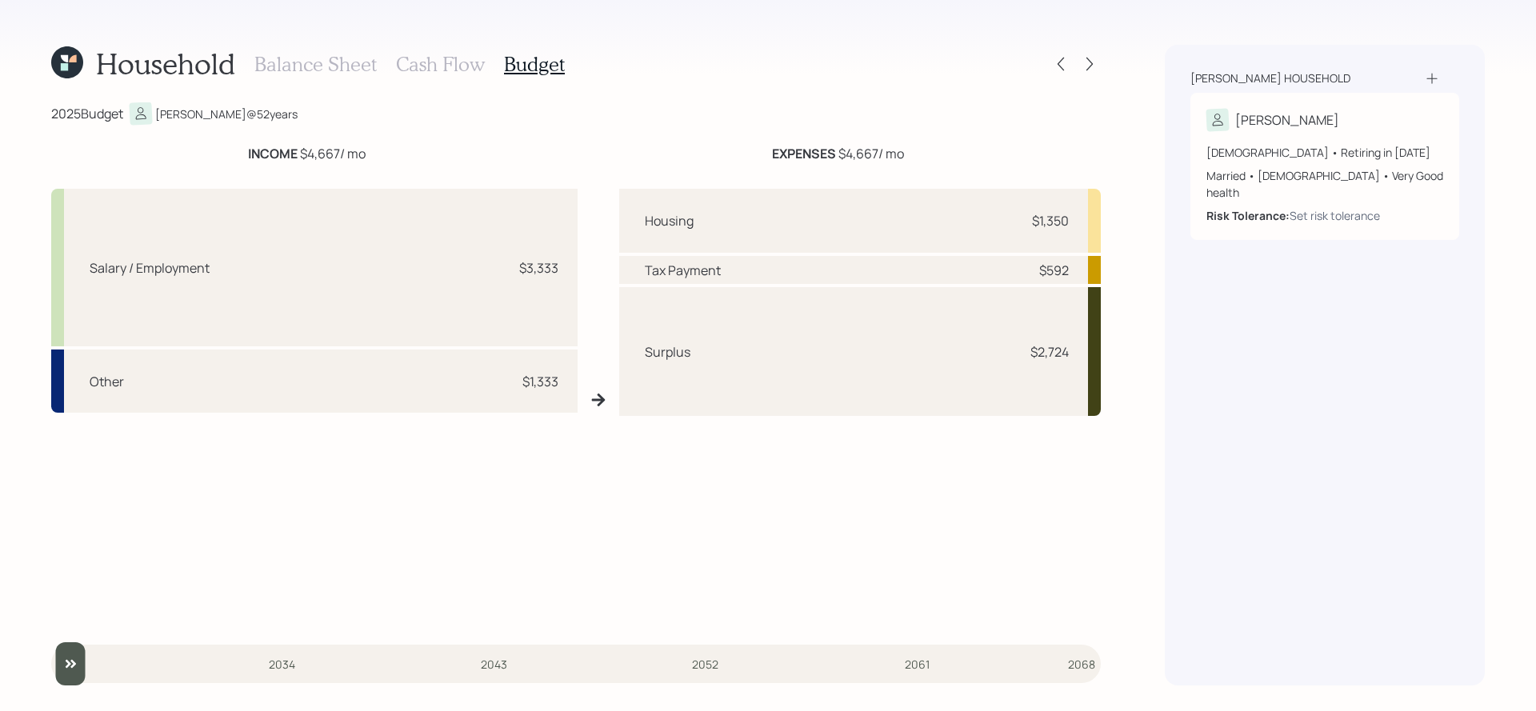
click at [466, 69] on h3 "Cash Flow" at bounding box center [440, 64] width 89 height 23
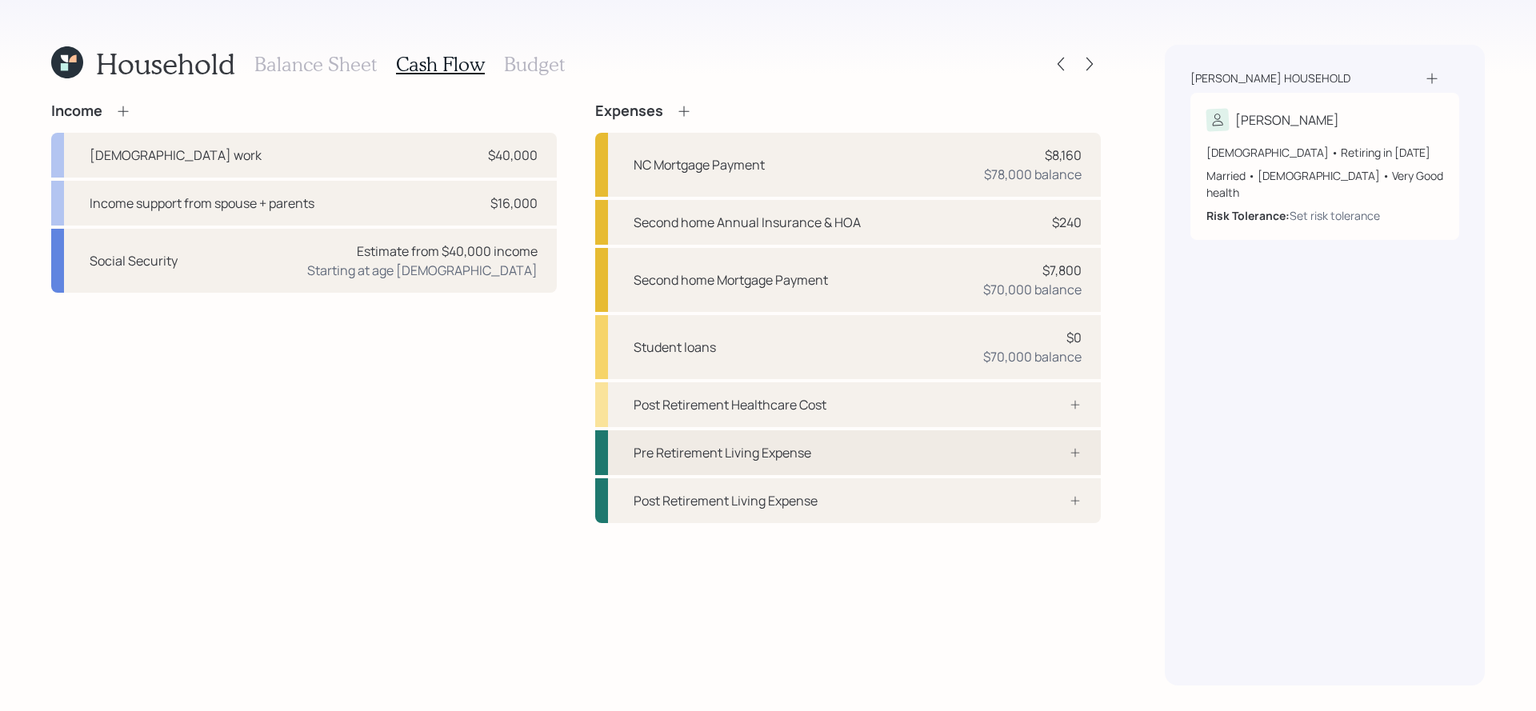
click at [964, 458] on div "Pre Retirement Living Expense" at bounding box center [848, 452] width 506 height 45
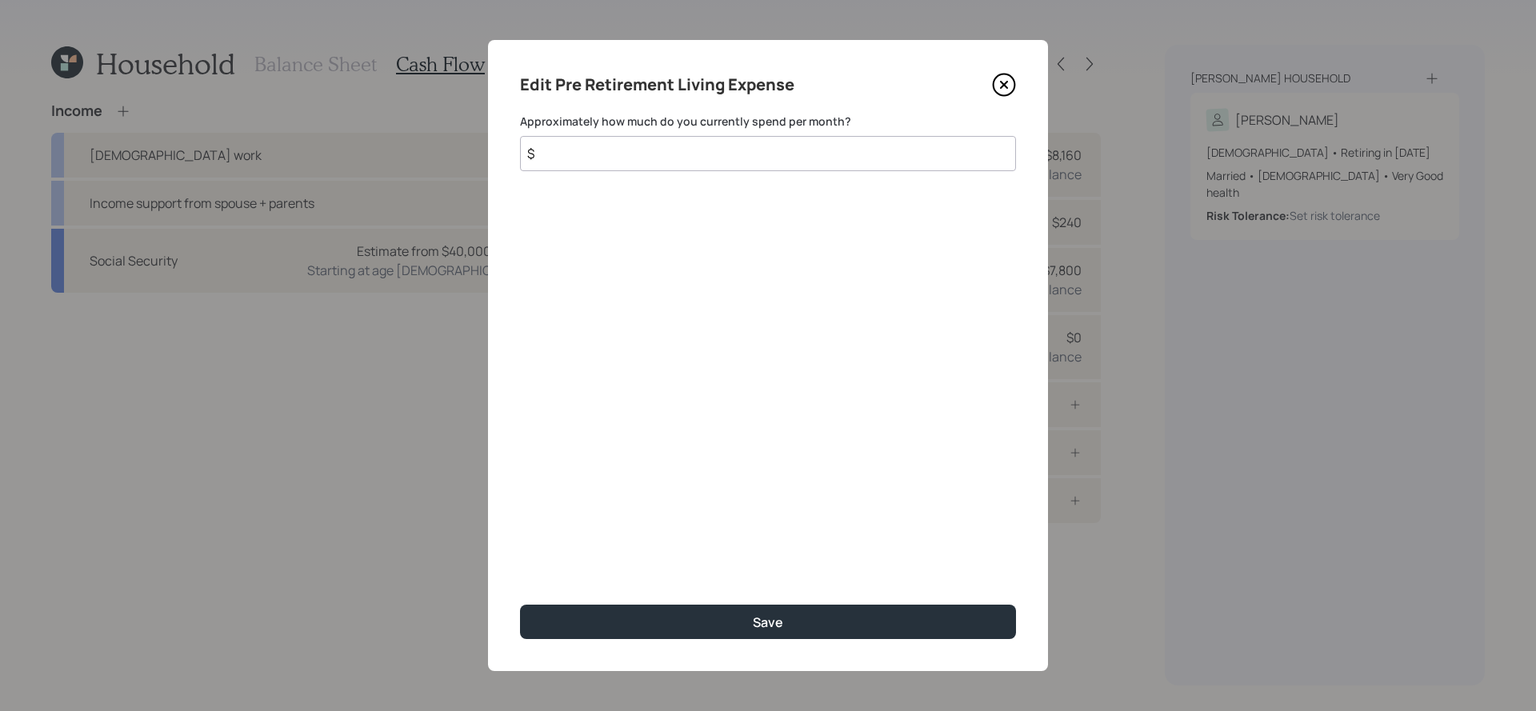
click at [795, 155] on input "$" at bounding box center [768, 153] width 496 height 35
type input "$ 2,700"
click at [520, 605] on button "Save" at bounding box center [768, 622] width 496 height 34
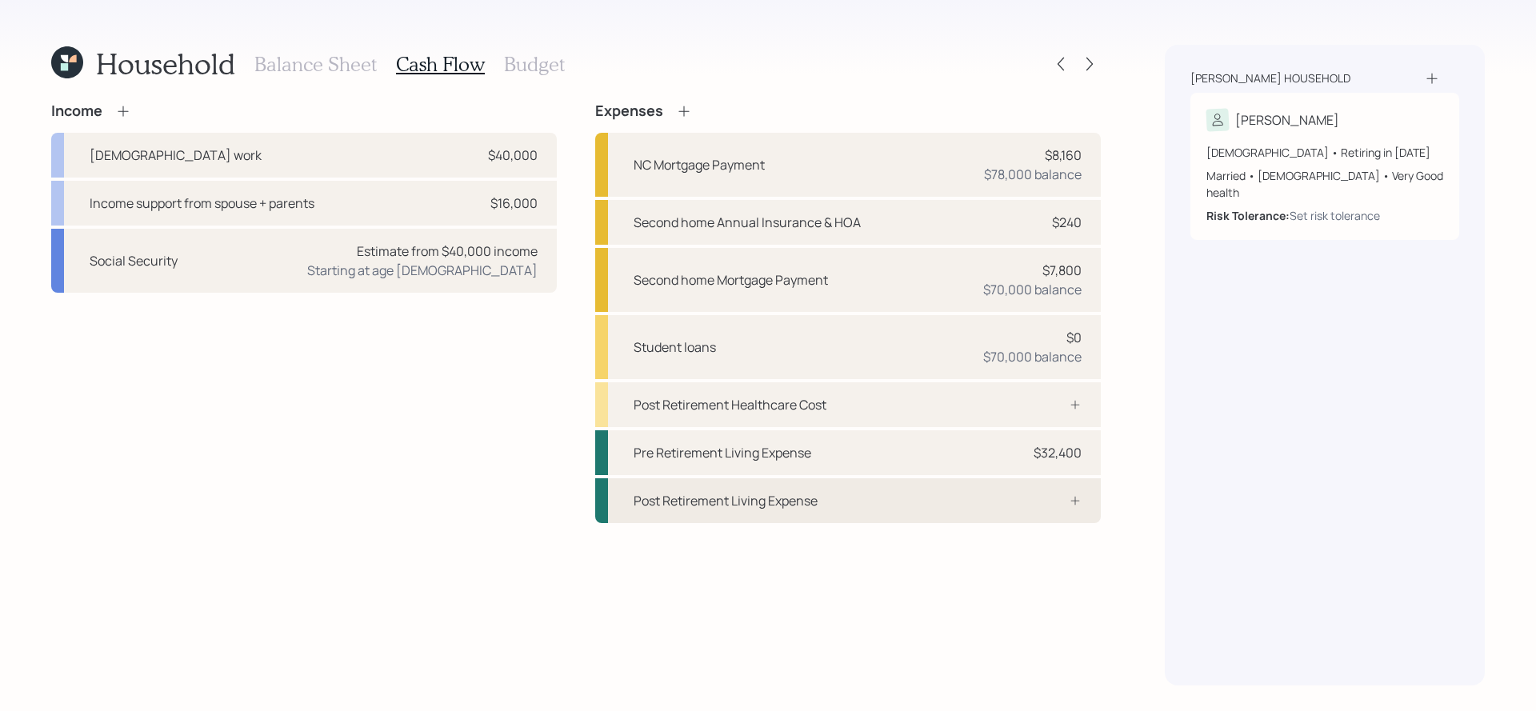
click at [1005, 506] on div "Post Retirement Living Expense" at bounding box center [848, 500] width 506 height 45
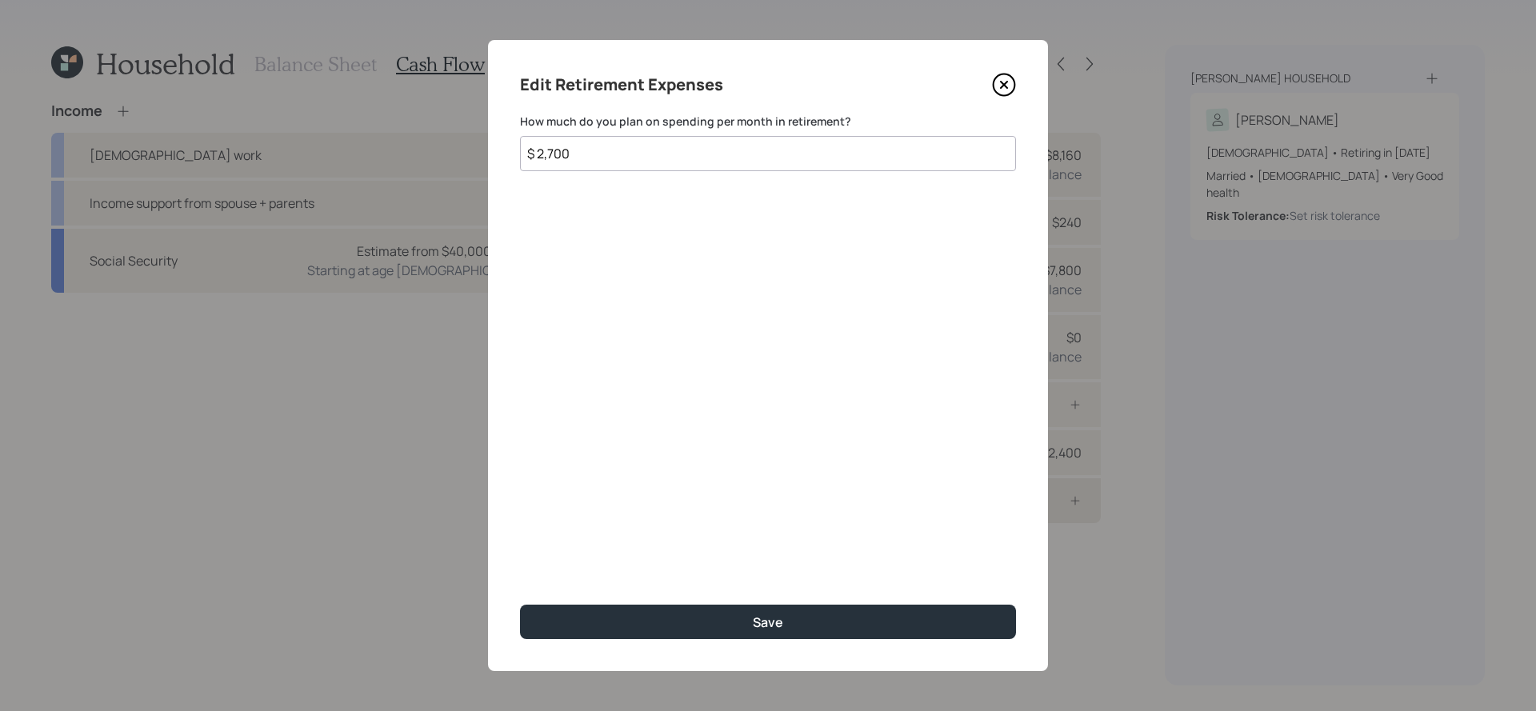
type input "$ 2,700"
click at [520, 605] on button "Save" at bounding box center [768, 622] width 496 height 34
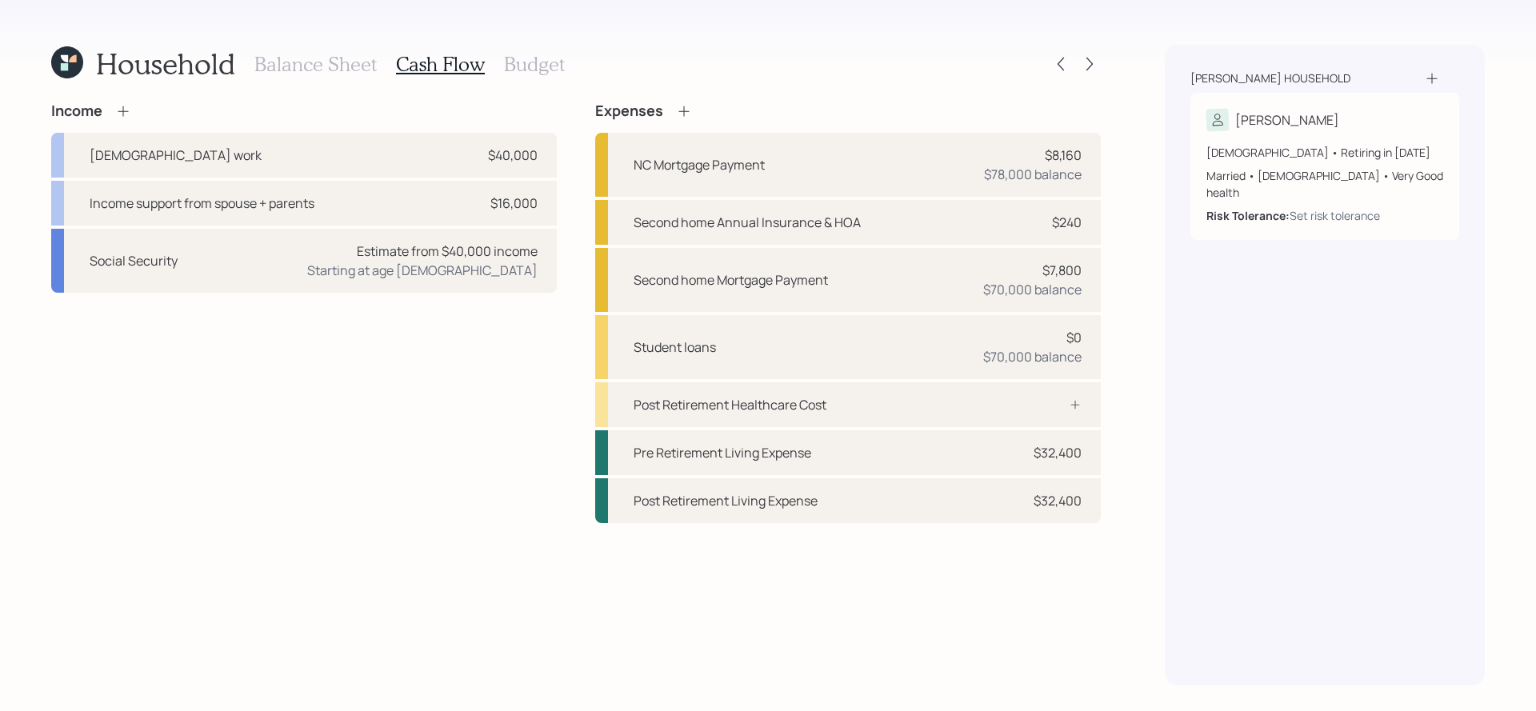
click at [523, 71] on h3 "Budget" at bounding box center [534, 64] width 61 height 23
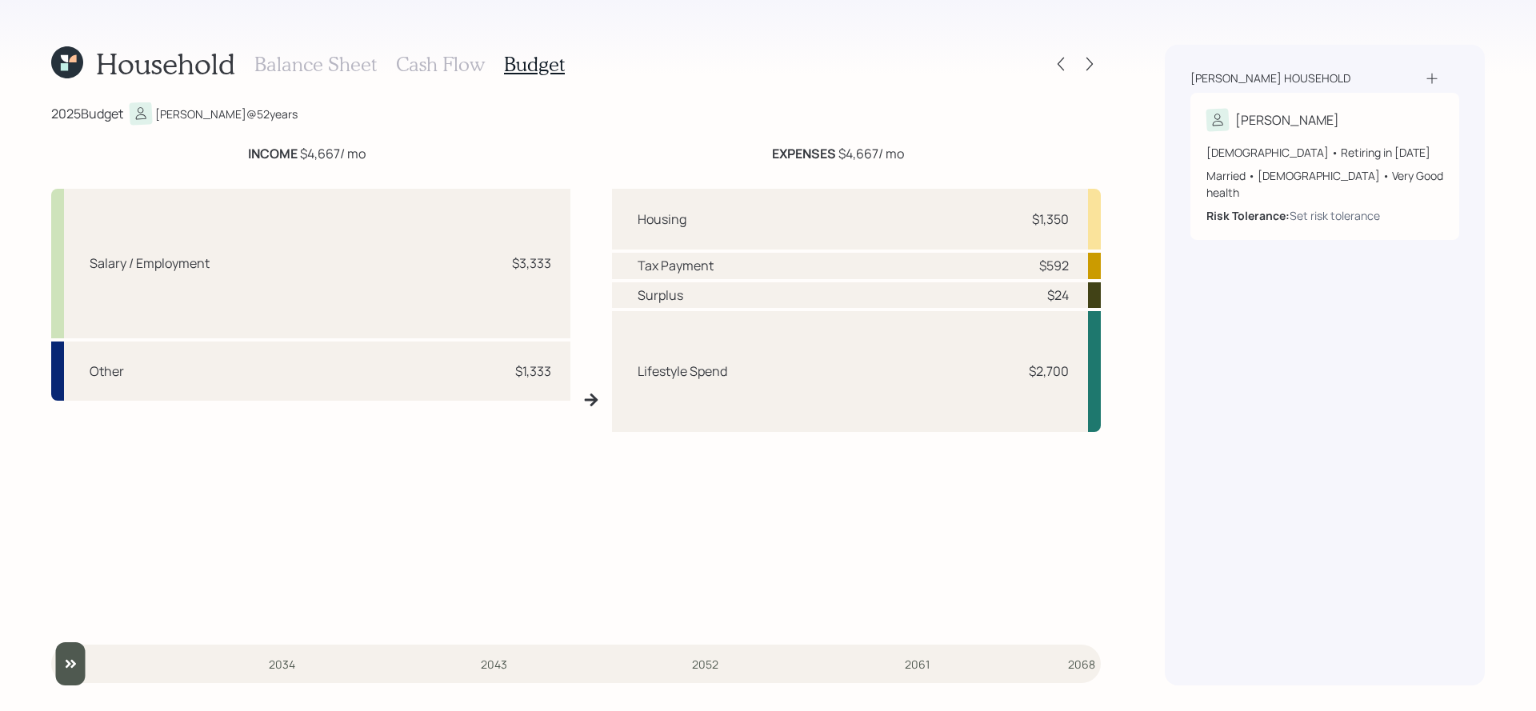
click at [327, 53] on h3 "Balance Sheet" at bounding box center [315, 64] width 122 height 23
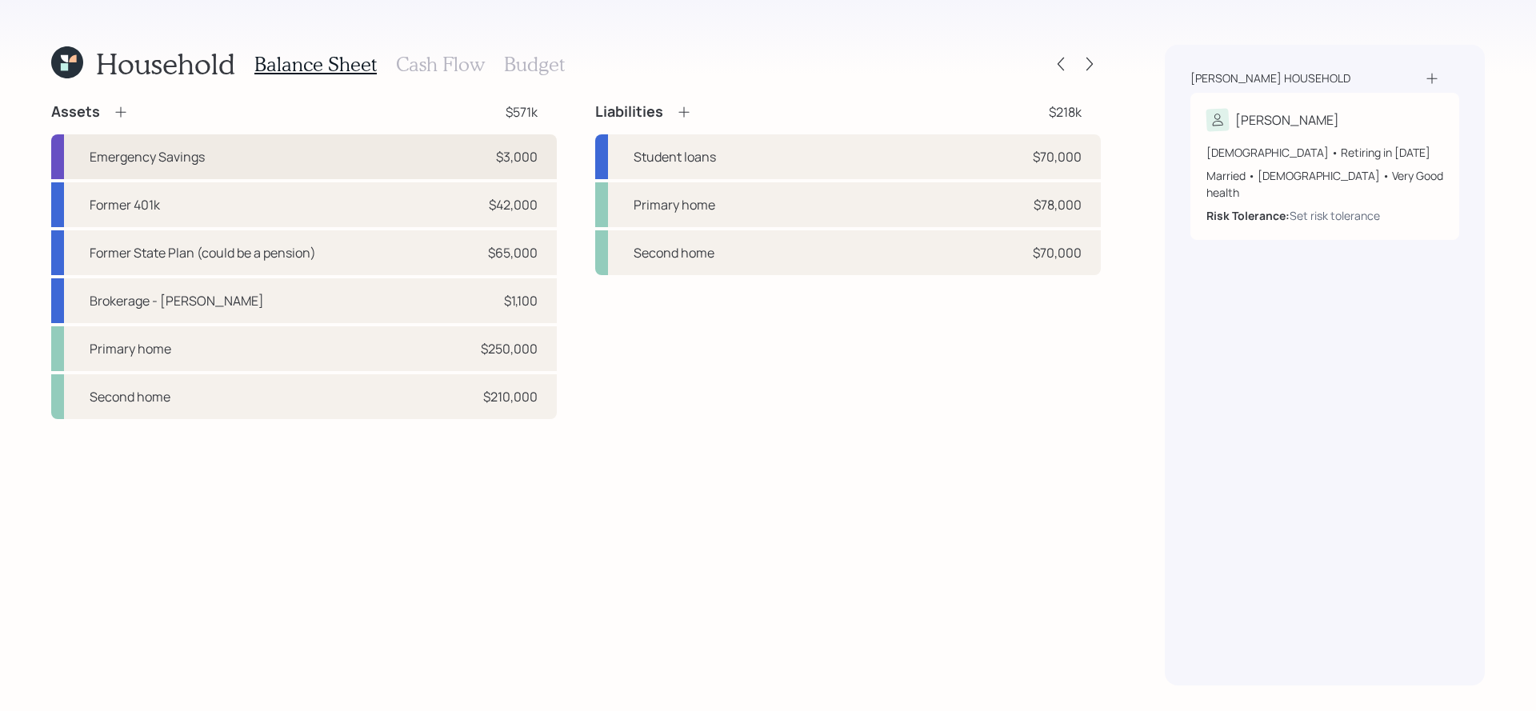
drag, startPoint x: 212, startPoint y: 155, endPoint x: 221, endPoint y: 150, distance: 10.0
click at [221, 150] on div "Emergency Savings $3,000" at bounding box center [304, 156] width 506 height 45
select select "emergency_fund"
click at [1090, 69] on icon at bounding box center [1090, 64] width 16 height 16
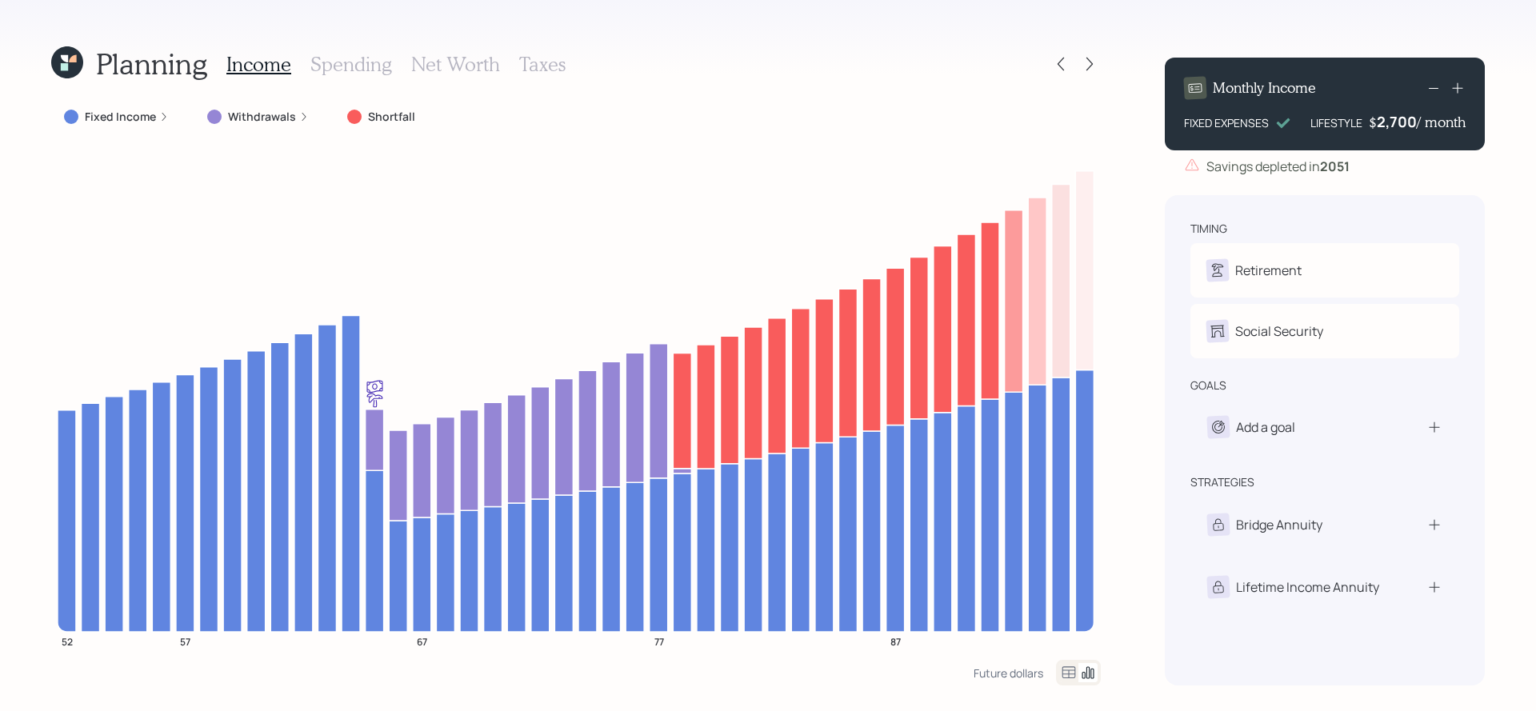
click at [434, 56] on h3 "Net Worth" at bounding box center [455, 64] width 89 height 23
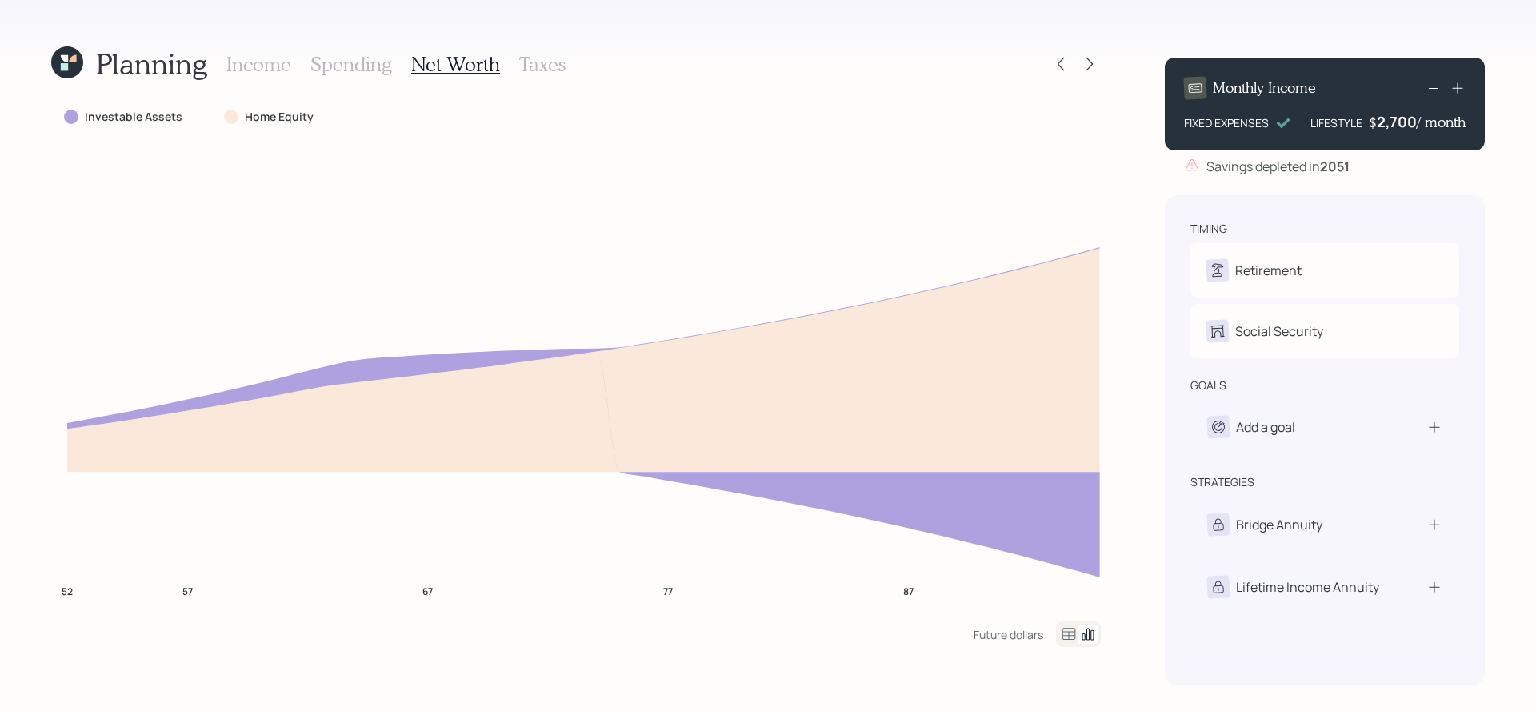
click at [1073, 634] on icon at bounding box center [1068, 634] width 19 height 19
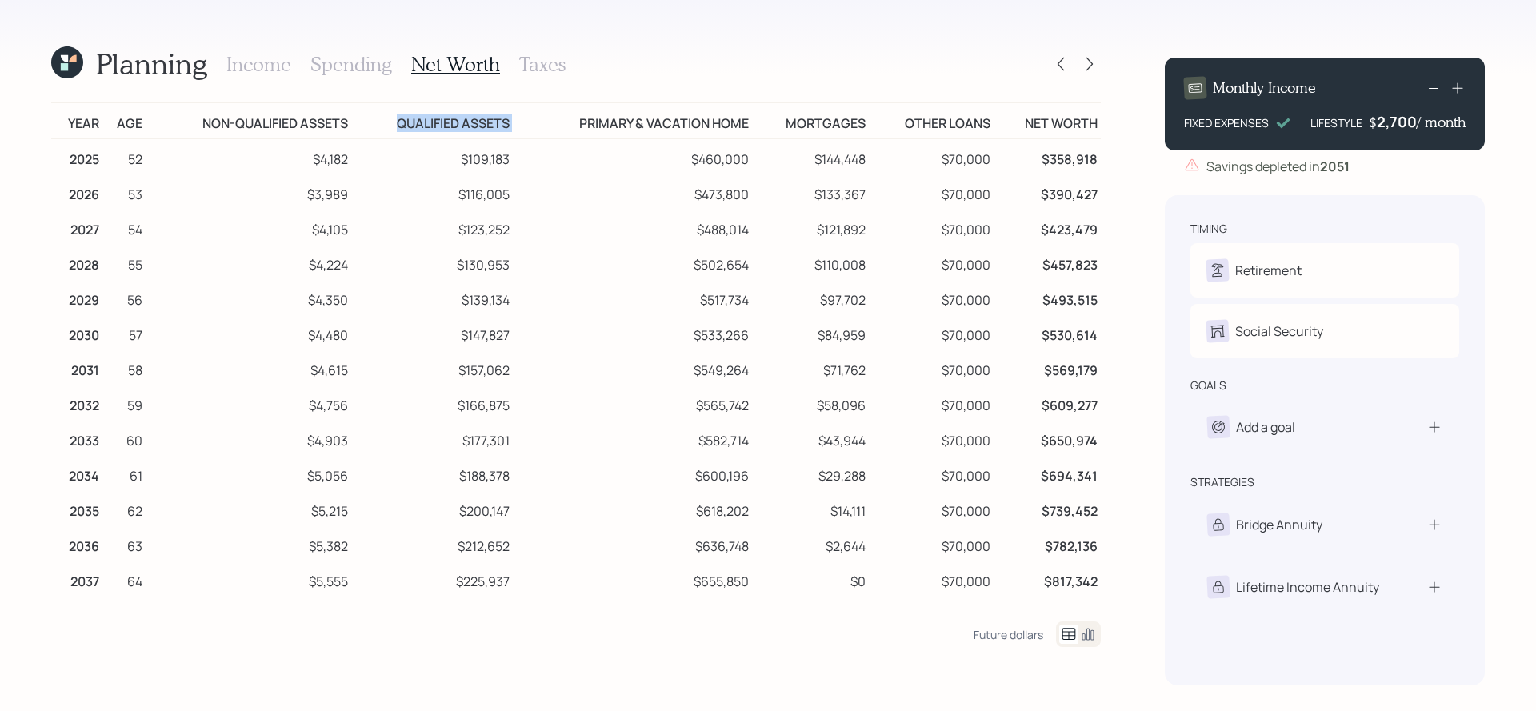
drag, startPoint x: 529, startPoint y: 124, endPoint x: 394, endPoint y: 124, distance: 135.2
click at [394, 124] on tr "Year Age Non-qualified assets Qualified assets Primary & vacation home Mortgage…" at bounding box center [576, 121] width 1050 height 36
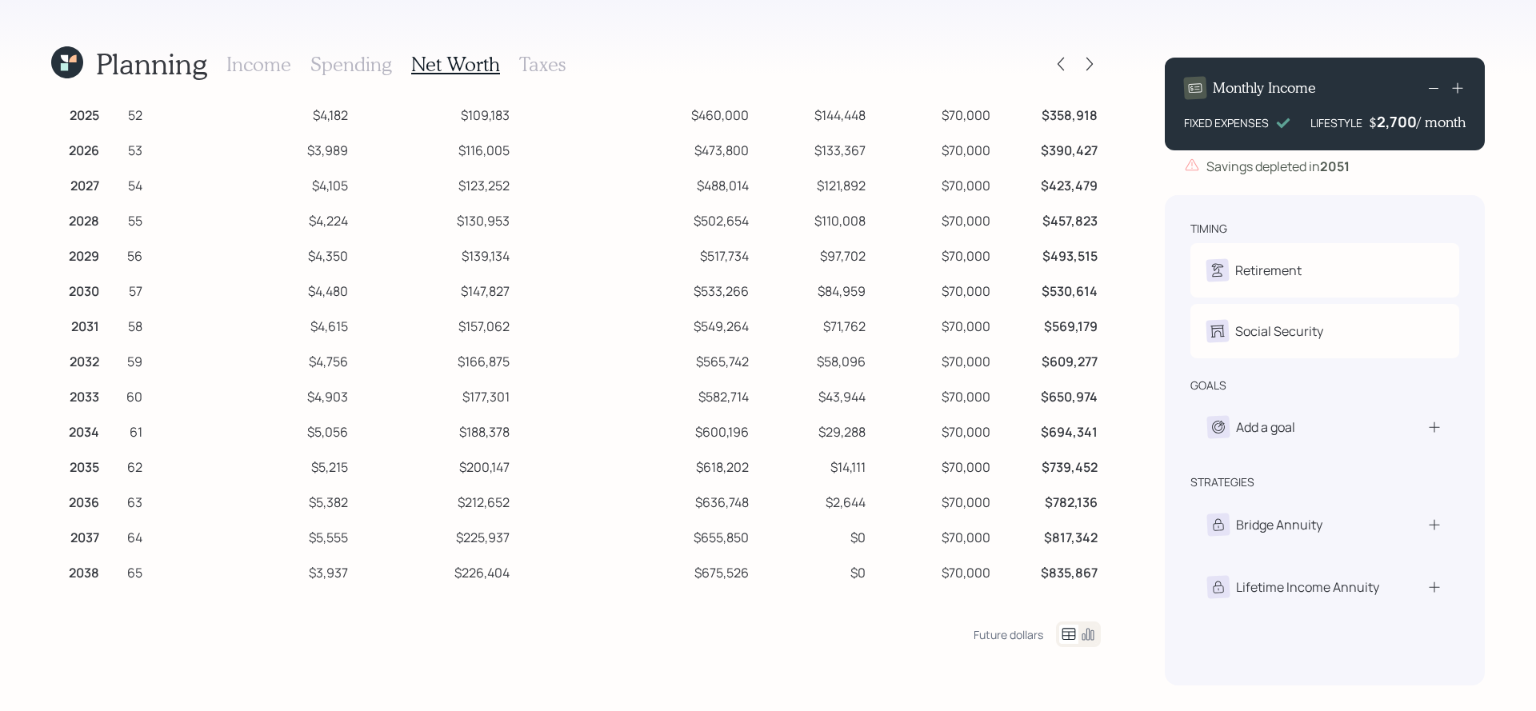
scroll to position [49, 0]
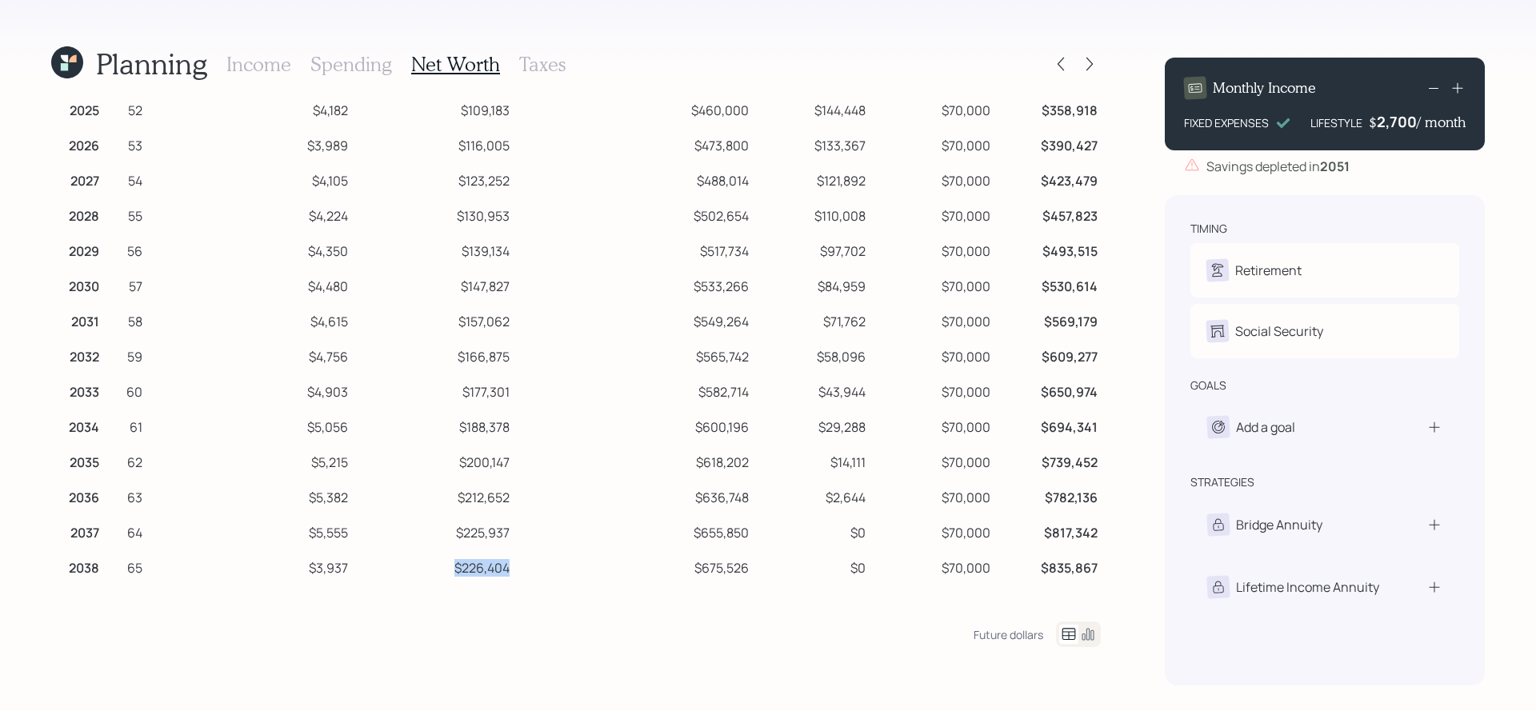
drag, startPoint x: 514, startPoint y: 564, endPoint x: 454, endPoint y: 563, distance: 60.0
click at [454, 563] on td "$226,404" at bounding box center [432, 565] width 162 height 35
click at [521, 577] on td "$675,526" at bounding box center [632, 565] width 238 height 35
drag, startPoint x: 521, startPoint y: 575, endPoint x: 449, endPoint y: 575, distance: 72.0
click at [449, 575] on tr "2038 65 $3,937 $226,404 $675,526 $0 $70,000 $835,867" at bounding box center [576, 565] width 1050 height 35
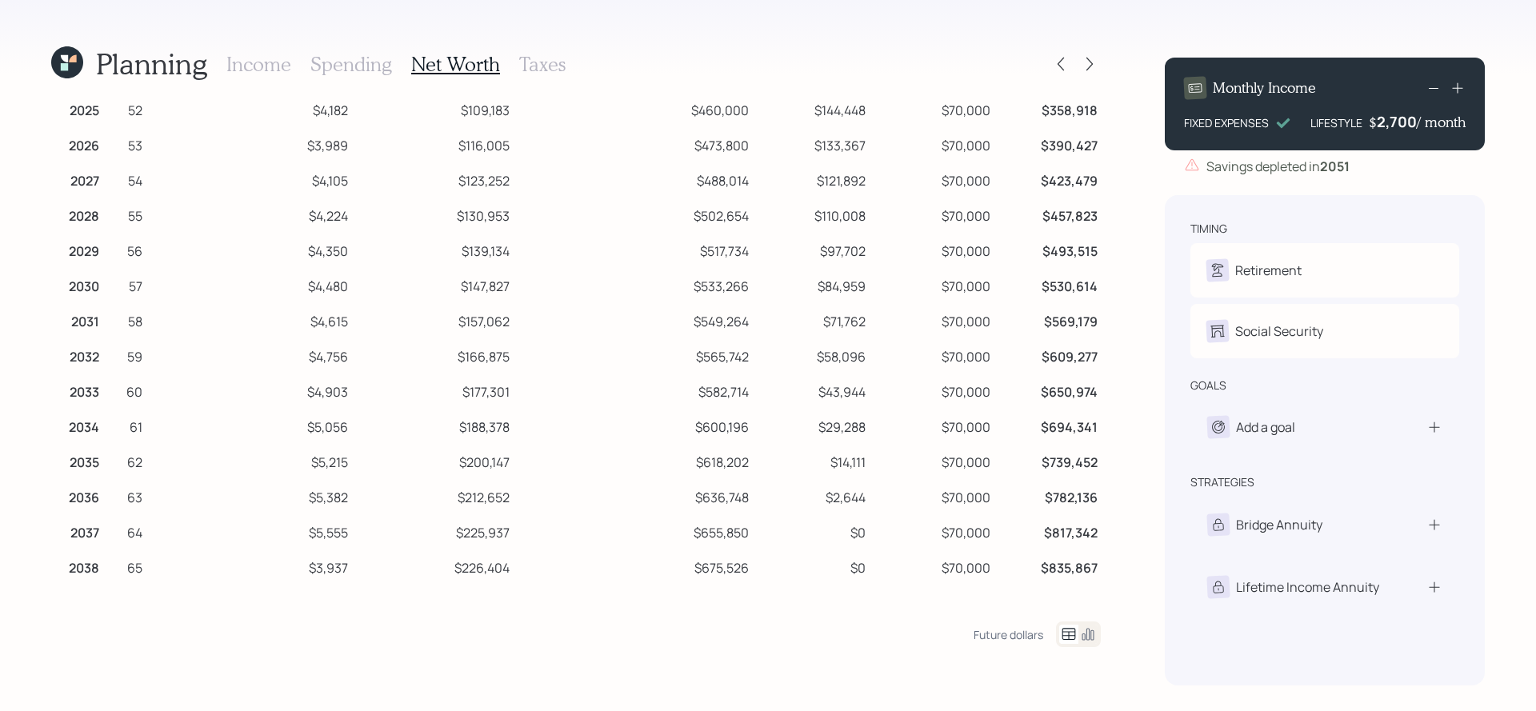
click at [277, 60] on h3 "Income" at bounding box center [258, 64] width 65 height 23
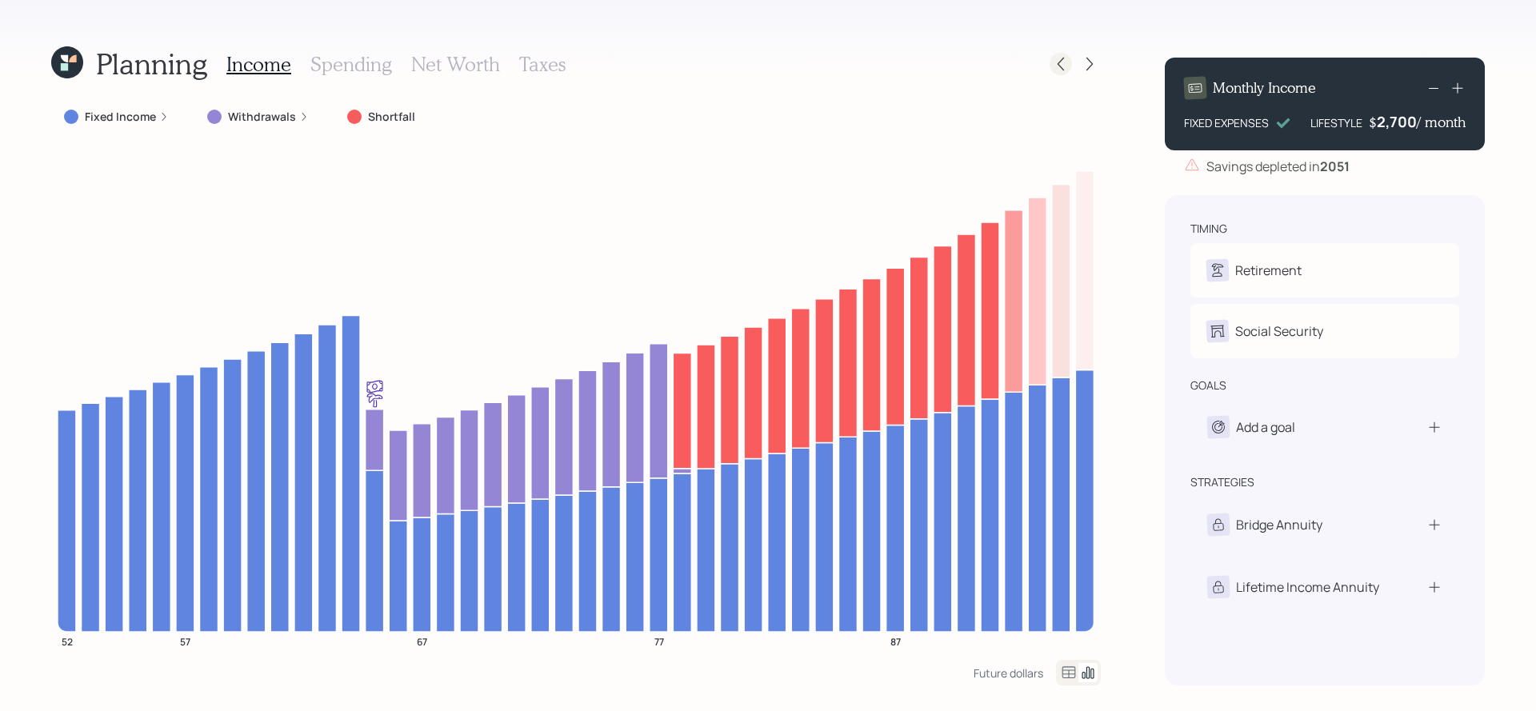
click at [1066, 58] on icon at bounding box center [1061, 64] width 16 height 16
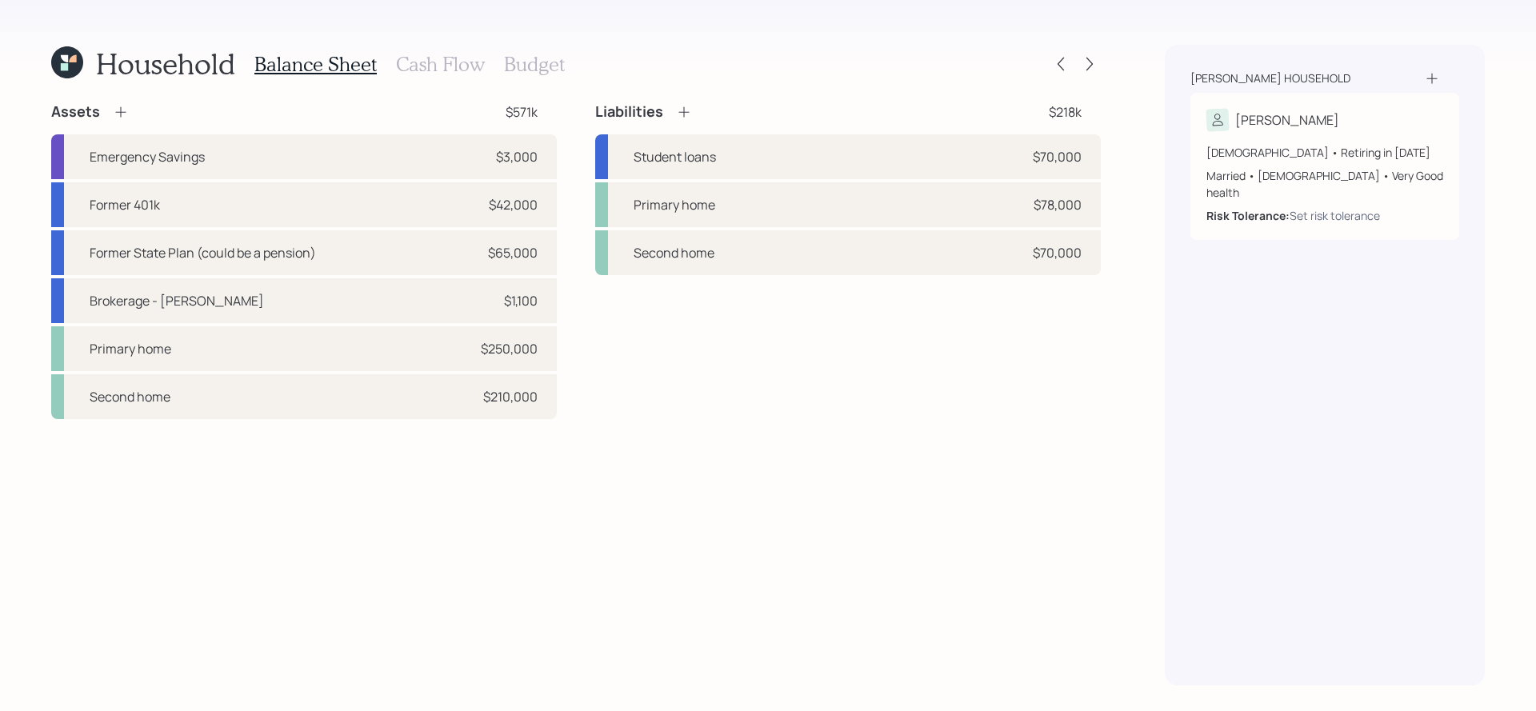
click at [115, 106] on icon at bounding box center [121, 112] width 16 height 16
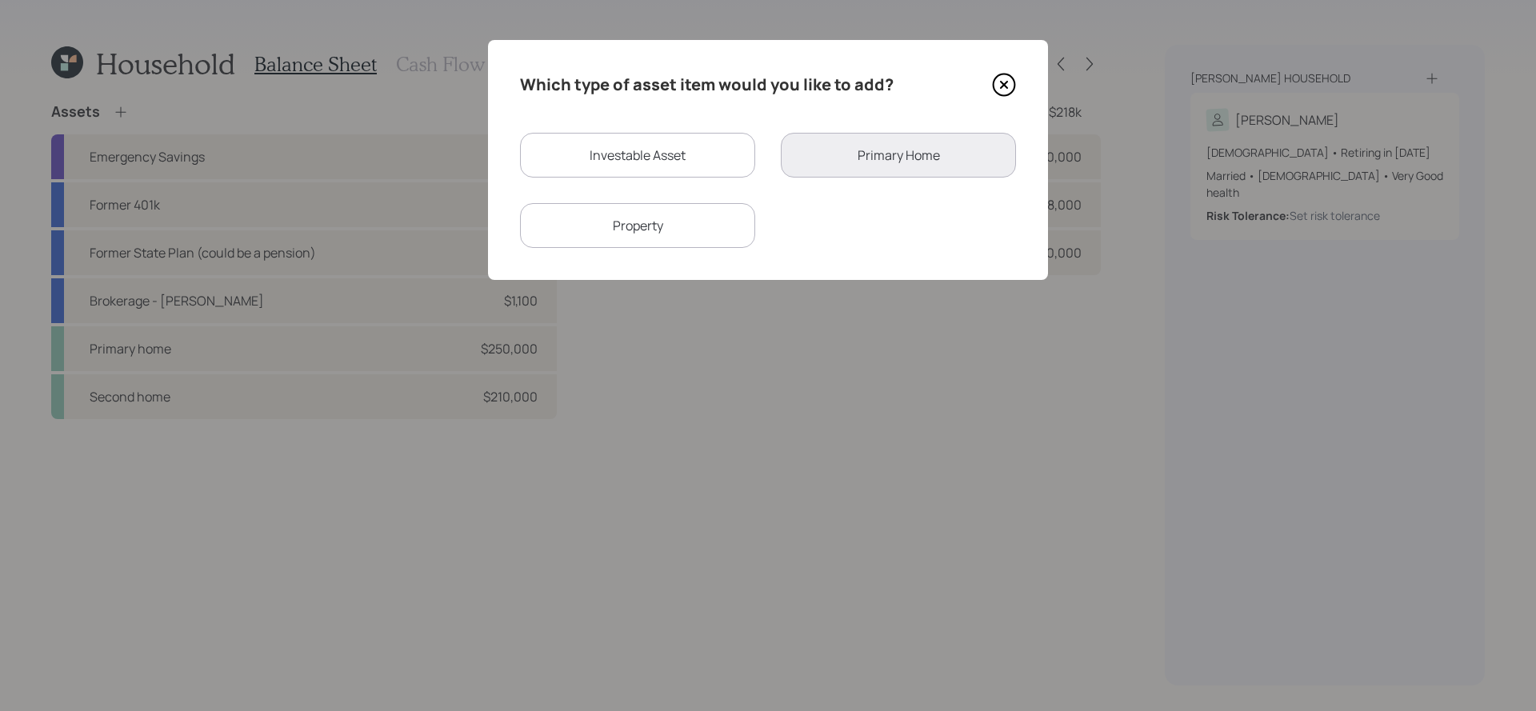
click at [706, 154] on div "Investable Asset" at bounding box center [637, 155] width 235 height 45
select select "taxable"
select select "balanced"
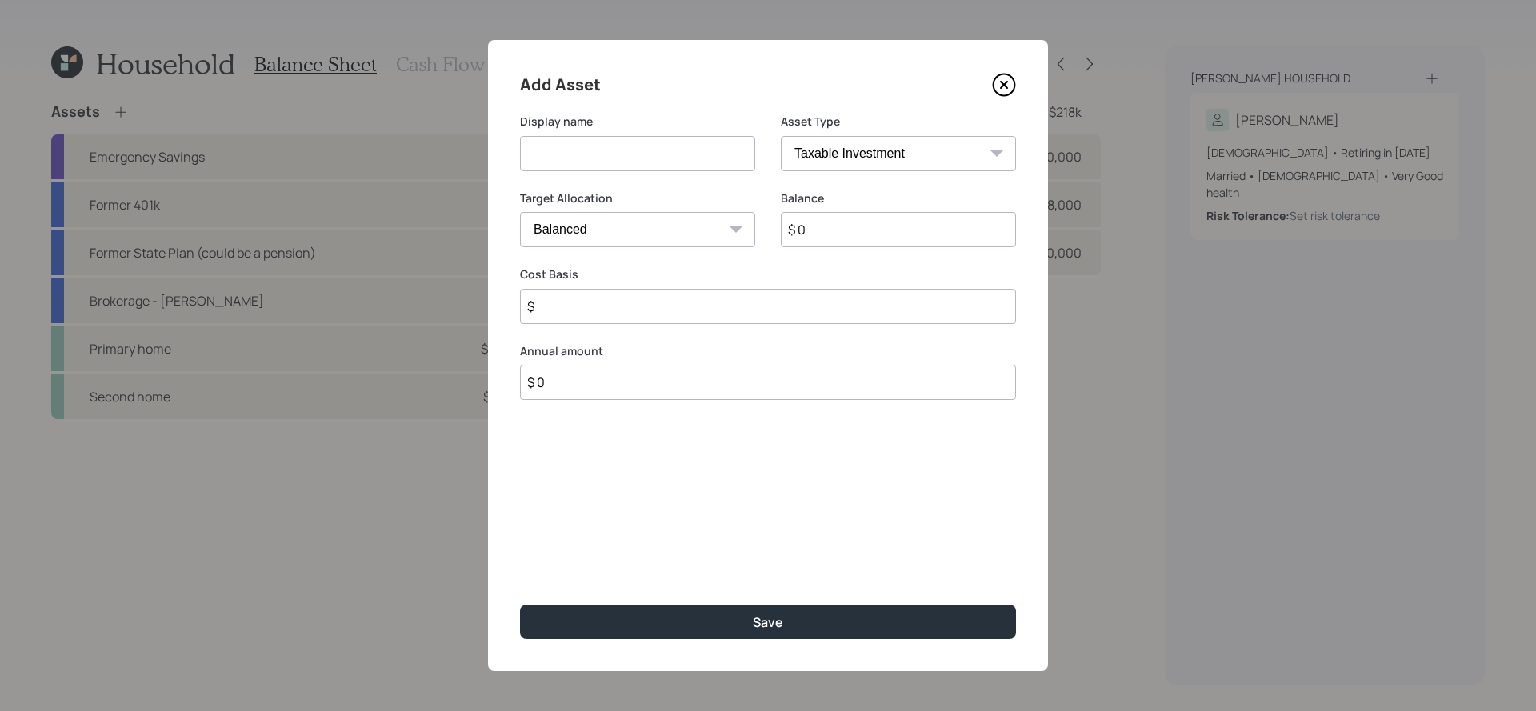
drag, startPoint x: 703, startPoint y: 145, endPoint x: 792, endPoint y: 145, distance: 88.8
click at [703, 145] on input at bounding box center [637, 153] width 235 height 35
click at [883, 158] on select "SEP [PERSON_NAME] IRA 401(k) [PERSON_NAME] 401(k) 403(b) [PERSON_NAME] 403(b) 4…" at bounding box center [898, 153] width 235 height 35
select select "ira"
click at [781, 136] on select "SEP [PERSON_NAME] IRA 401(k) [PERSON_NAME] 401(k) 403(b) [PERSON_NAME] 403(b) 4…" at bounding box center [898, 153] width 235 height 35
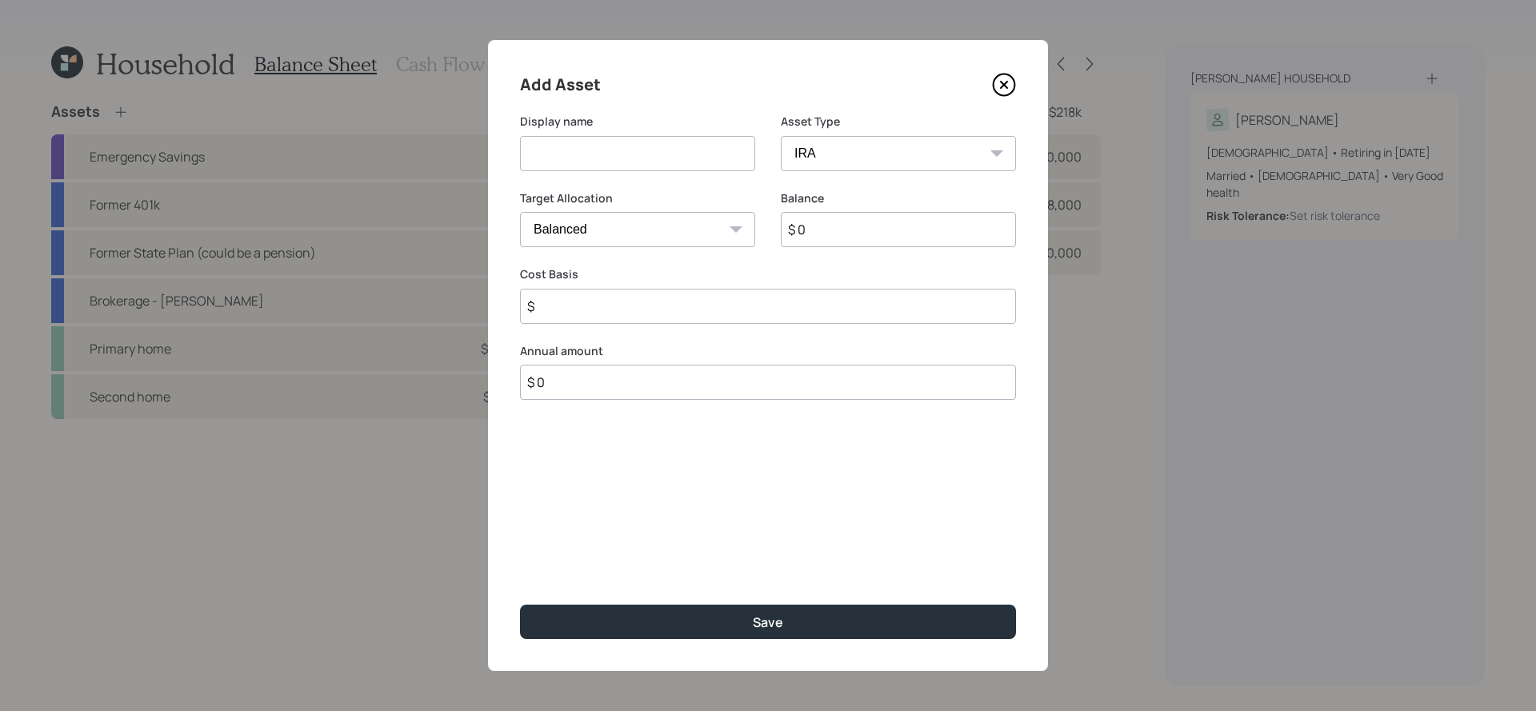
type input "$"
click at [610, 142] on input at bounding box center [637, 153] width 235 height 35
type input "Traditional IRA"
click at [855, 230] on input "$ 0" at bounding box center [898, 229] width 235 height 35
type input "$ 1"
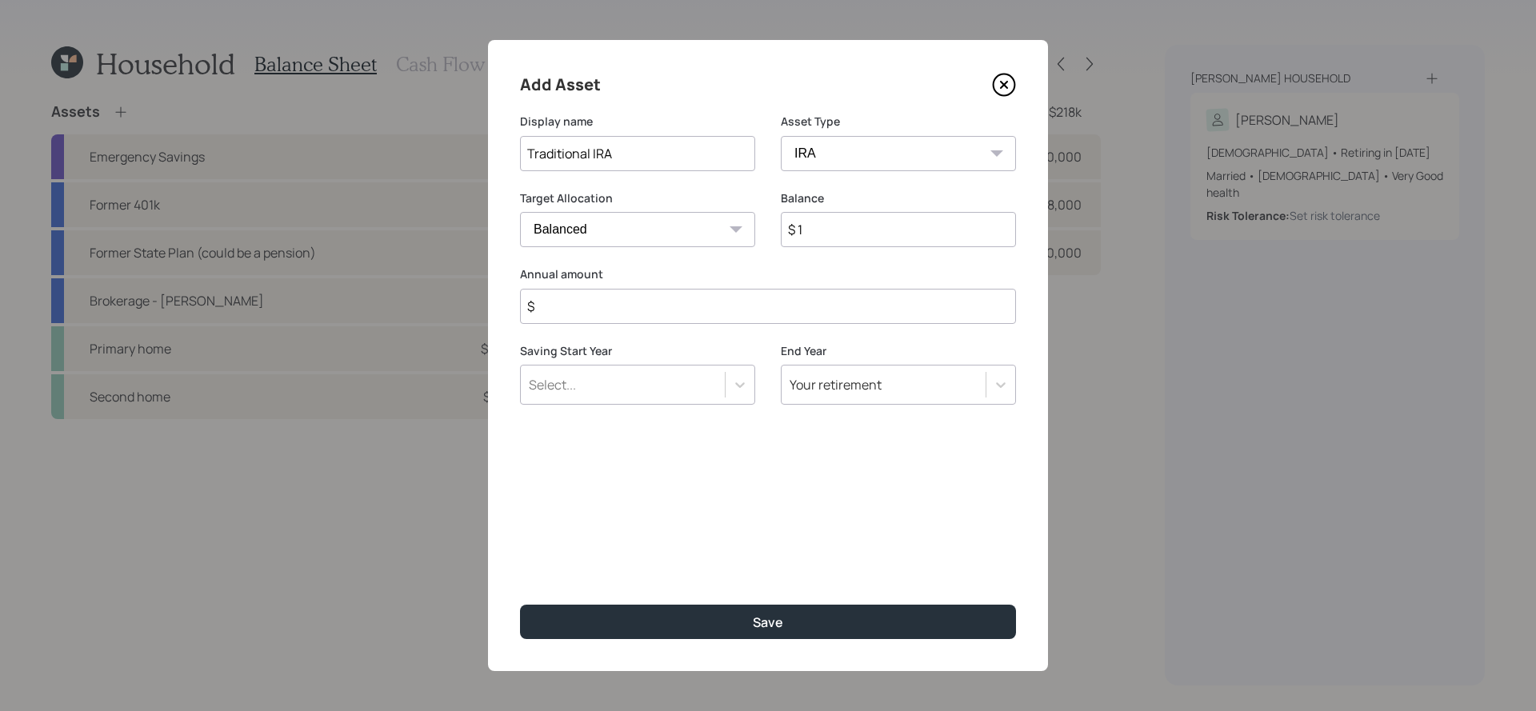
click at [713, 292] on input "$" at bounding box center [768, 306] width 496 height 35
click at [714, 301] on input "$" at bounding box center [768, 306] width 496 height 35
type input "$ 8,000"
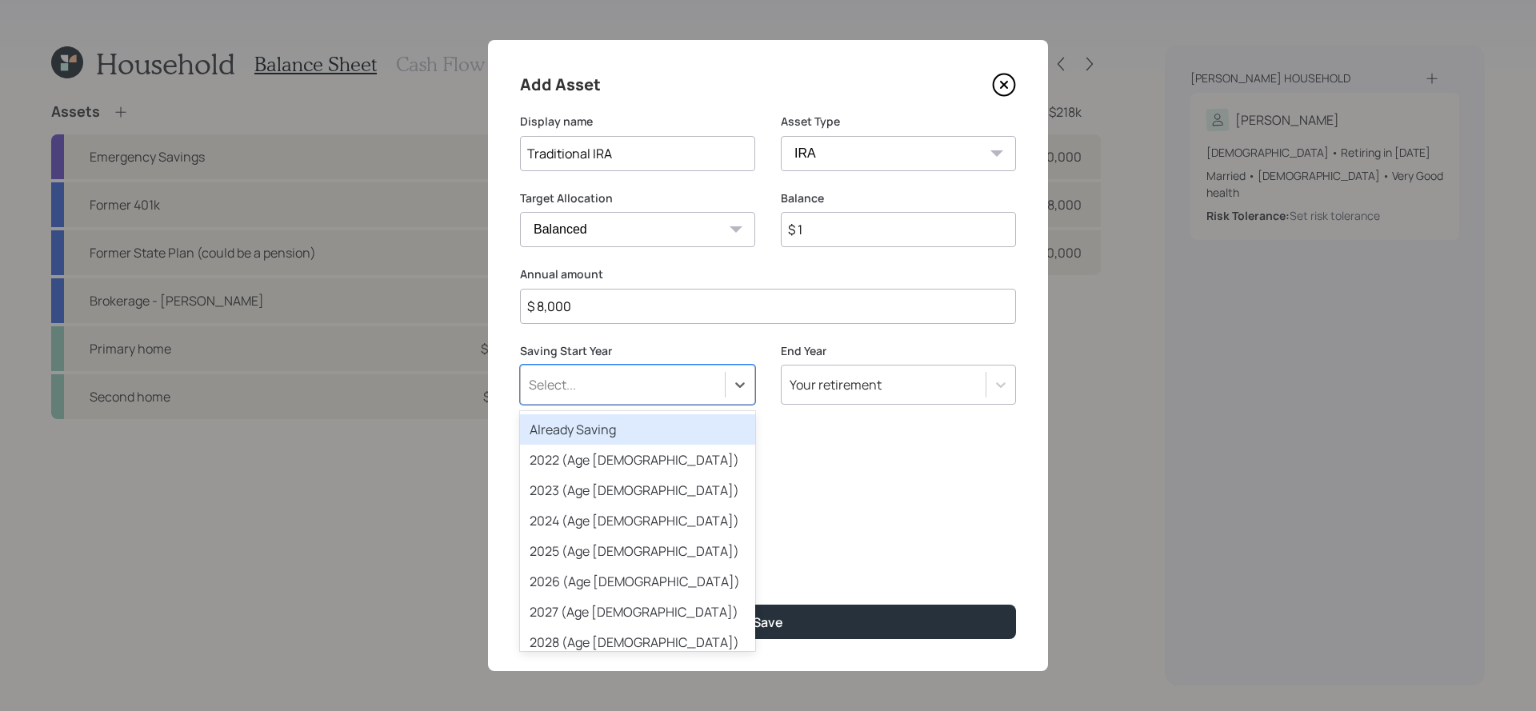
click at [668, 367] on div "Select..." at bounding box center [637, 385] width 235 height 40
click at [663, 428] on div "Already Saving" at bounding box center [637, 429] width 235 height 30
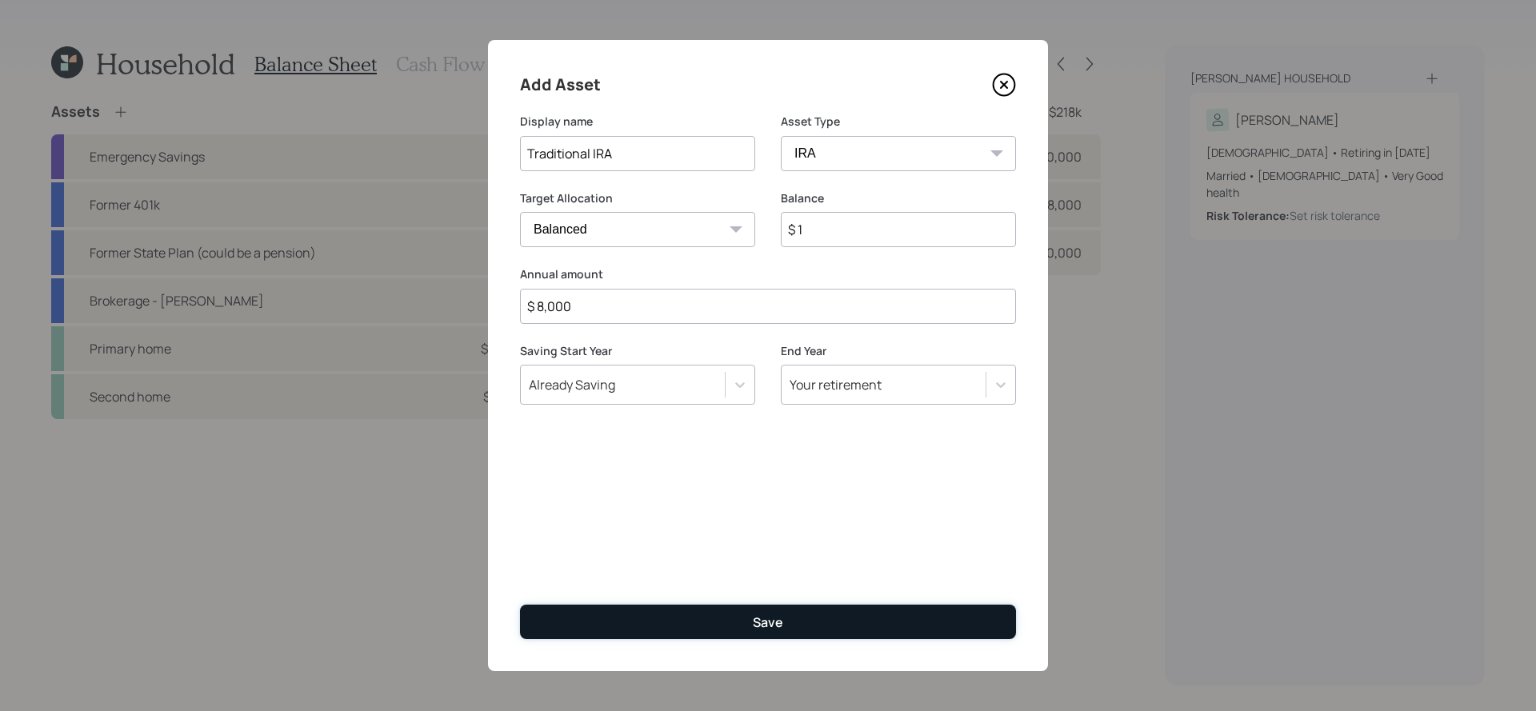
click at [746, 621] on button "Save" at bounding box center [768, 622] width 496 height 34
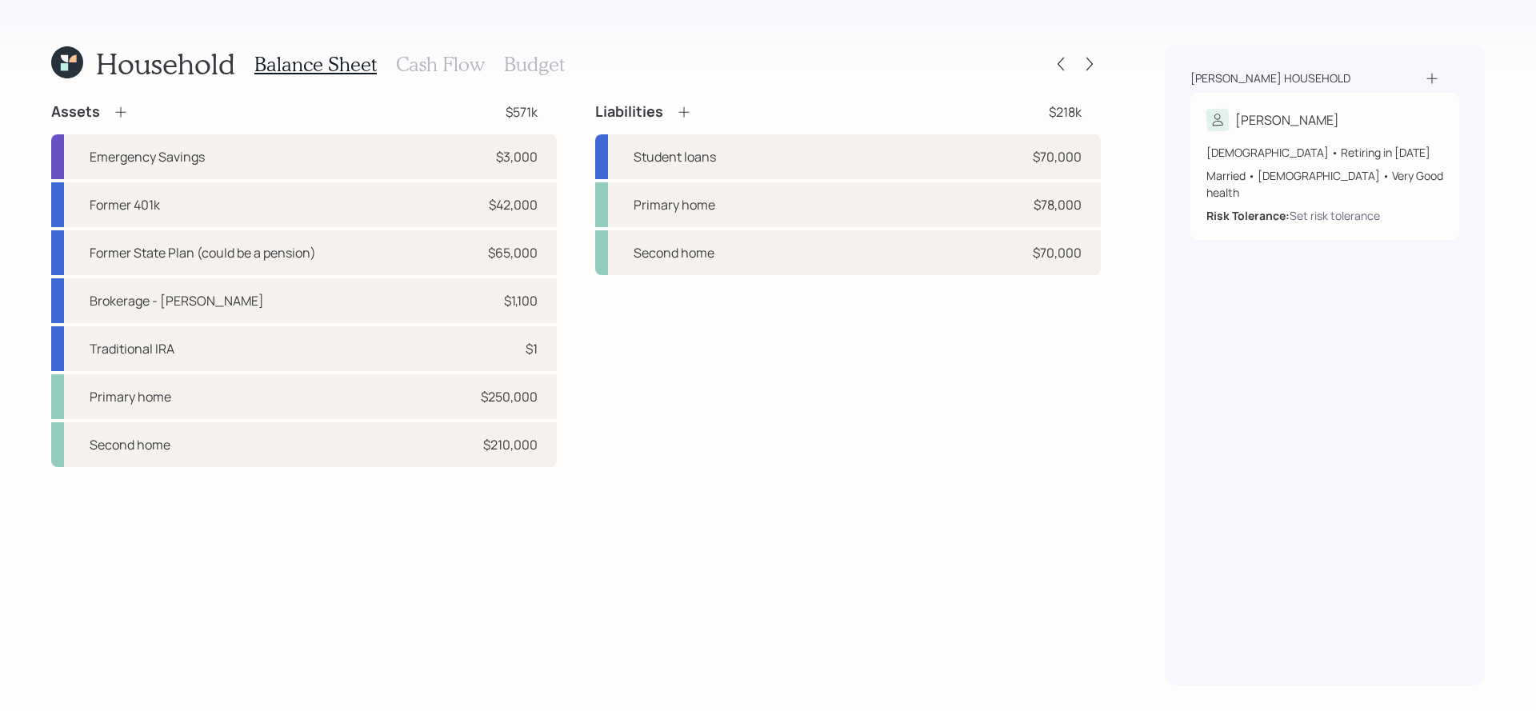
click at [451, 64] on h3 "Cash Flow" at bounding box center [440, 64] width 89 height 23
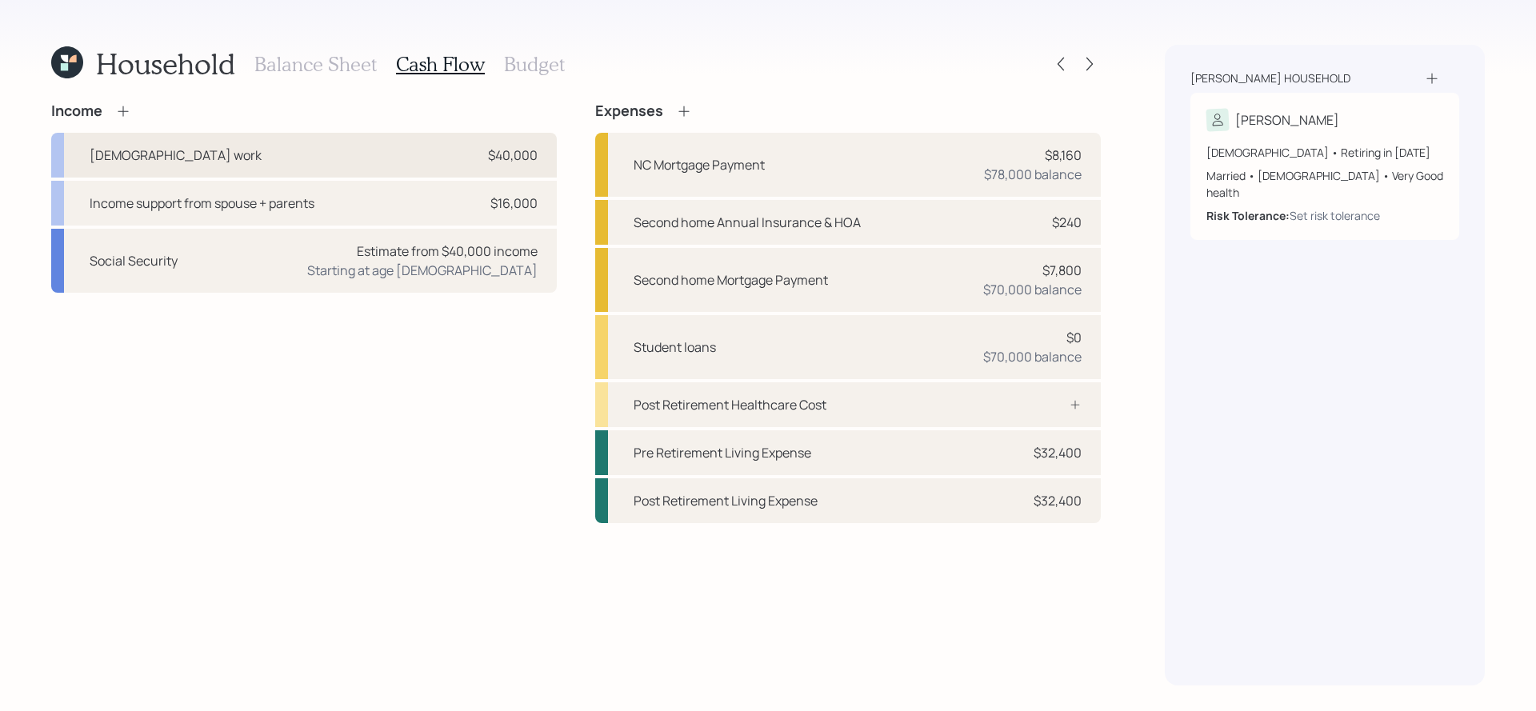
click at [361, 161] on div "[DEMOGRAPHIC_DATA] work $40,000" at bounding box center [304, 155] width 506 height 45
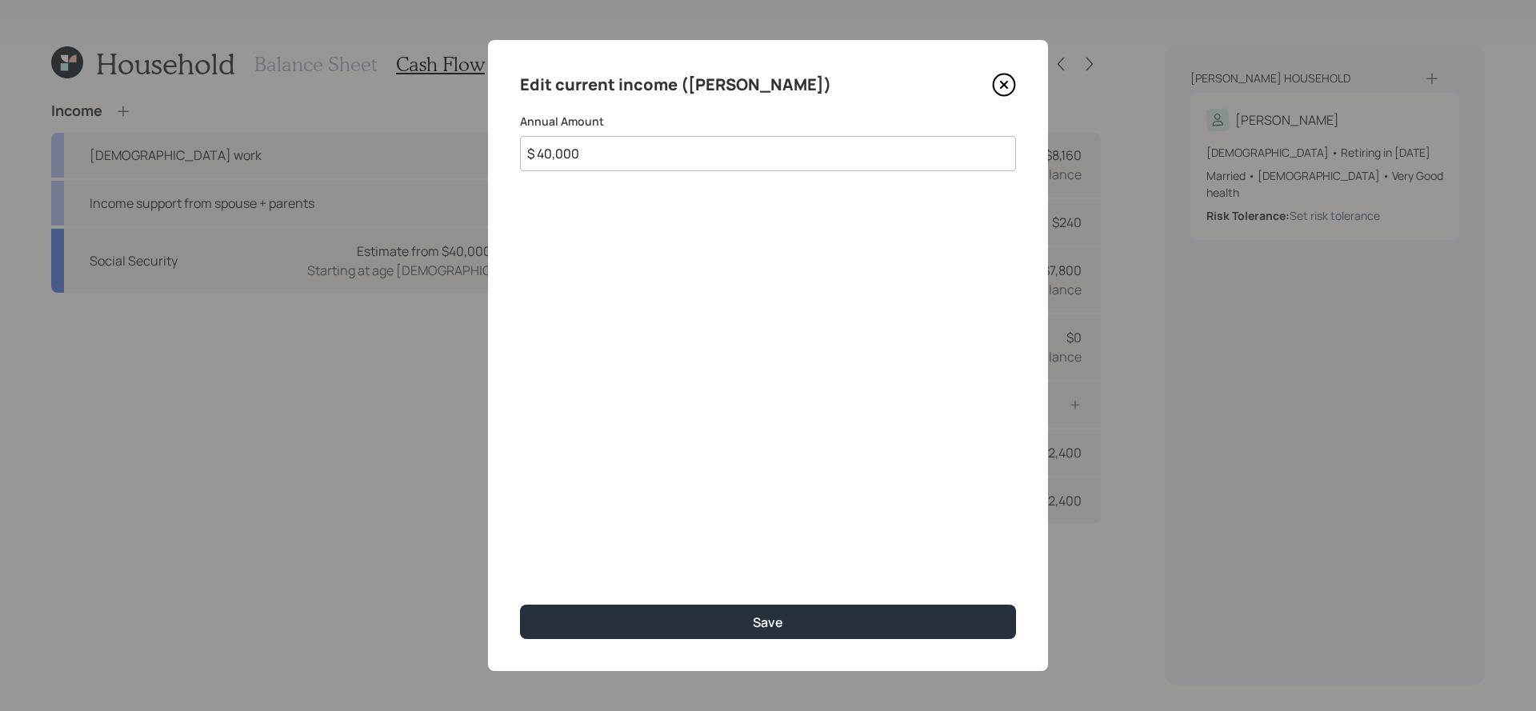
drag, startPoint x: 670, startPoint y: 151, endPoint x: 219, endPoint y: 66, distance: 459.3
click at [219, 66] on div "Edit current income ([PERSON_NAME]) Annual Amount $ 40,000 Save" at bounding box center [768, 355] width 1536 height 711
type input "$ 48,000"
click at [520, 605] on button "Save" at bounding box center [768, 622] width 496 height 34
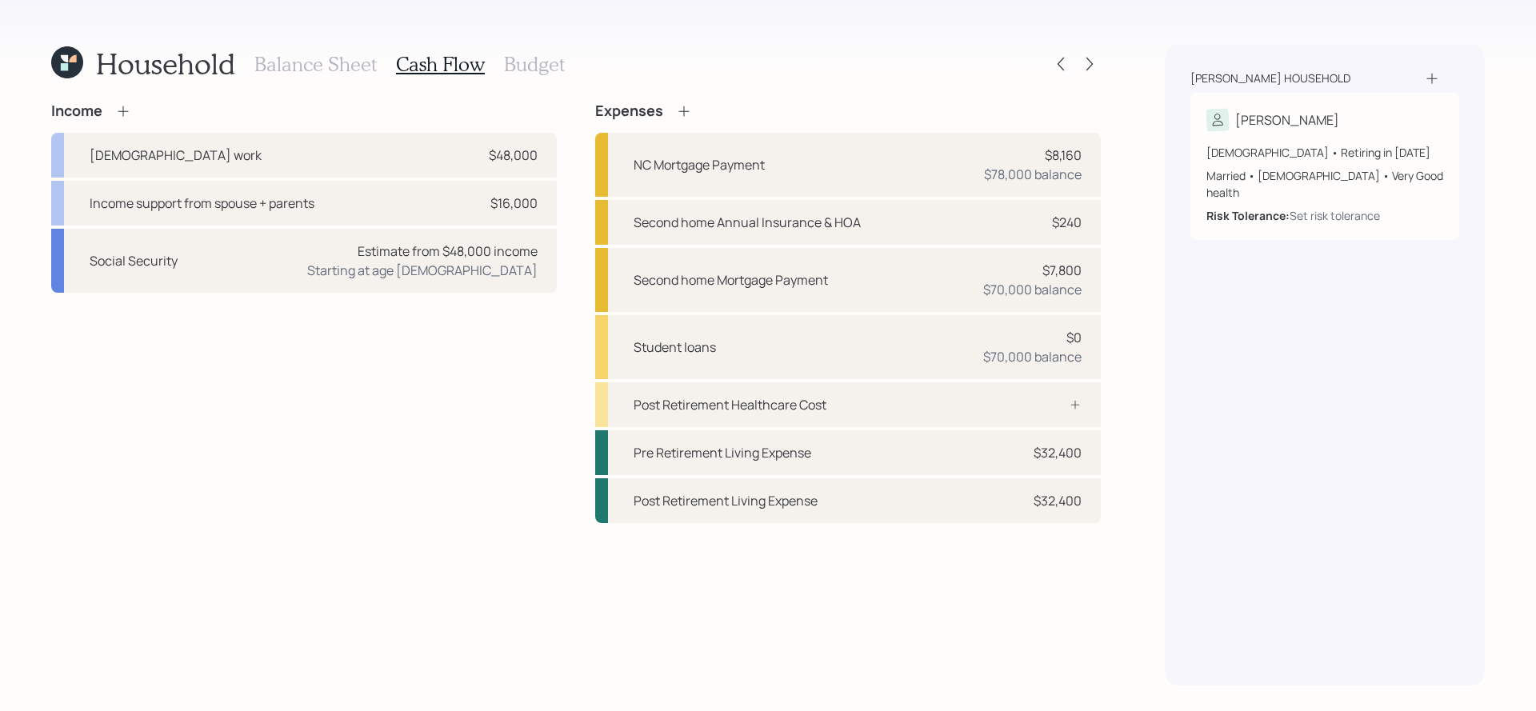
click at [524, 57] on h3 "Budget" at bounding box center [534, 64] width 61 height 23
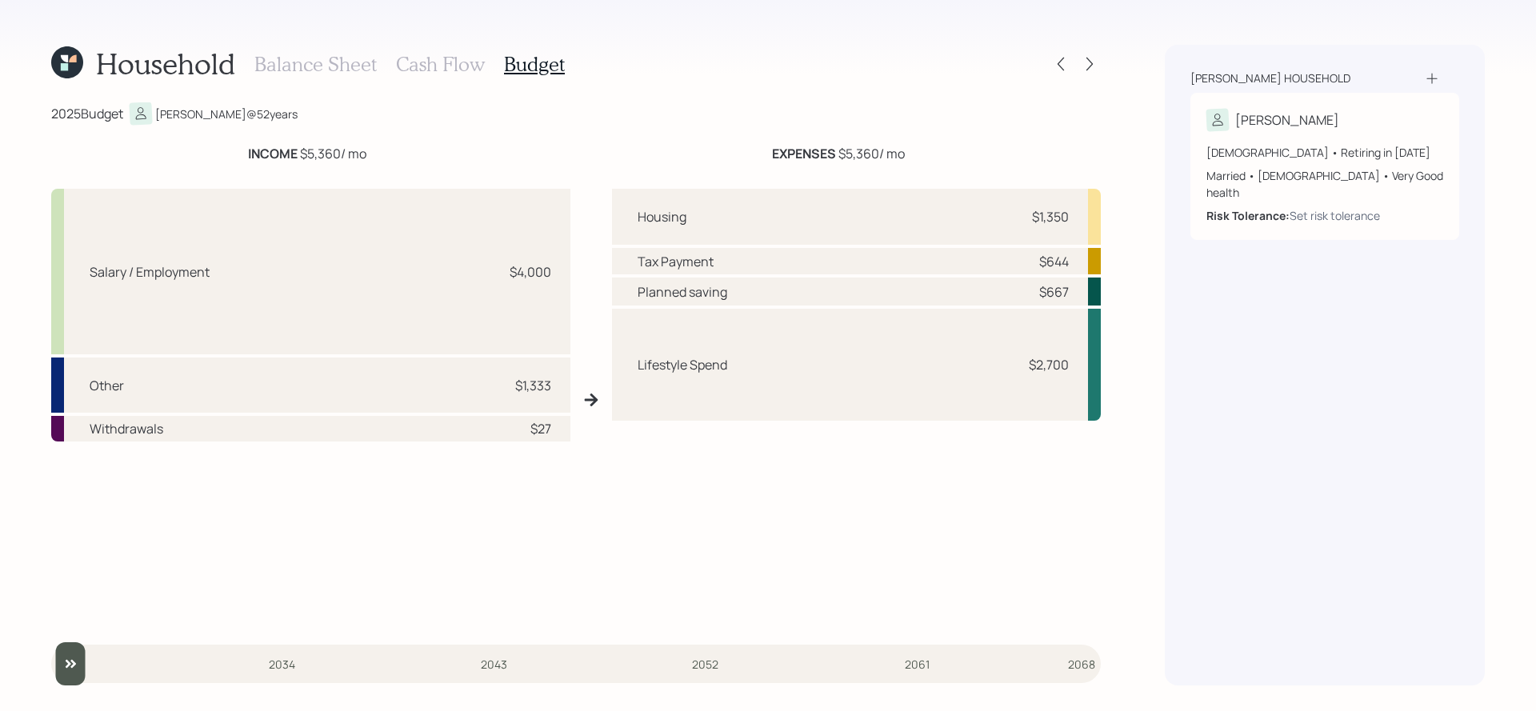
click at [342, 67] on h3 "Balance Sheet" at bounding box center [315, 64] width 122 height 23
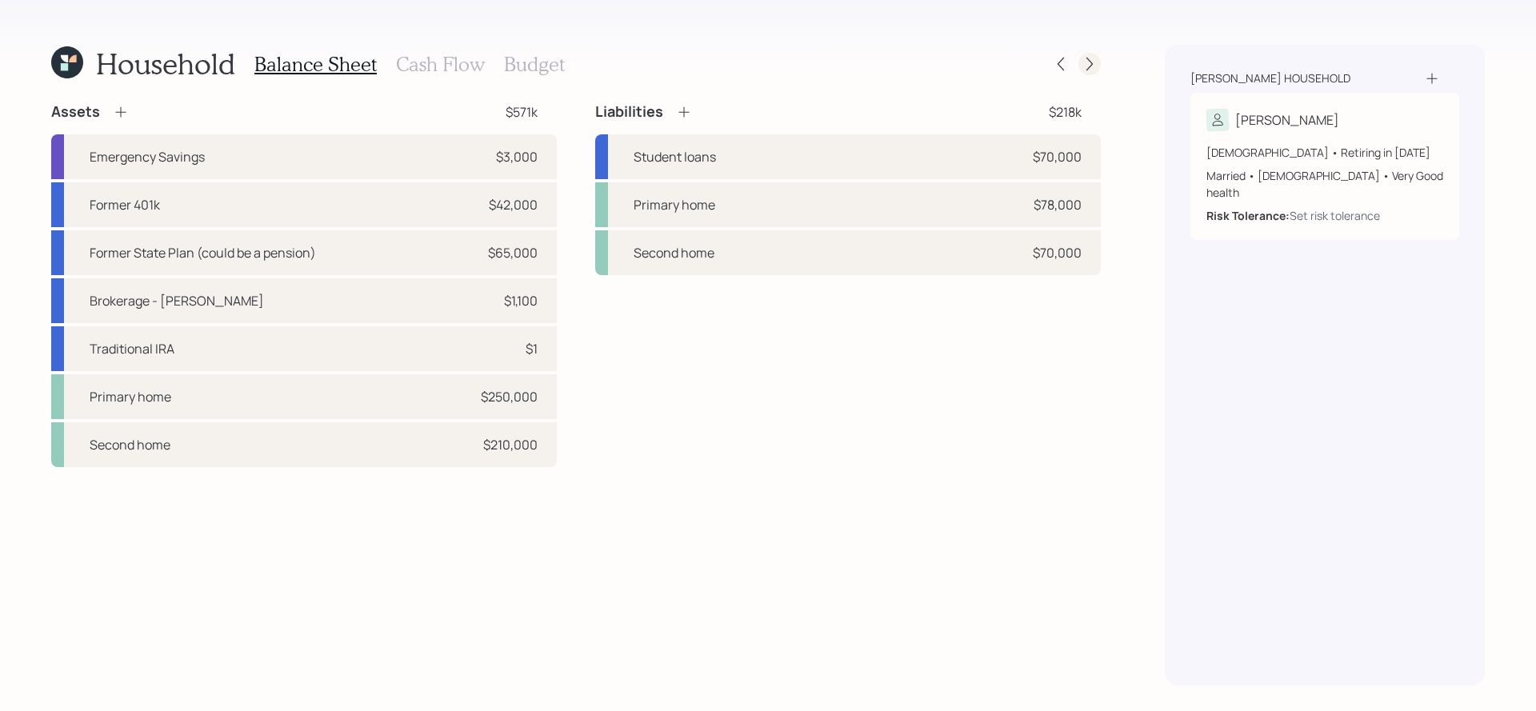
click at [1088, 62] on icon at bounding box center [1090, 64] width 16 height 16
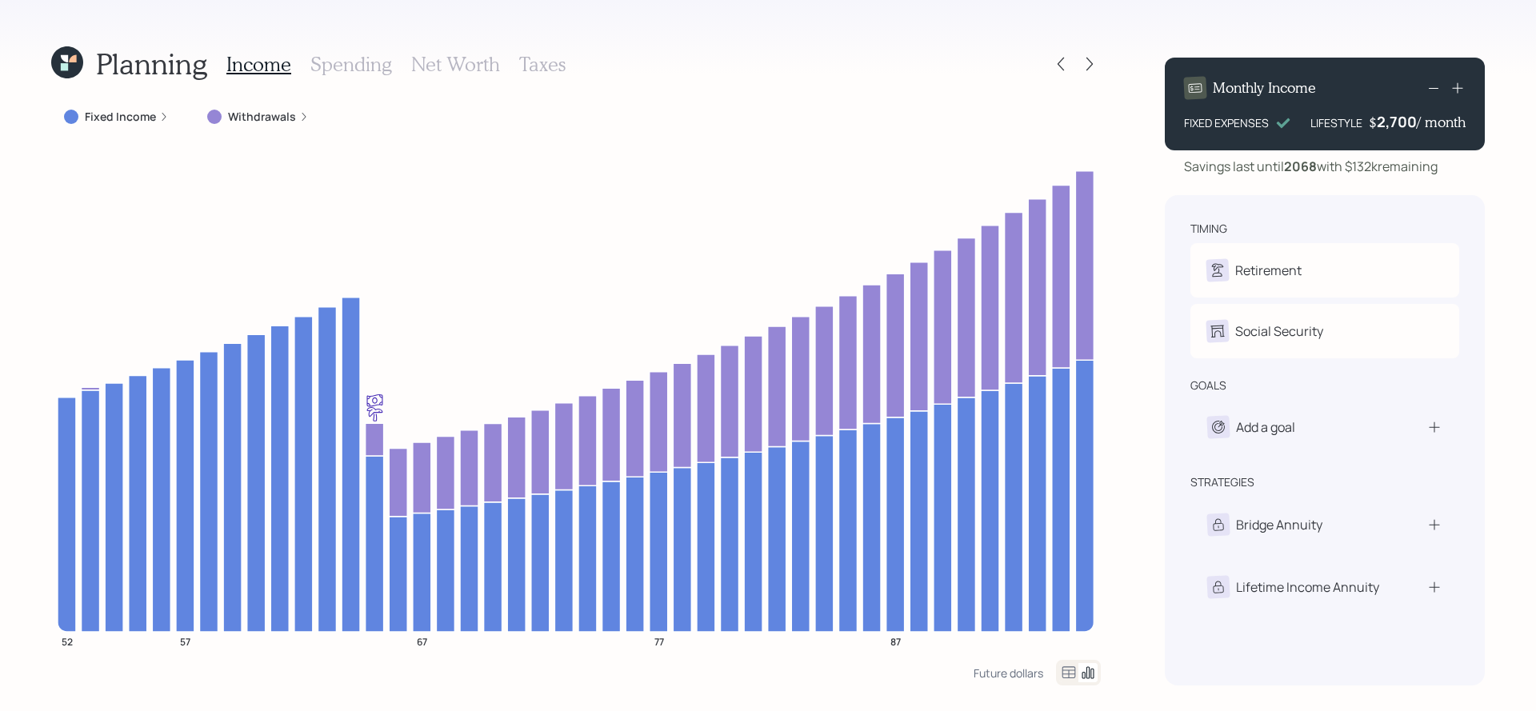
click at [429, 63] on h3 "Net Worth" at bounding box center [455, 64] width 89 height 23
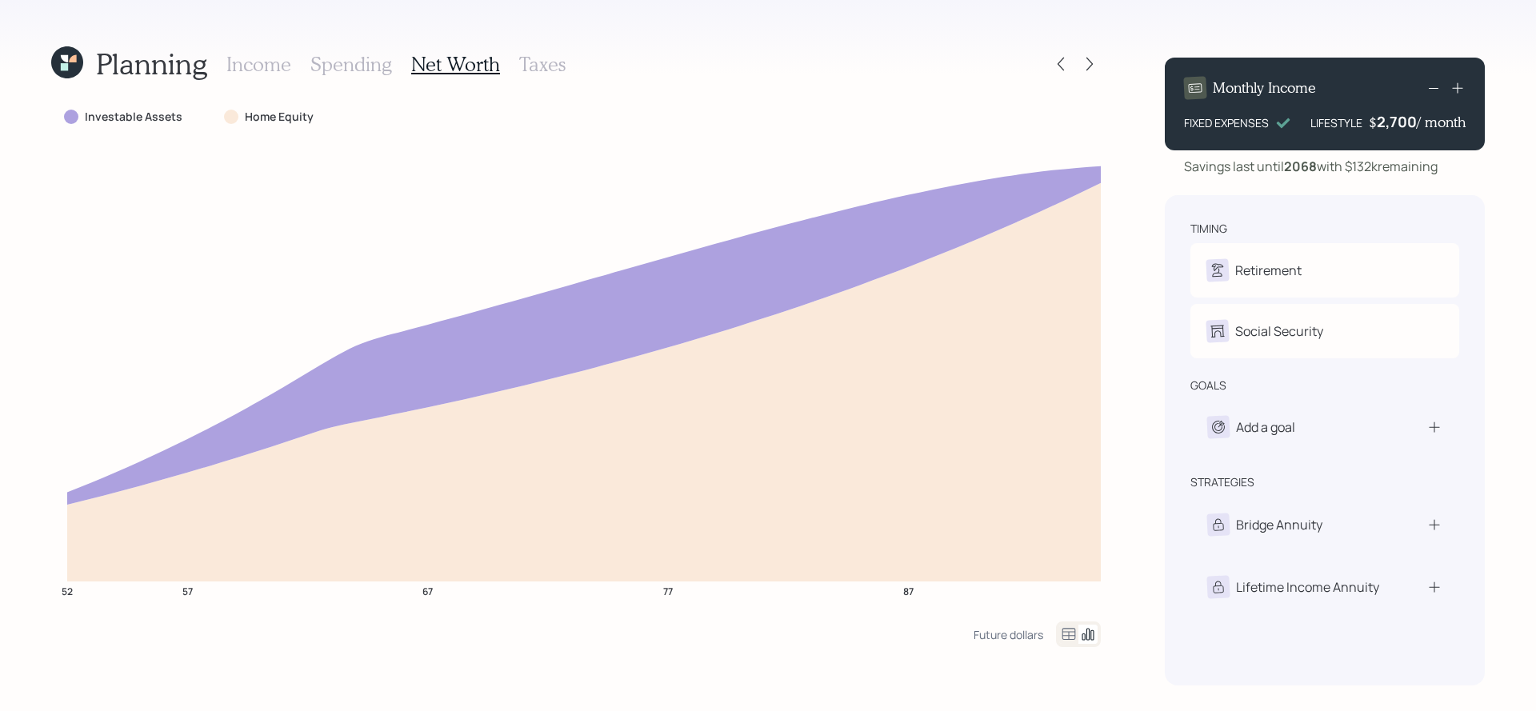
click at [1073, 635] on icon at bounding box center [1068, 634] width 19 height 19
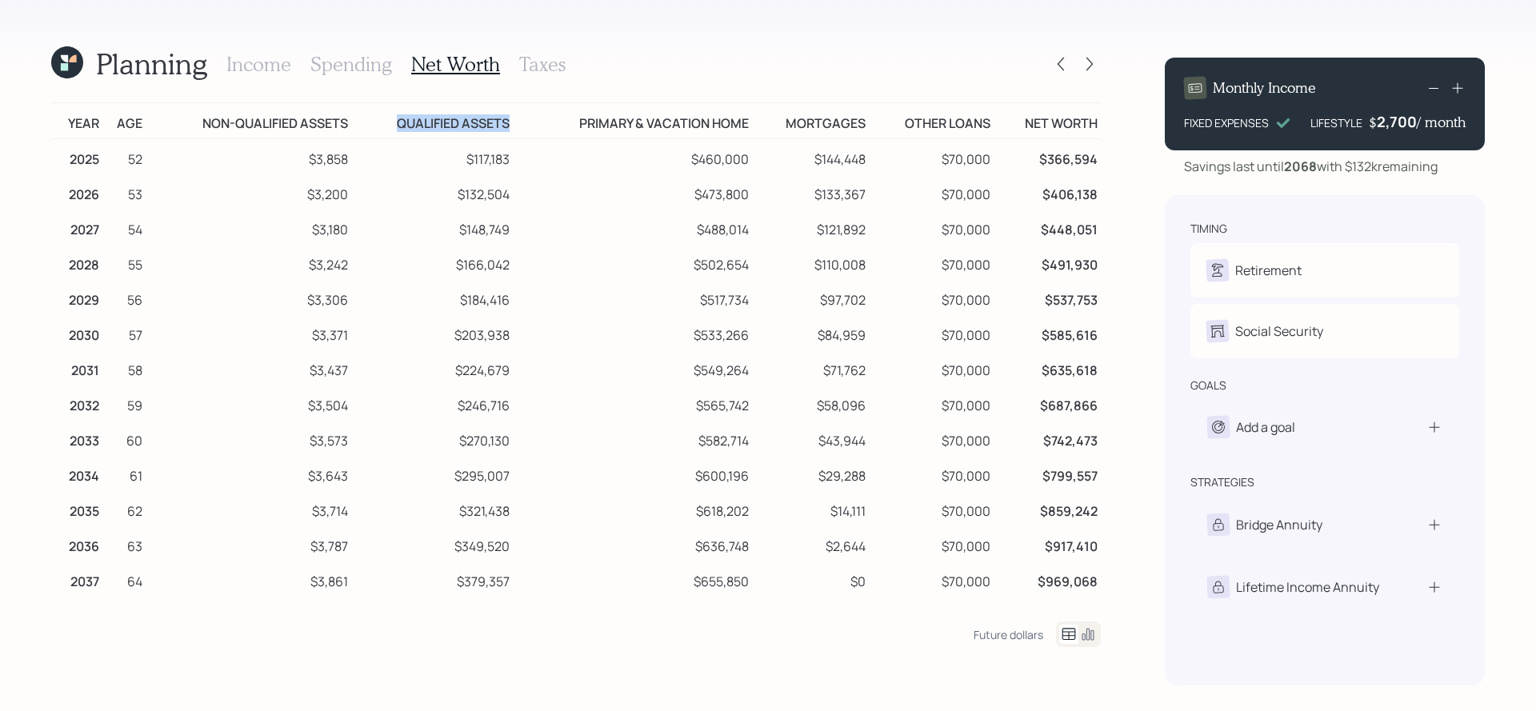
drag, startPoint x: 511, startPoint y: 130, endPoint x: 396, endPoint y: 130, distance: 115.2
click at [396, 130] on td "Qualified assets" at bounding box center [432, 121] width 162 height 36
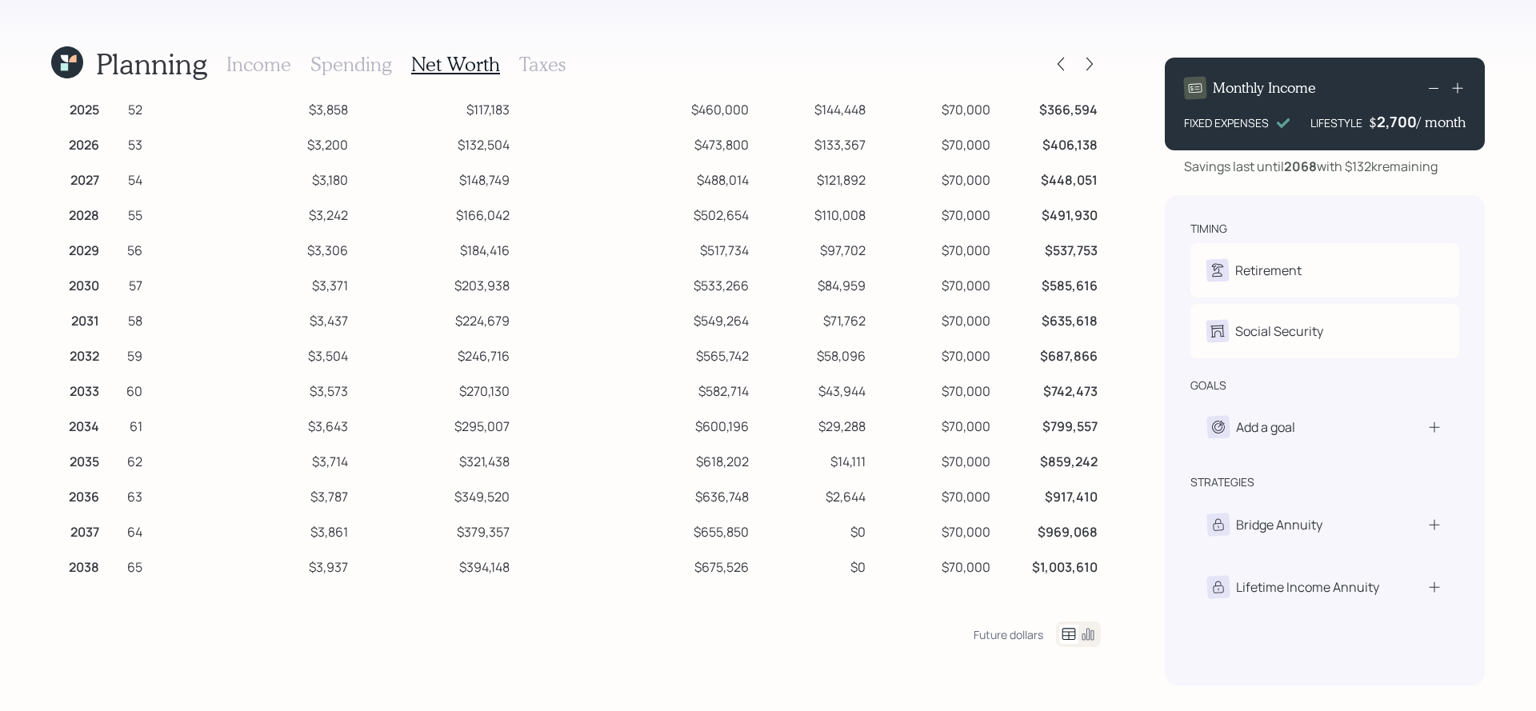
scroll to position [53, 0]
drag, startPoint x: 546, startPoint y: 567, endPoint x: 453, endPoint y: 566, distance: 92.8
click at [453, 566] on tr "2038 65 $3,937 $394,148 $675,526 $0 $70,000 $1,003,610" at bounding box center [576, 561] width 1050 height 35
click at [1058, 66] on icon at bounding box center [1061, 64] width 16 height 16
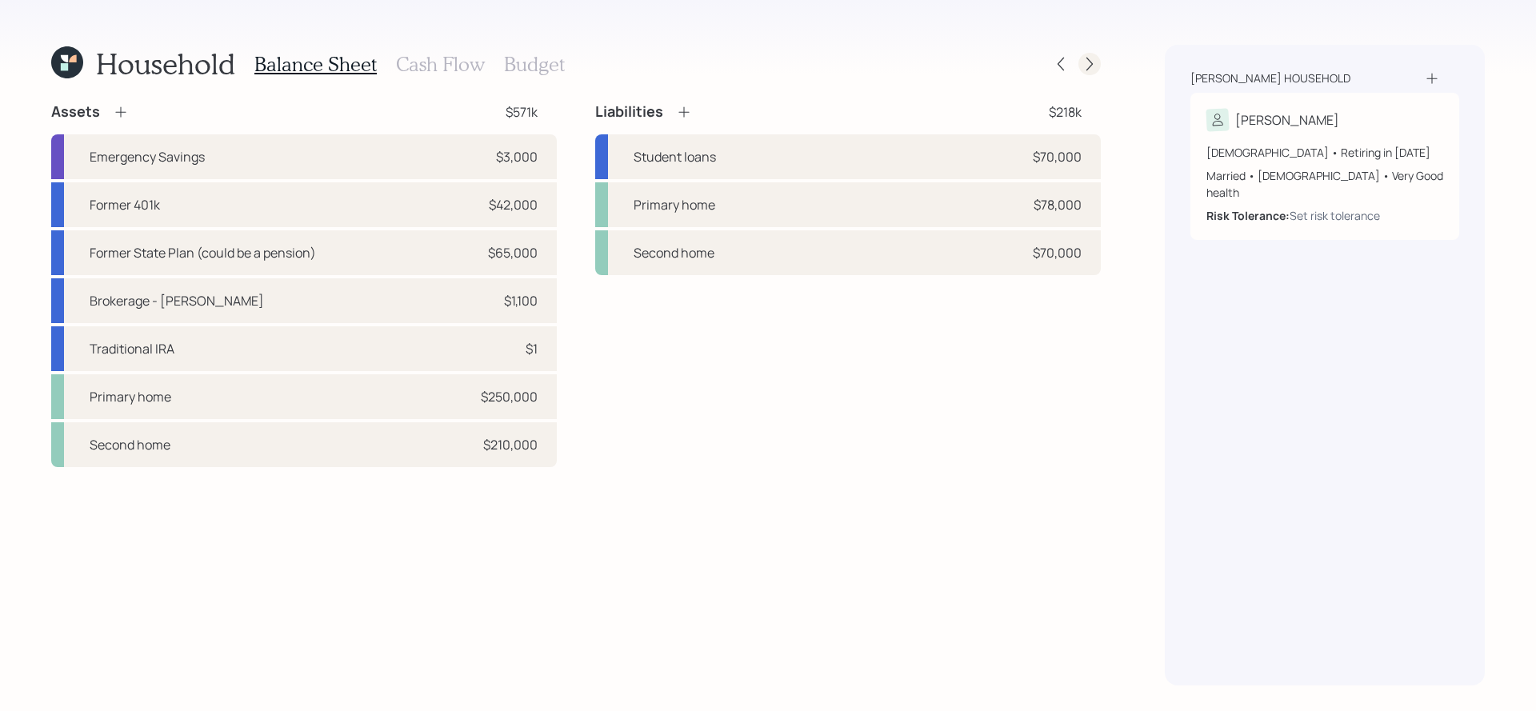
click at [1089, 62] on icon at bounding box center [1090, 64] width 16 height 16
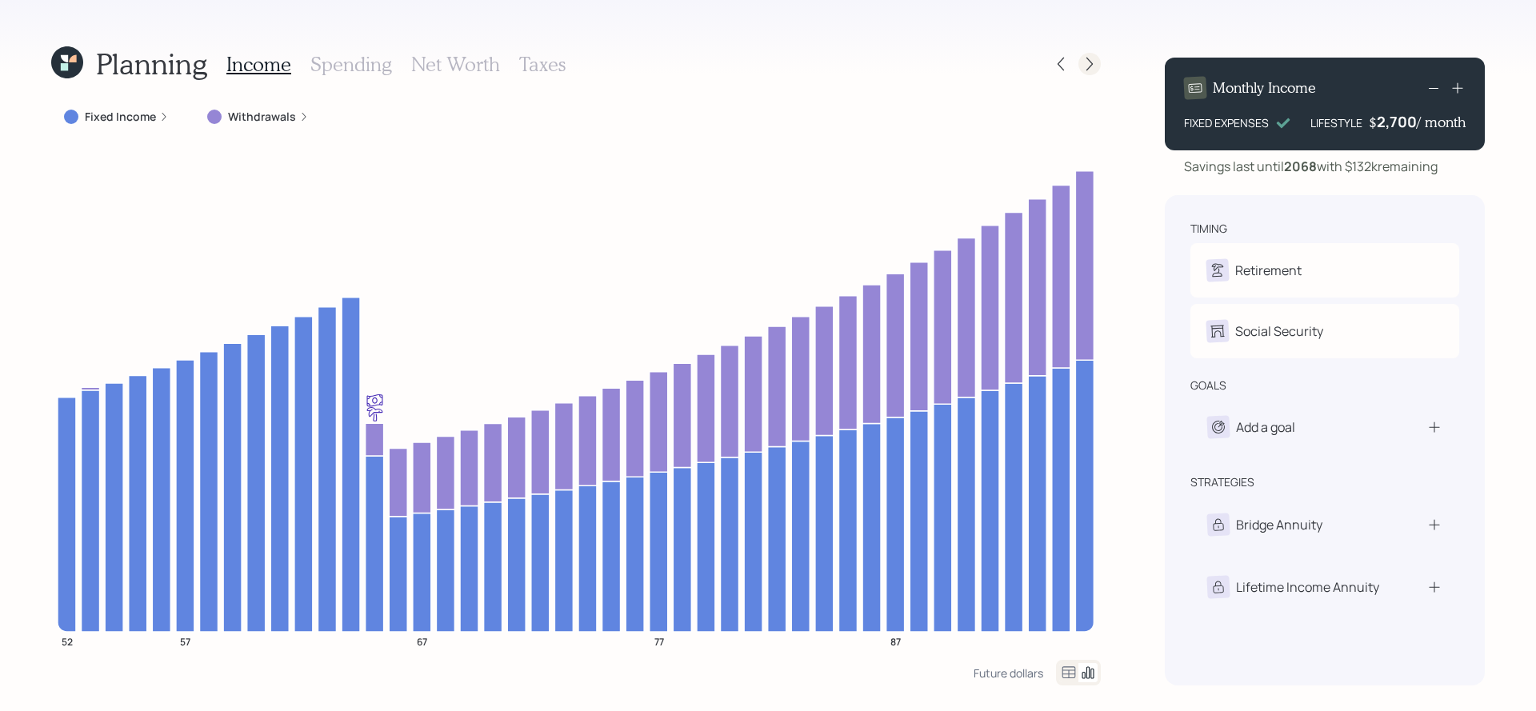
click at [1089, 61] on icon at bounding box center [1090, 64] width 16 height 16
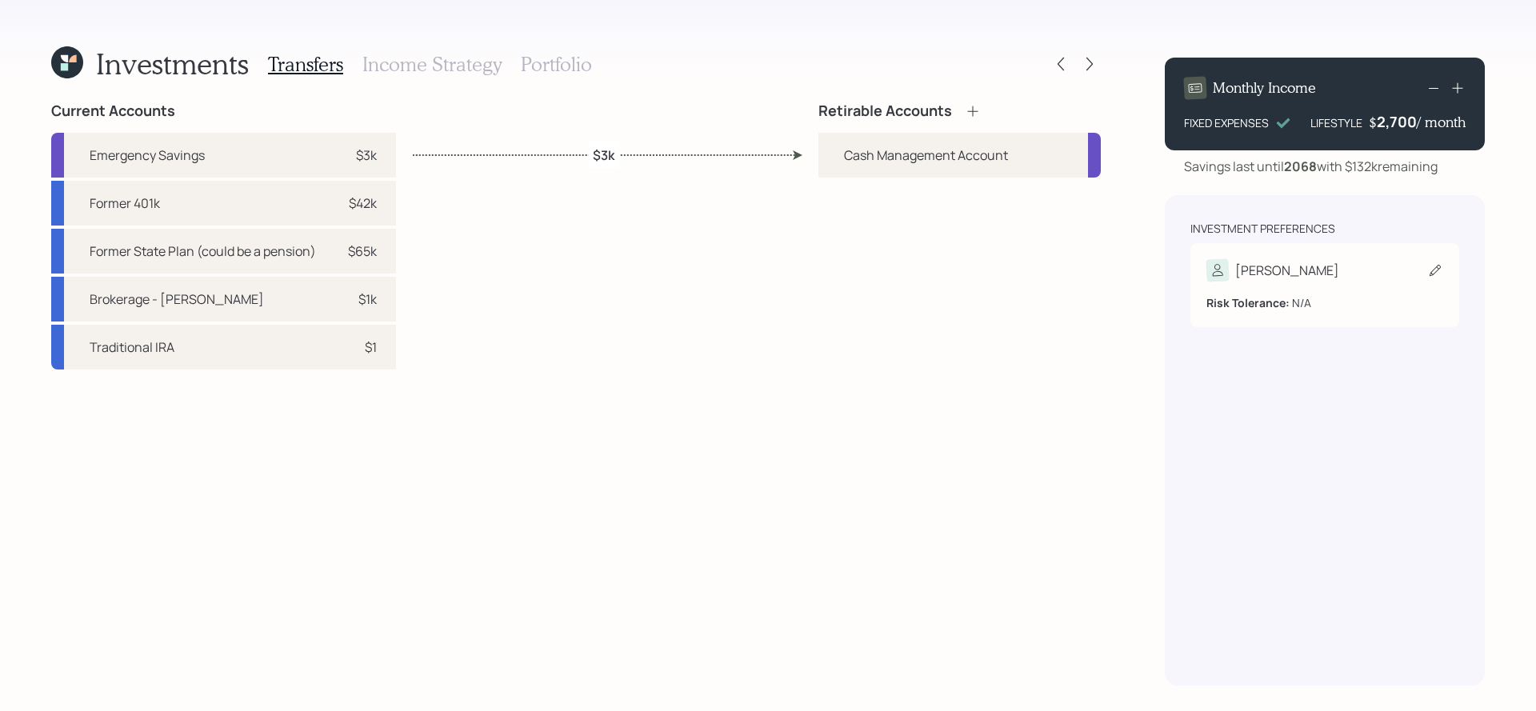
click at [1269, 296] on b "Risk Tolerance:" at bounding box center [1247, 302] width 83 height 15
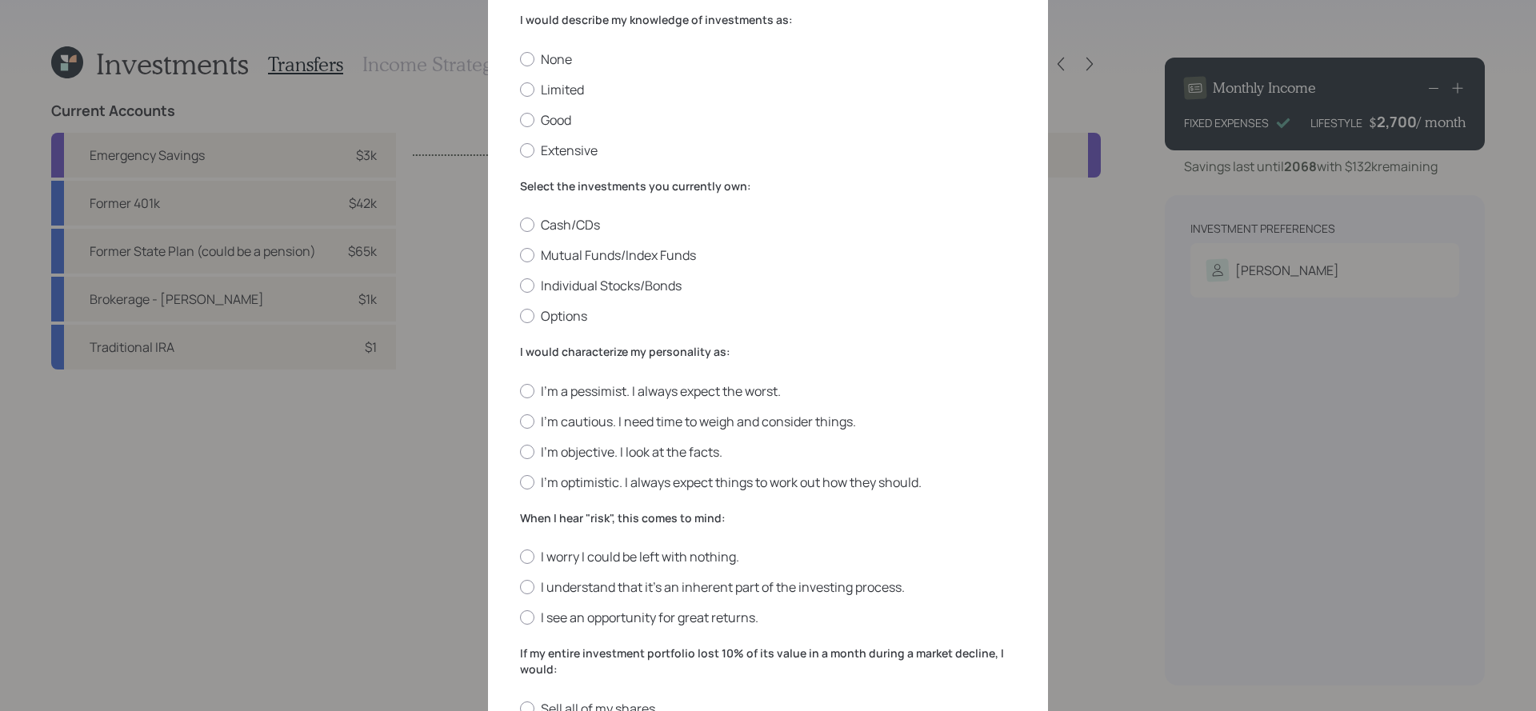
scroll to position [102, 0]
click at [564, 77] on div "None Limited Good Extensive" at bounding box center [768, 104] width 496 height 109
click at [564, 81] on label "Limited" at bounding box center [768, 89] width 496 height 18
click at [520, 88] on input "Limited" at bounding box center [519, 88] width 1 height 1
radio input "true"
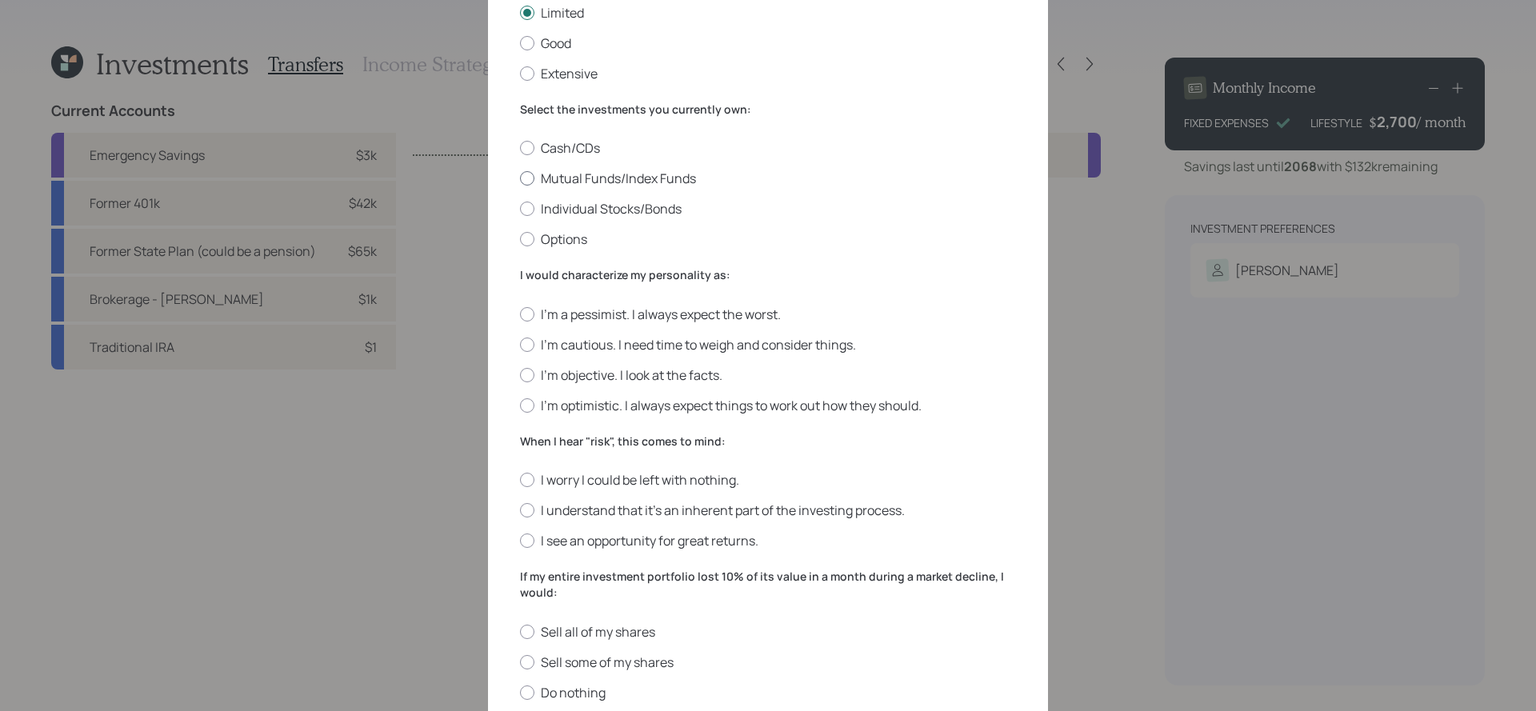
scroll to position [182, 0]
click at [524, 176] on div at bounding box center [527, 175] width 14 height 14
click at [520, 176] on input "Mutual Funds/Index Funds" at bounding box center [519, 175] width 1 height 1
radio input "true"
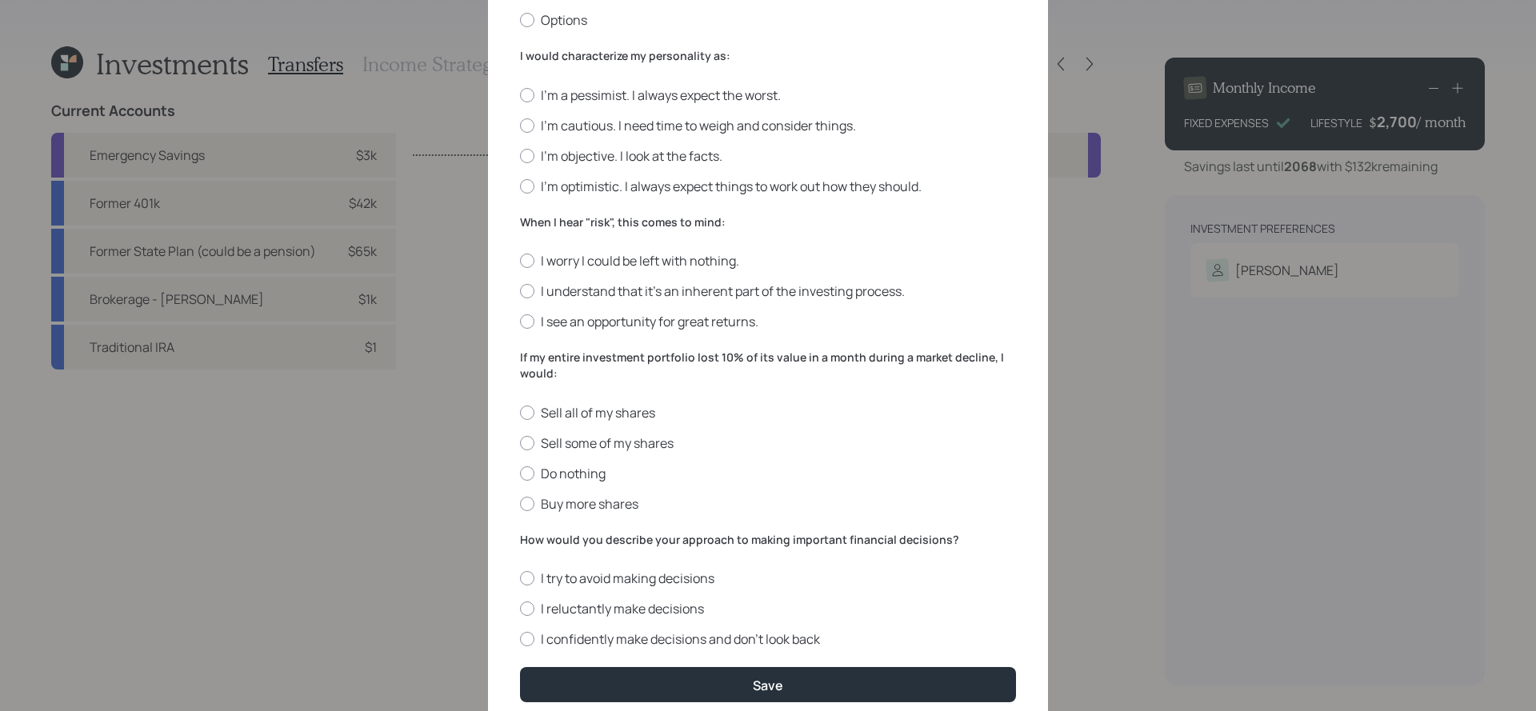
scroll to position [398, 0]
click at [554, 151] on label "I'm objective. I look at the facts." at bounding box center [768, 155] width 496 height 18
click at [520, 154] on input "I'm objective. I look at the facts." at bounding box center [519, 154] width 1 height 1
radio input "true"
click at [545, 132] on label "I'm cautious. I need time to weigh and consider things." at bounding box center [768, 125] width 496 height 18
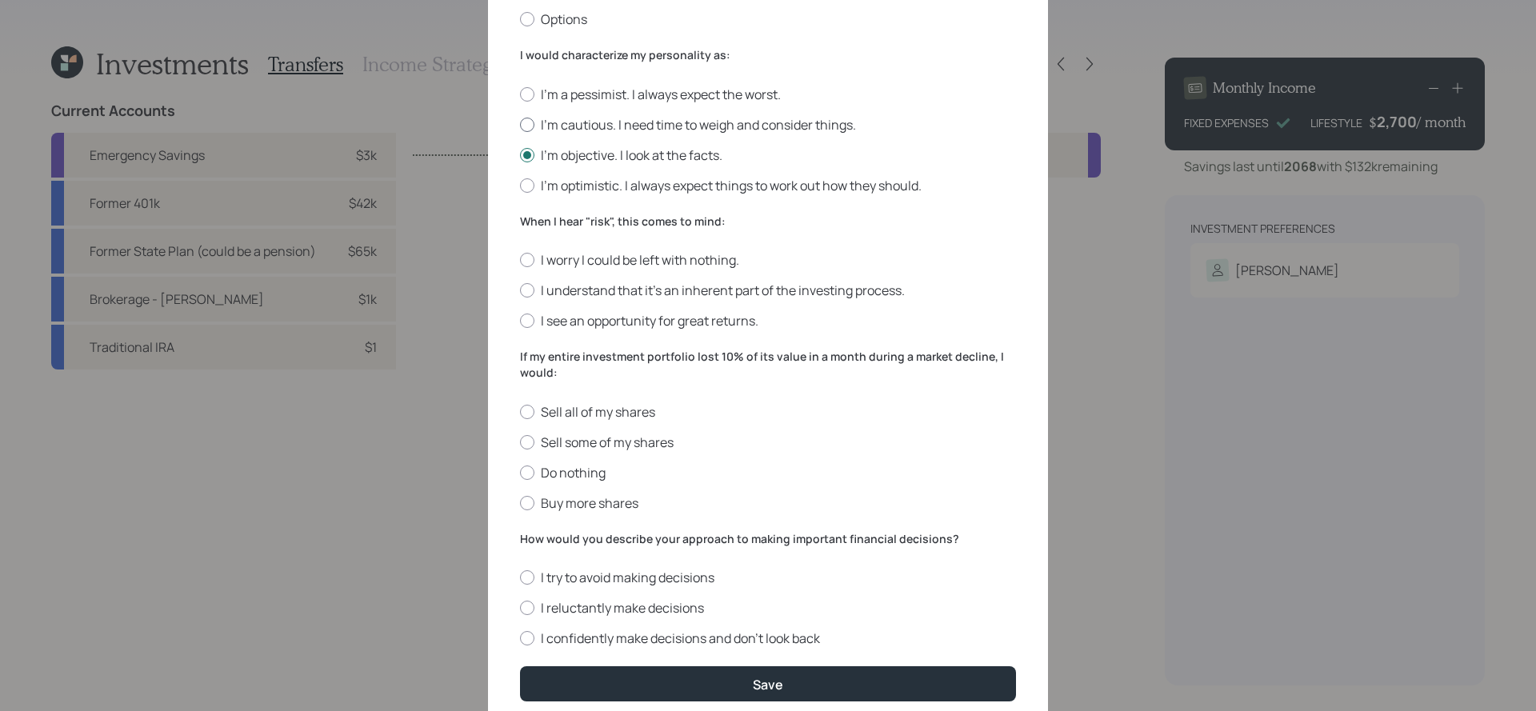
click at [520, 125] on input "I'm cautious. I need time to weigh and consider things." at bounding box center [519, 124] width 1 height 1
radio input "true"
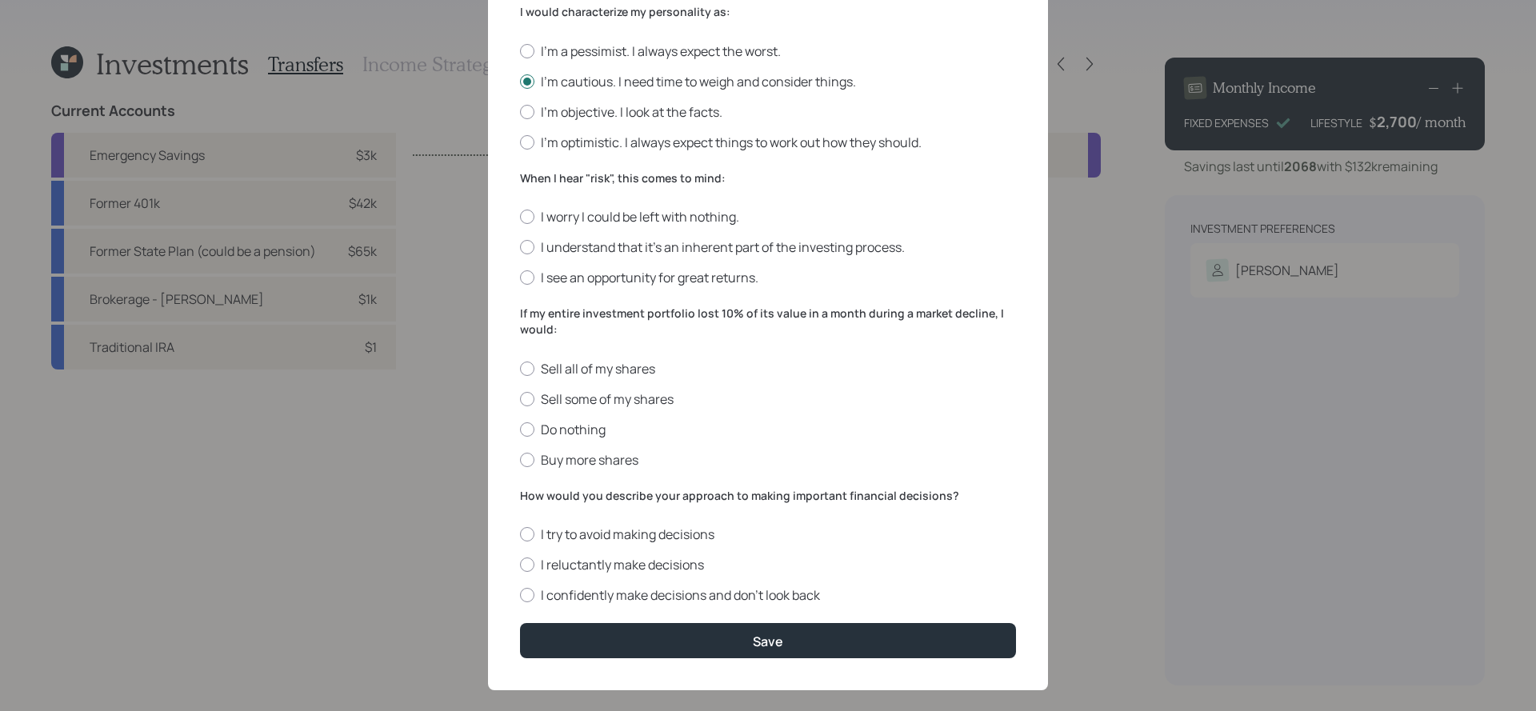
scroll to position [444, 0]
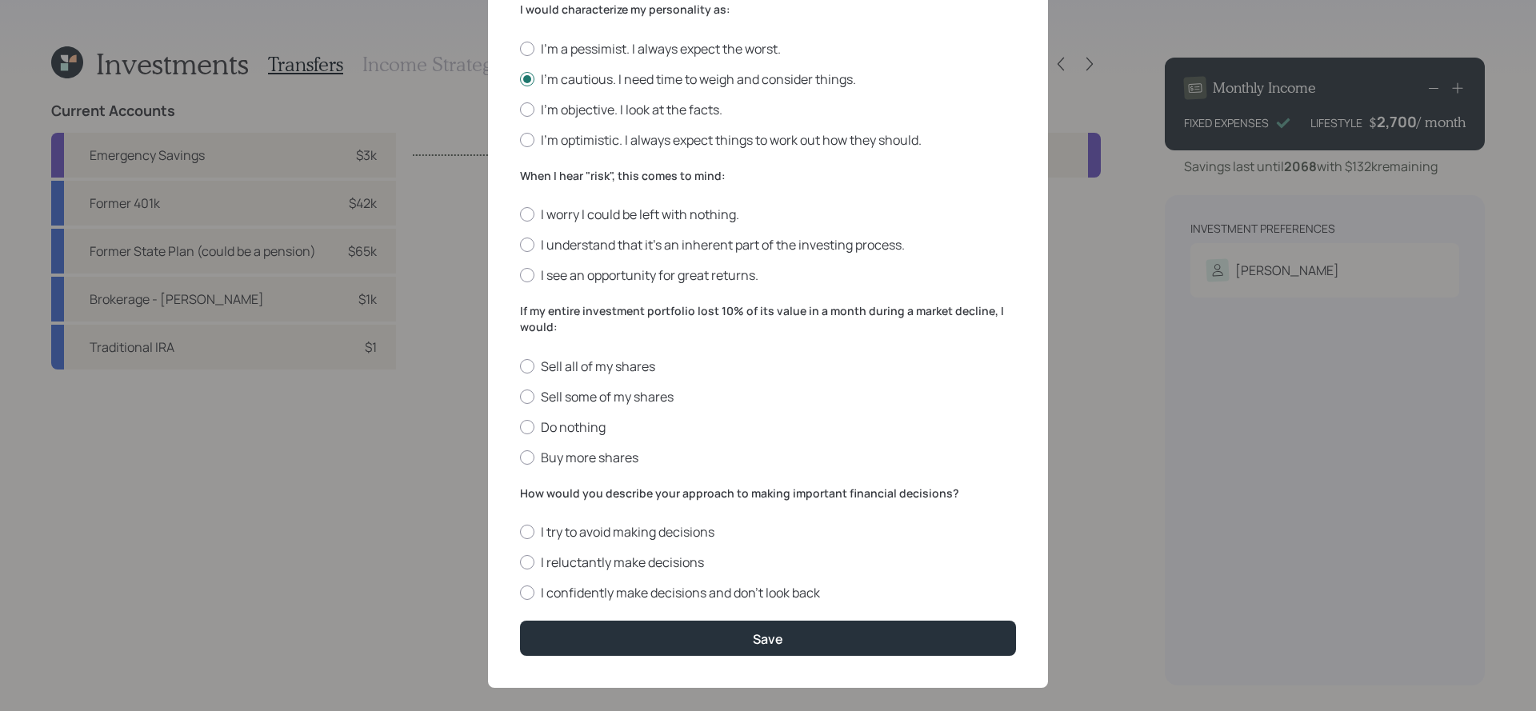
click at [557, 234] on div "I worry I could be left with nothing. I understand that it’s an inherent part o…" at bounding box center [768, 245] width 496 height 78
click at [557, 238] on label "I understand that it’s an inherent part of the investing process." at bounding box center [768, 245] width 496 height 18
click at [520, 245] on input "I understand that it’s an inherent part of the investing process." at bounding box center [519, 245] width 1 height 1
radio input "true"
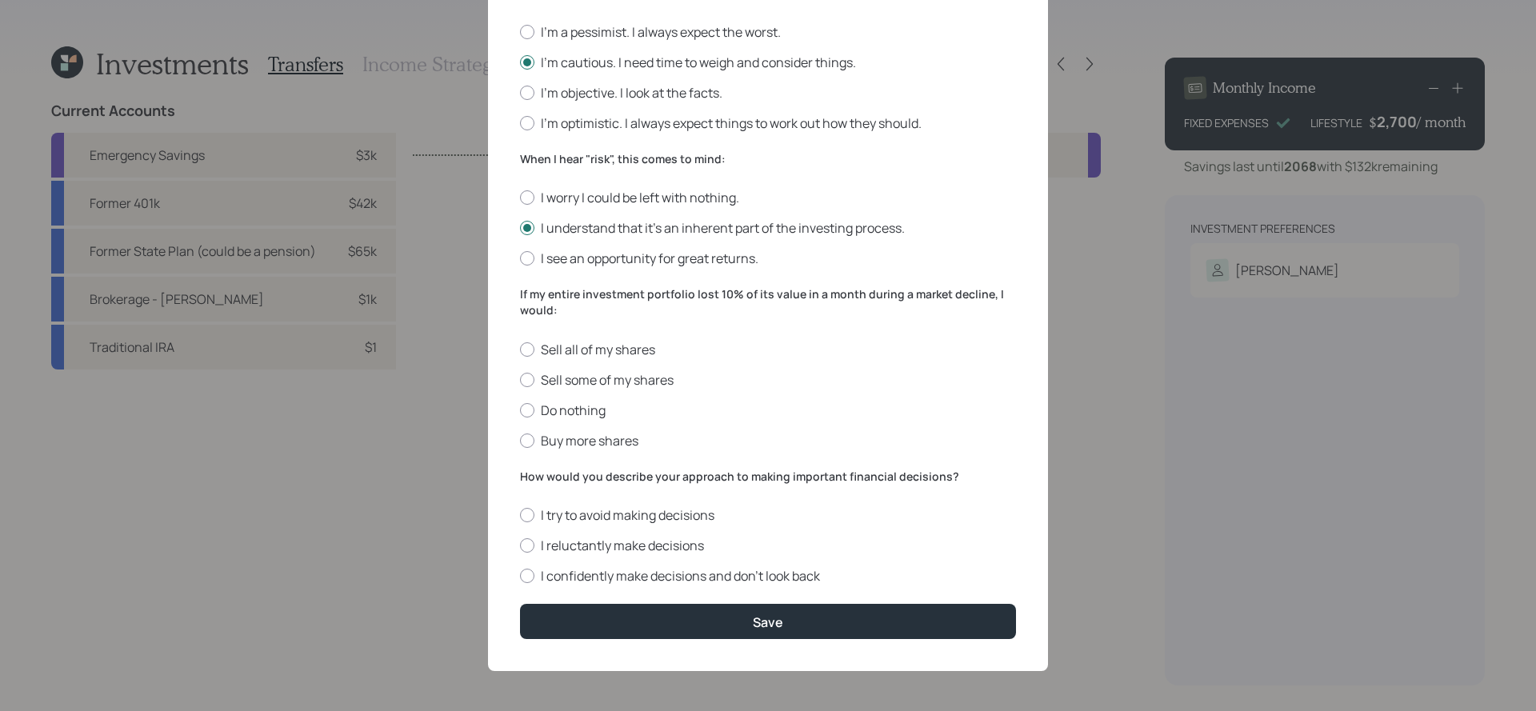
scroll to position [461, 0]
click at [590, 410] on label "Do nothing" at bounding box center [768, 411] width 496 height 18
click at [520, 410] on input "Do nothing" at bounding box center [519, 410] width 1 height 1
radio input "true"
click at [757, 580] on label "I confidently make decisions and don’t look back" at bounding box center [768, 576] width 496 height 18
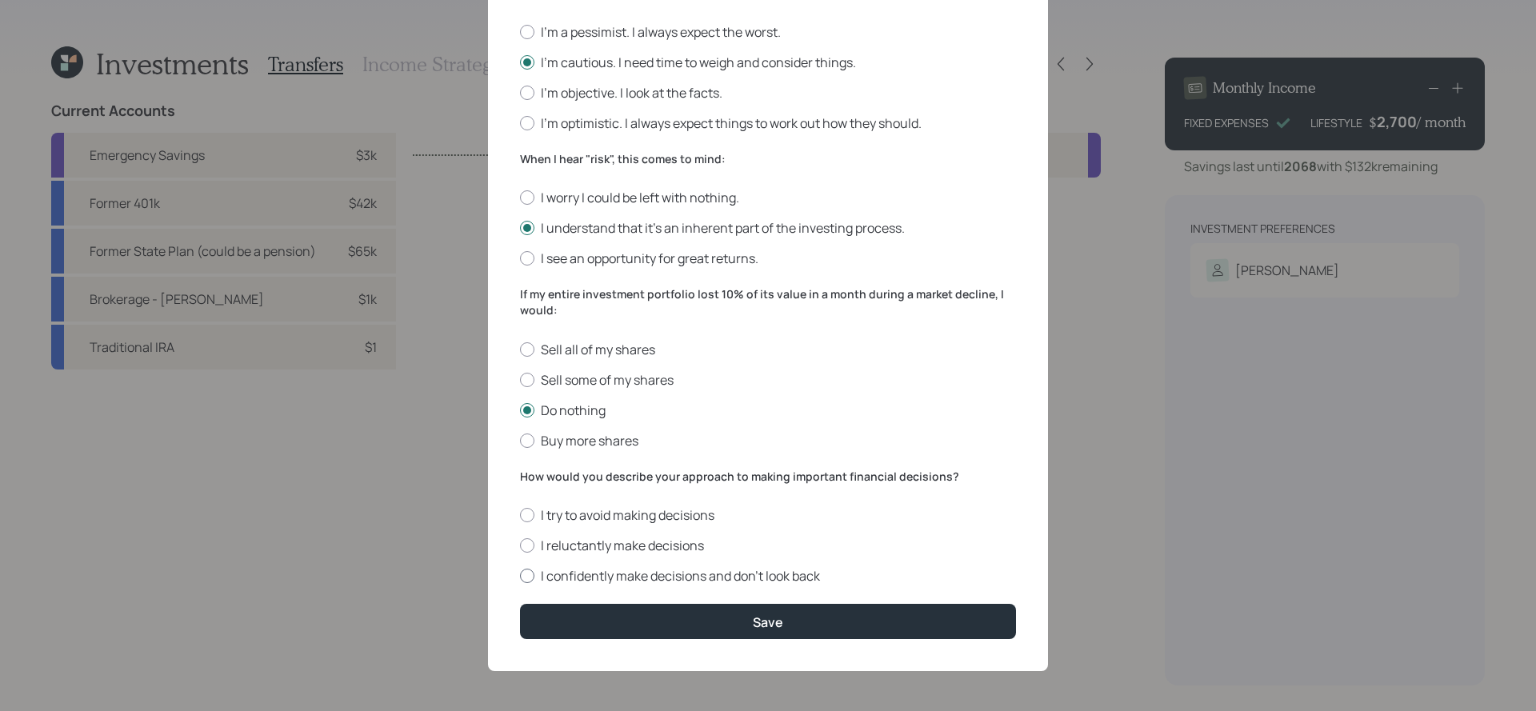
click at [520, 577] on input "I confidently make decisions and don’t look back" at bounding box center [519, 576] width 1 height 1
radio input "true"
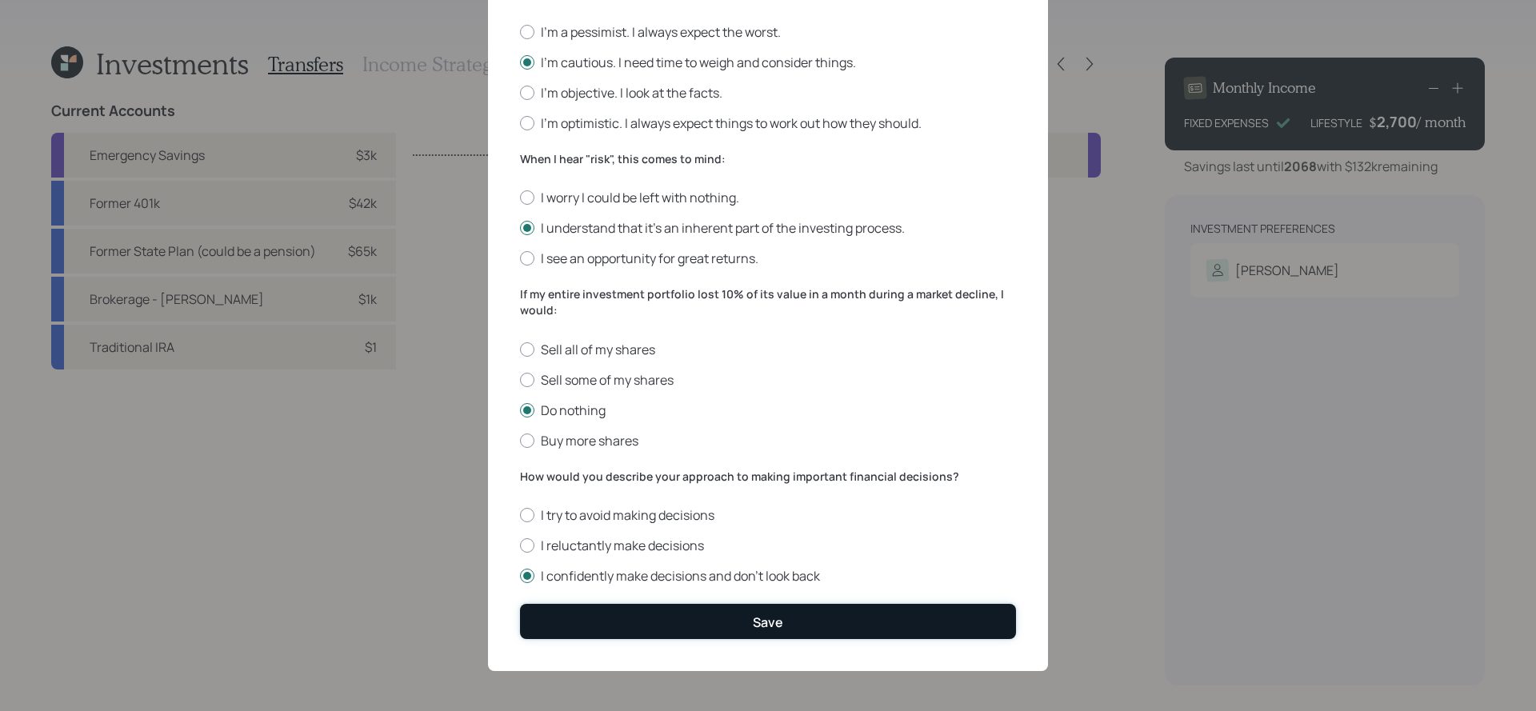
click at [768, 623] on div "Save" at bounding box center [768, 623] width 30 height 18
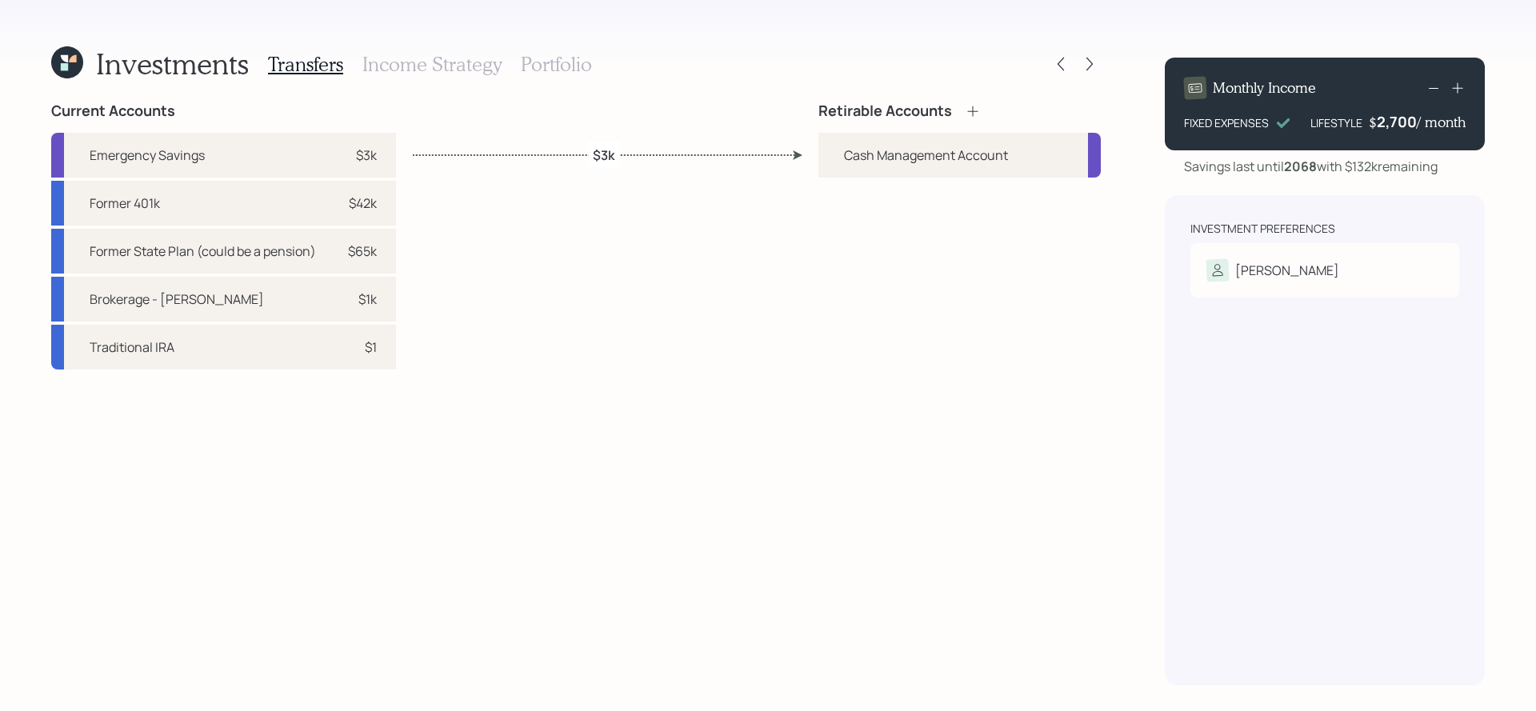
click at [962, 114] on div "Retirable Accounts" at bounding box center [899, 111] width 162 height 18
click at [965, 114] on icon at bounding box center [973, 111] width 16 height 16
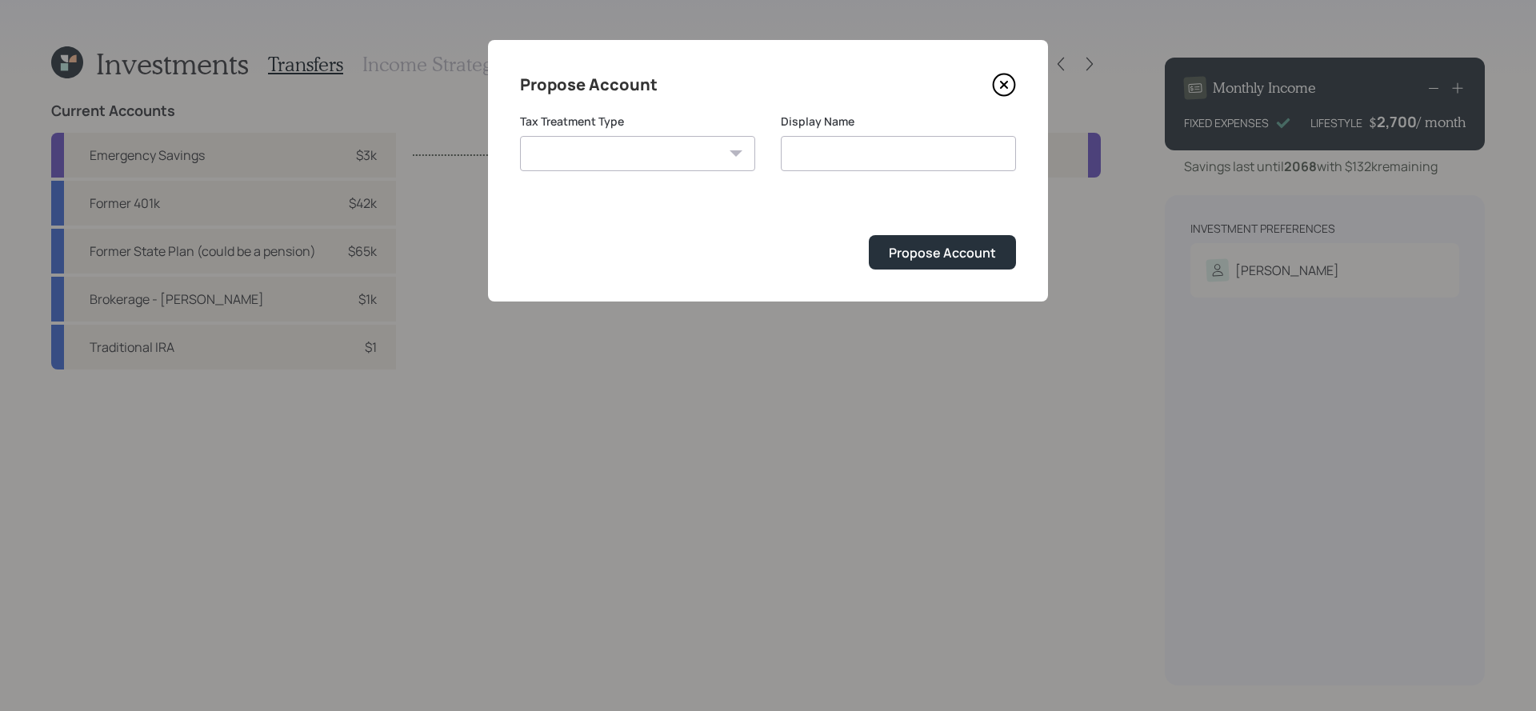
click at [526, 143] on select "[PERSON_NAME] Taxable Traditional" at bounding box center [637, 153] width 235 height 35
select select "traditional"
click at [520, 136] on select "[PERSON_NAME] Taxable Traditional" at bounding box center [637, 153] width 235 height 35
type input "Traditional"
click at [979, 254] on div "Propose Account" at bounding box center [942, 253] width 107 height 18
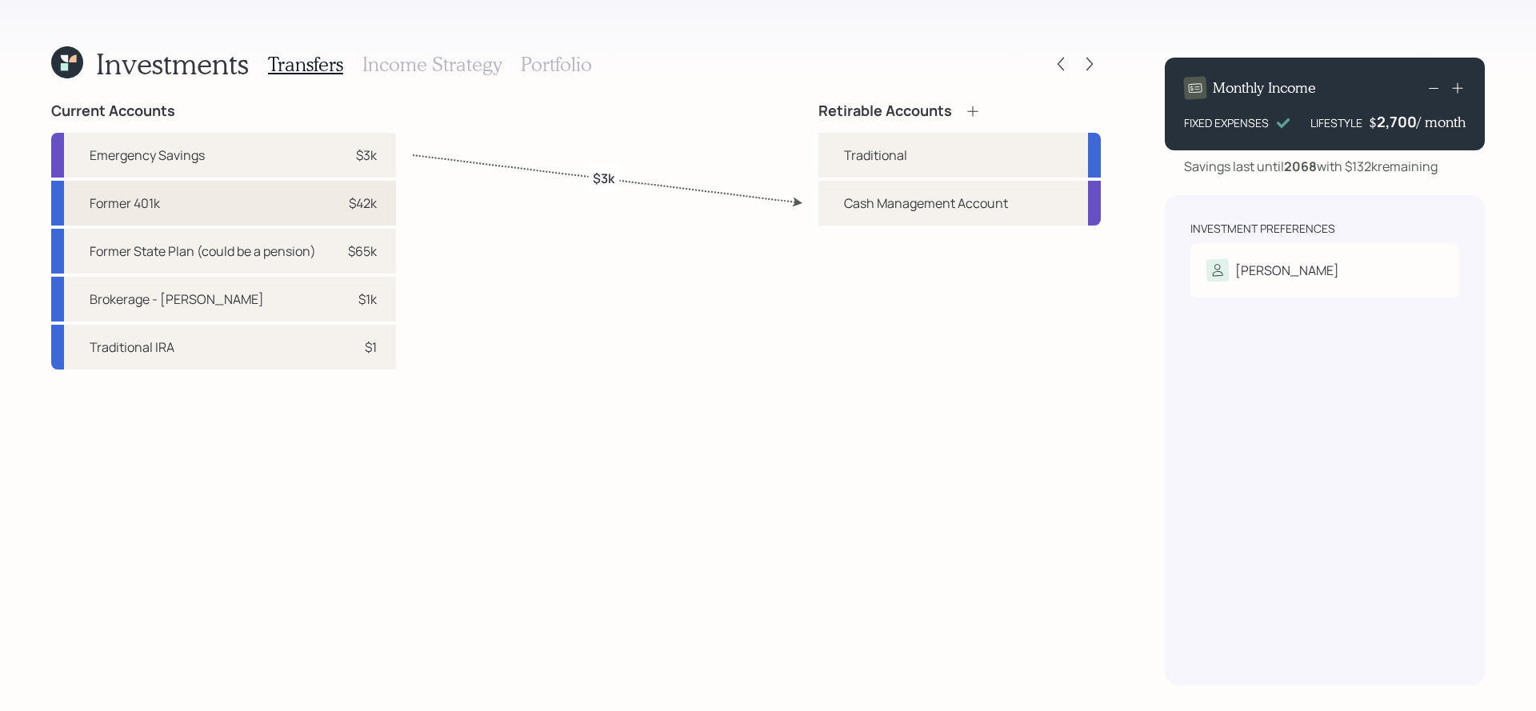
click at [275, 209] on div "Former 401k $42k" at bounding box center [223, 203] width 345 height 45
click at [948, 164] on div "Traditional" at bounding box center [959, 155] width 282 height 45
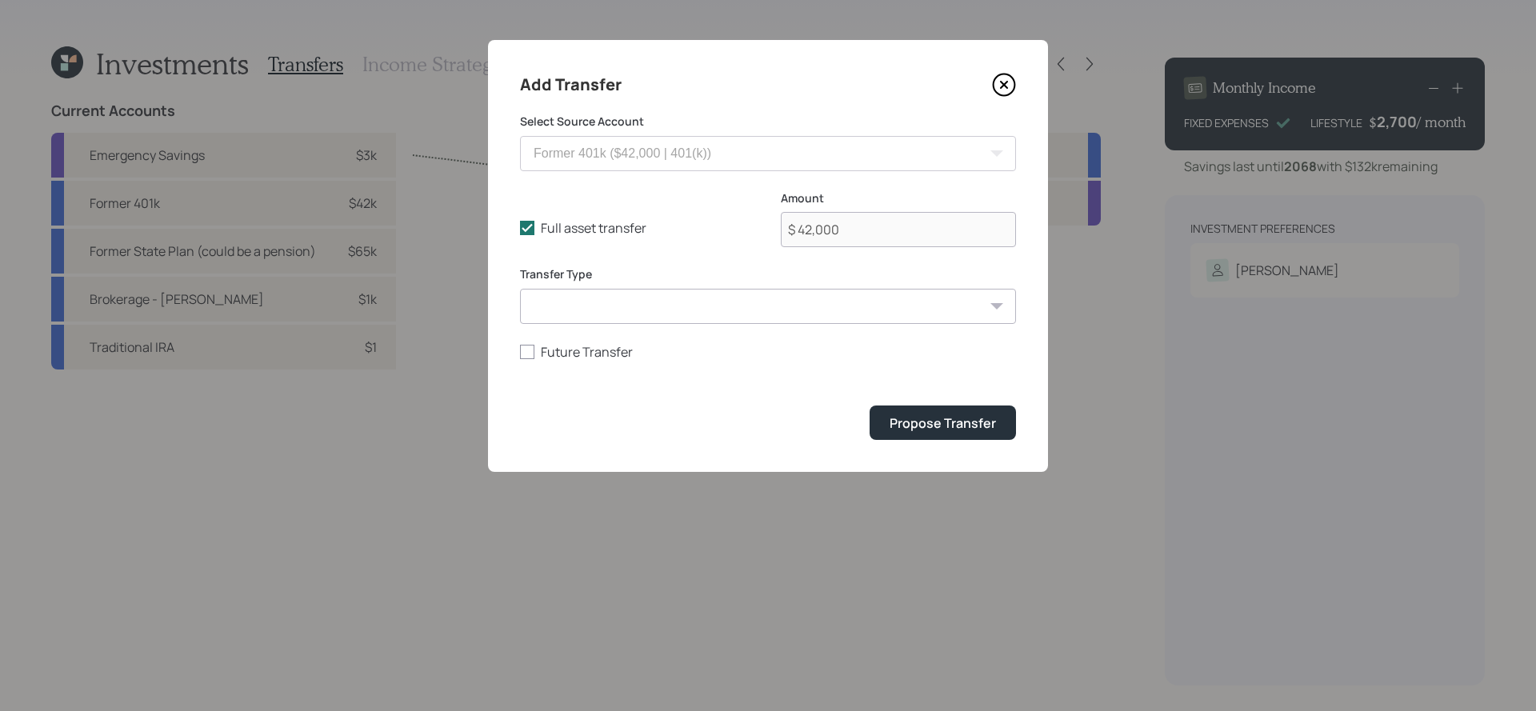
click at [930, 405] on form "Select Source Account Former 401k ($42,000 | 401(k)) Former State Plan (could b…" at bounding box center [768, 277] width 496 height 326
click at [934, 422] on div "Propose Transfer" at bounding box center [943, 423] width 106 height 18
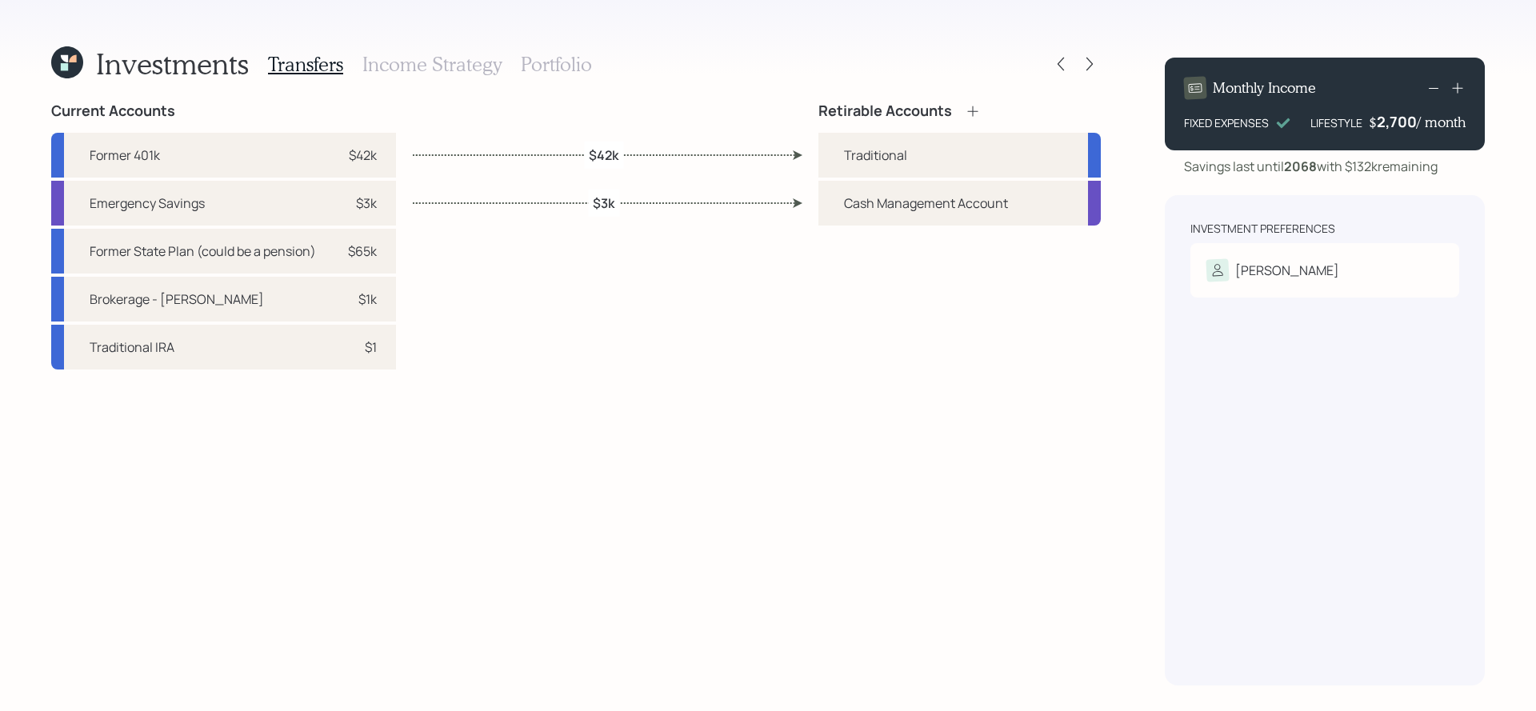
click at [423, 63] on h3 "Income Strategy" at bounding box center [431, 64] width 139 height 23
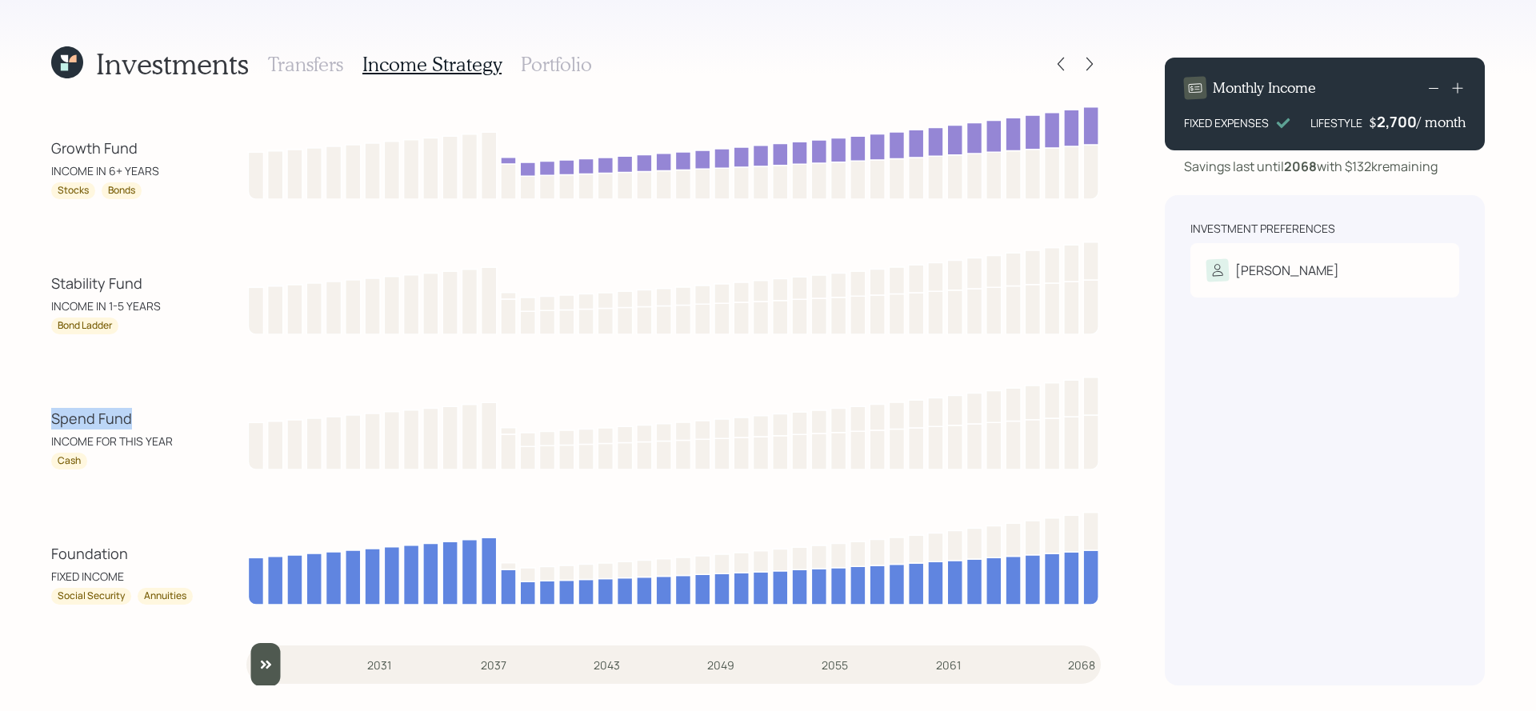
drag, startPoint x: 142, startPoint y: 414, endPoint x: 52, endPoint y: 416, distance: 90.4
click at [52, 416] on div "Spend Fund" at bounding box center [123, 419] width 144 height 22
click at [553, 64] on h3 "Portfolio" at bounding box center [556, 64] width 71 height 23
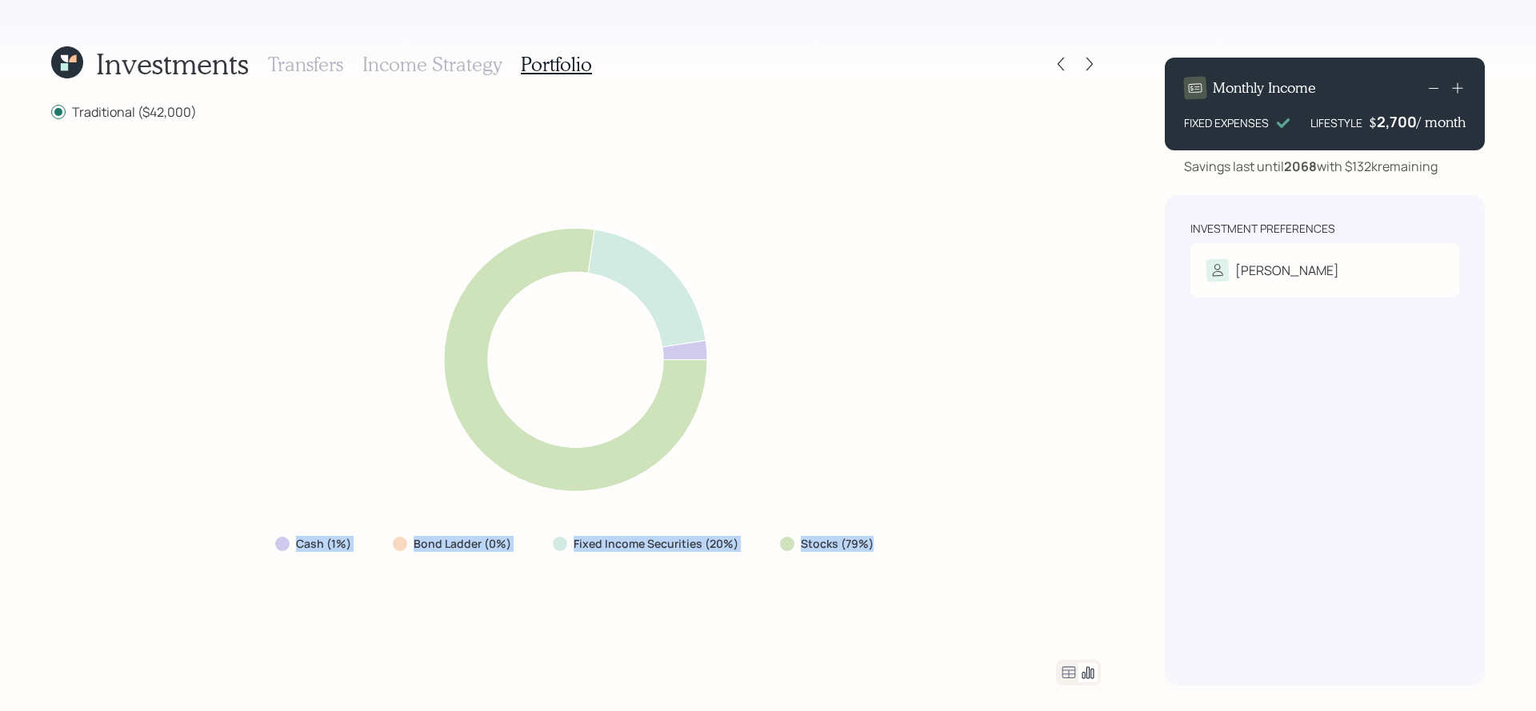
drag, startPoint x: 892, startPoint y: 559, endPoint x: 793, endPoint y: 518, distance: 107.3
click at [793, 518] on div "Cash (1%) Bond Ladder (0%) Fixed Income Securities (20%) Stocks (79%)" at bounding box center [576, 390] width 1050 height 501
click at [844, 586] on div "Cash (1%) Bond Ladder (0%) Fixed Income Securities (20%) Stocks (79%)" at bounding box center [576, 390] width 1050 height 501
drag, startPoint x: 871, startPoint y: 543, endPoint x: 774, endPoint y: 542, distance: 97.6
click at [774, 542] on div "Stocks (79%)" at bounding box center [828, 544] width 122 height 29
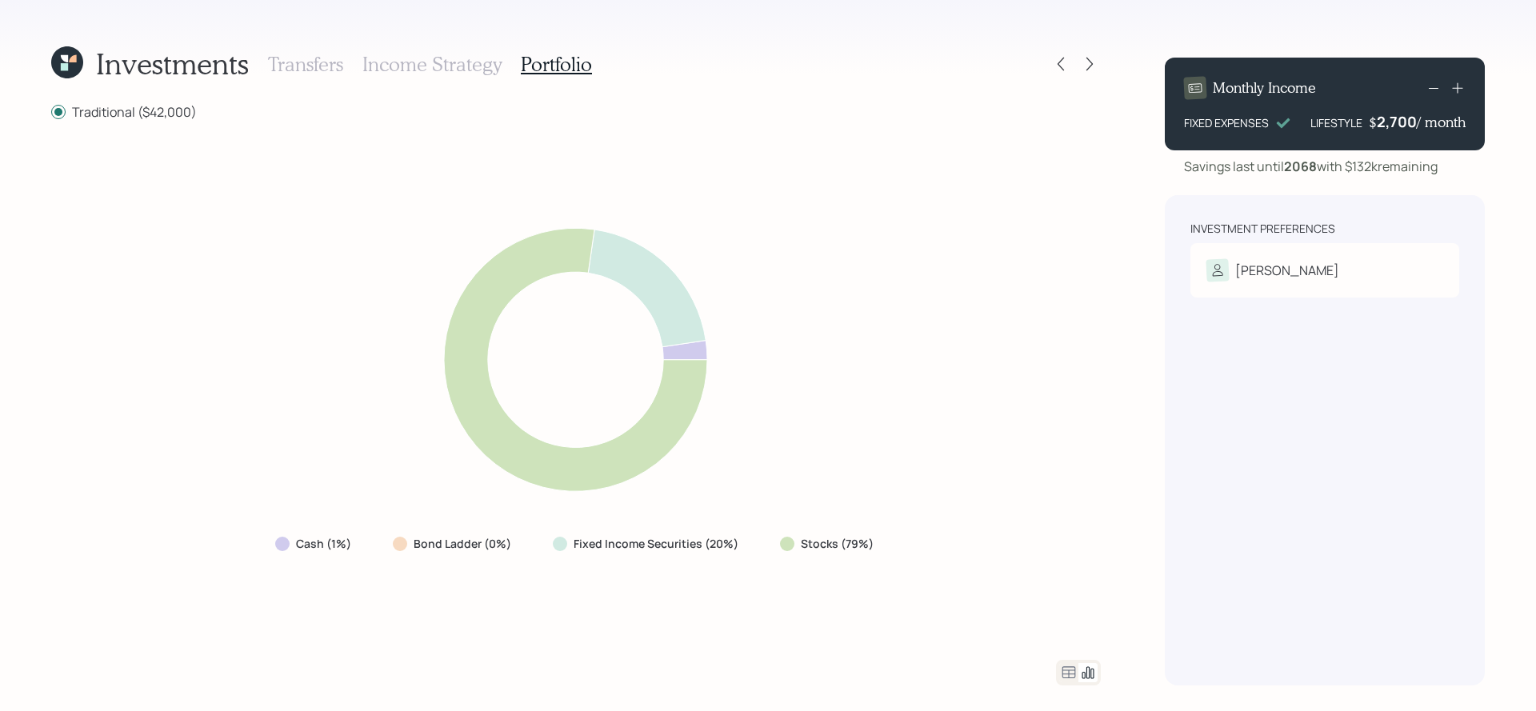
click at [718, 532] on div "Fixed Income Securities (20%)" at bounding box center [647, 544] width 214 height 29
drag, startPoint x: 739, startPoint y: 540, endPoint x: 547, endPoint y: 535, distance: 192.1
click at [547, 535] on div "Fixed Income Securities (20%)" at bounding box center [647, 544] width 214 height 29
click at [596, 557] on div "Fixed Income Securities (20%)" at bounding box center [647, 544] width 214 height 29
drag, startPoint x: 192, startPoint y: 110, endPoint x: 194, endPoint y: 132, distance: 22.5
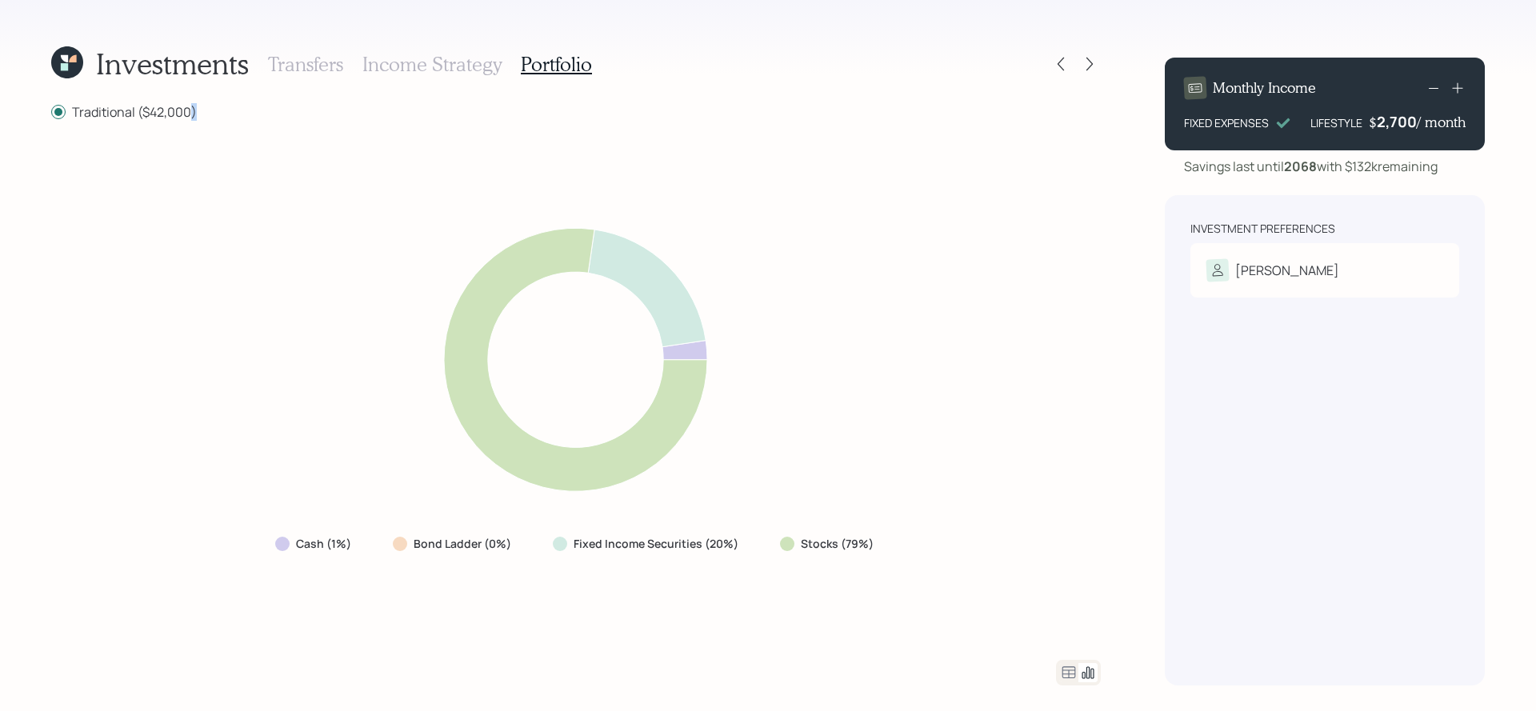
click at [194, 132] on div "Traditional ($42,000) Cash (1%) Bond Ladder (0%) Fixed Income Securities (20%) …" at bounding box center [576, 393] width 1050 height 583
click at [1096, 62] on icon at bounding box center [1090, 64] width 16 height 16
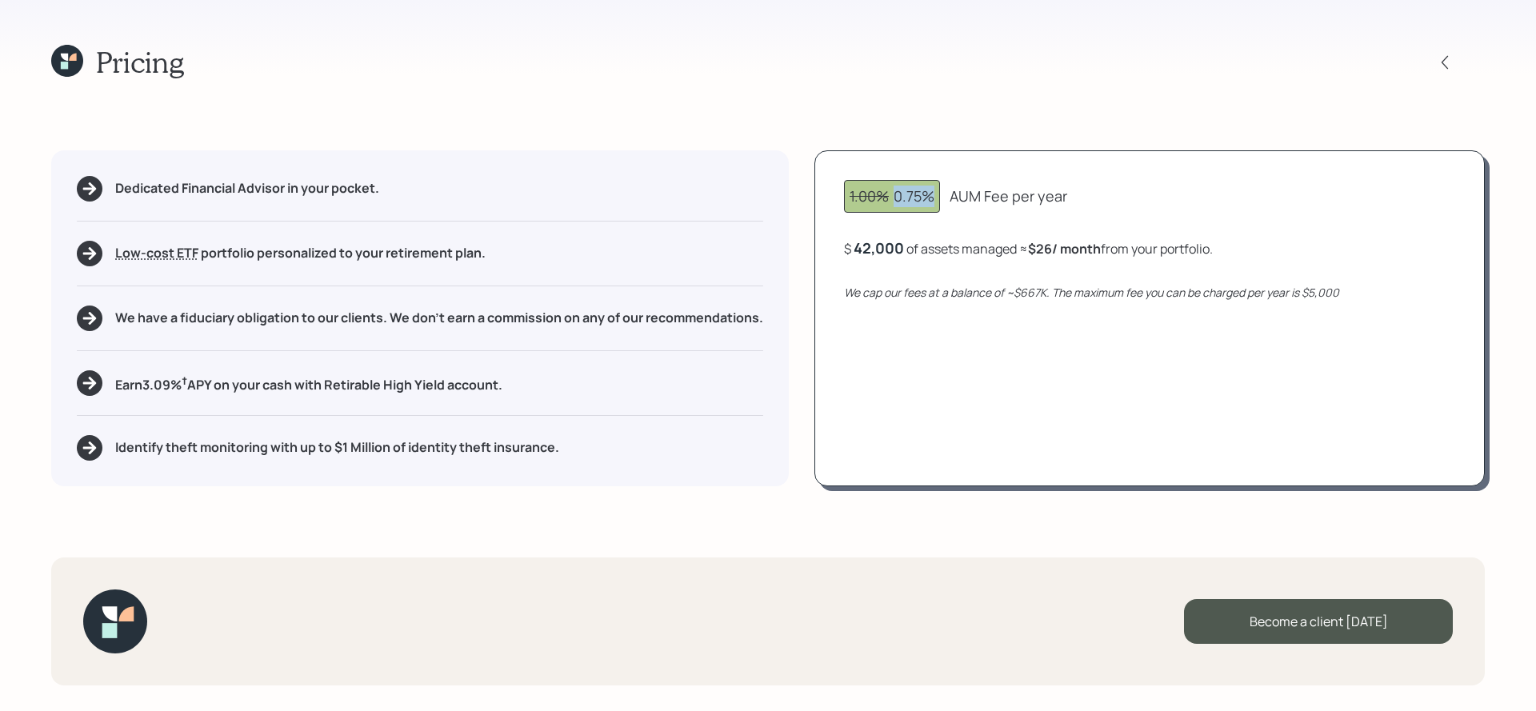
drag, startPoint x: 937, startPoint y: 197, endPoint x: 895, endPoint y: 196, distance: 41.6
click at [895, 196] on div "1.00% 0.75%" at bounding box center [892, 196] width 96 height 33
click at [933, 258] on div "1.00% 0.75% AUM Fee per year $ 42,000 of assets managed ≈ $26 / month from your…" at bounding box center [1149, 318] width 670 height 336
click at [59, 67] on icon at bounding box center [67, 61] width 32 height 32
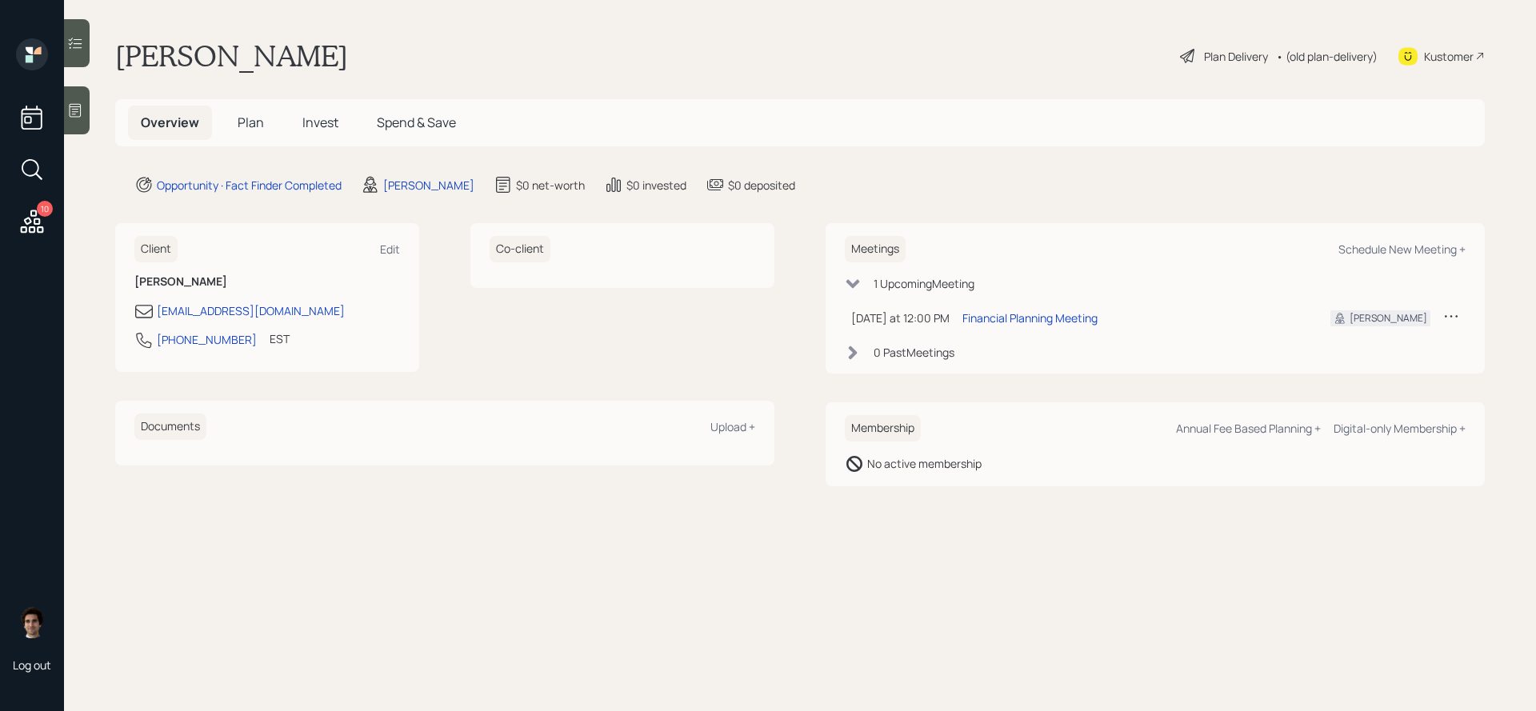
click at [1460, 57] on div "Kustomer" at bounding box center [1449, 56] width 50 height 17
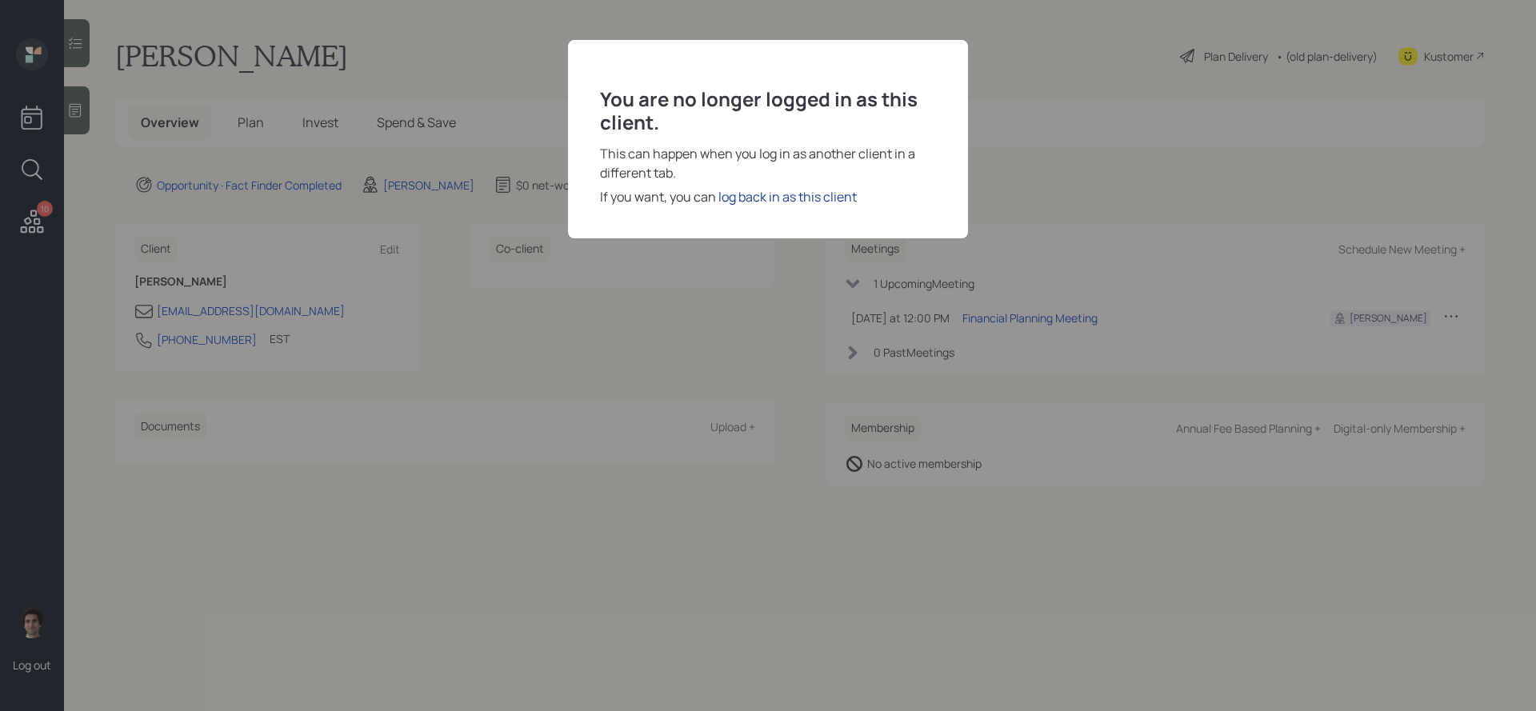
click at [845, 192] on div "log back in as this client" at bounding box center [787, 196] width 138 height 19
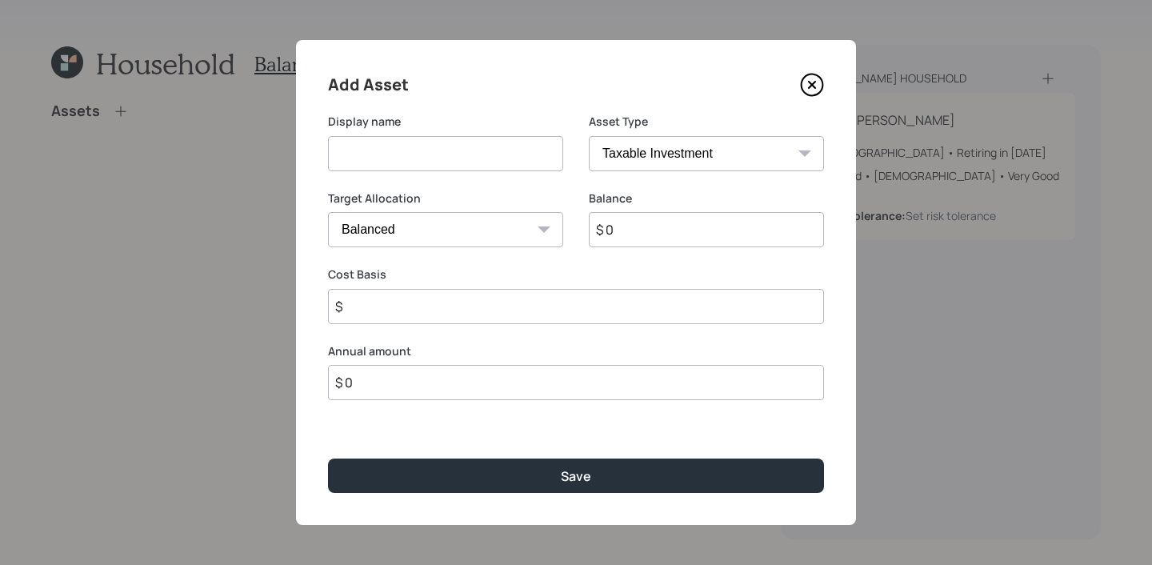
select select "taxable"
select select "balanced"
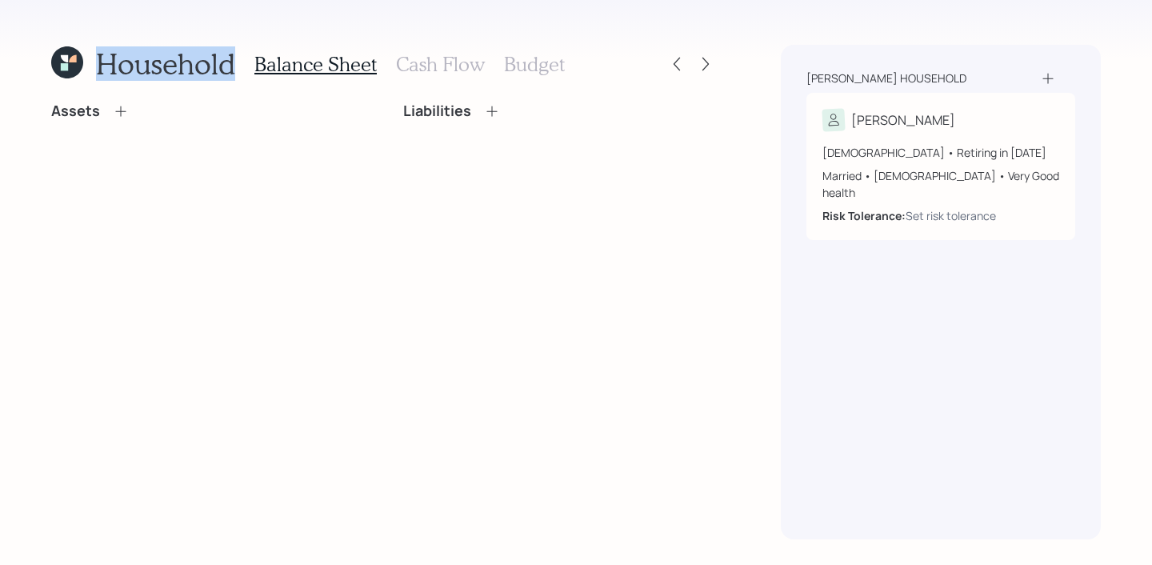
click at [56, 60] on icon at bounding box center [67, 62] width 32 height 32
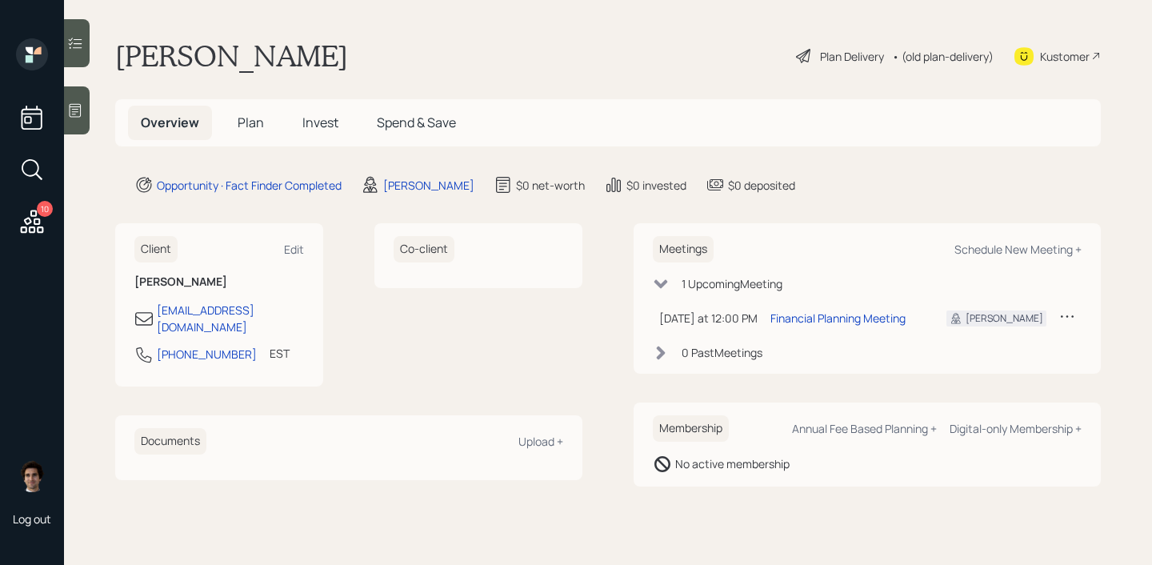
click at [83, 114] on icon at bounding box center [75, 110] width 16 height 16
